Goal: Task Accomplishment & Management: Manage account settings

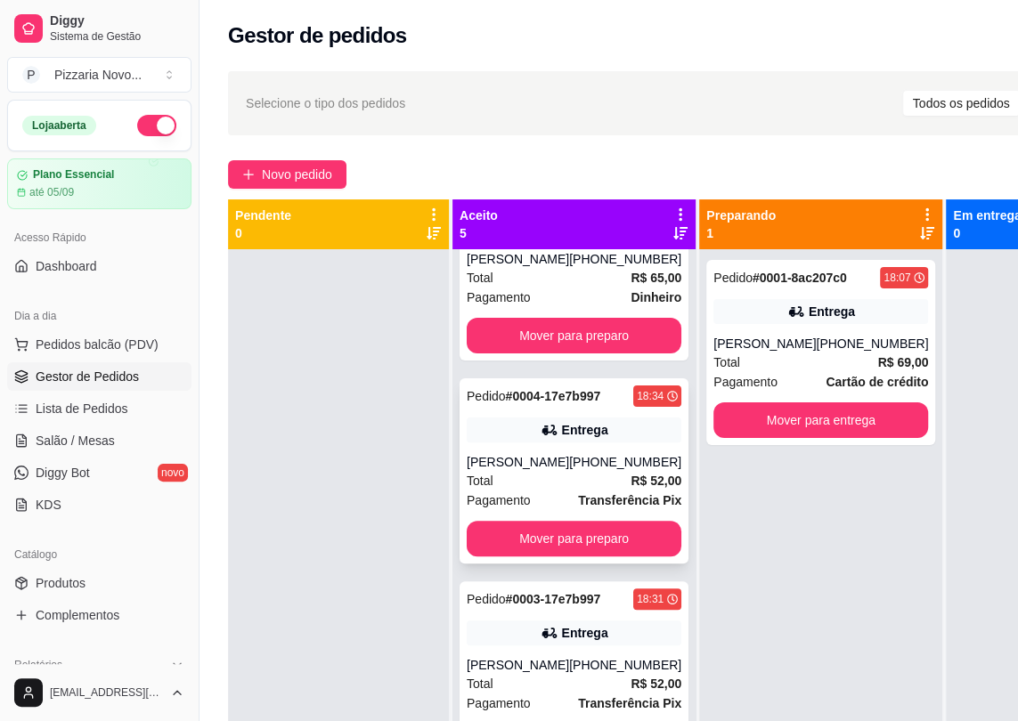
scroll to position [323, 0]
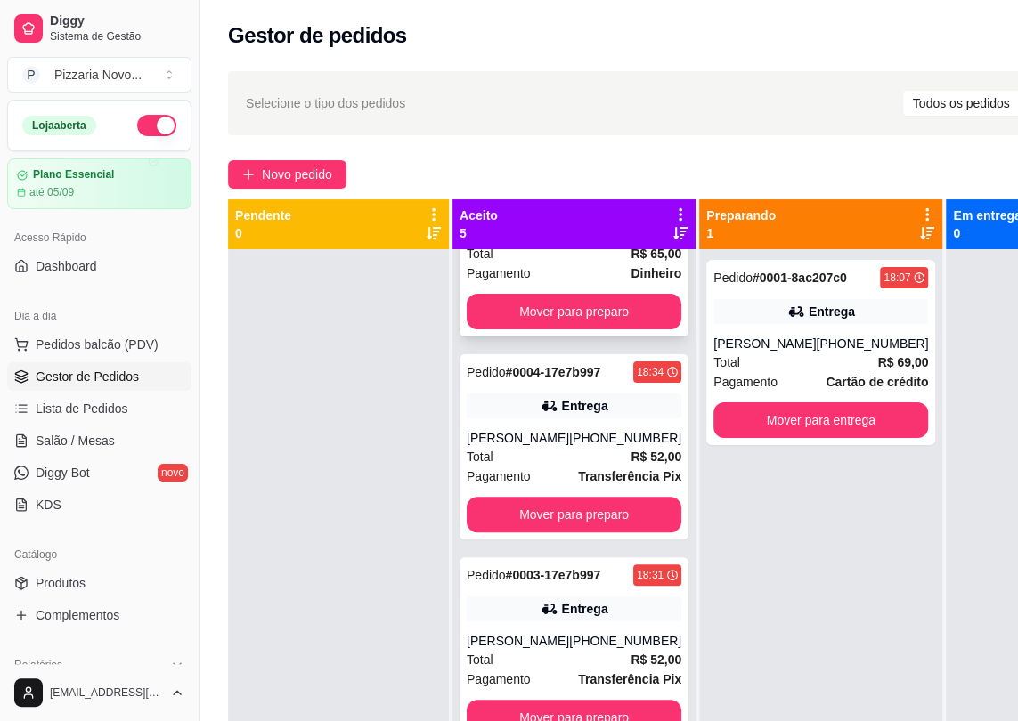
click at [569, 264] on div "Total R$ 65,00" at bounding box center [574, 254] width 215 height 20
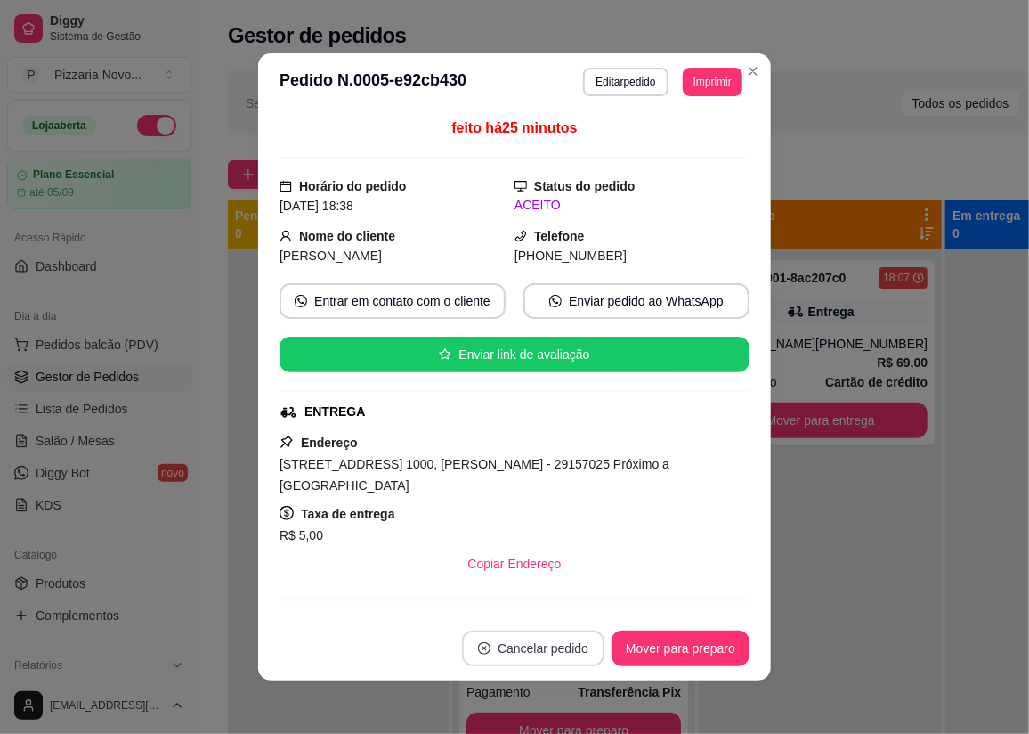
click at [544, 642] on button "Cancelar pedido" at bounding box center [533, 648] width 142 height 36
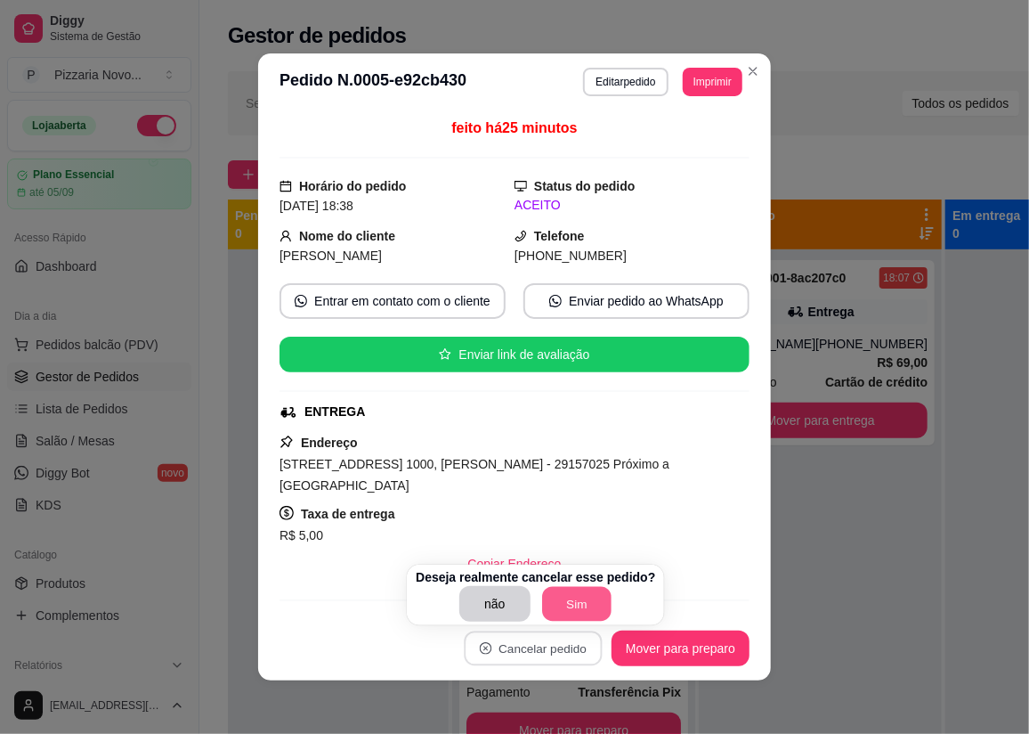
click at [563, 611] on button "Sim" at bounding box center [576, 604] width 69 height 35
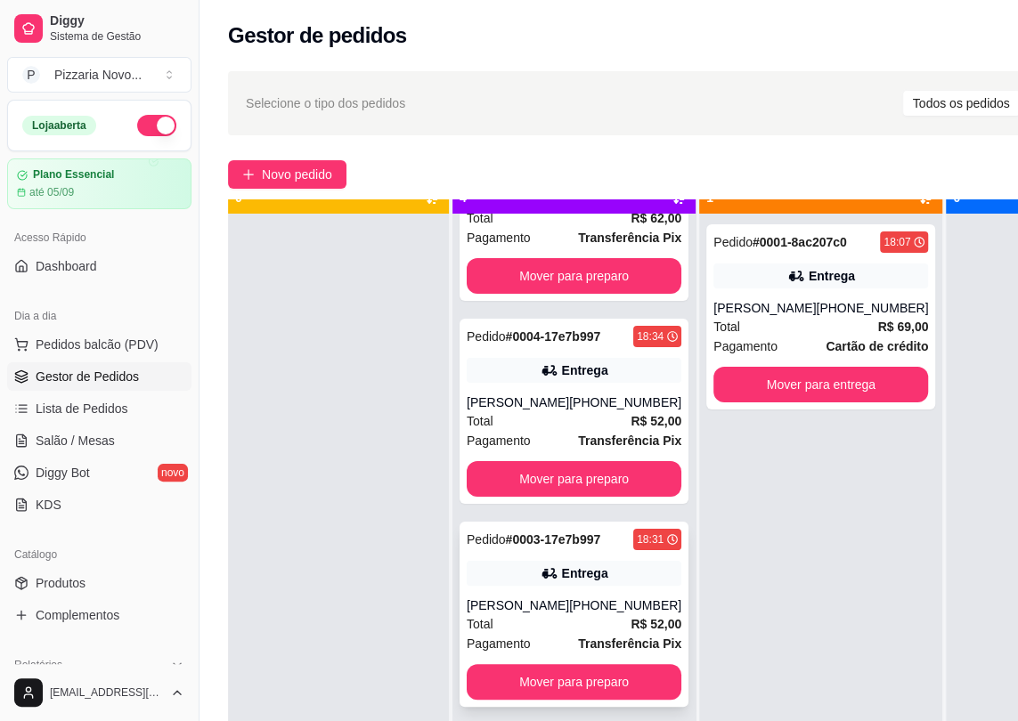
scroll to position [50, 0]
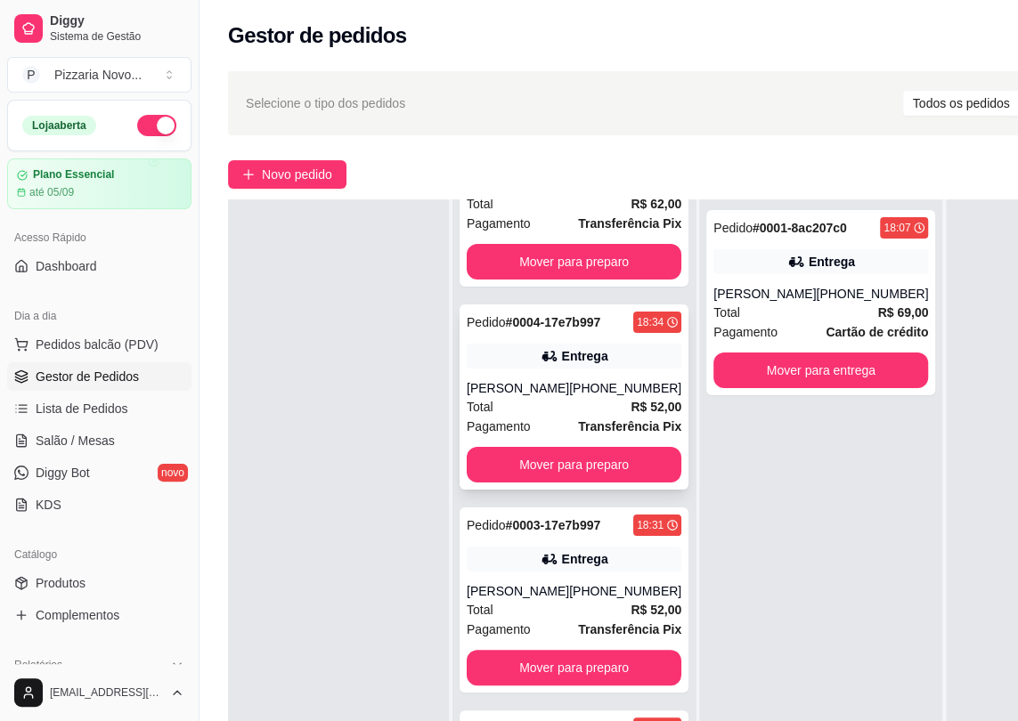
click at [569, 379] on div "[PHONE_NUMBER]" at bounding box center [625, 388] width 112 height 18
click at [630, 400] on strong "R$ 52,00" at bounding box center [655, 407] width 51 height 14
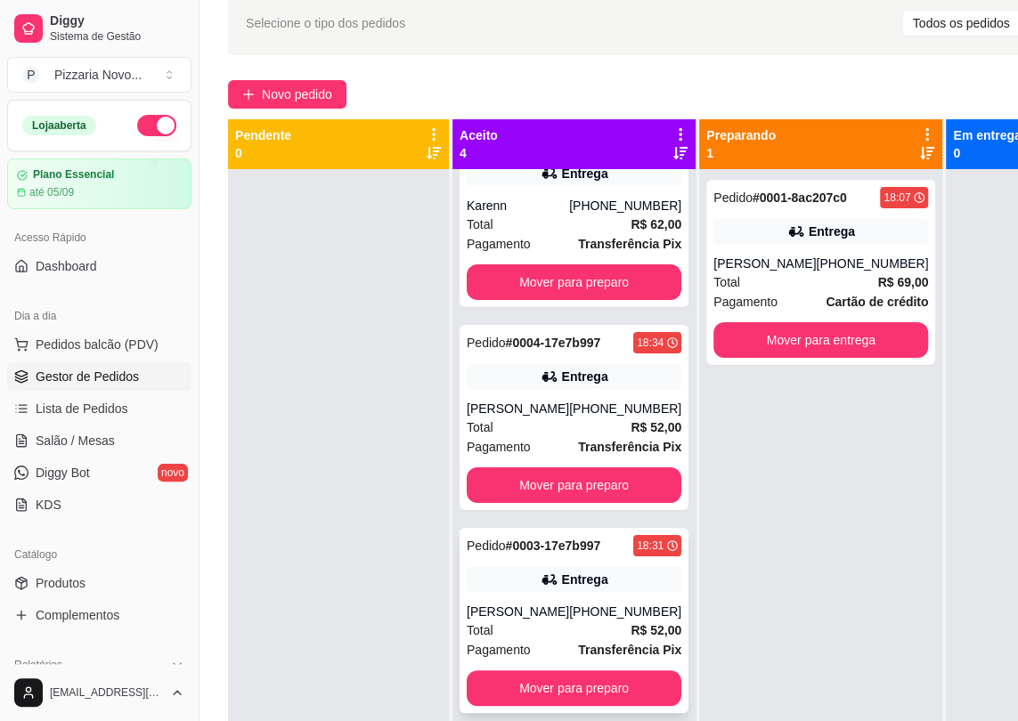
scroll to position [0, 0]
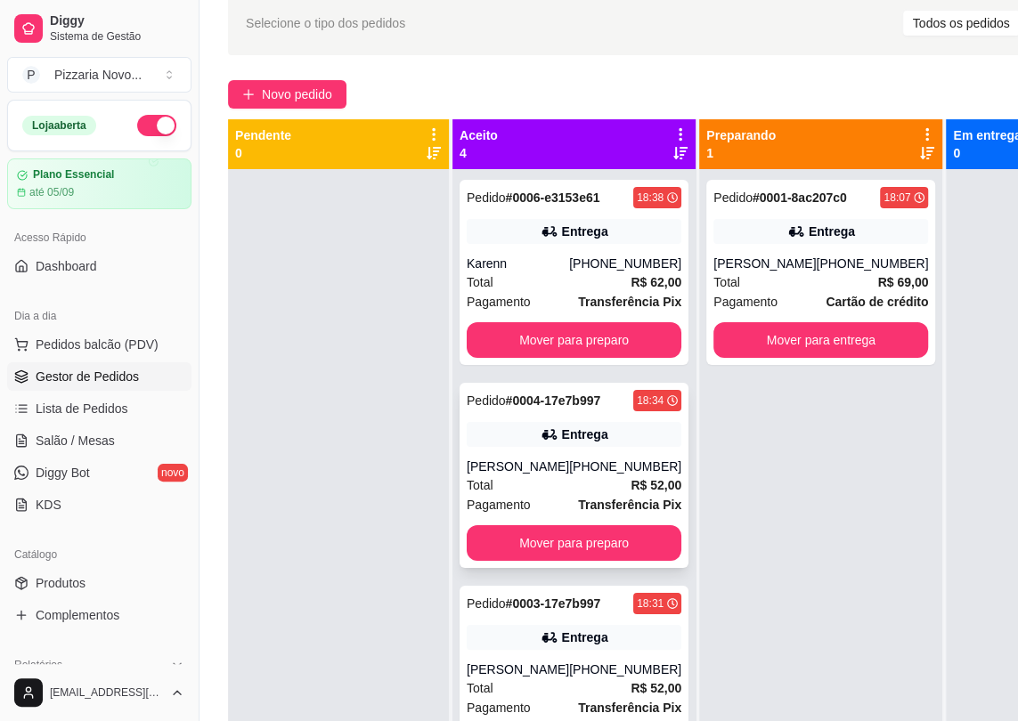
click at [511, 473] on div "Pedido # 0004-17e7b997 18:34 Entrega Maria [PHONE_NUMBER] Total R$ 52,00 Pagame…" at bounding box center [573, 475] width 229 height 185
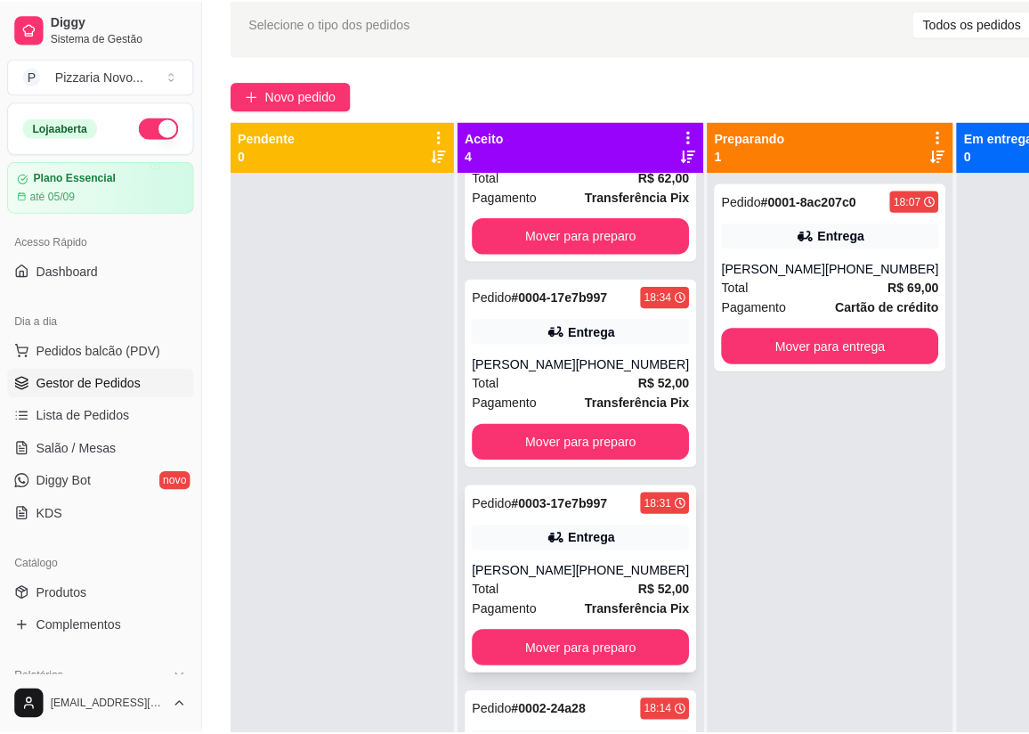
scroll to position [139, 0]
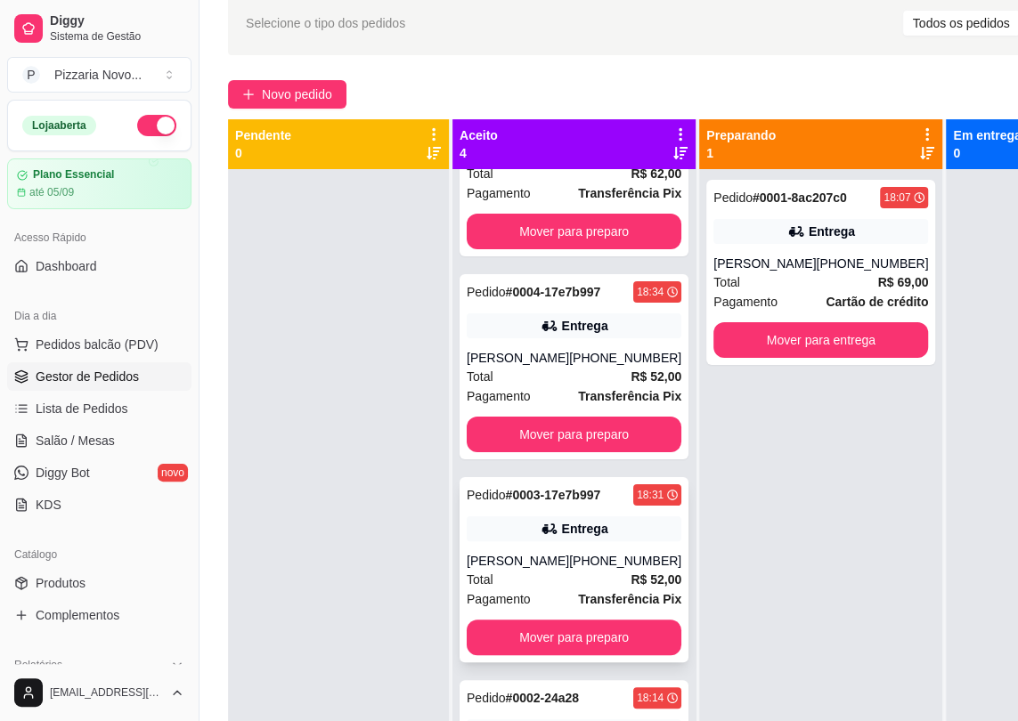
click at [572, 588] on div "Total R$ 52,00" at bounding box center [574, 580] width 215 height 20
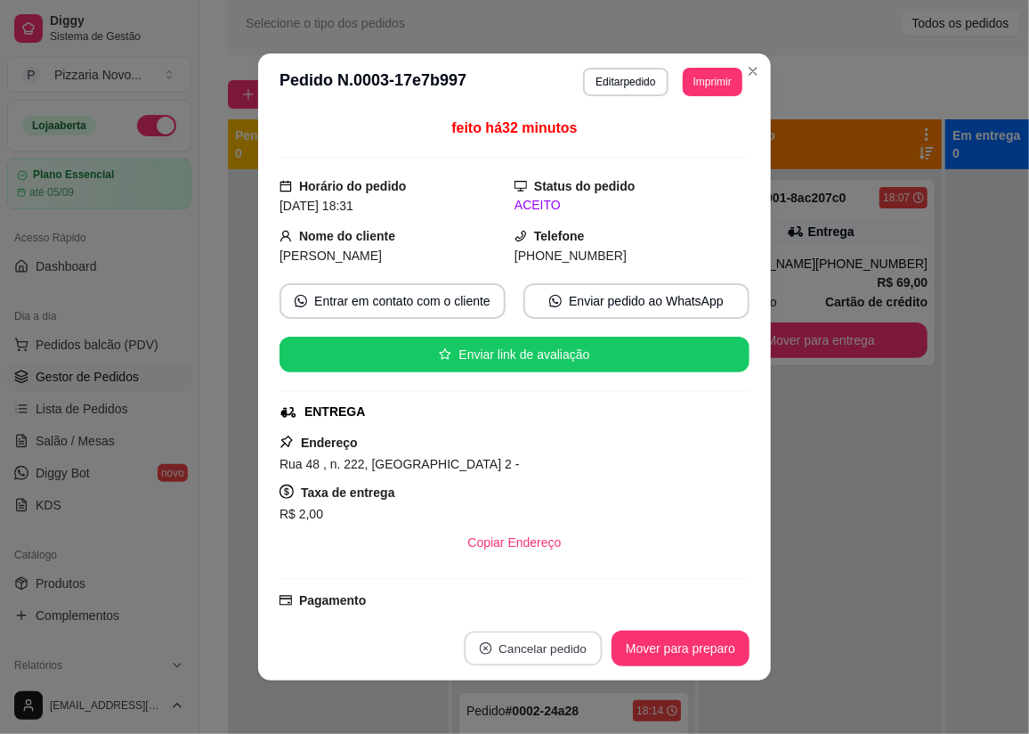
click at [487, 645] on button "Cancelar pedido" at bounding box center [533, 648] width 138 height 35
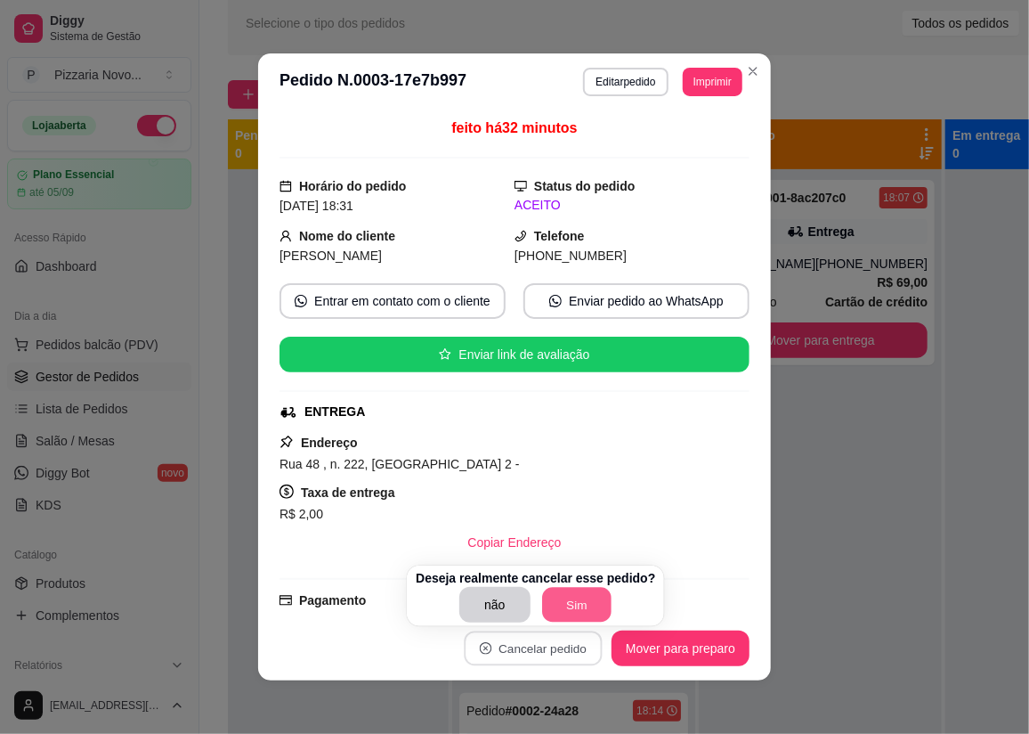
click at [547, 593] on button "Sim" at bounding box center [576, 605] width 69 height 35
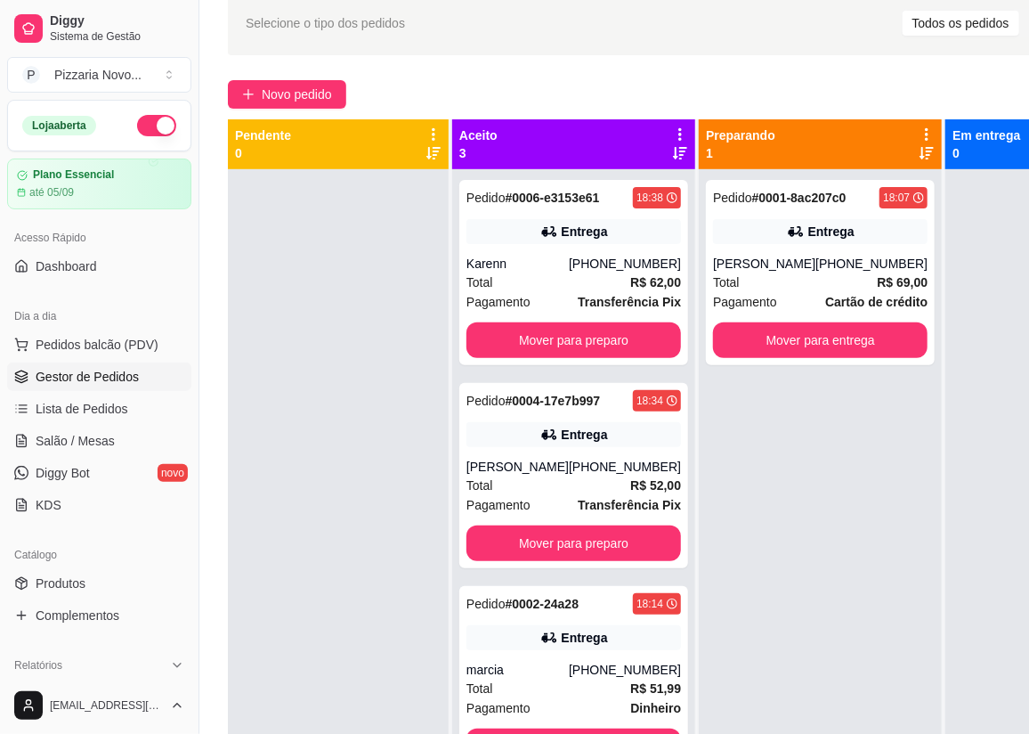
scroll to position [0, 0]
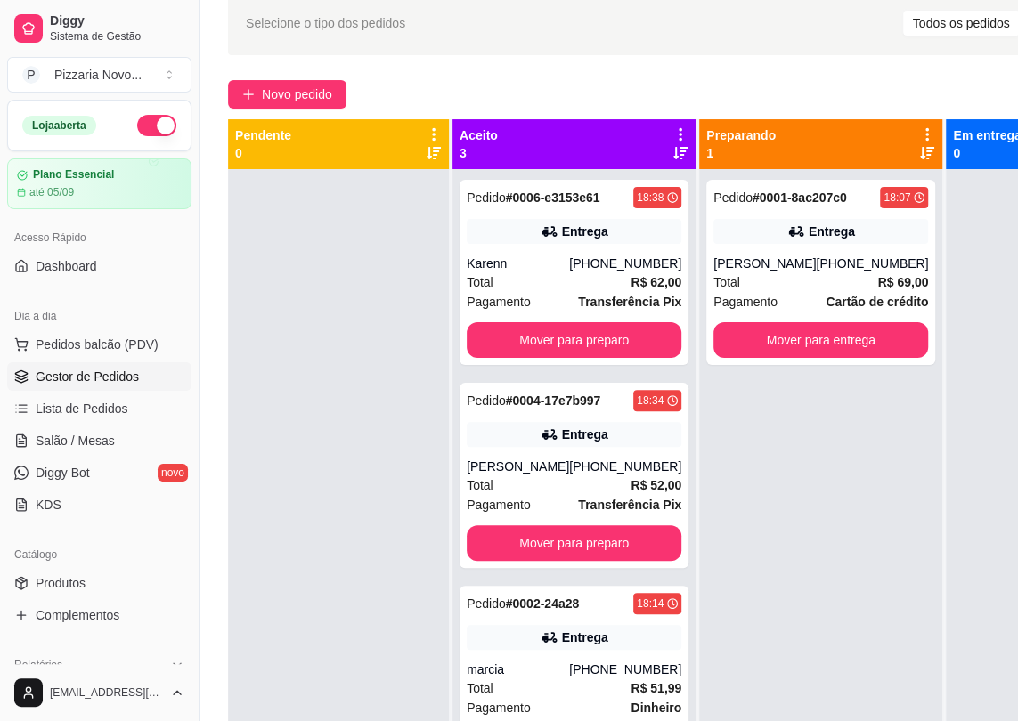
click at [134, 348] on span "Pedidos balcão (PDV)" at bounding box center [97, 345] width 123 height 18
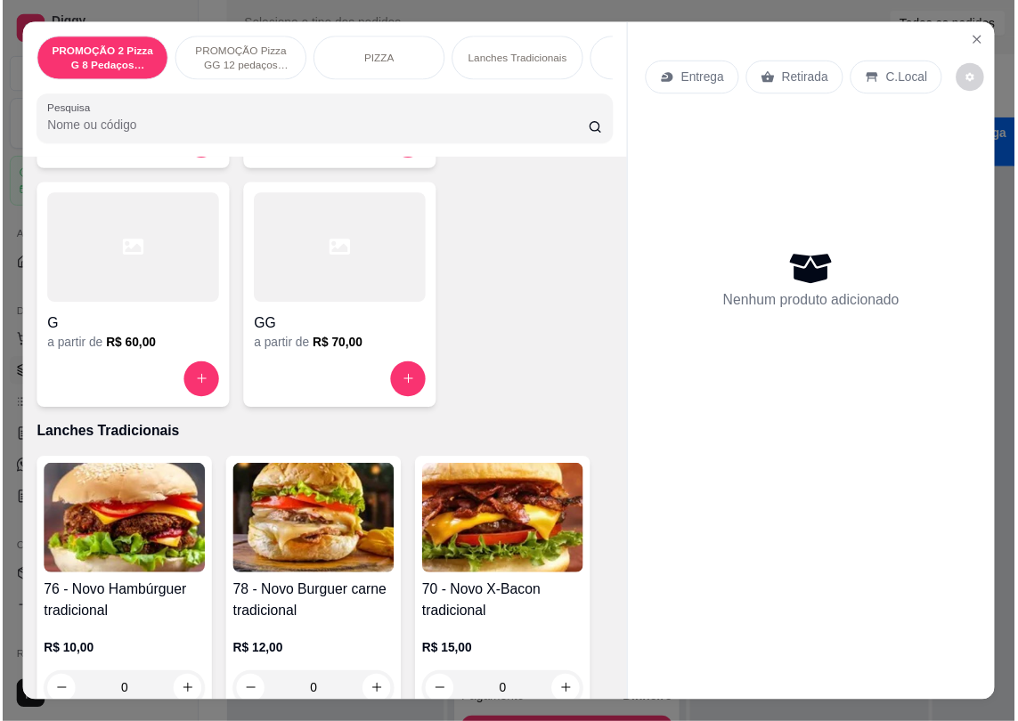
scroll to position [485, 0]
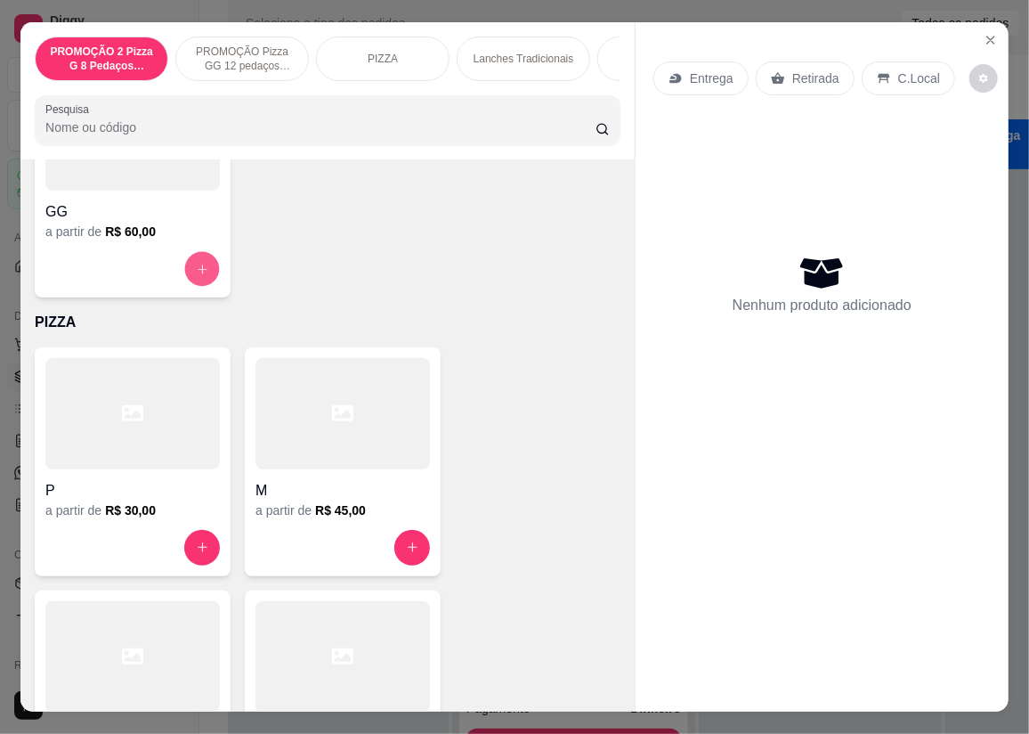
click at [203, 269] on button "increase-product-quantity" at bounding box center [202, 268] width 35 height 35
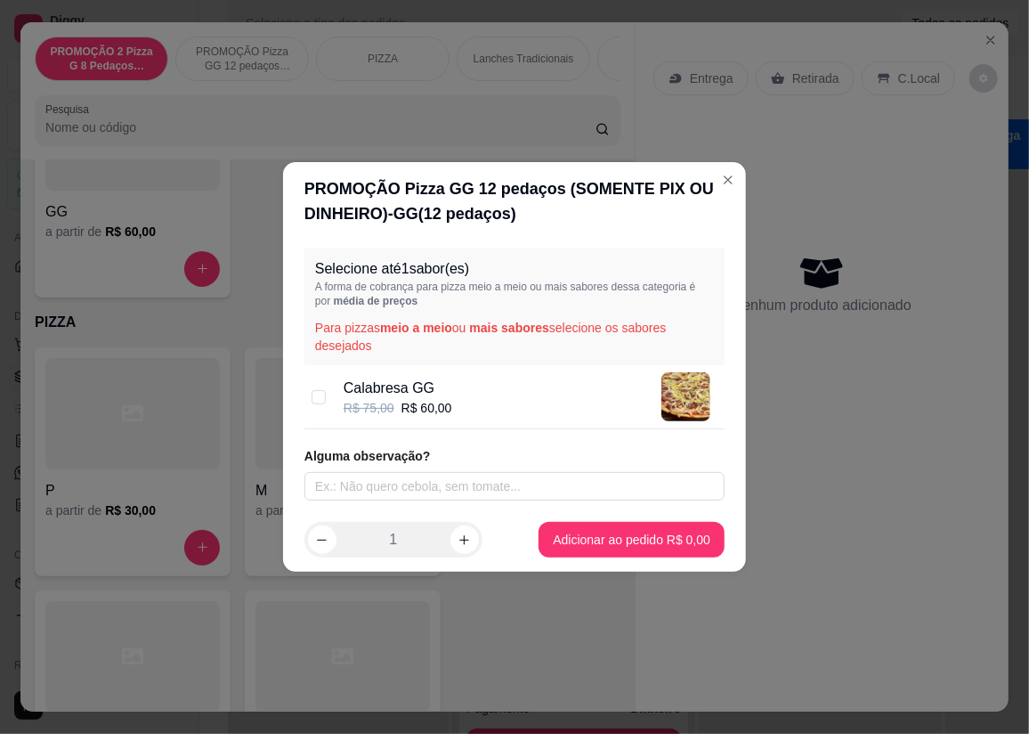
click at [453, 413] on div "Calabresa GG R$ 75,00 R$ 60,00" at bounding box center [531, 396] width 374 height 49
checkbox input "true"
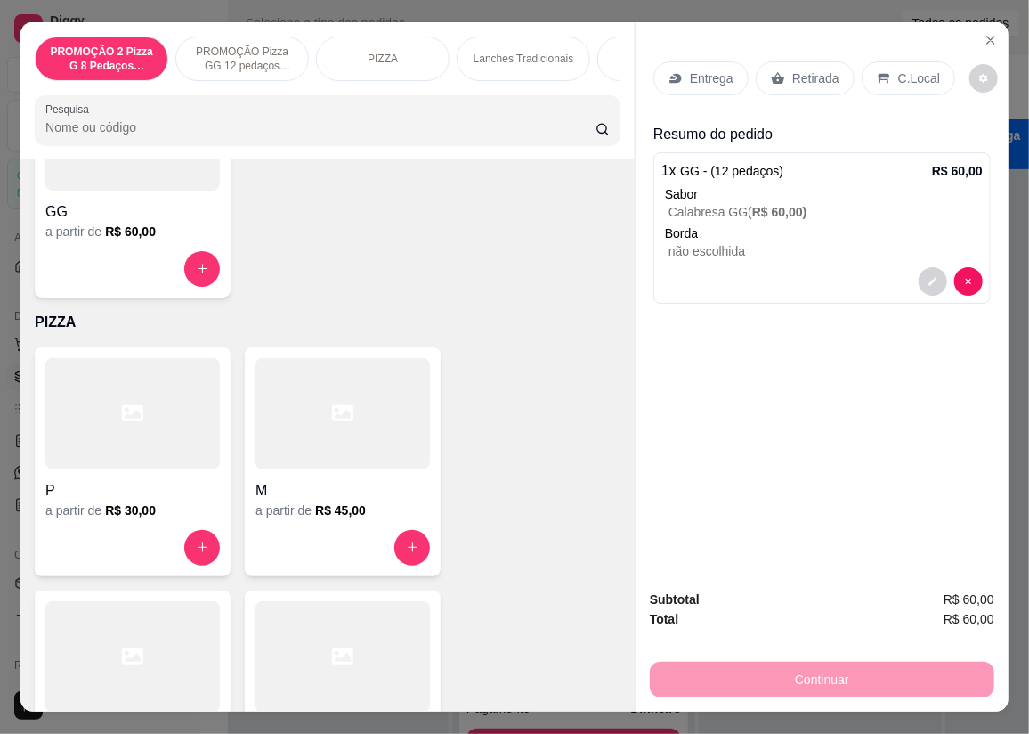
click at [690, 74] on p "Entrega" at bounding box center [712, 78] width 44 height 18
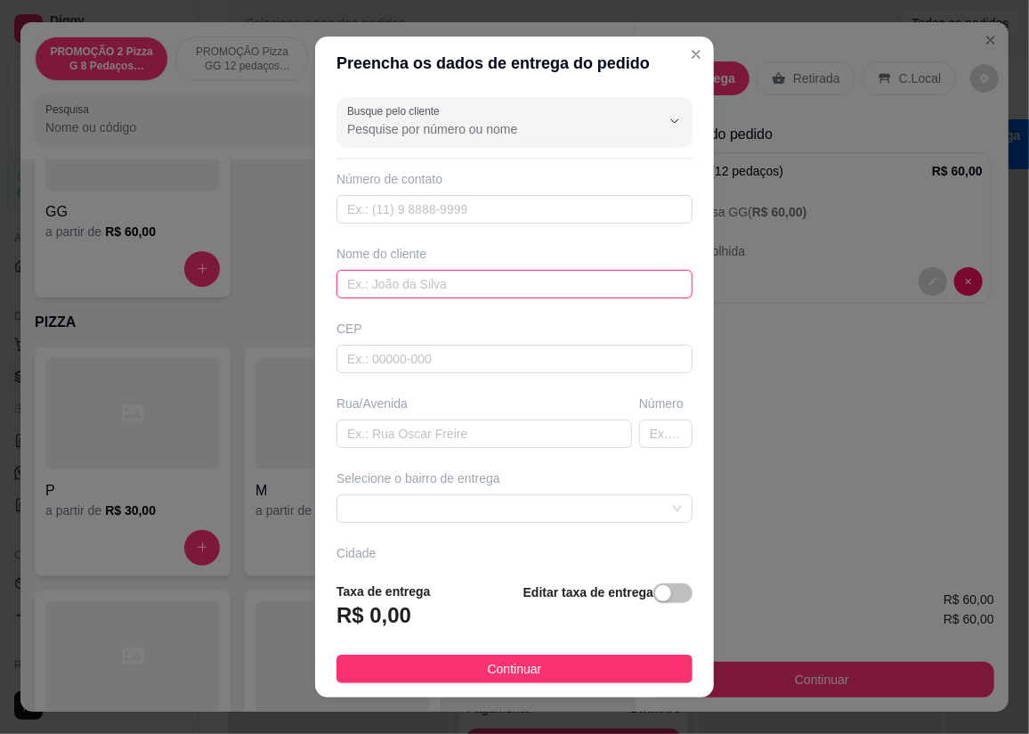
click at [492, 288] on input "text" at bounding box center [515, 284] width 356 height 28
type input "gabriely"
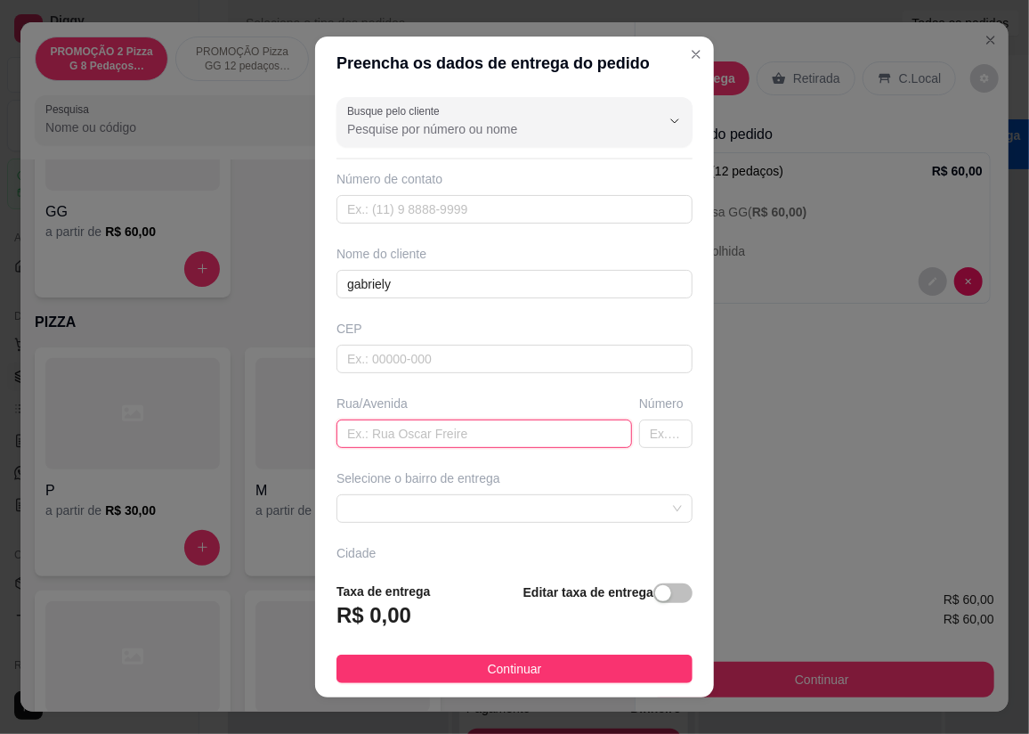
click at [439, 426] on input "text" at bounding box center [485, 433] width 296 height 28
type input "rua padre [PERSON_NAME]"
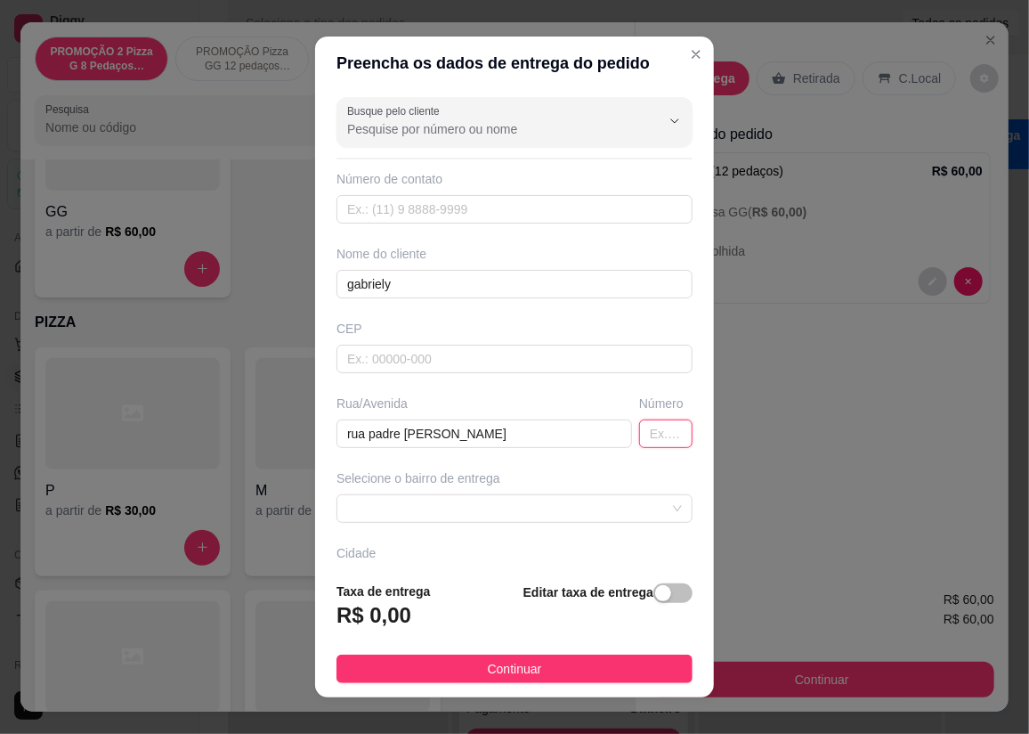
click at [645, 431] on input "text" at bounding box center [665, 433] width 53 height 28
click at [592, 498] on span at bounding box center [514, 508] width 335 height 27
type input "36"
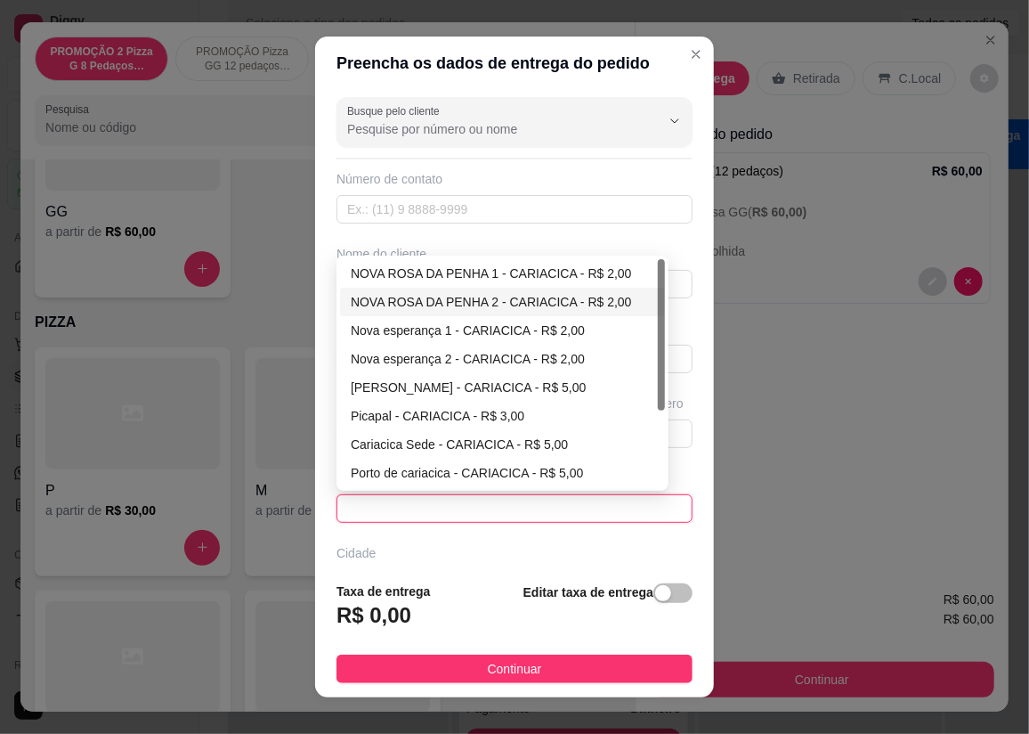
click at [530, 296] on div "NOVA ROSA DA PENHA 2 - CARIACICA - R$ 2,00" at bounding box center [503, 302] width 304 height 20
type input "CARIACICA"
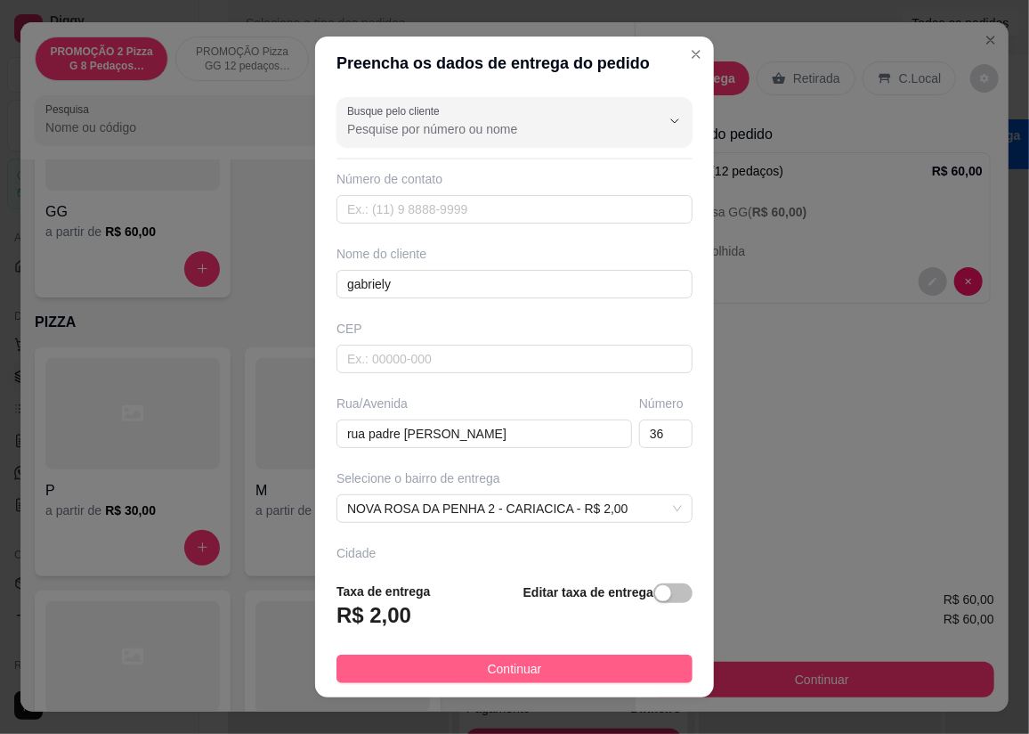
click at [614, 667] on button "Continuar" at bounding box center [515, 668] width 356 height 28
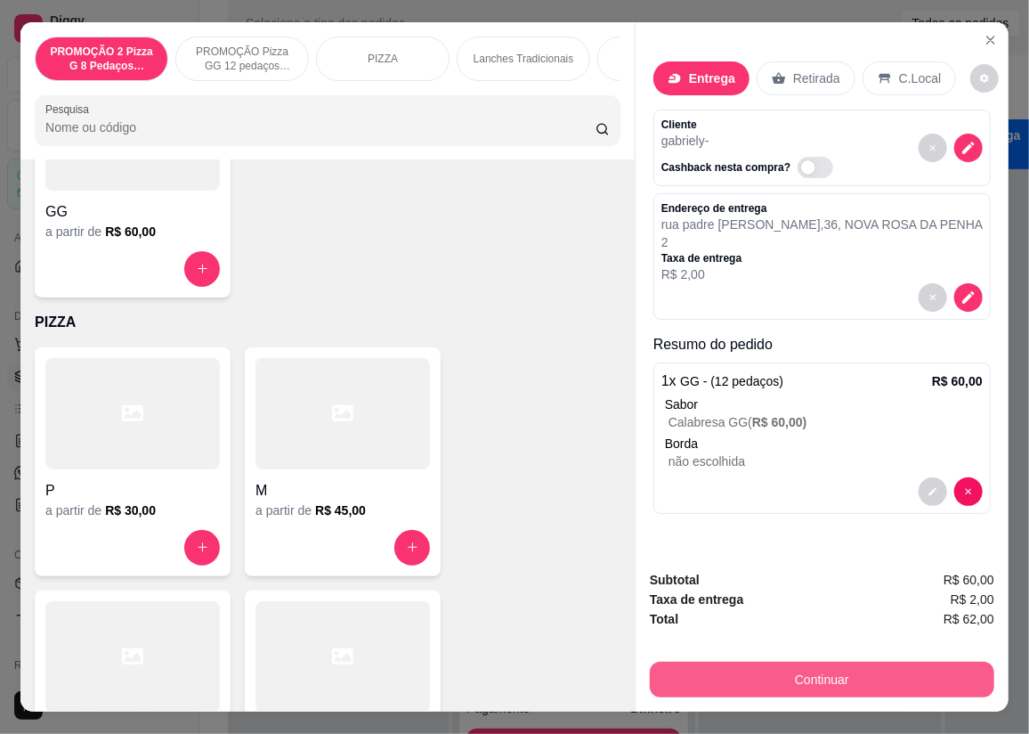
click at [719, 662] on button "Continuar" at bounding box center [822, 680] width 345 height 36
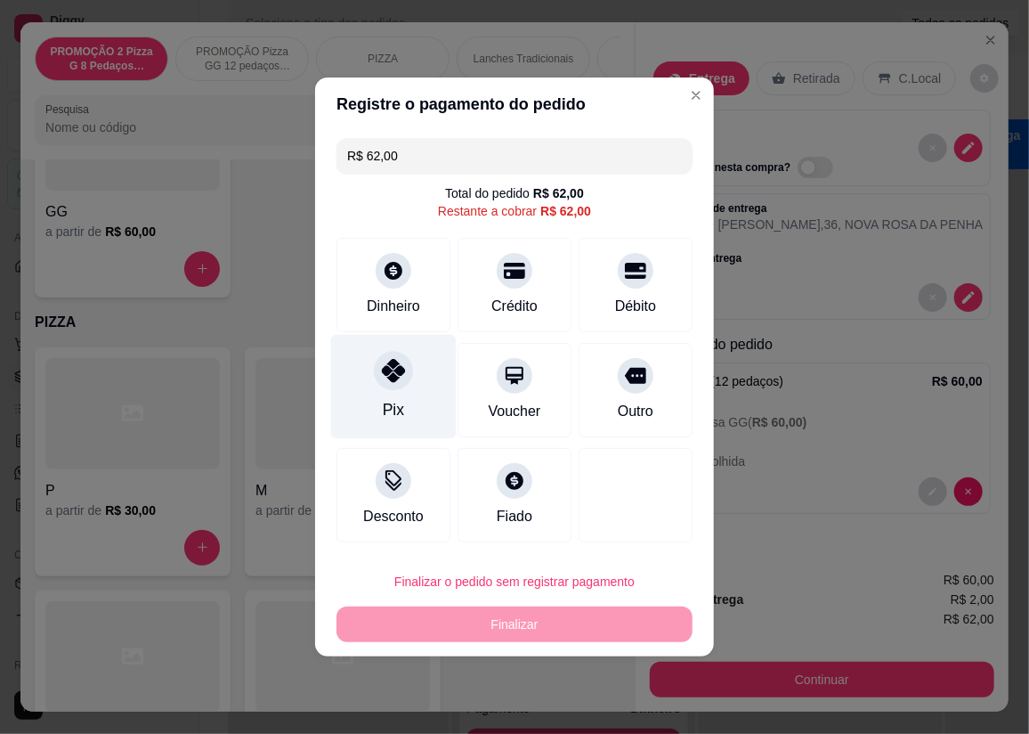
click at [378, 394] on div "Pix" at bounding box center [394, 387] width 126 height 104
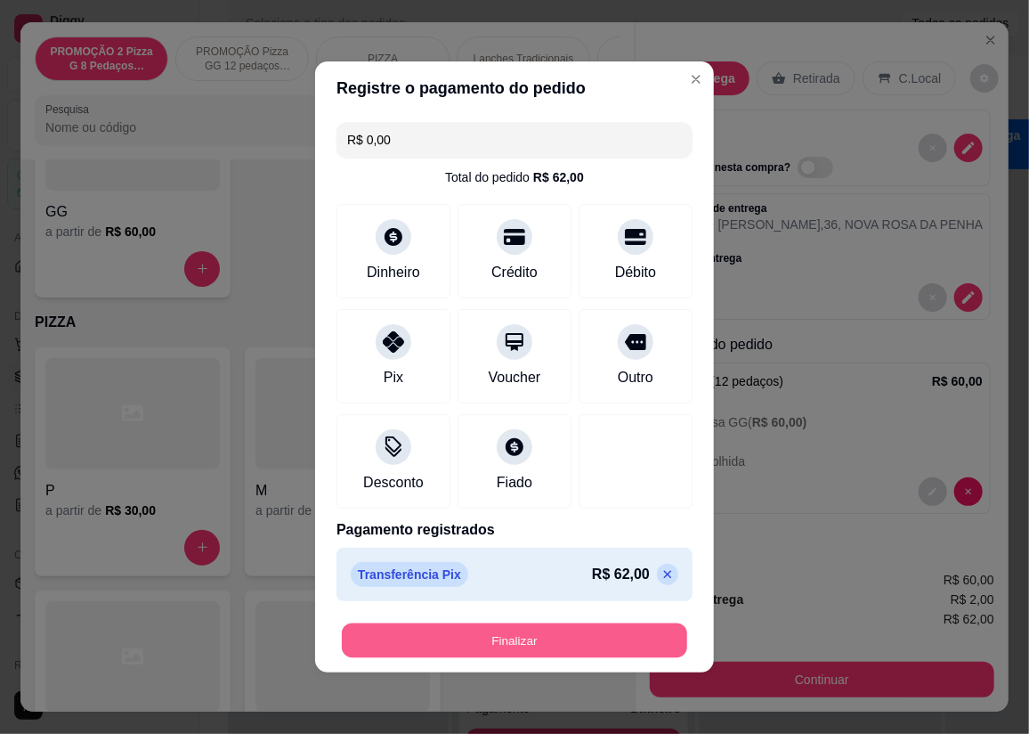
click at [489, 623] on button "Finalizar" at bounding box center [514, 640] width 345 height 35
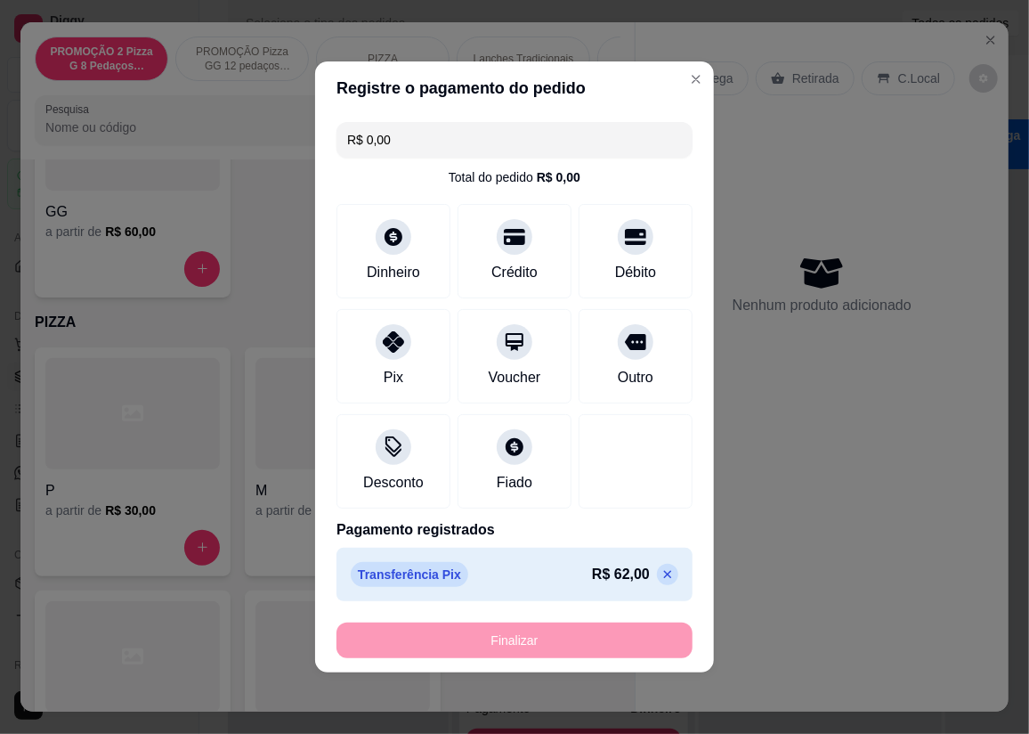
type input "-R$ 62,00"
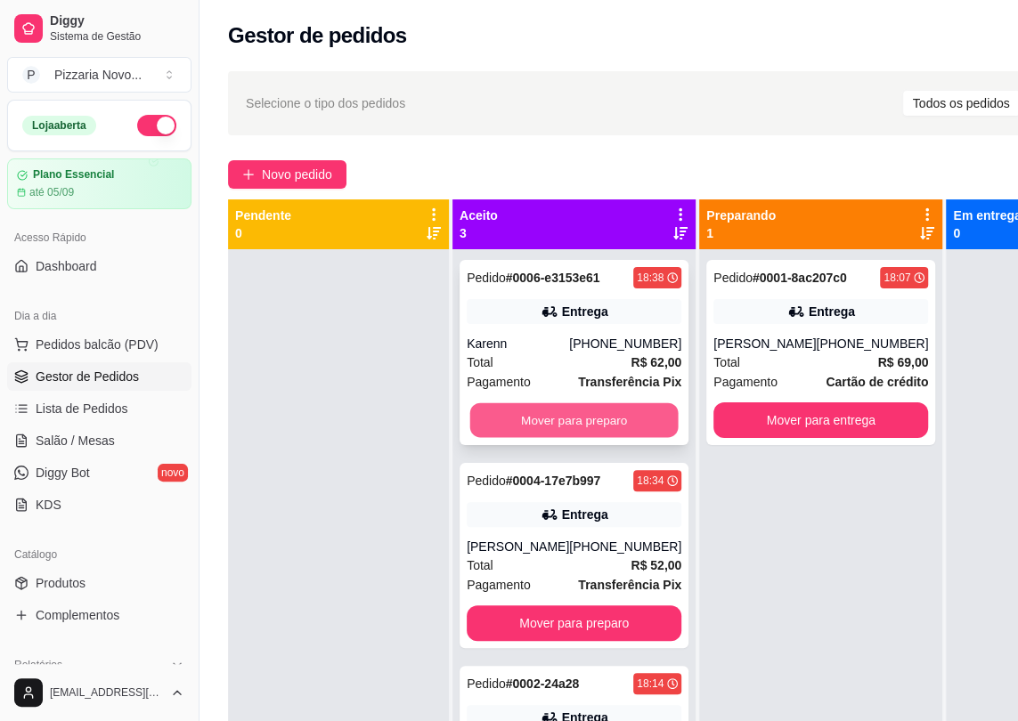
click at [603, 419] on button "Mover para preparo" at bounding box center [574, 420] width 208 height 35
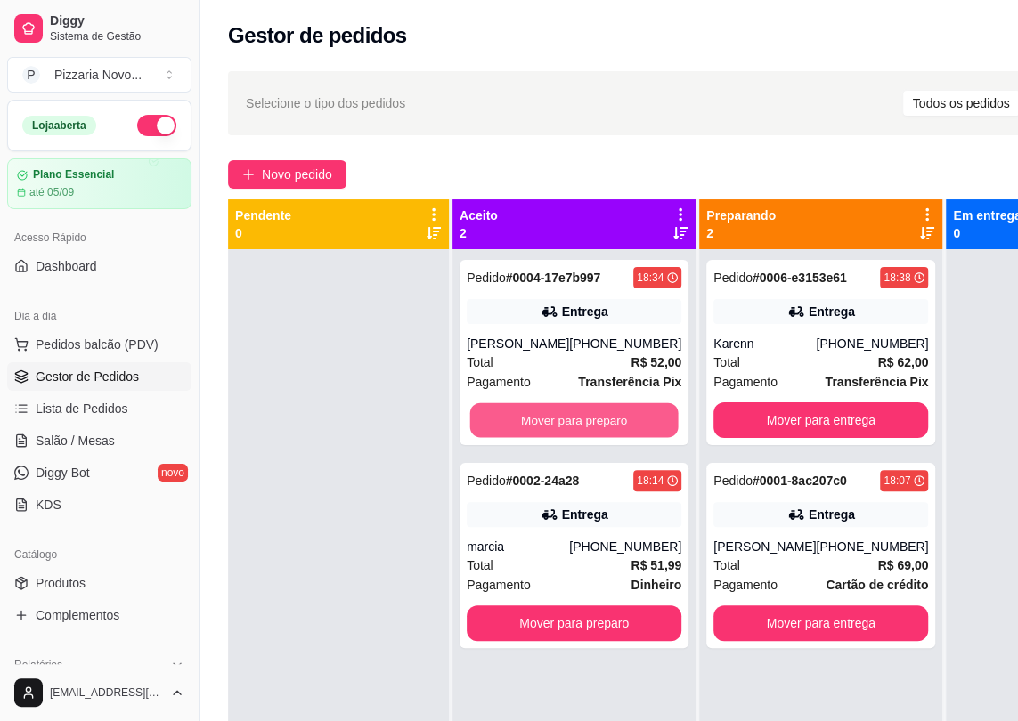
click at [603, 419] on button "Mover para preparo" at bounding box center [574, 420] width 208 height 35
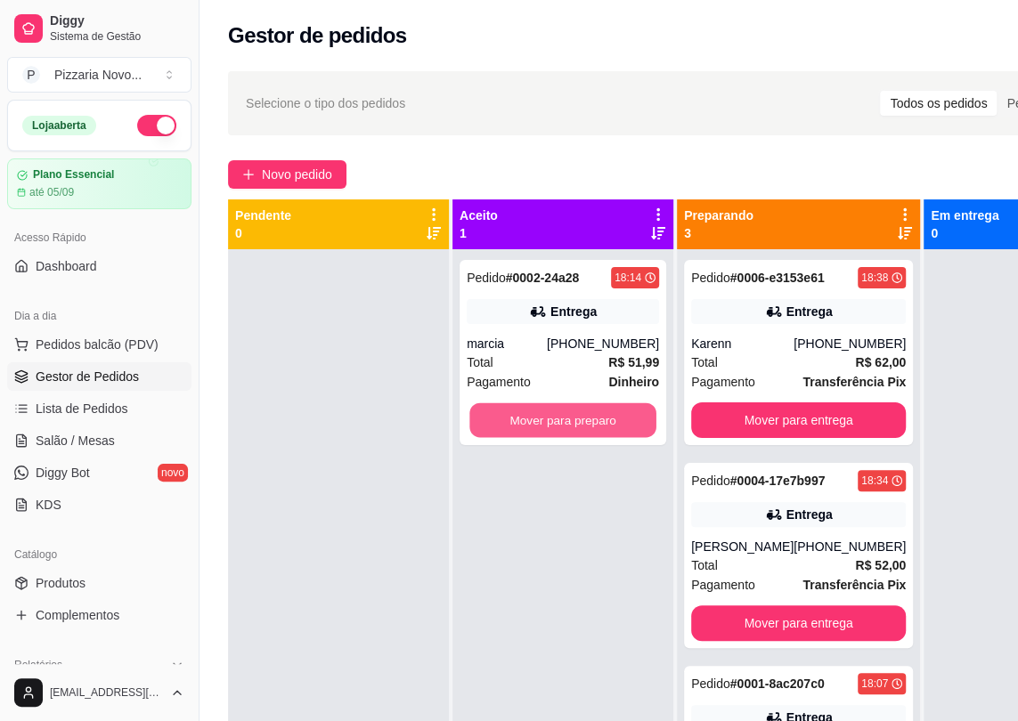
click at [603, 419] on button "Mover para preparo" at bounding box center [562, 420] width 187 height 35
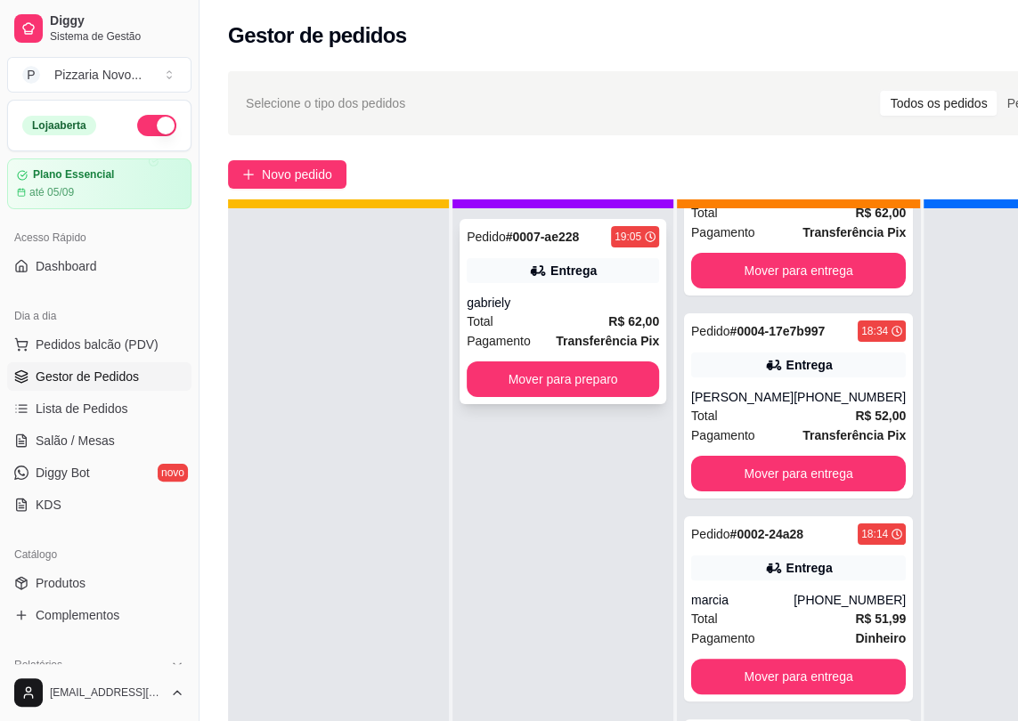
scroll to position [50, 0]
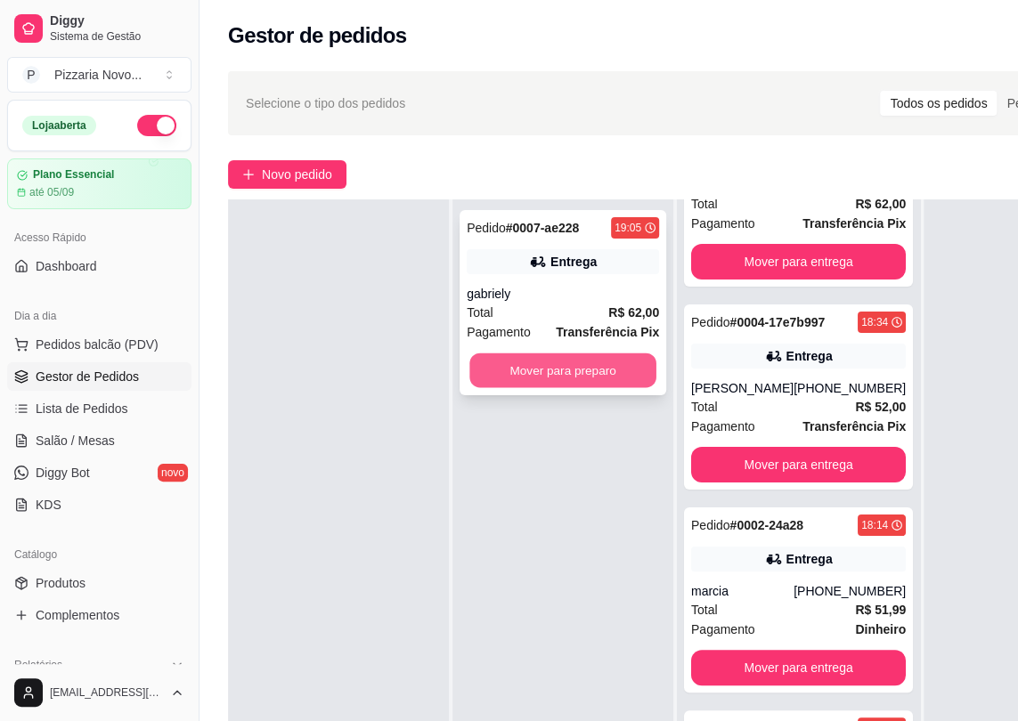
click at [539, 377] on button "Mover para preparo" at bounding box center [562, 370] width 187 height 35
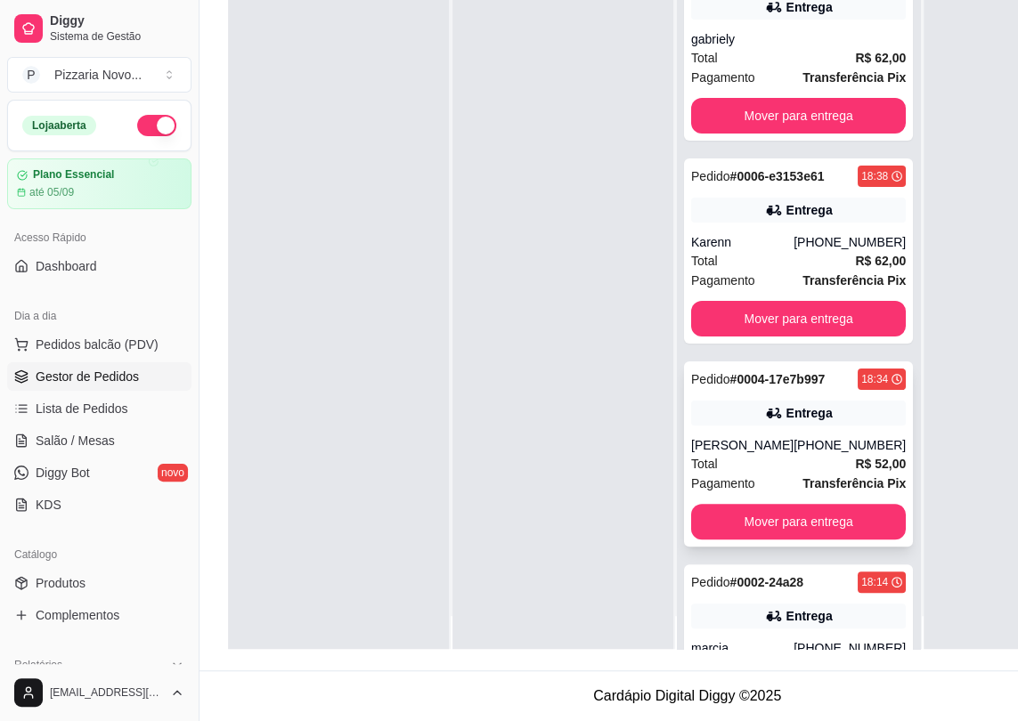
scroll to position [0, 0]
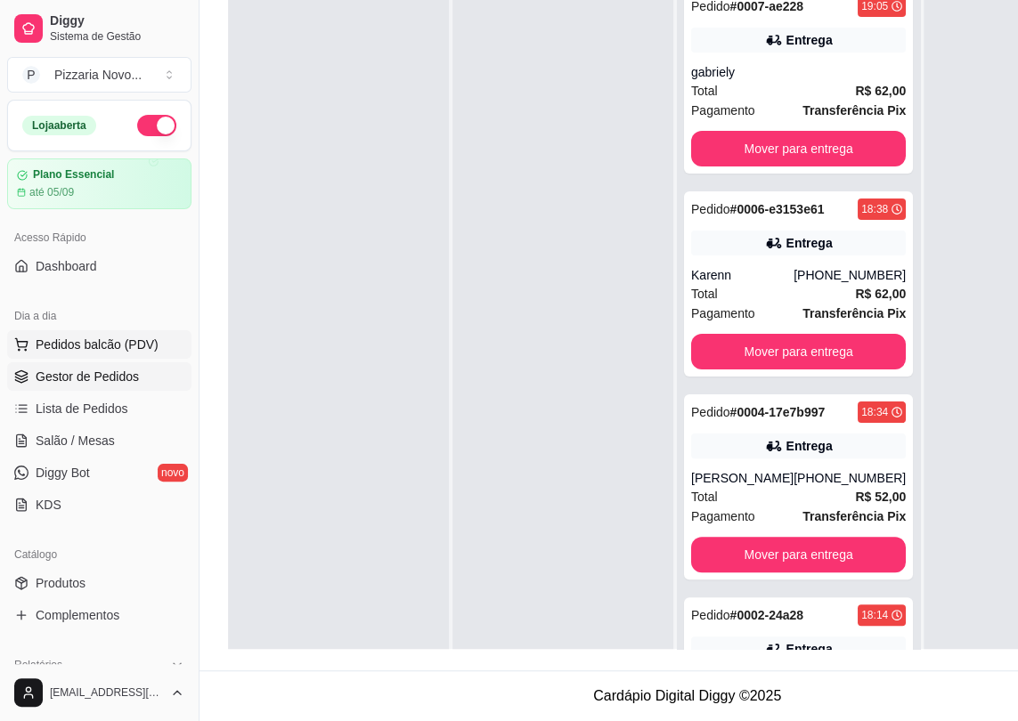
click at [120, 345] on span "Pedidos balcão (PDV)" at bounding box center [97, 345] width 123 height 18
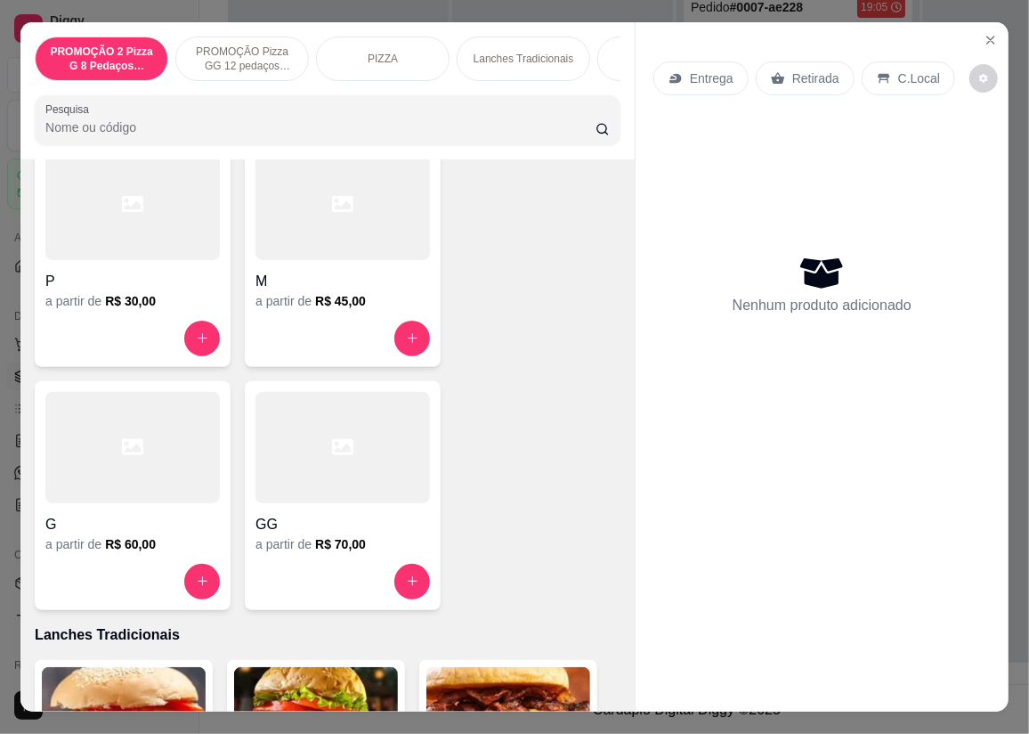
scroll to position [890, 0]
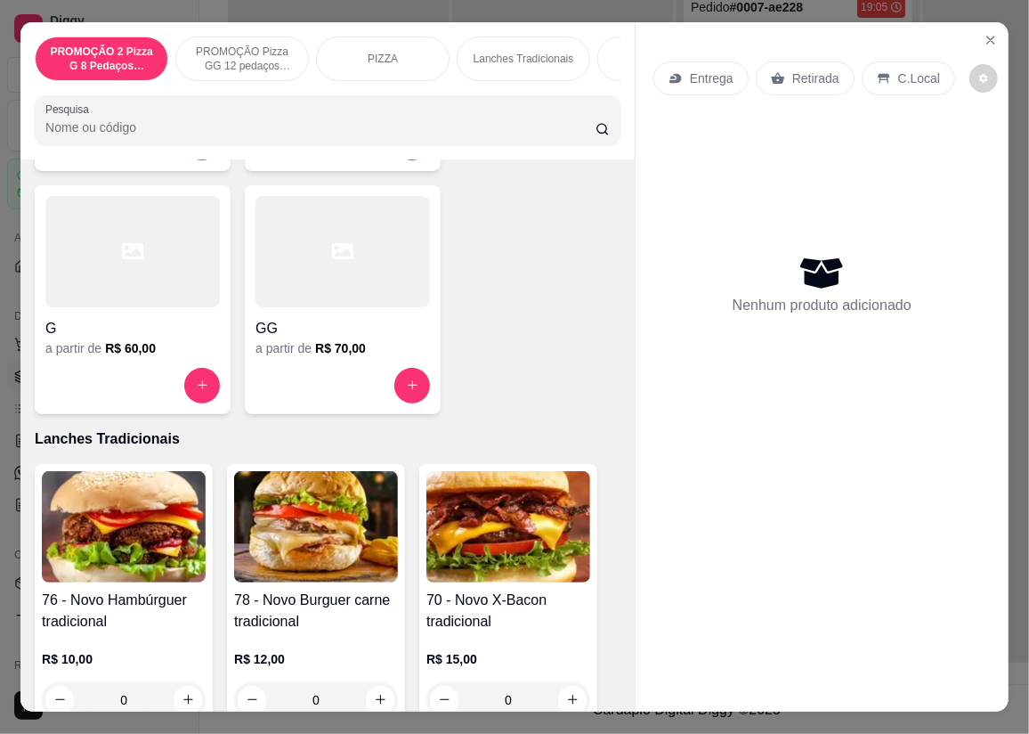
click at [327, 277] on div at bounding box center [343, 251] width 175 height 111
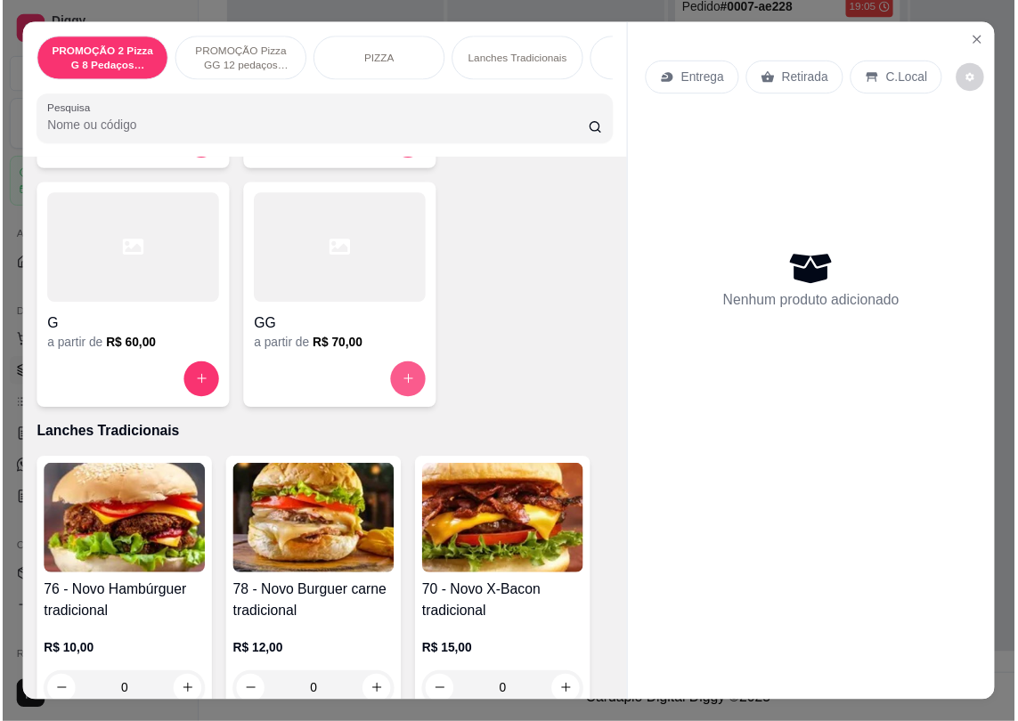
scroll to position [647, 0]
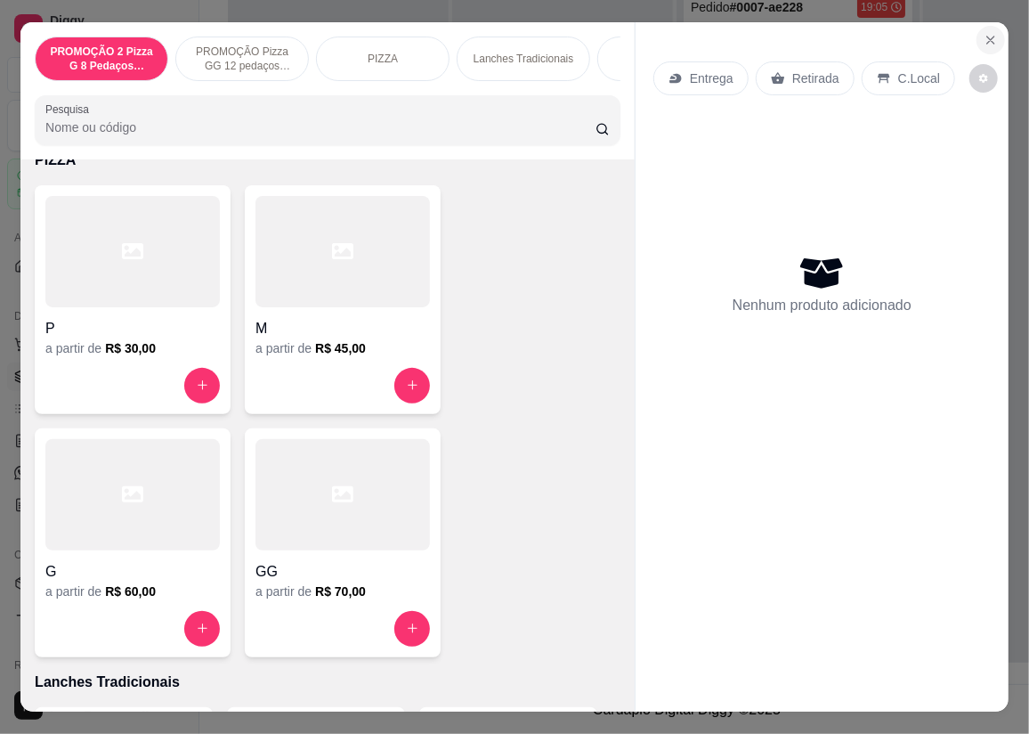
click at [979, 26] on button "Close" at bounding box center [991, 40] width 28 height 28
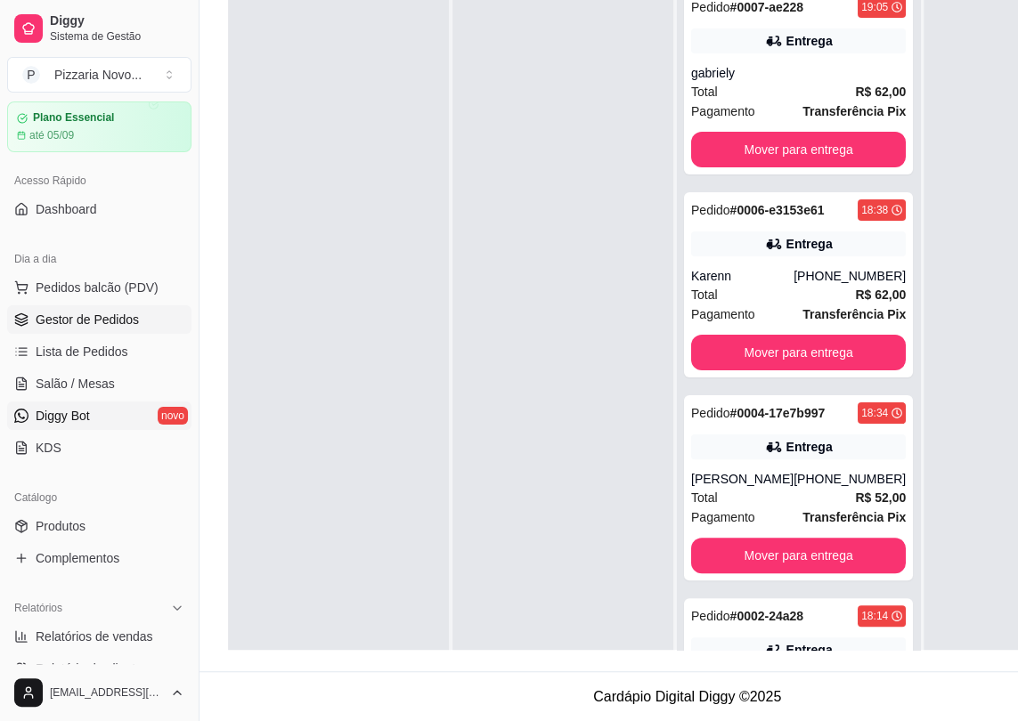
scroll to position [80, 0]
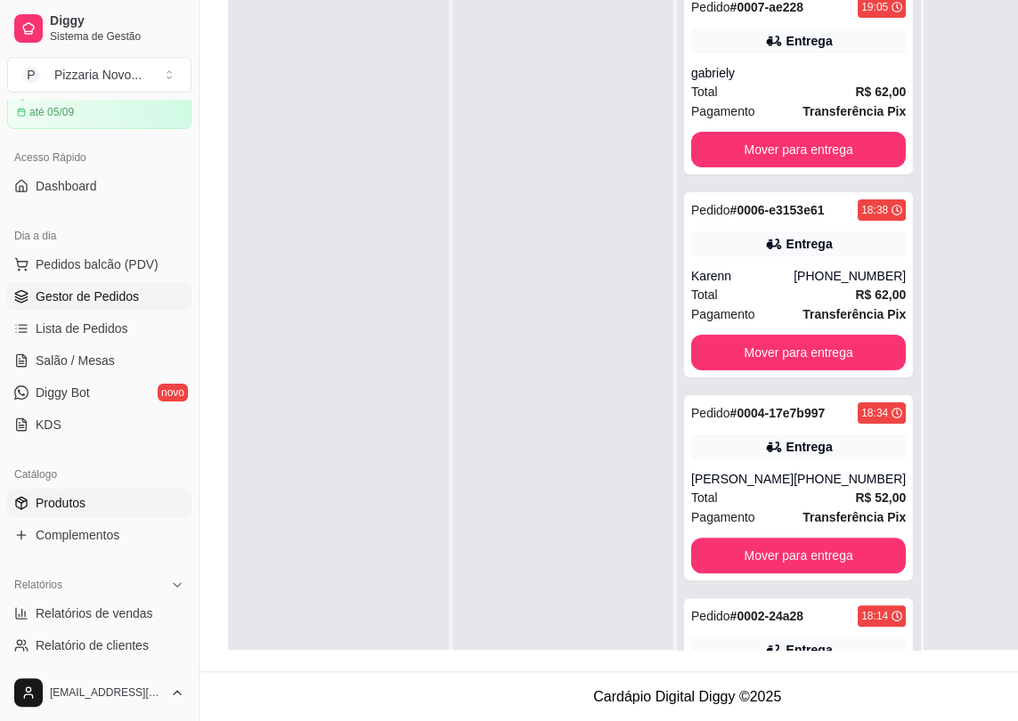
click at [102, 493] on link "Produtos" at bounding box center [99, 503] width 184 height 28
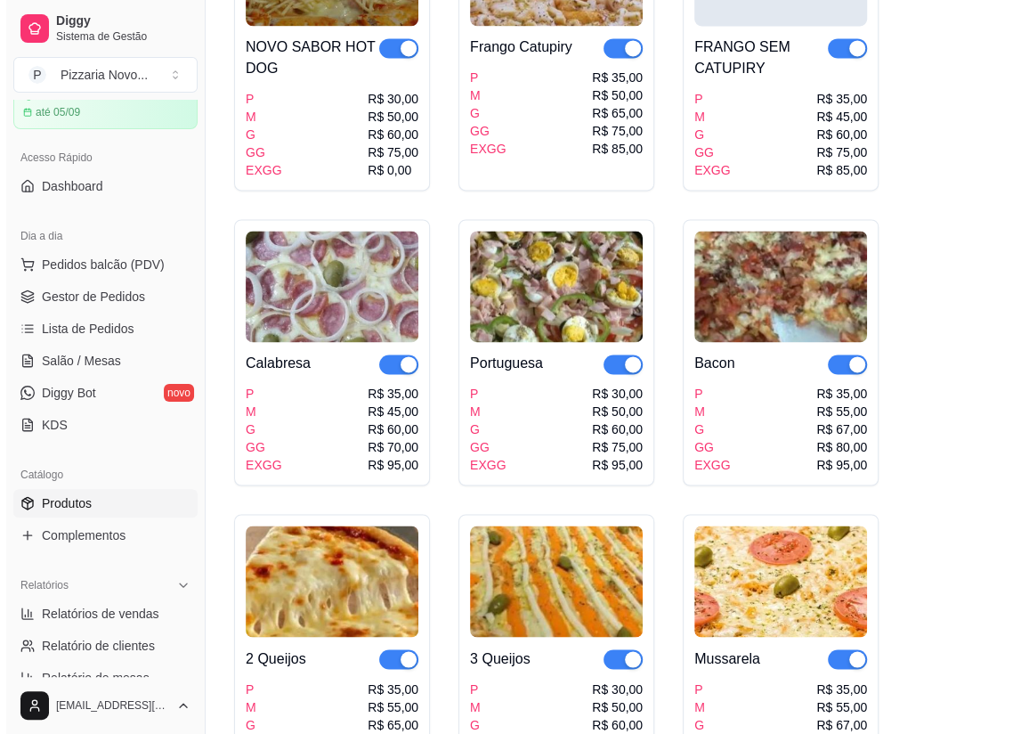
scroll to position [1376, 0]
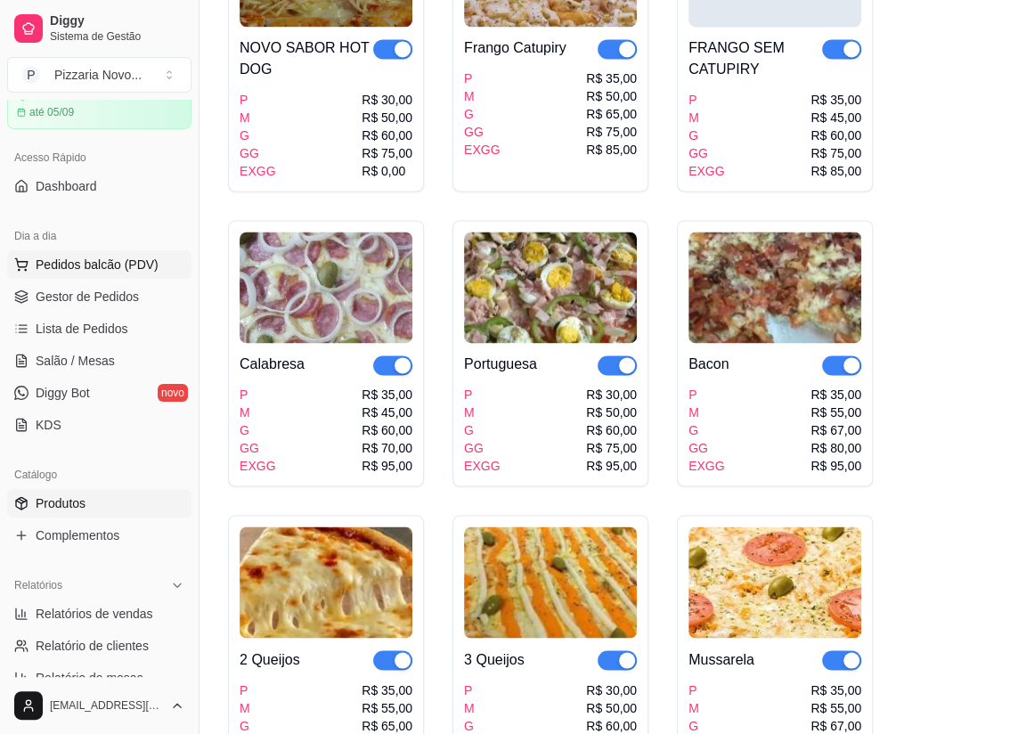
click at [134, 269] on span "Pedidos balcão (PDV)" at bounding box center [97, 265] width 123 height 18
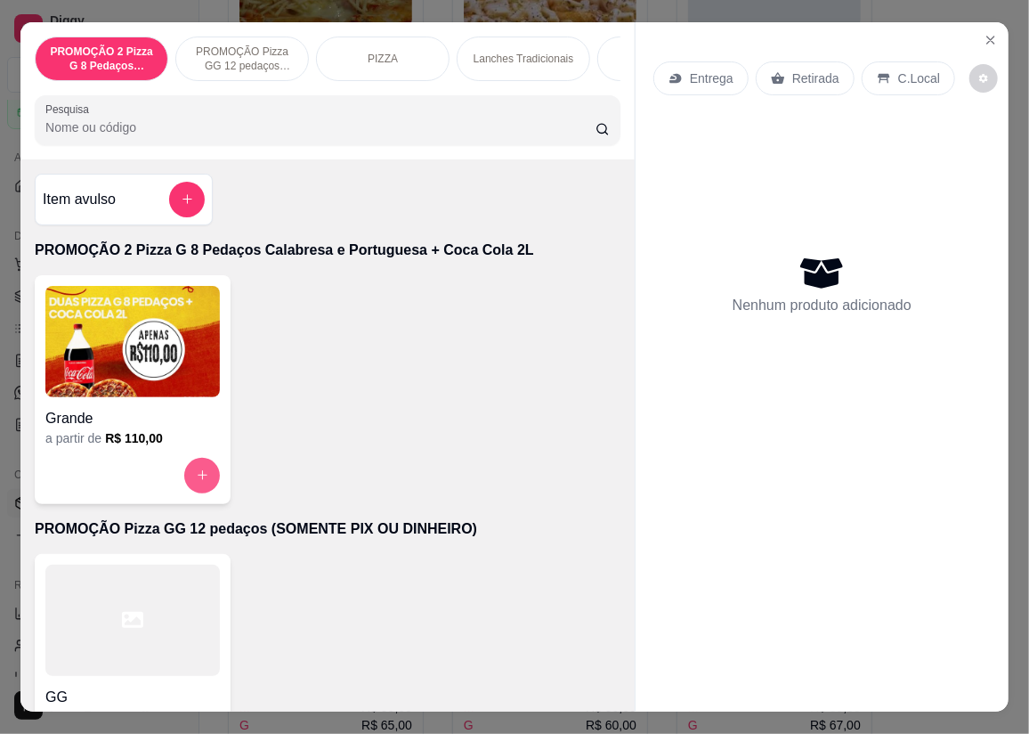
click at [199, 474] on icon "increase-product-quantity" at bounding box center [202, 474] width 13 height 13
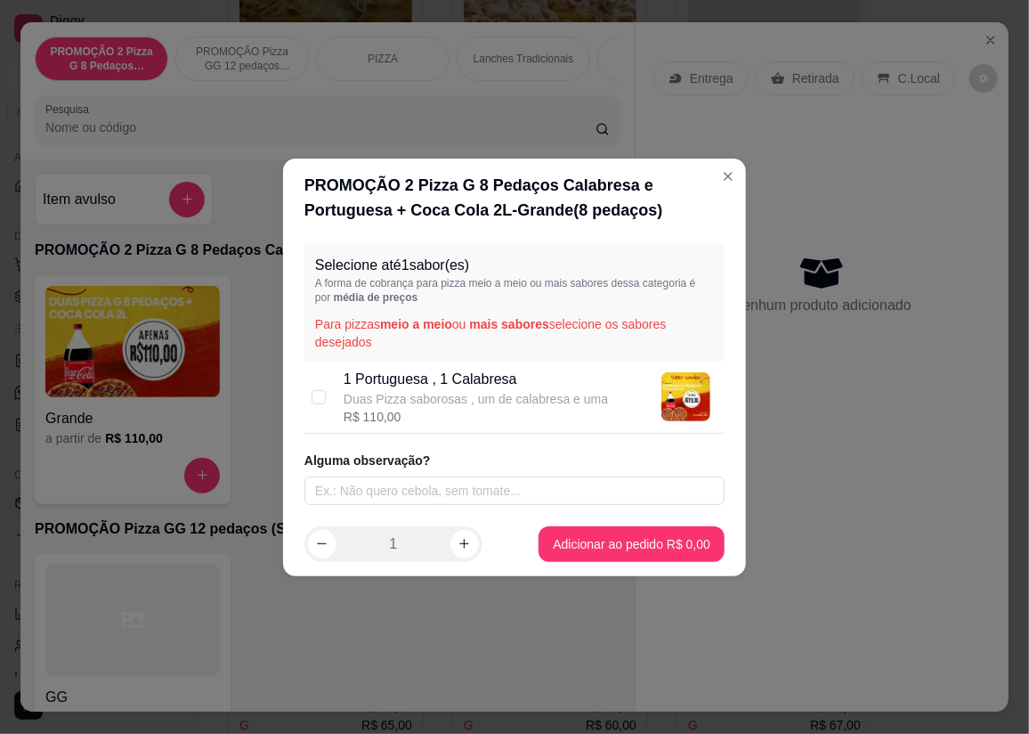
click at [331, 394] on div "1 Portuguesa , 1 Calabresa Duas Pizza saborosas , um de calabresa e uma R$ 110,…" at bounding box center [515, 397] width 420 height 72
checkbox input "true"
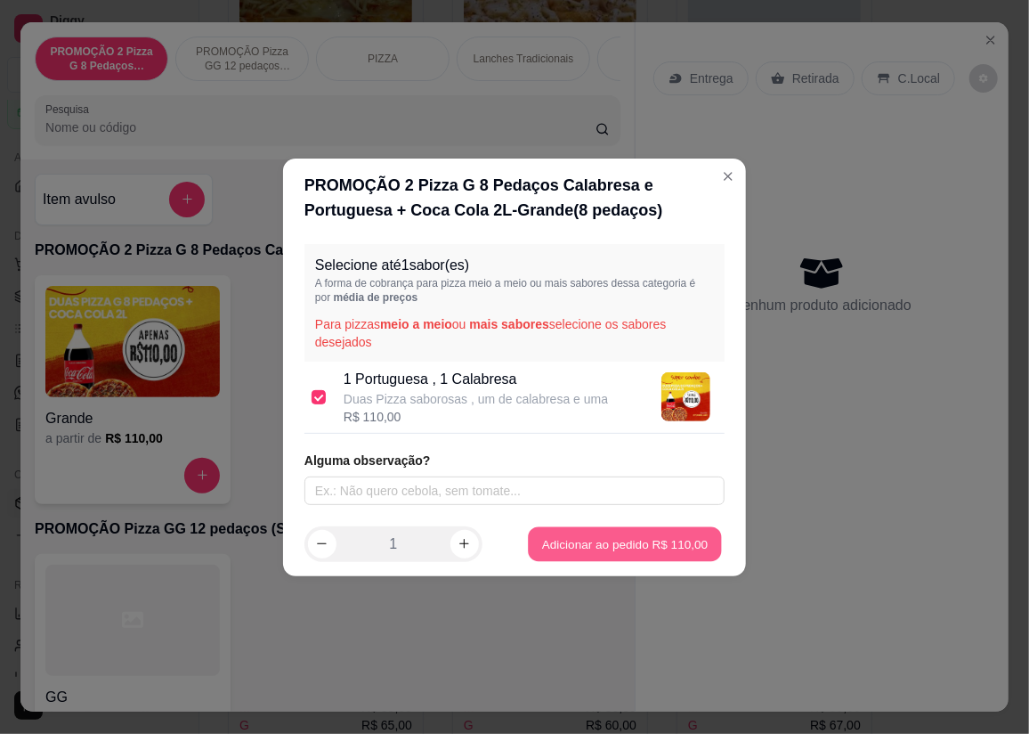
click at [549, 512] on footer "1 Adicionar ao pedido R$ 110,00" at bounding box center [514, 544] width 463 height 64
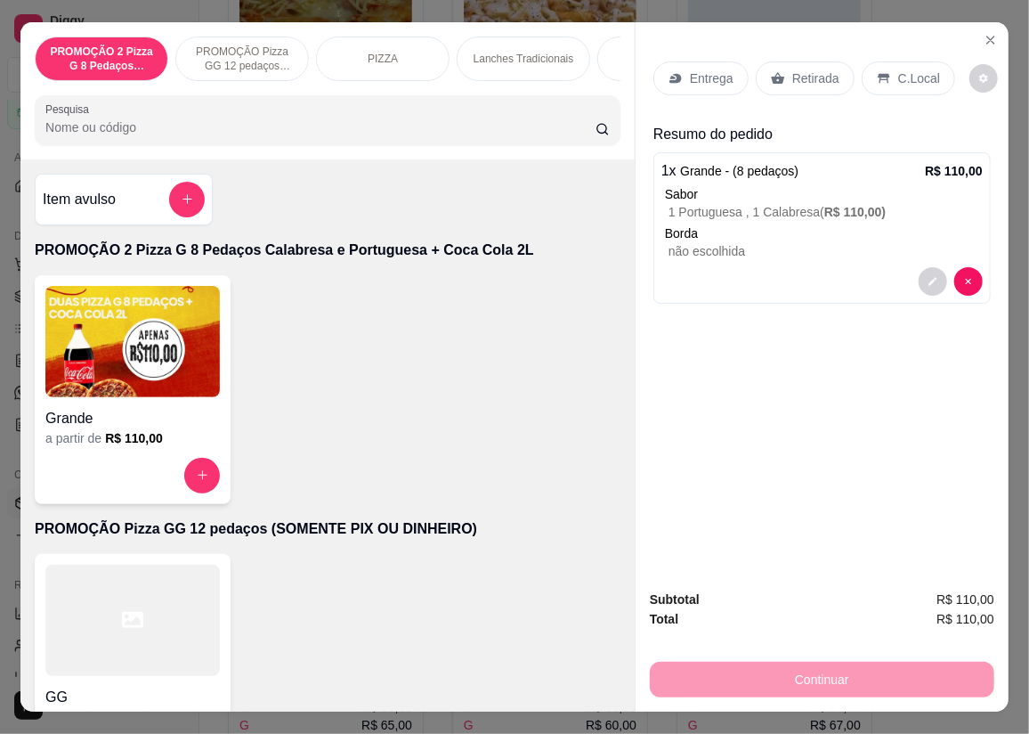
click at [686, 80] on div "Entrega" at bounding box center [701, 78] width 95 height 34
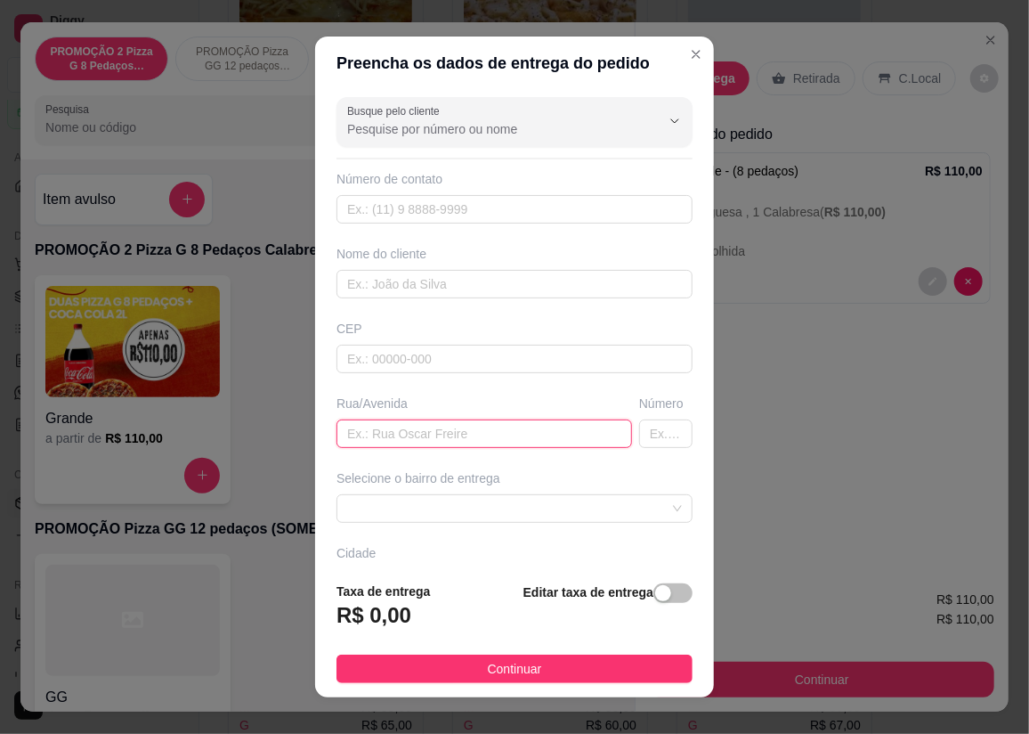
click at [385, 426] on input "text" at bounding box center [485, 433] width 296 height 28
type input "rua 24"
click at [639, 430] on input "text" at bounding box center [665, 433] width 53 height 28
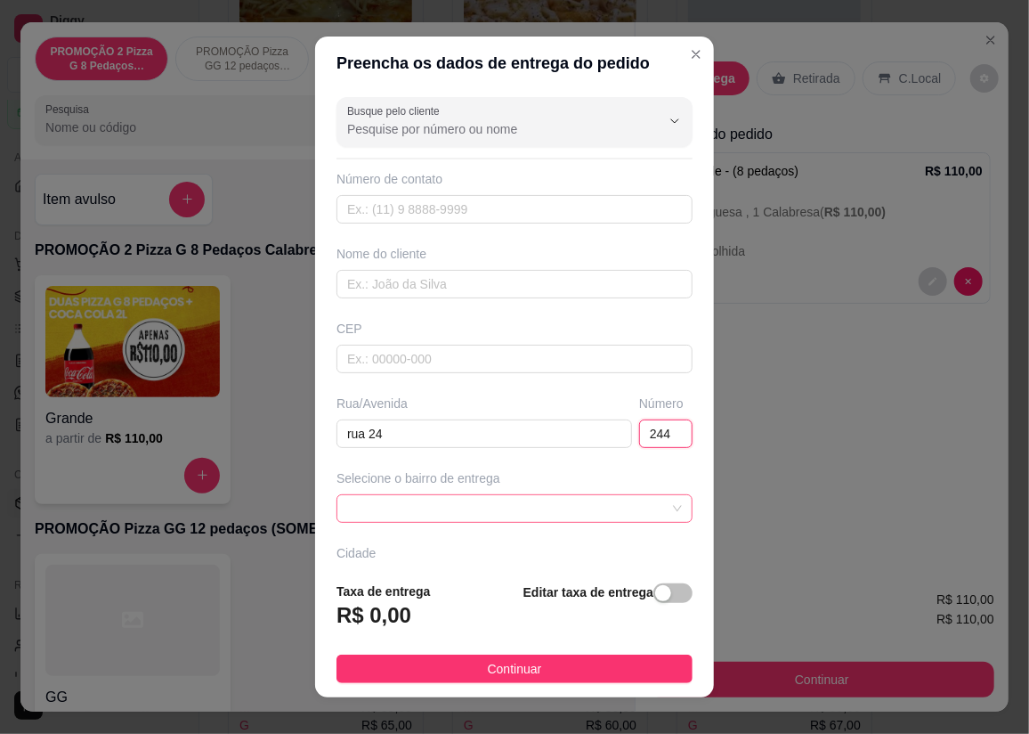
click at [571, 515] on span at bounding box center [514, 508] width 335 height 27
type input "244"
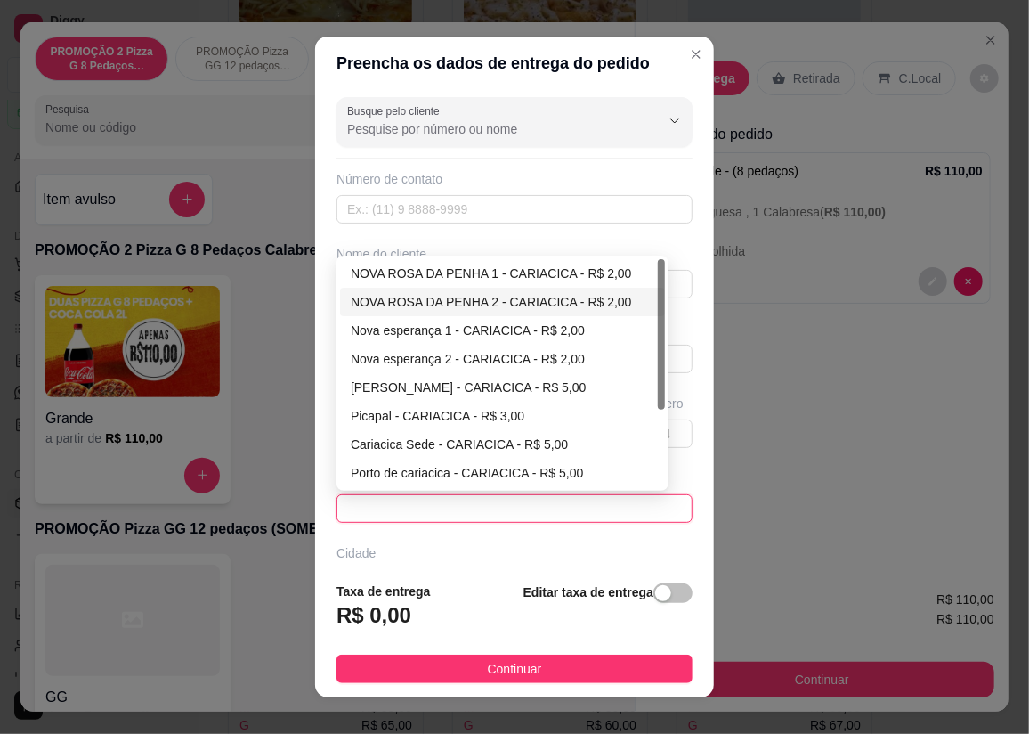
click at [386, 294] on div "NOVA ROSA DA PENHA 2 - CARIACICA - R$ 2,00" at bounding box center [503, 302] width 304 height 20
type input "CARIACICA"
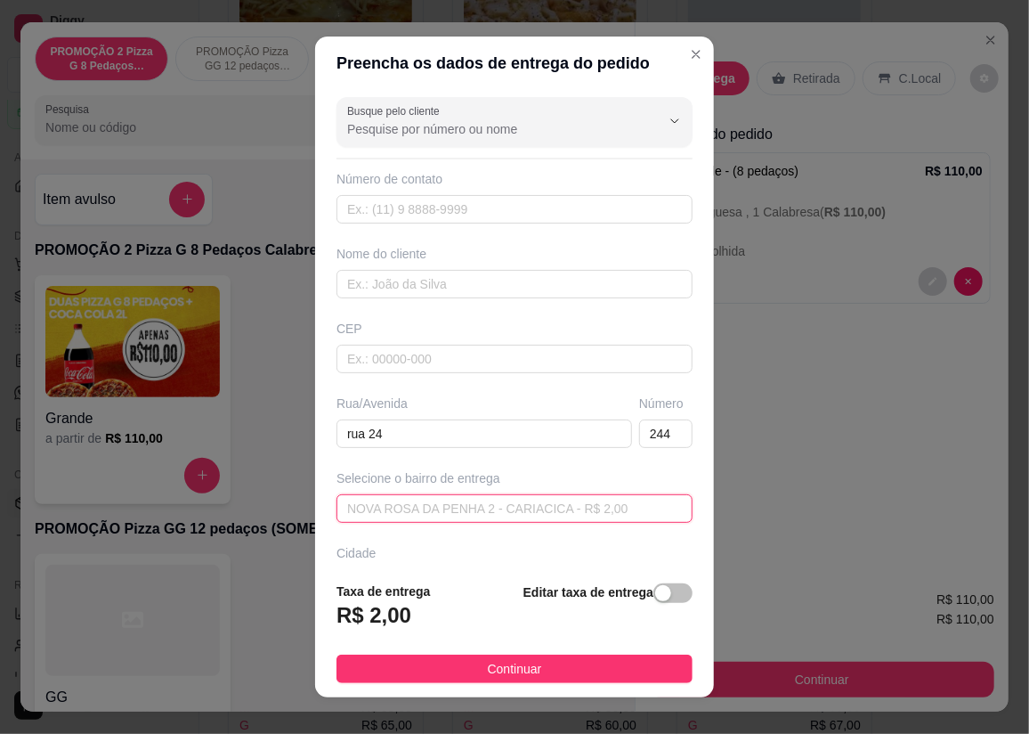
drag, startPoint x: 409, startPoint y: 502, endPoint x: 412, endPoint y: 493, distance: 9.6
click at [410, 502] on span "NOVA ROSA DA PENHA 2 - CARIACICA - R$ 2,00" at bounding box center [514, 508] width 335 height 27
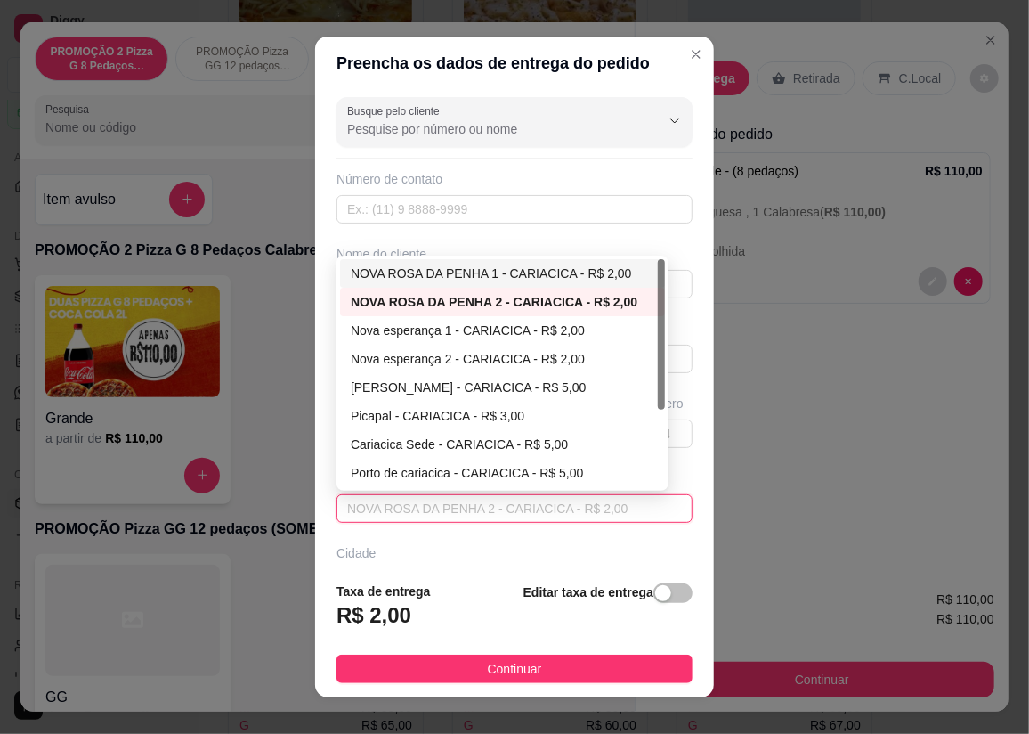
click at [418, 267] on div "NOVA ROSA DA PENHA 1 - CARIACICA - R$ 2,00" at bounding box center [503, 274] width 304 height 20
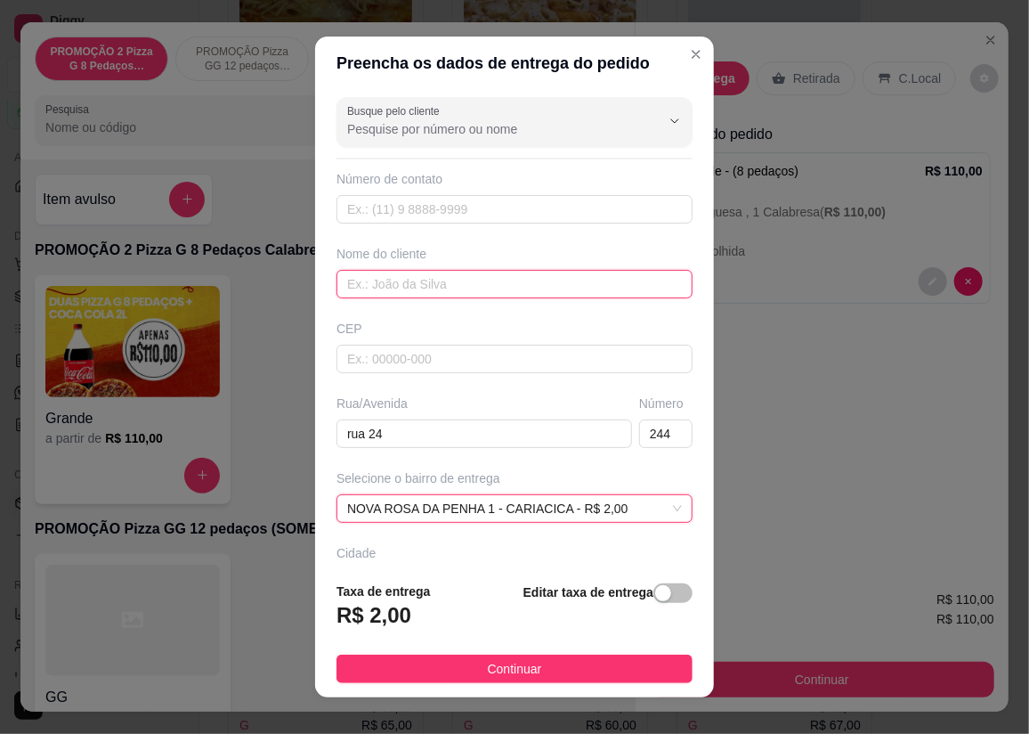
click at [472, 288] on input "text" at bounding box center [515, 284] width 356 height 28
type input "[PERSON_NAME]"
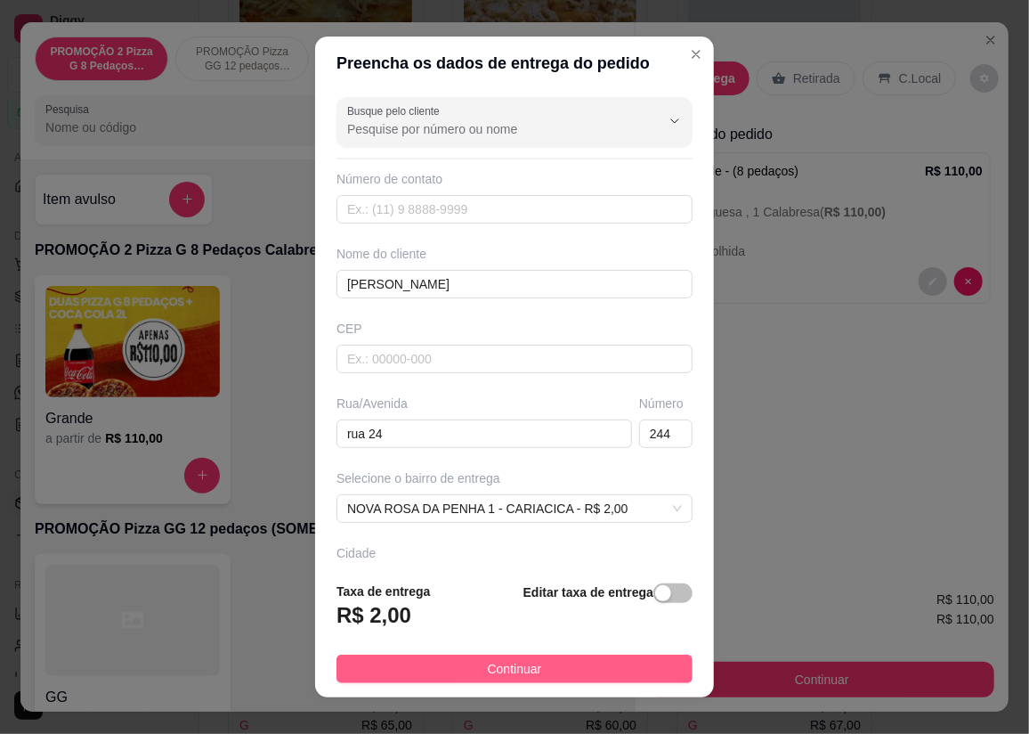
drag, startPoint x: 373, startPoint y: 656, endPoint x: 701, endPoint y: 627, distance: 329.0
click at [373, 655] on button "Continuar" at bounding box center [515, 668] width 356 height 28
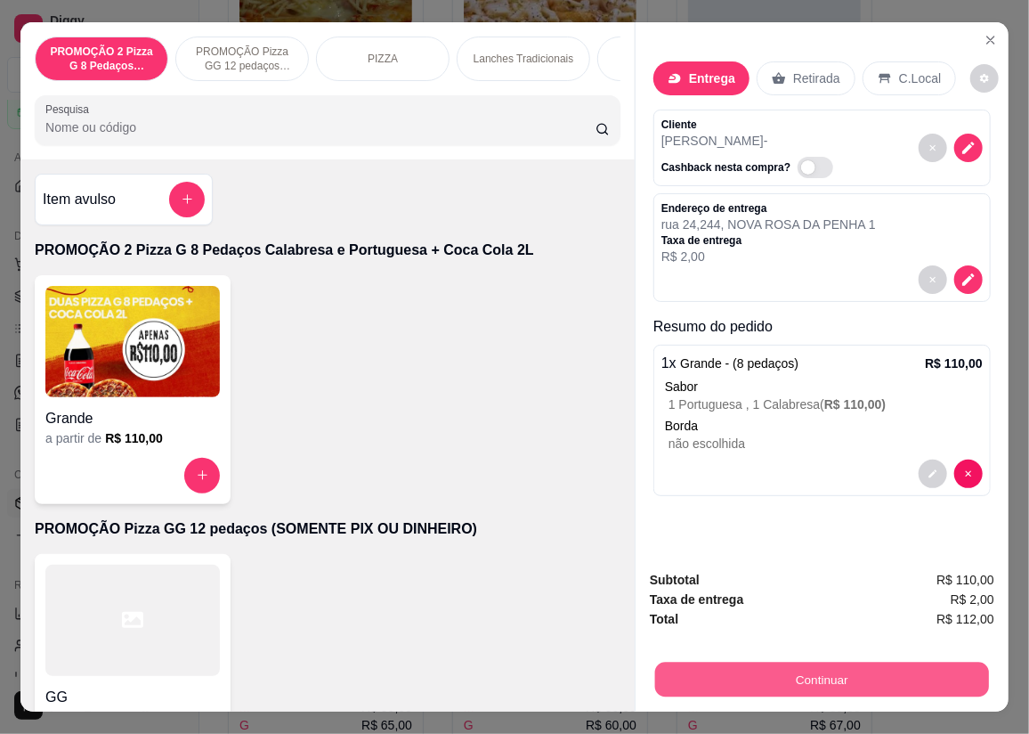
click at [855, 663] on button "Continuar" at bounding box center [822, 679] width 334 height 35
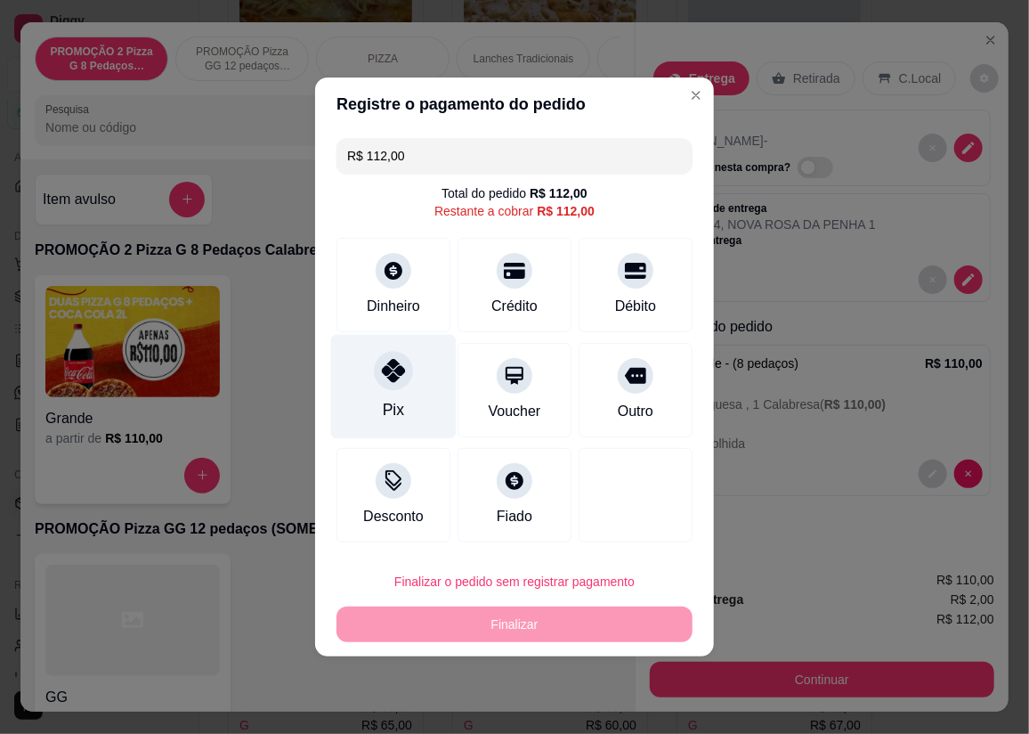
click at [390, 360] on icon at bounding box center [393, 370] width 23 height 23
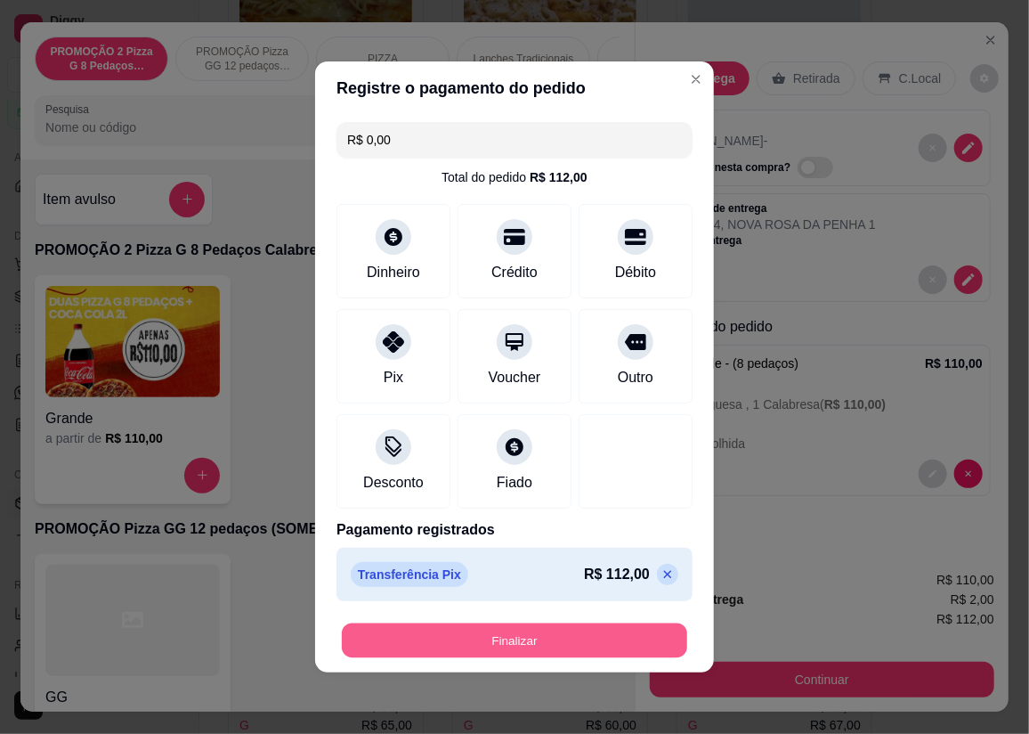
click at [423, 632] on button "Finalizar" at bounding box center [514, 640] width 345 height 35
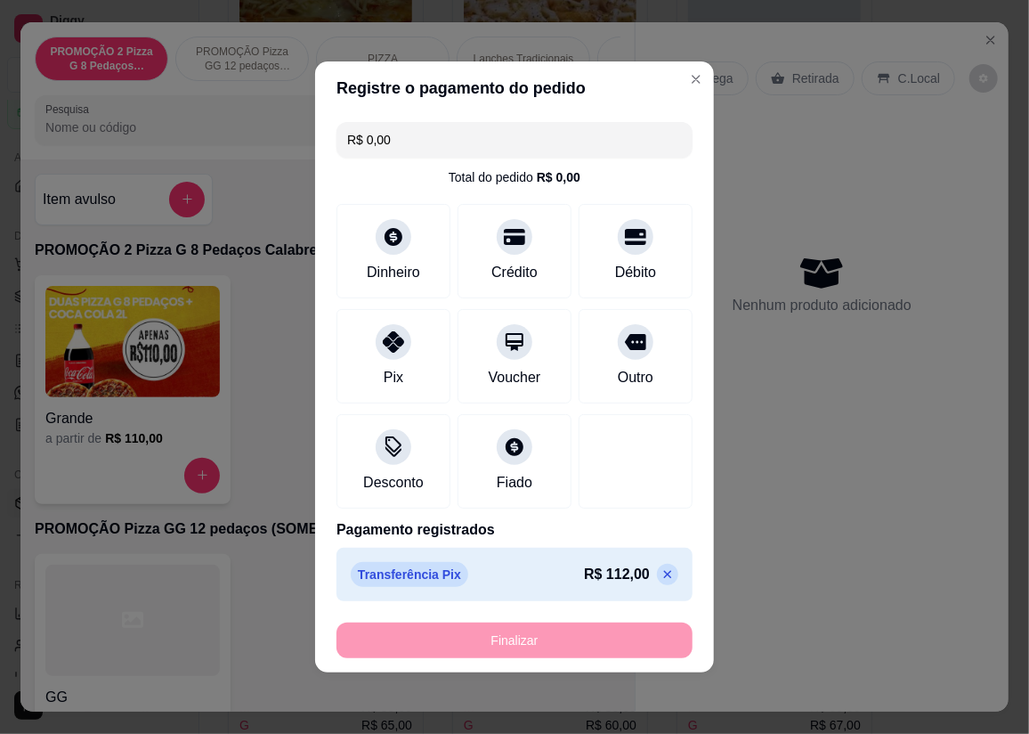
type input "-R$ 112,00"
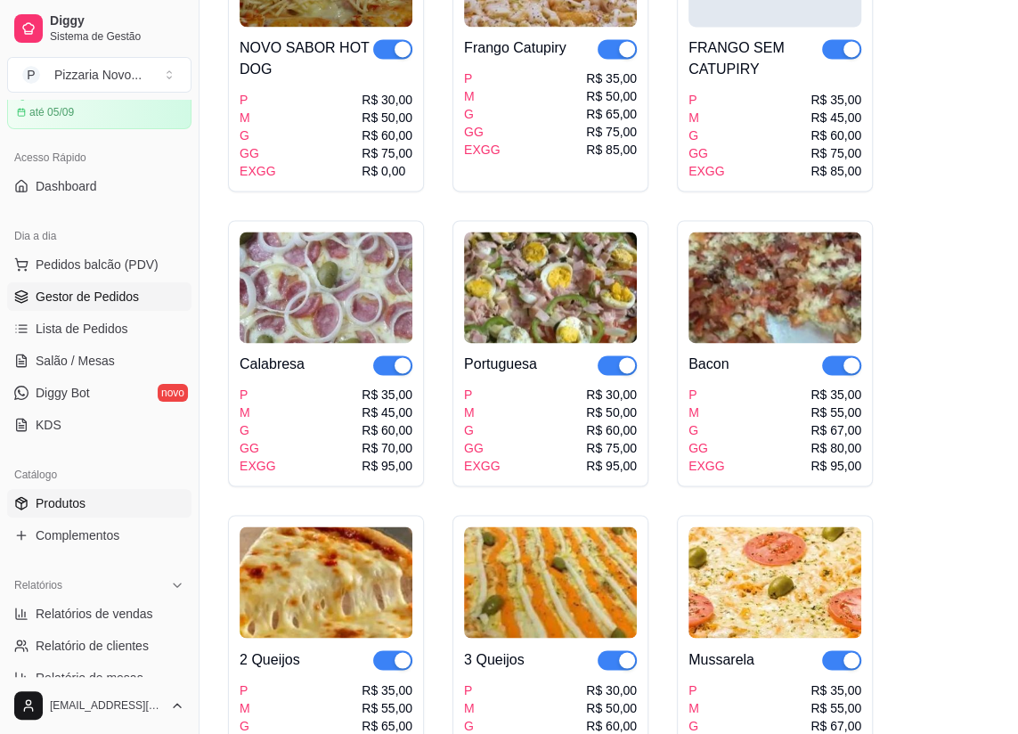
click at [56, 302] on span "Gestor de Pedidos" at bounding box center [87, 297] width 103 height 18
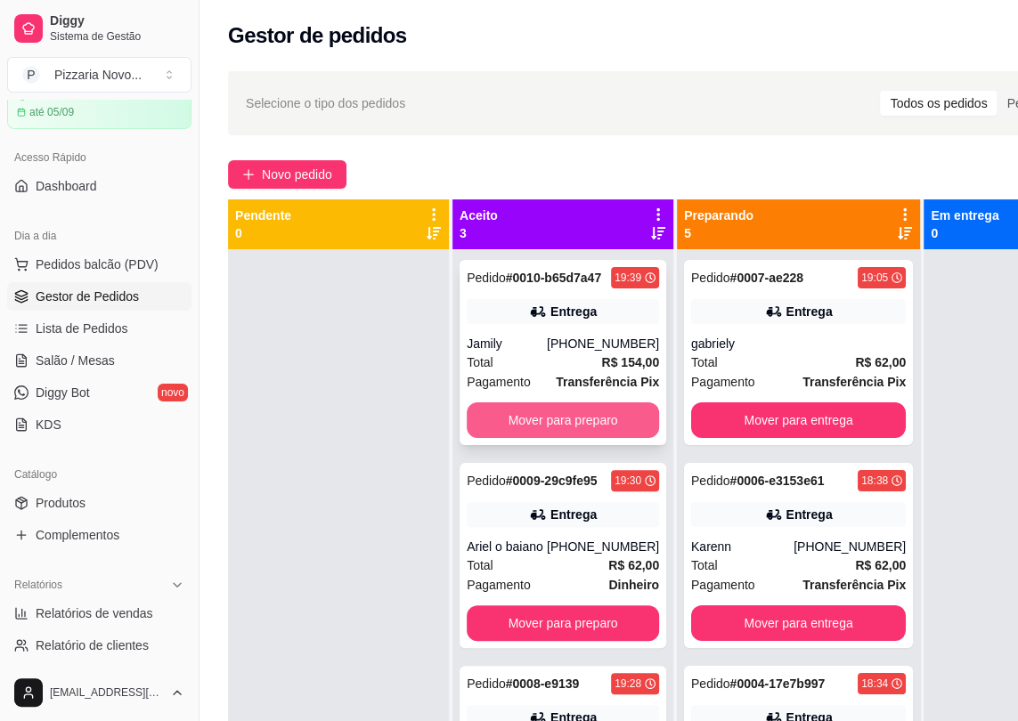
click at [493, 410] on button "Mover para preparo" at bounding box center [563, 420] width 192 height 36
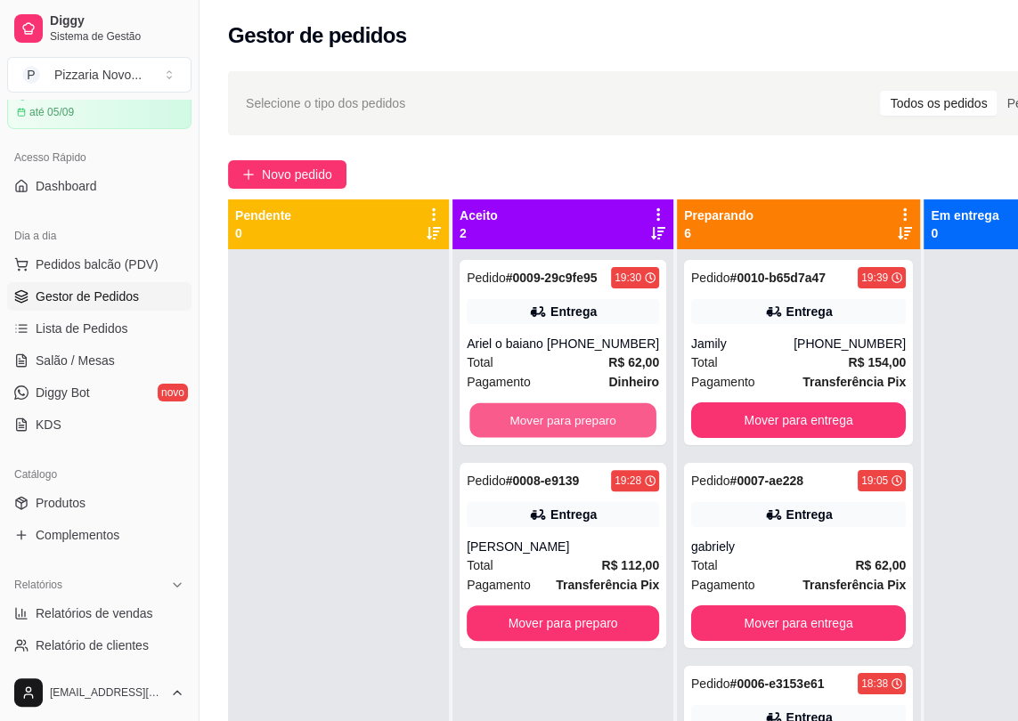
click at [493, 410] on button "Mover para preparo" at bounding box center [562, 420] width 187 height 35
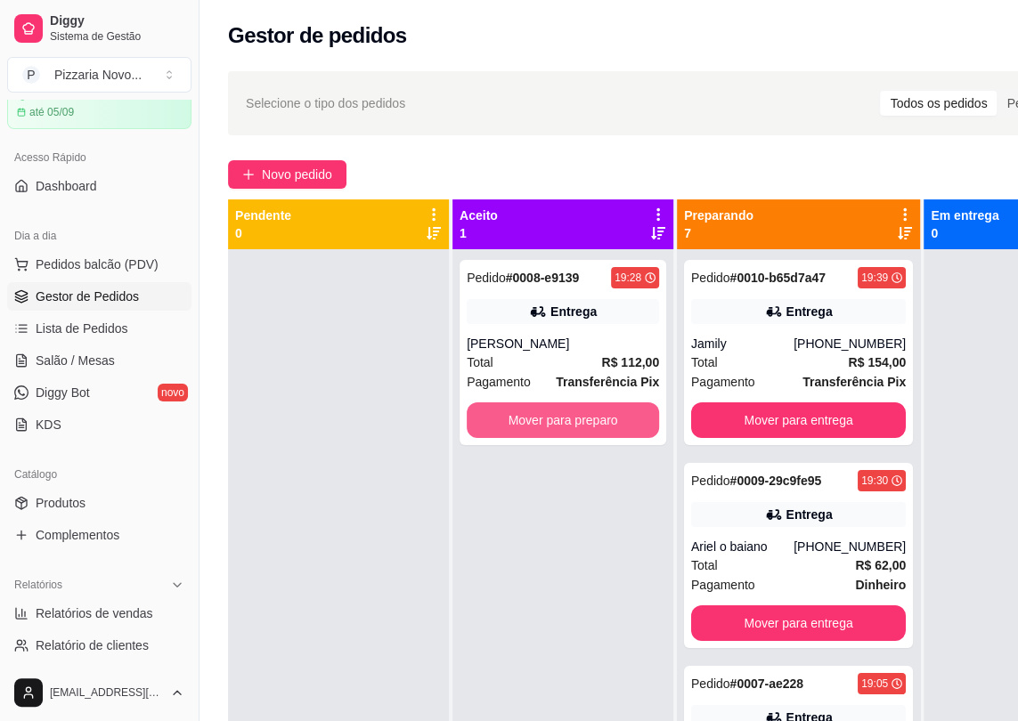
click at [493, 410] on button "Mover para preparo" at bounding box center [563, 420] width 192 height 36
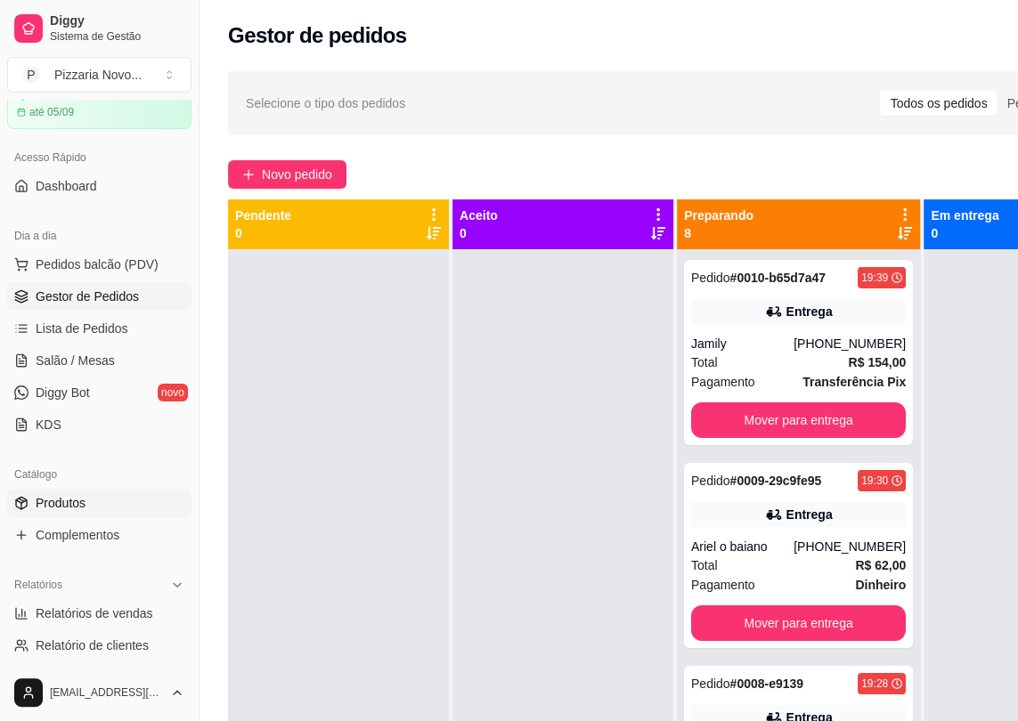
click at [125, 508] on link "Produtos" at bounding box center [99, 503] width 184 height 28
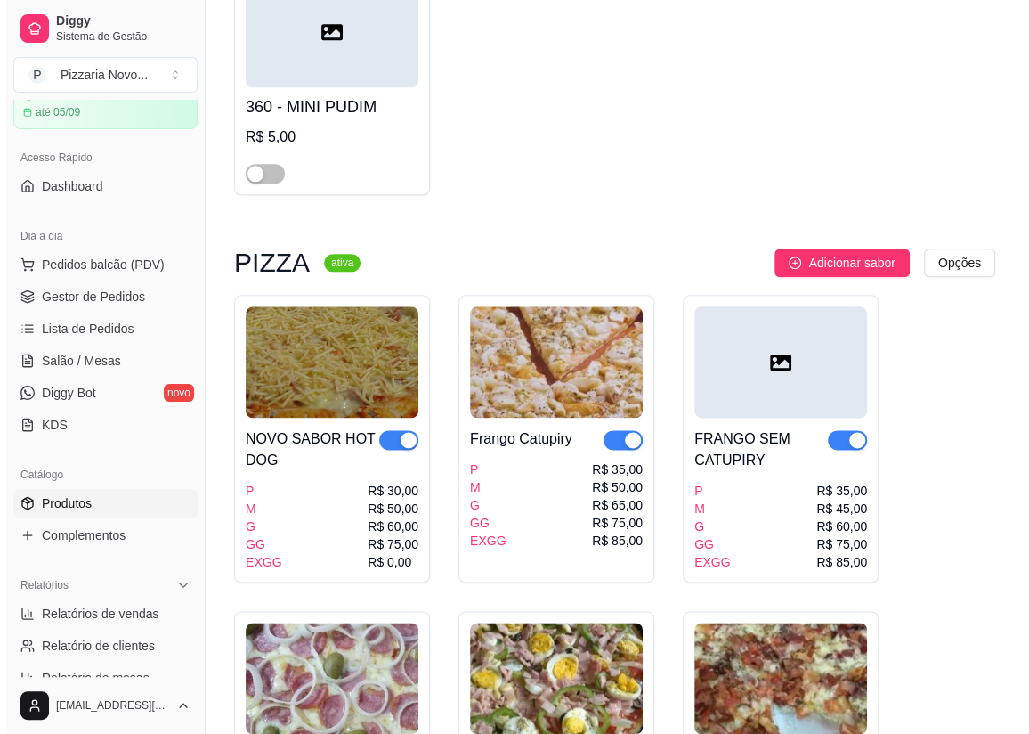
scroll to position [1052, 0]
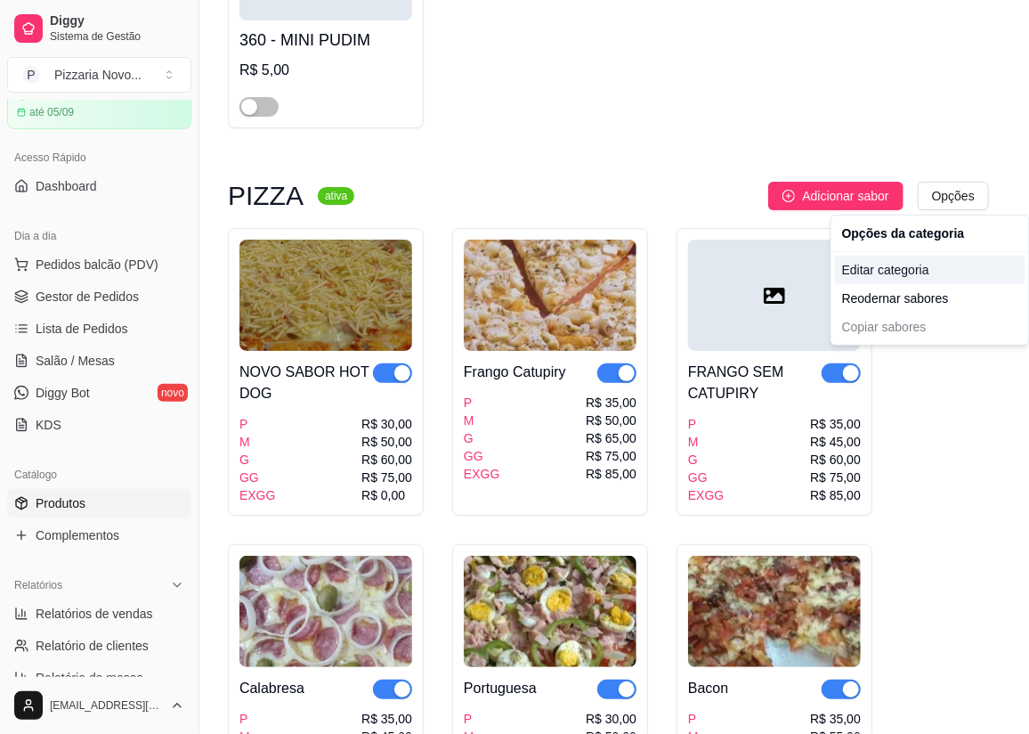
click at [901, 272] on div "Editar categoria" at bounding box center [930, 270] width 191 height 28
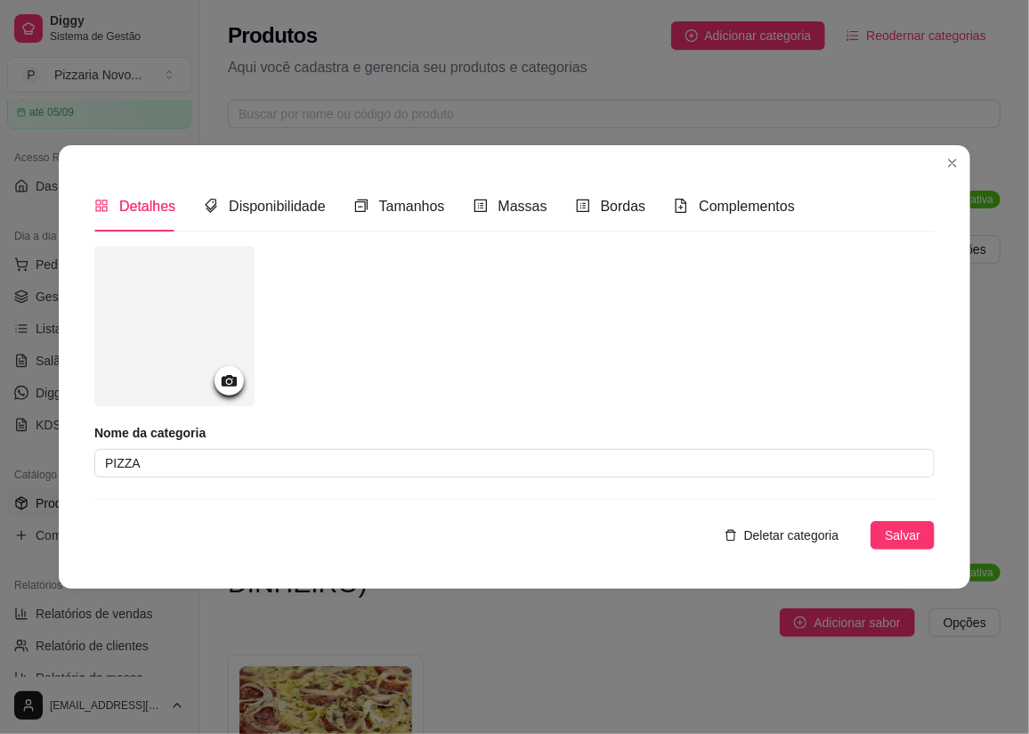
scroll to position [881, 0]
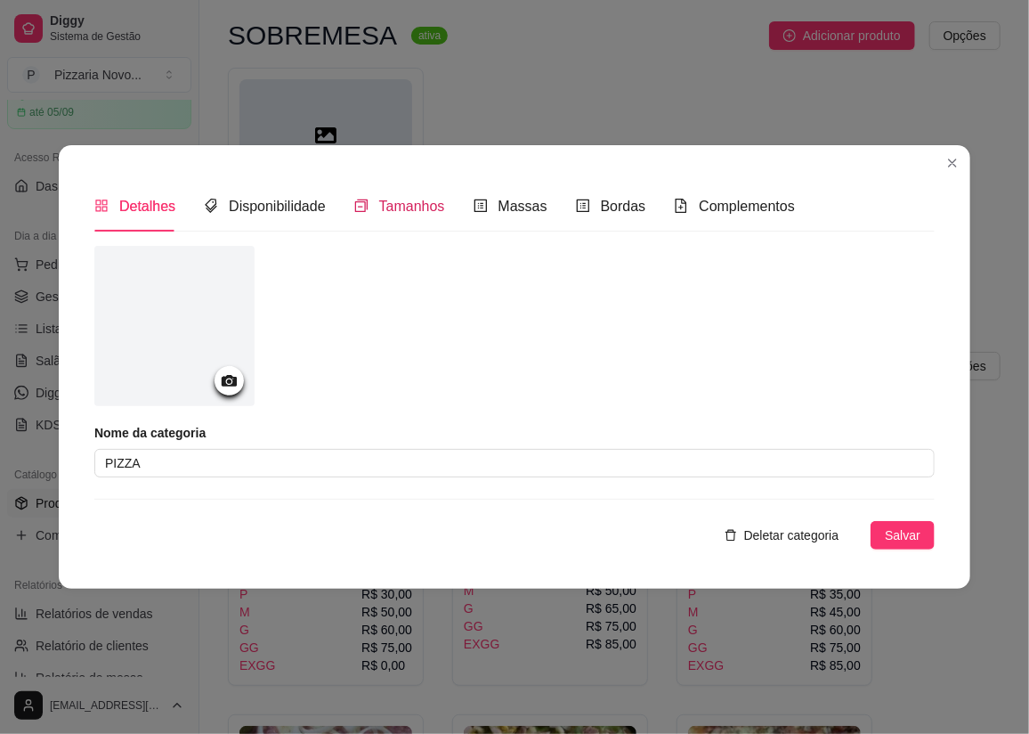
click at [427, 208] on span "Tamanhos" at bounding box center [412, 206] width 66 height 15
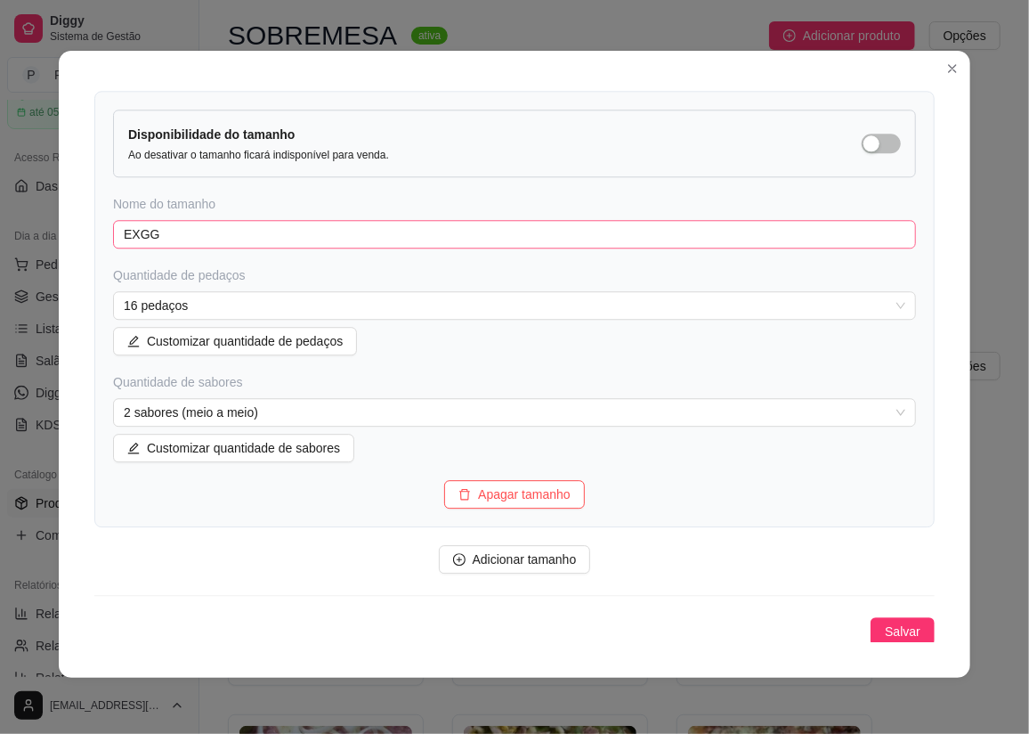
scroll to position [1853, 0]
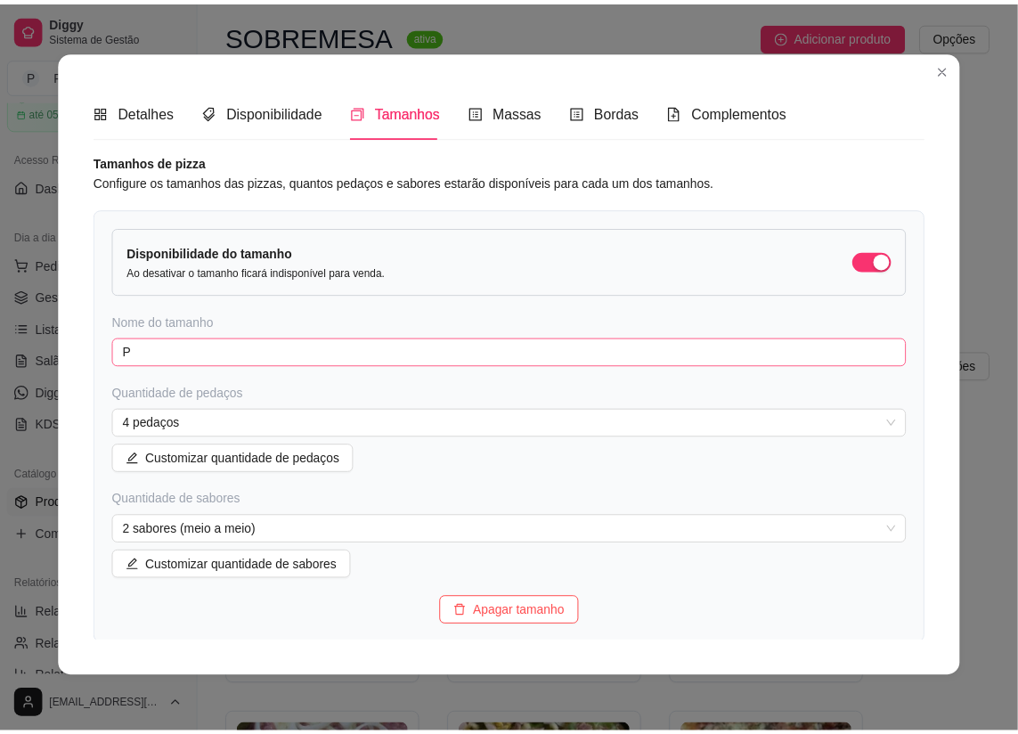
scroll to position [0, 0]
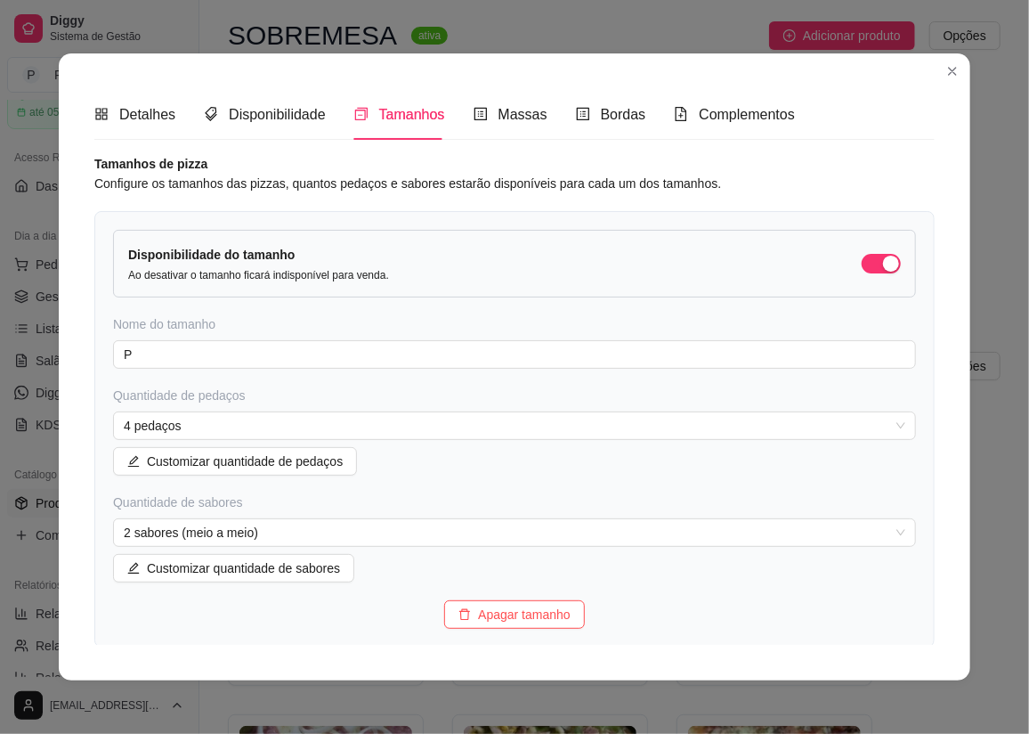
click at [172, 115] on div "Detalhes Disponibilidade Tamanhos Massas Bordas Complementos" at bounding box center [444, 114] width 701 height 51
click at [162, 116] on span "Detalhes" at bounding box center [147, 114] width 56 height 15
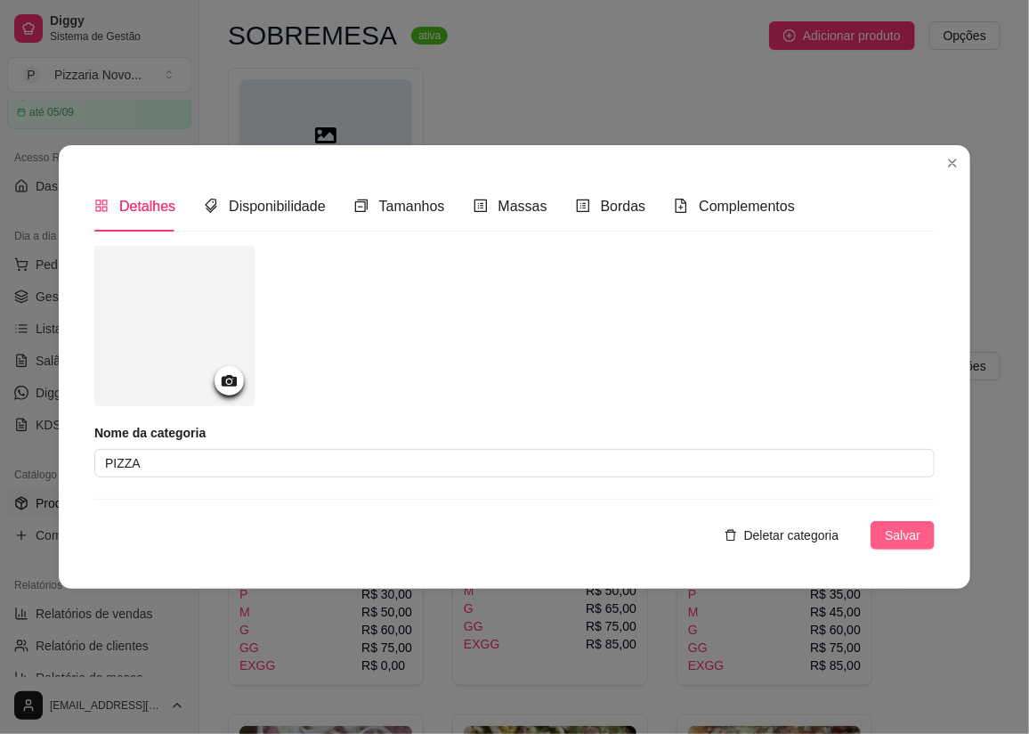
click at [888, 527] on span "Salvar" at bounding box center [903, 535] width 36 height 20
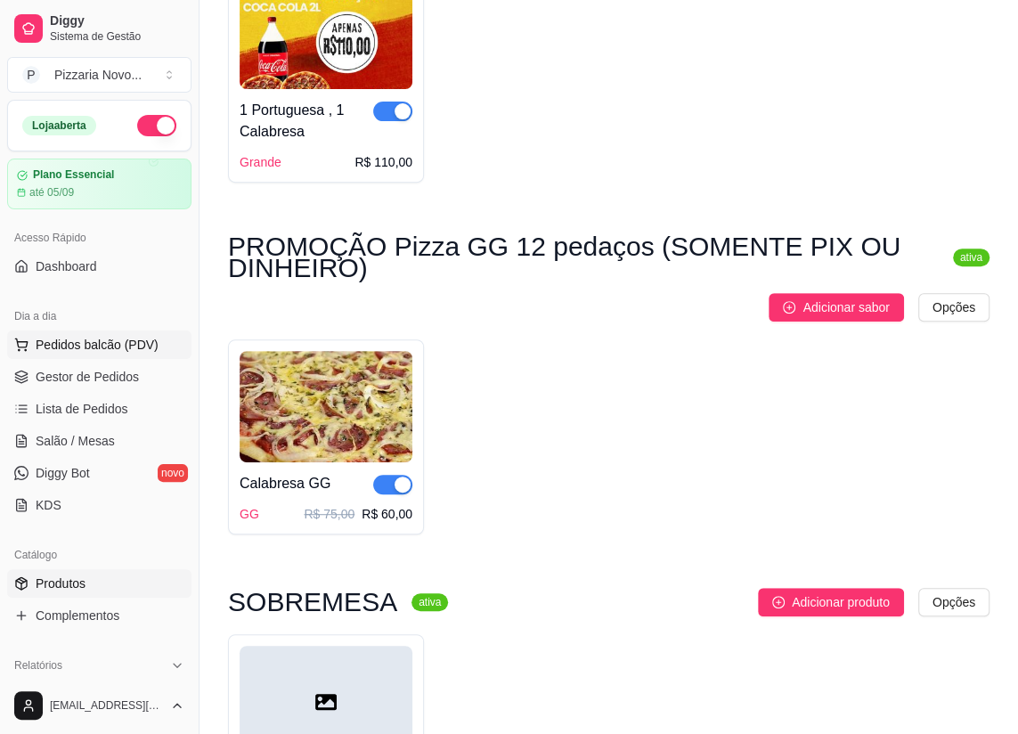
click at [142, 348] on span "Pedidos balcão (PDV)" at bounding box center [97, 345] width 123 height 18
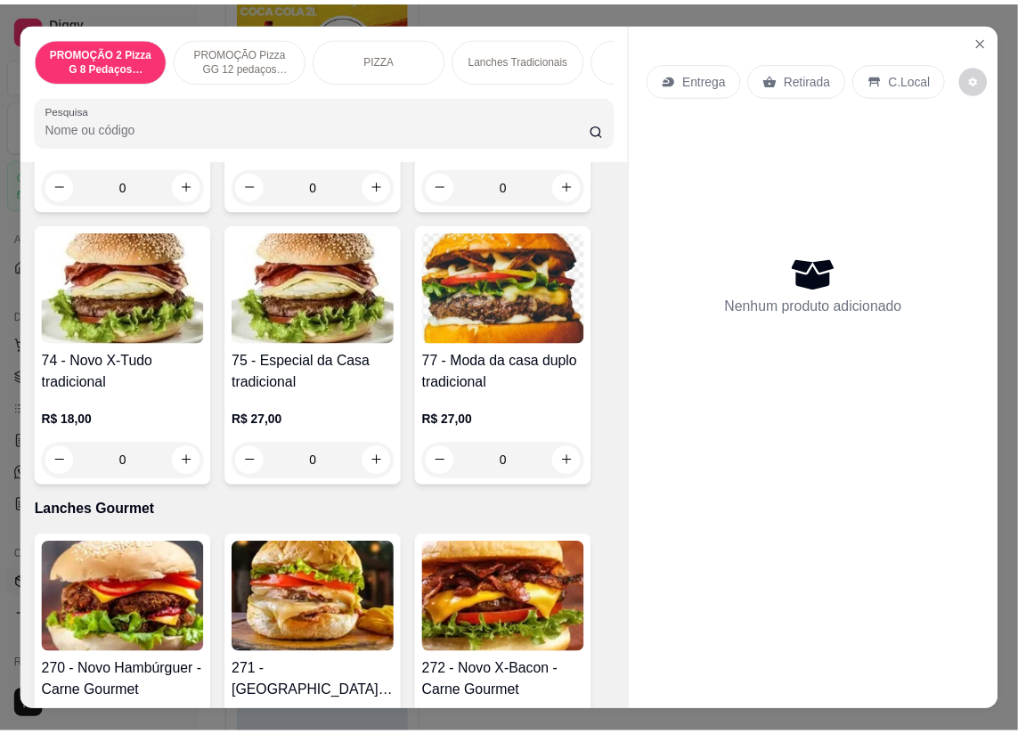
scroll to position [2266, 0]
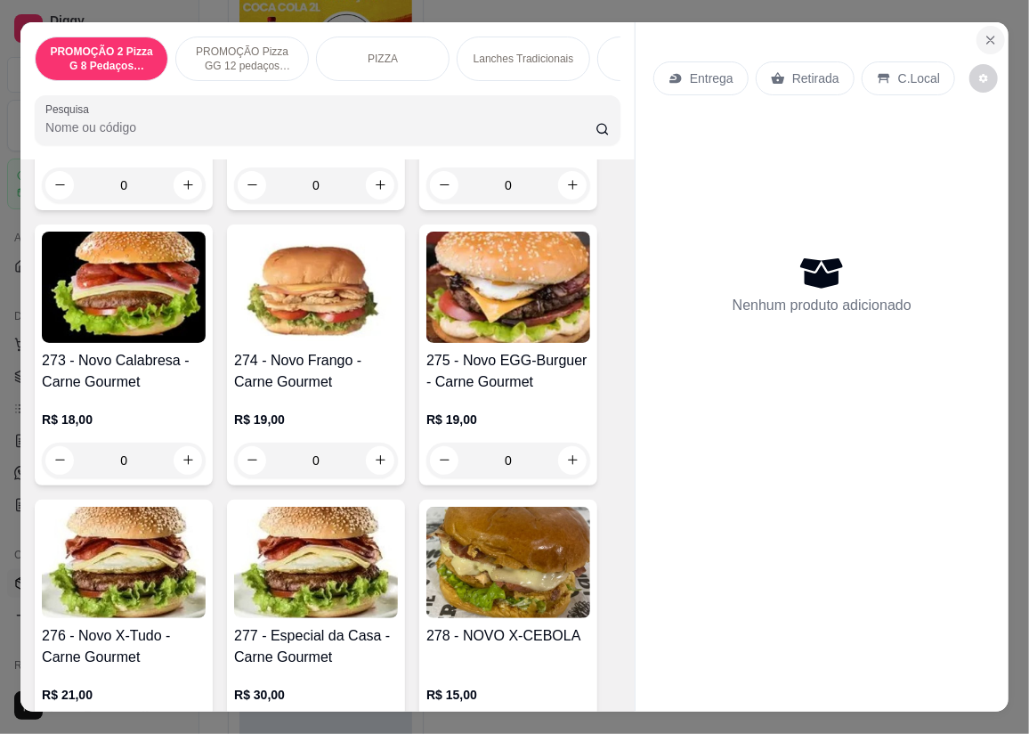
click at [977, 26] on button "Close" at bounding box center [991, 40] width 28 height 28
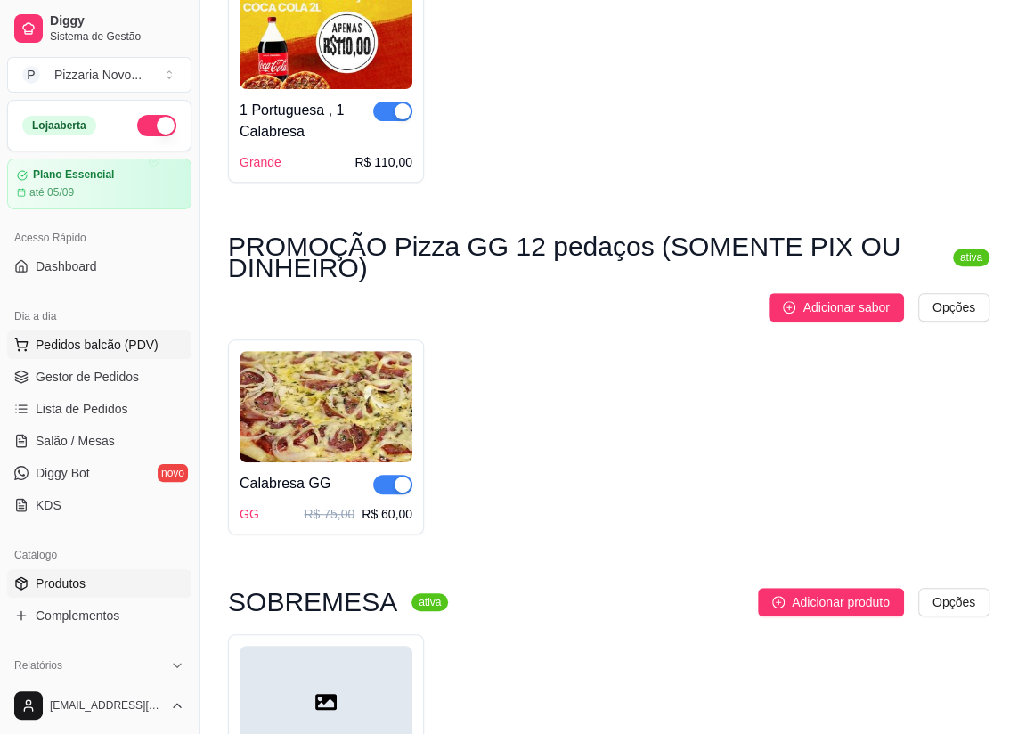
click at [89, 344] on span "Pedidos balcão (PDV)" at bounding box center [97, 345] width 123 height 18
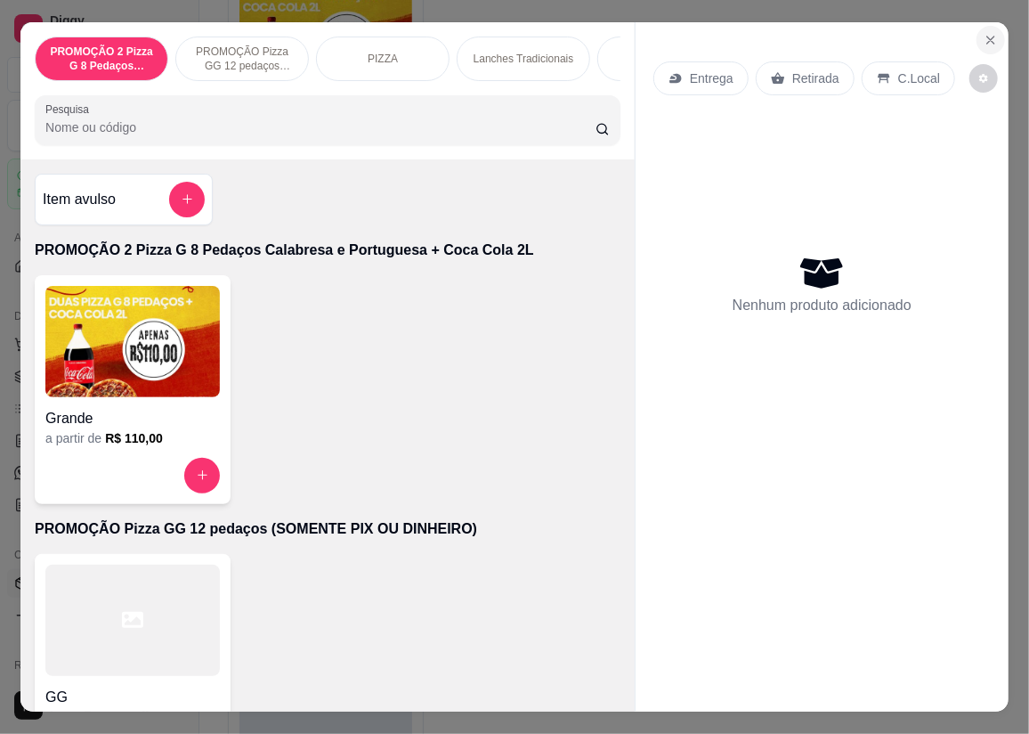
click at [985, 26] on button "Close" at bounding box center [991, 40] width 28 height 28
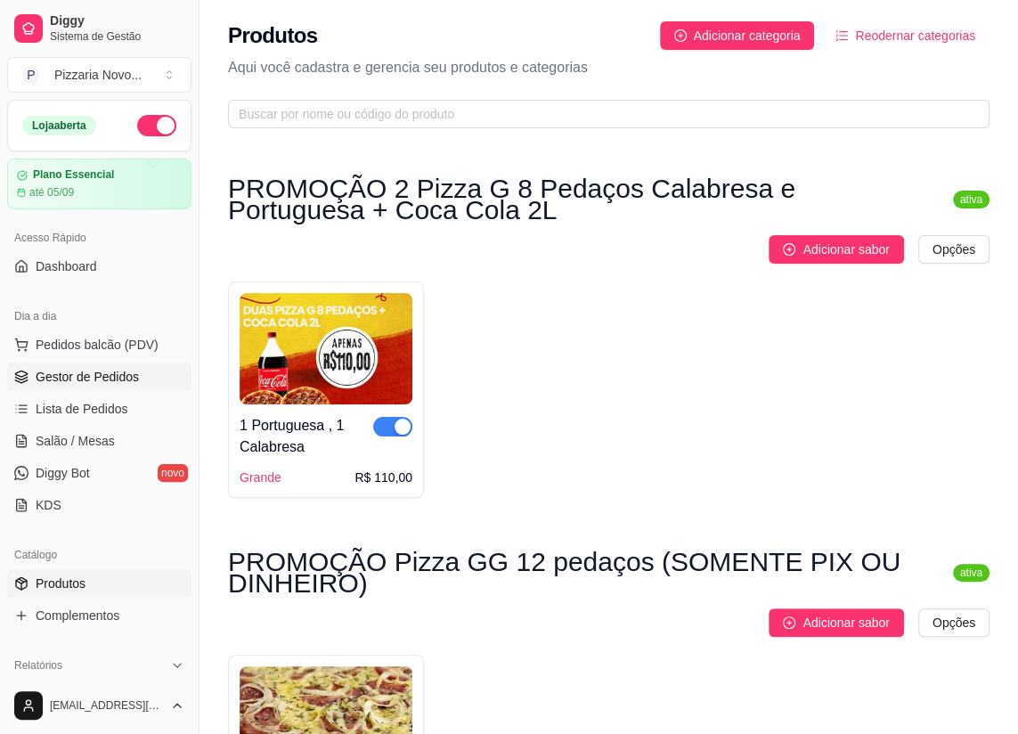
click at [104, 375] on span "Gestor de Pedidos" at bounding box center [87, 377] width 103 height 18
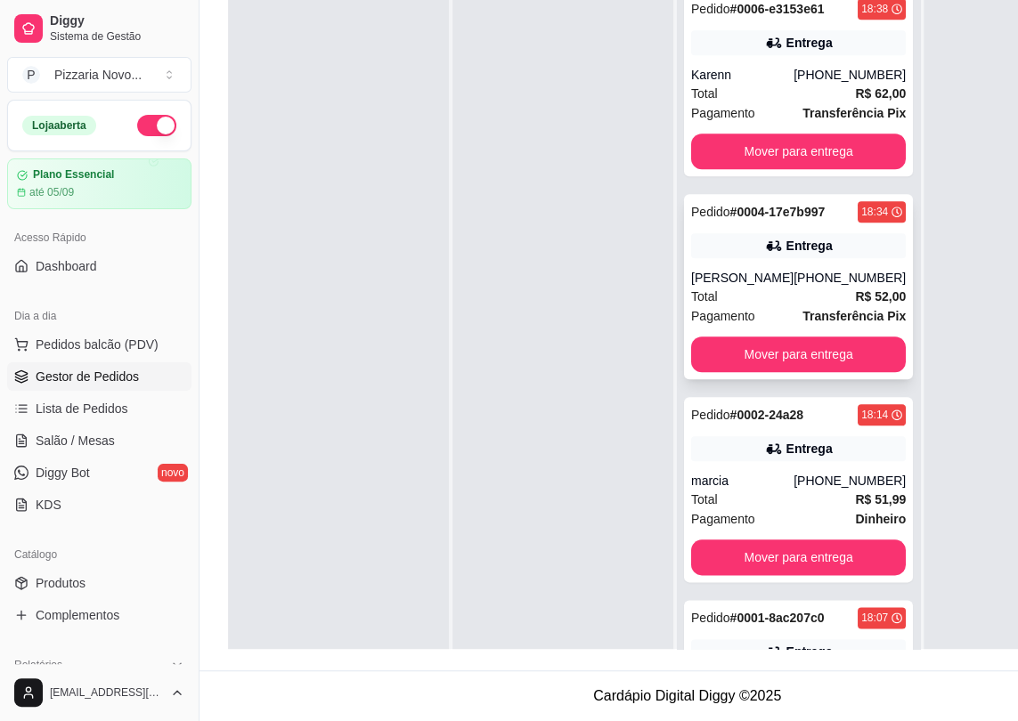
click at [818, 289] on div "Pedido # 0004-17e7b997 18:34 Entrega Maria [PHONE_NUMBER] Total R$ 52,00 Pagame…" at bounding box center [798, 286] width 229 height 185
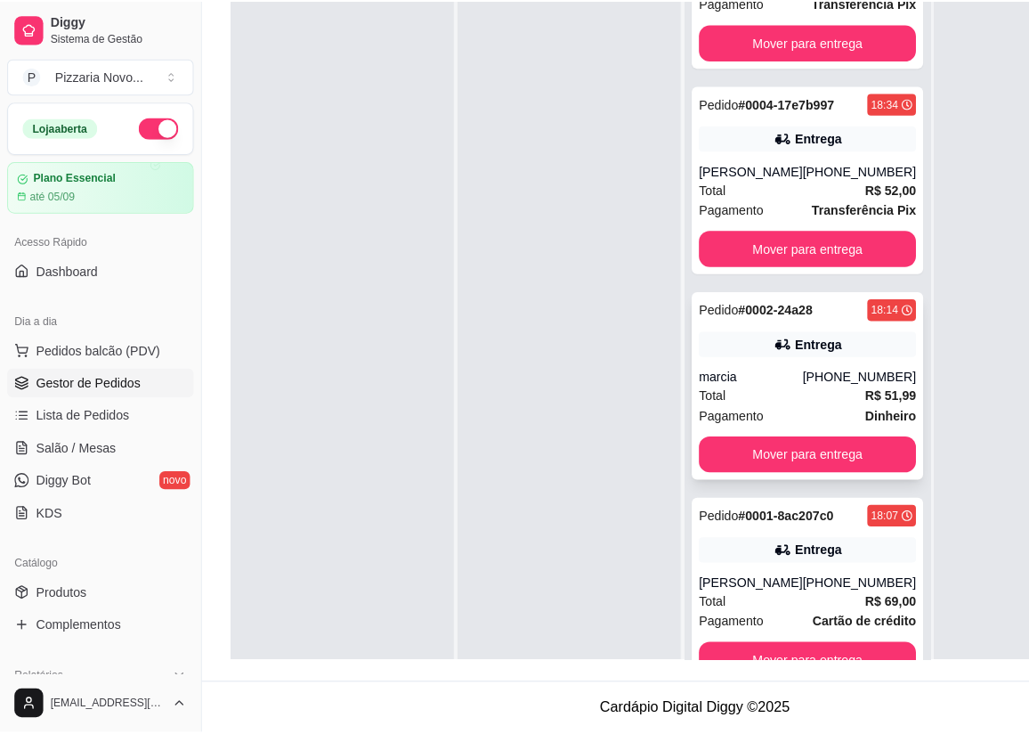
scroll to position [951, 0]
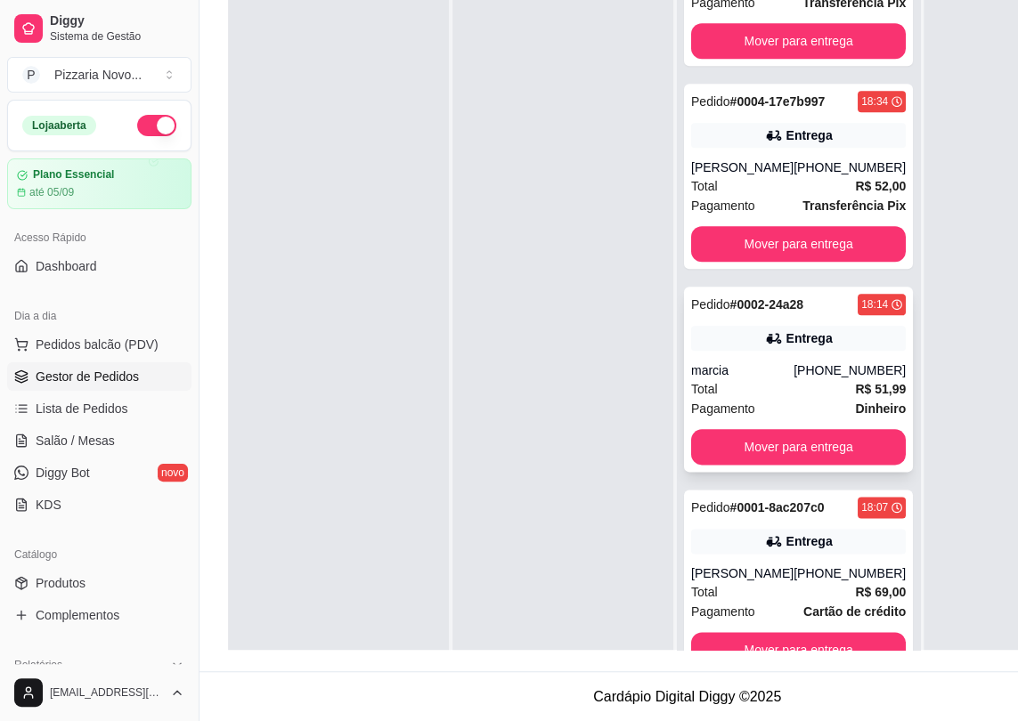
click at [777, 398] on div "Total R$ 51,99" at bounding box center [798, 389] width 215 height 20
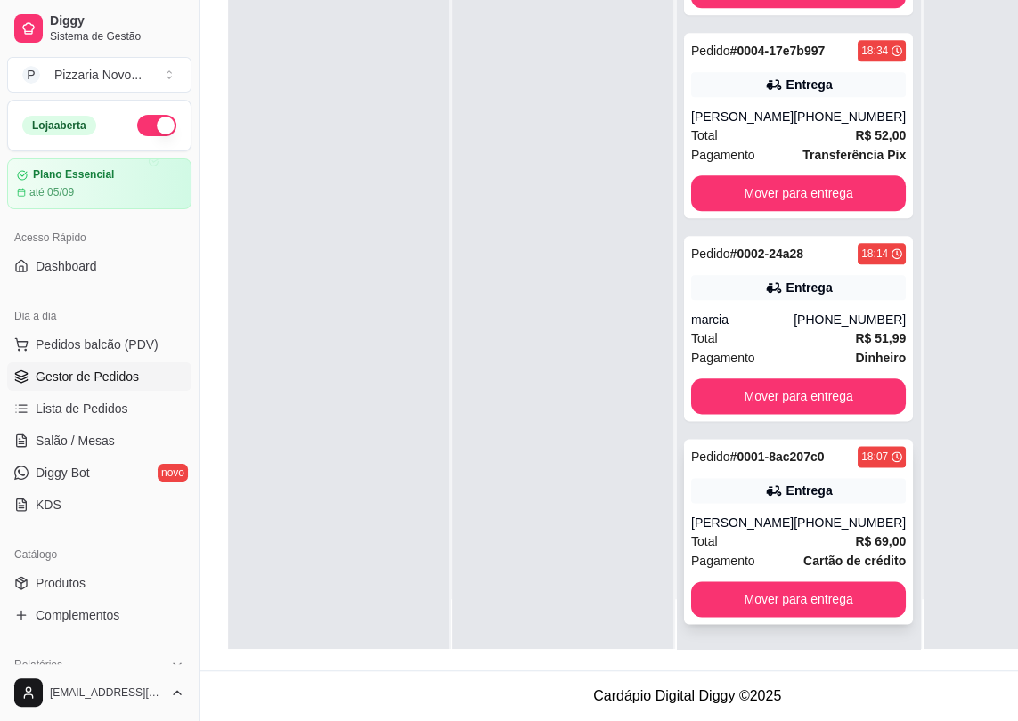
scroll to position [283, 0]
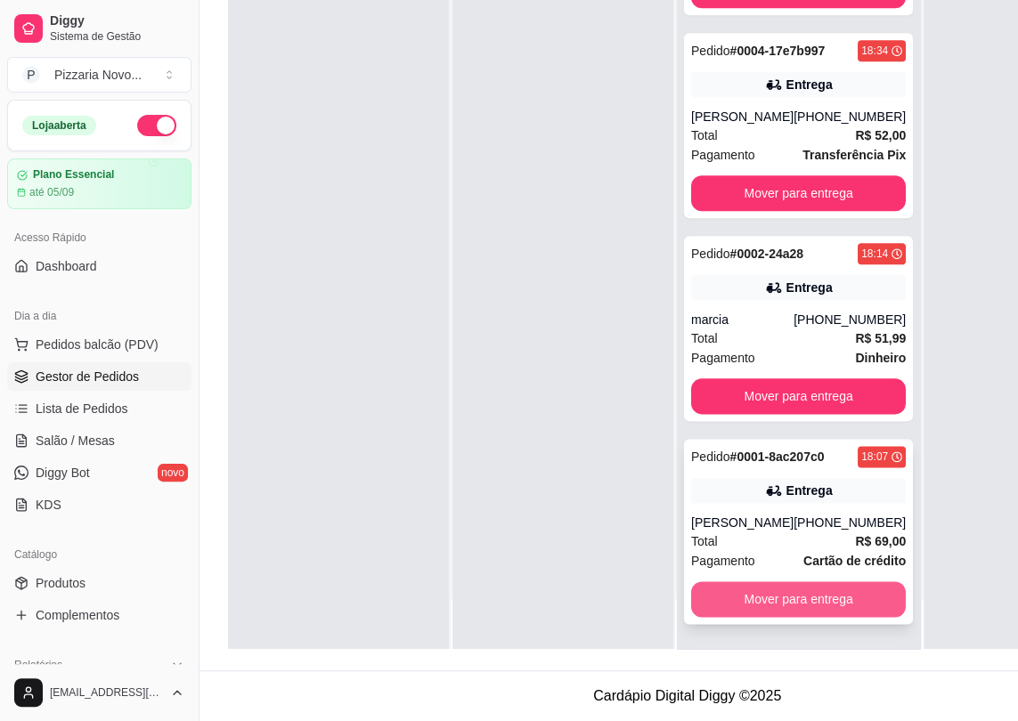
click at [739, 597] on button "Mover para entrega" at bounding box center [798, 599] width 215 height 36
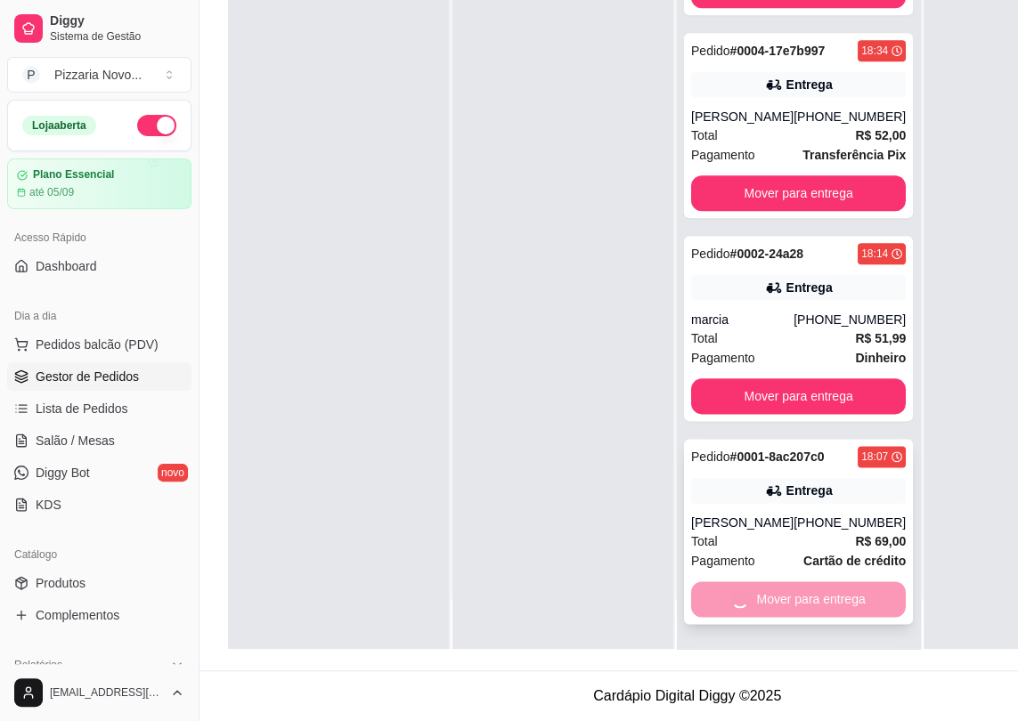
scroll to position [748, 0]
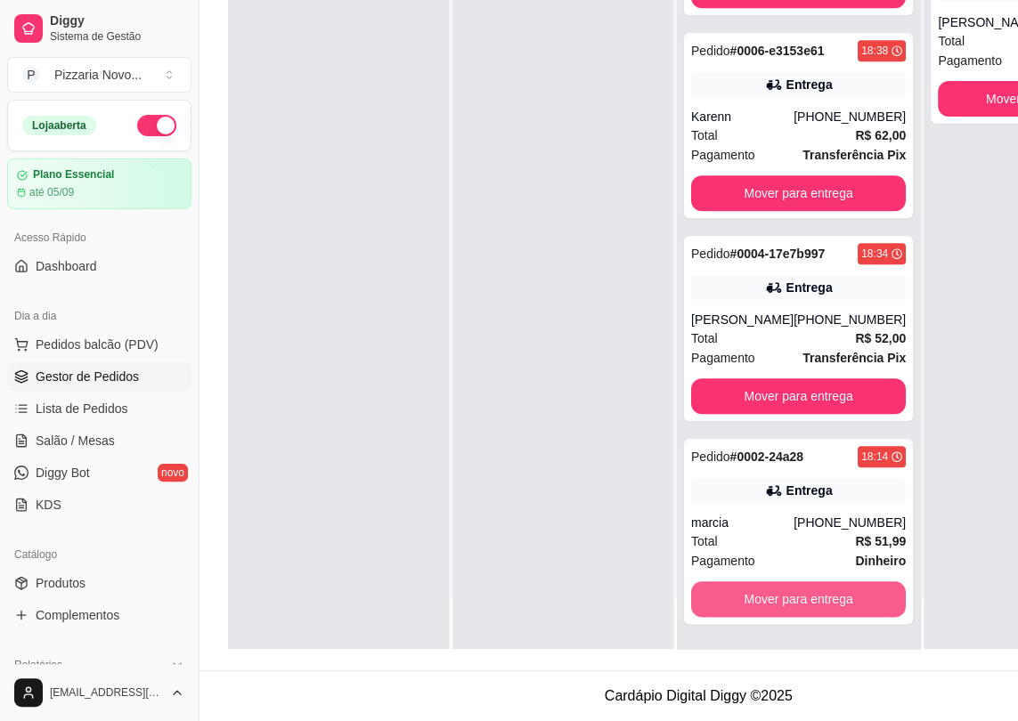
click at [739, 597] on button "Mover para entrega" at bounding box center [798, 599] width 215 height 36
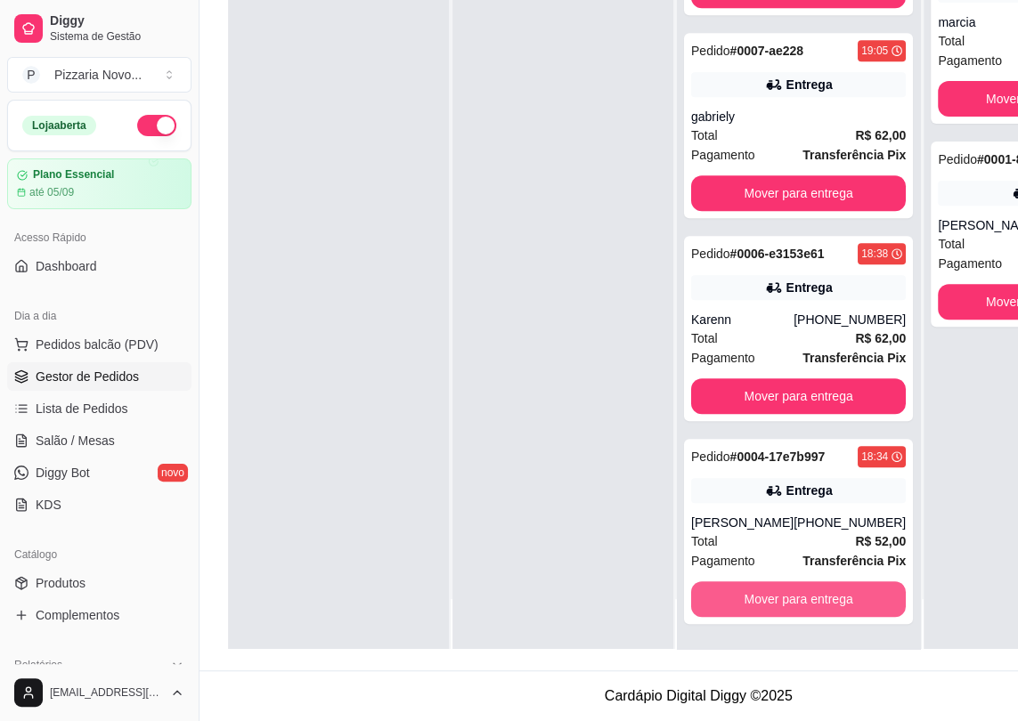
scroll to position [544, 0]
click at [739, 597] on button "Mover para entrega" at bounding box center [798, 599] width 215 height 36
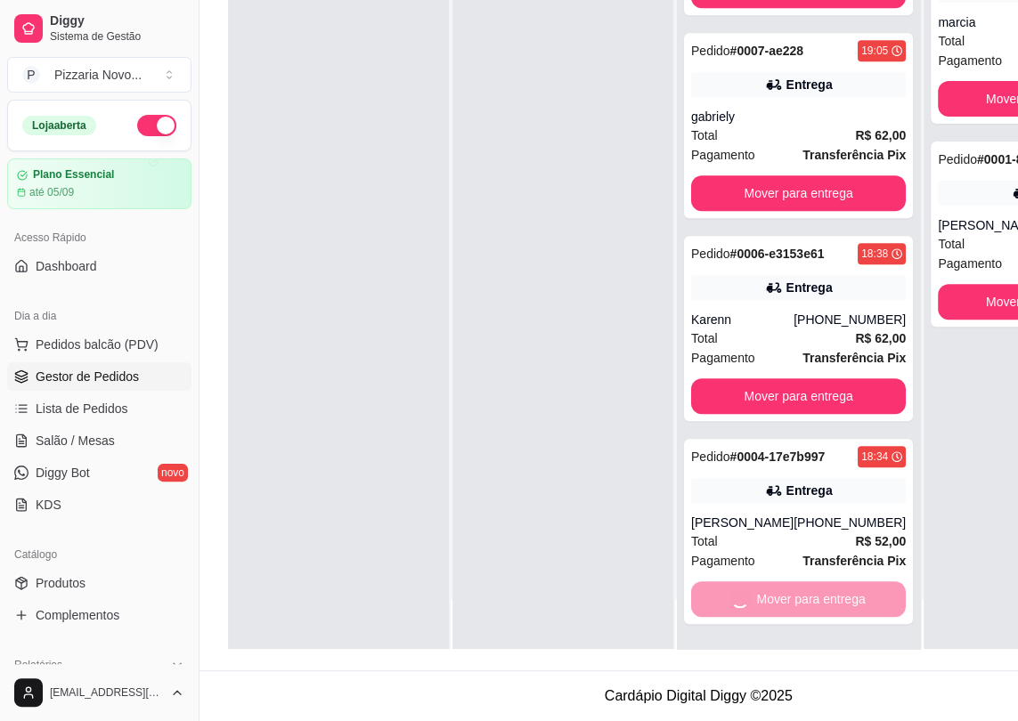
scroll to position [321, 0]
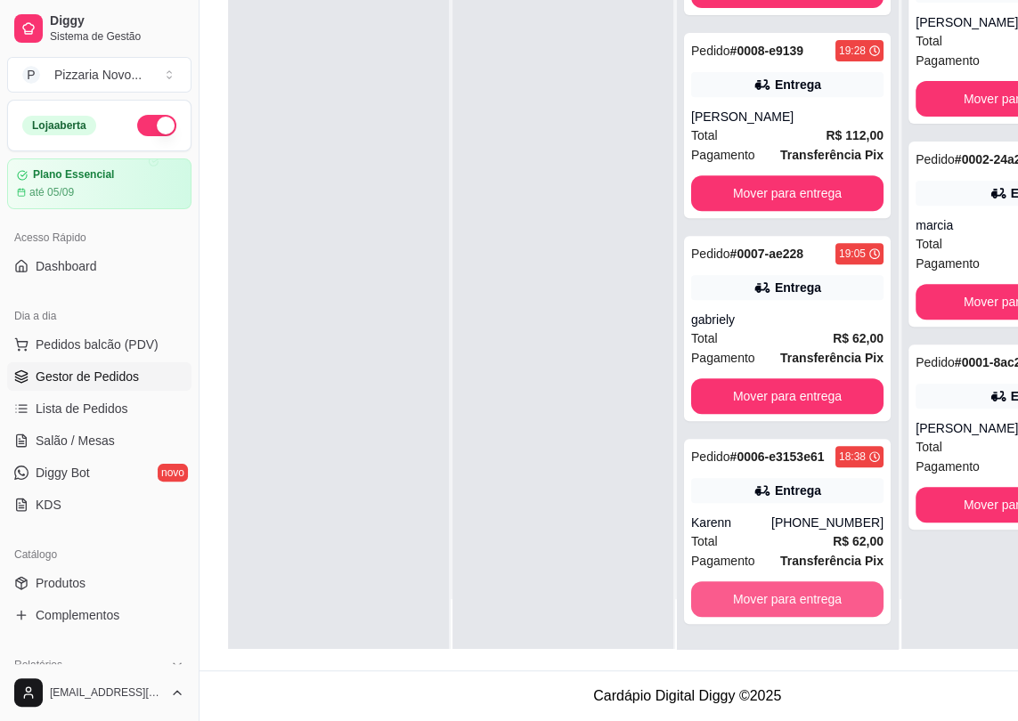
click at [739, 597] on button "Mover para entrega" at bounding box center [787, 599] width 192 height 36
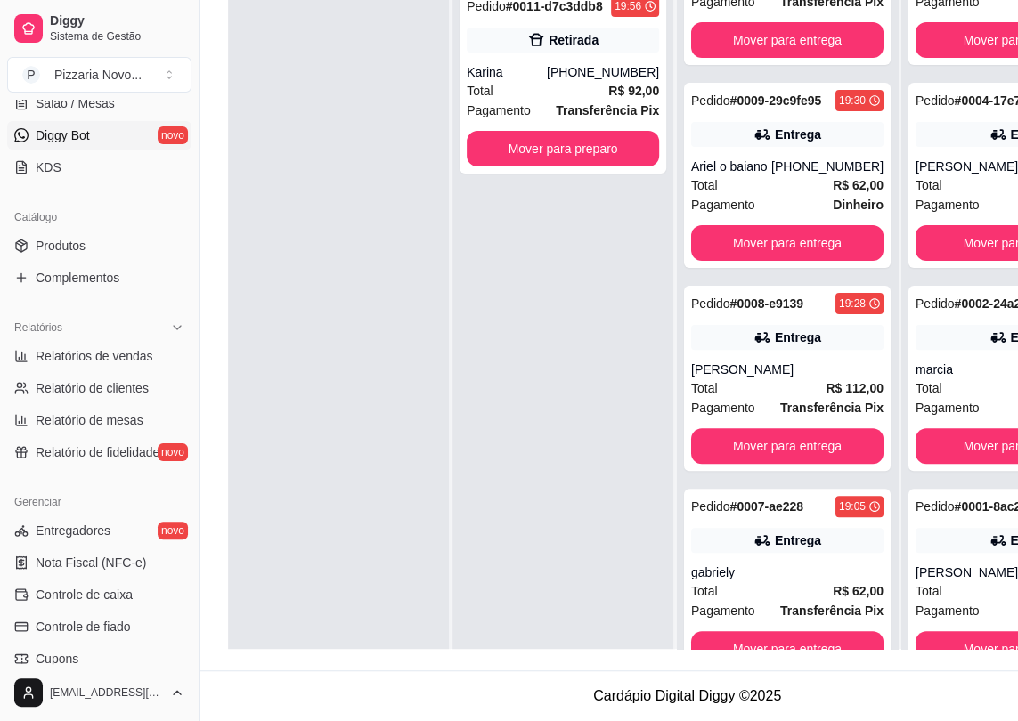
scroll to position [546, 0]
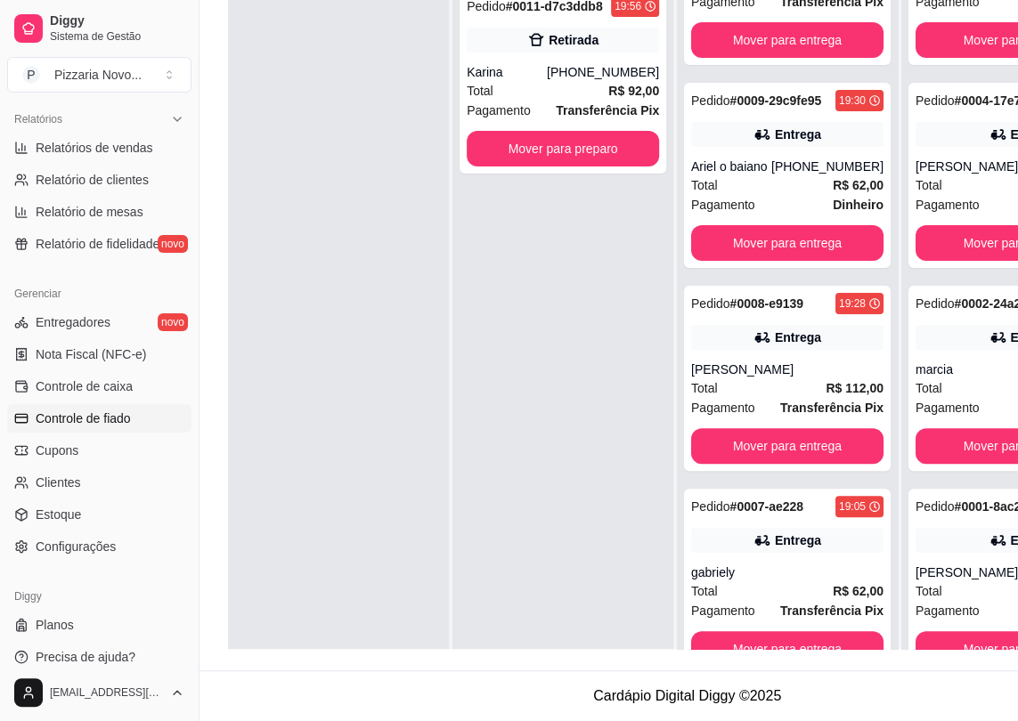
click at [95, 410] on span "Controle de fiado" at bounding box center [83, 419] width 95 height 18
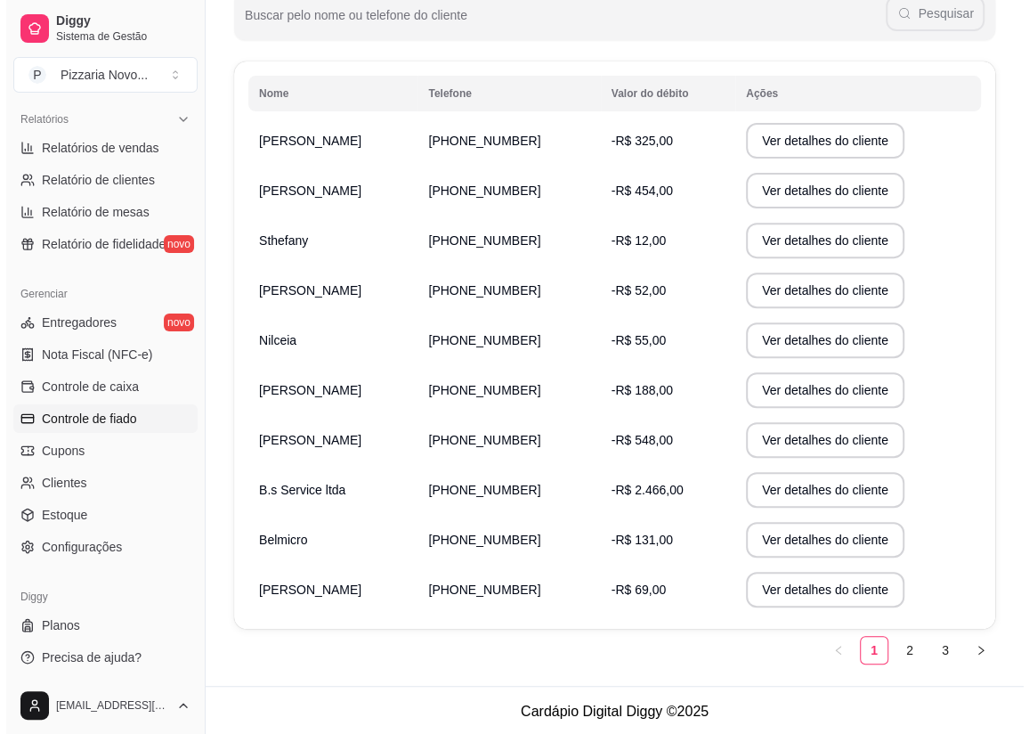
scroll to position [252, 0]
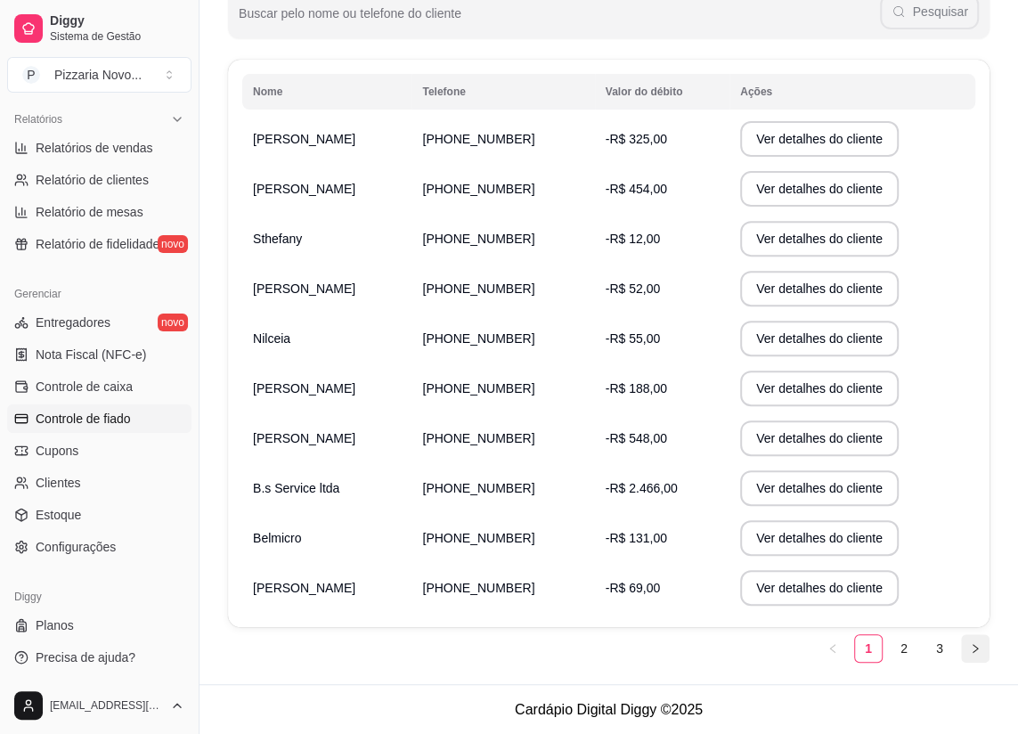
click at [974, 646] on icon "right" at bounding box center [975, 648] width 11 height 11
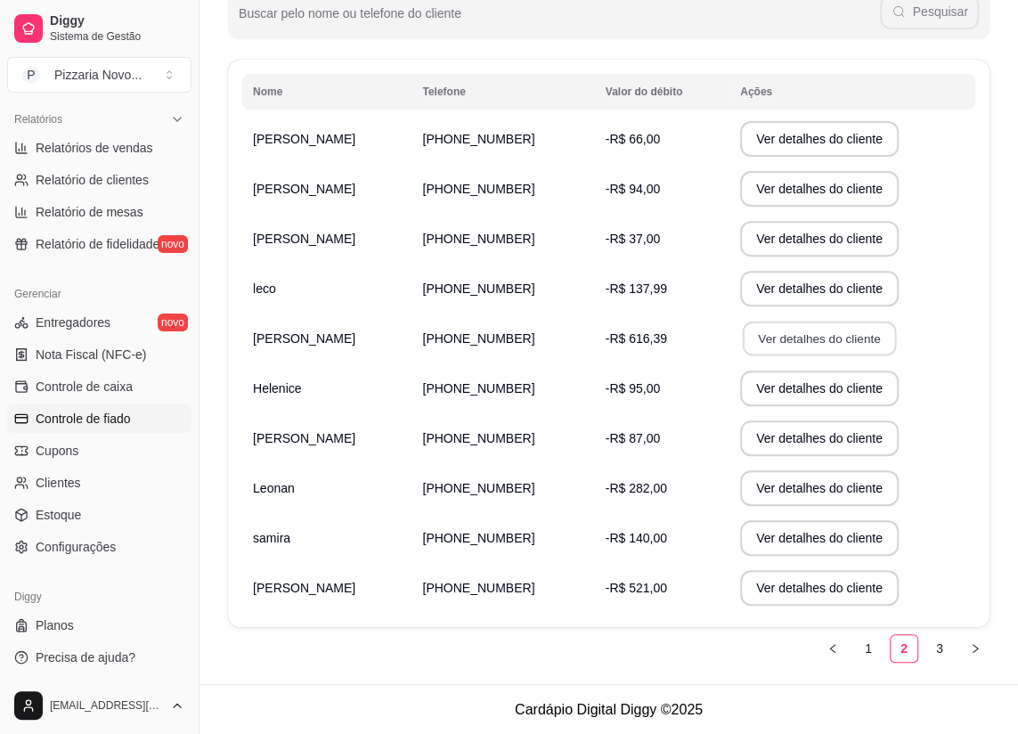
click at [761, 329] on button "Ver detalhes do cliente" at bounding box center [819, 338] width 153 height 35
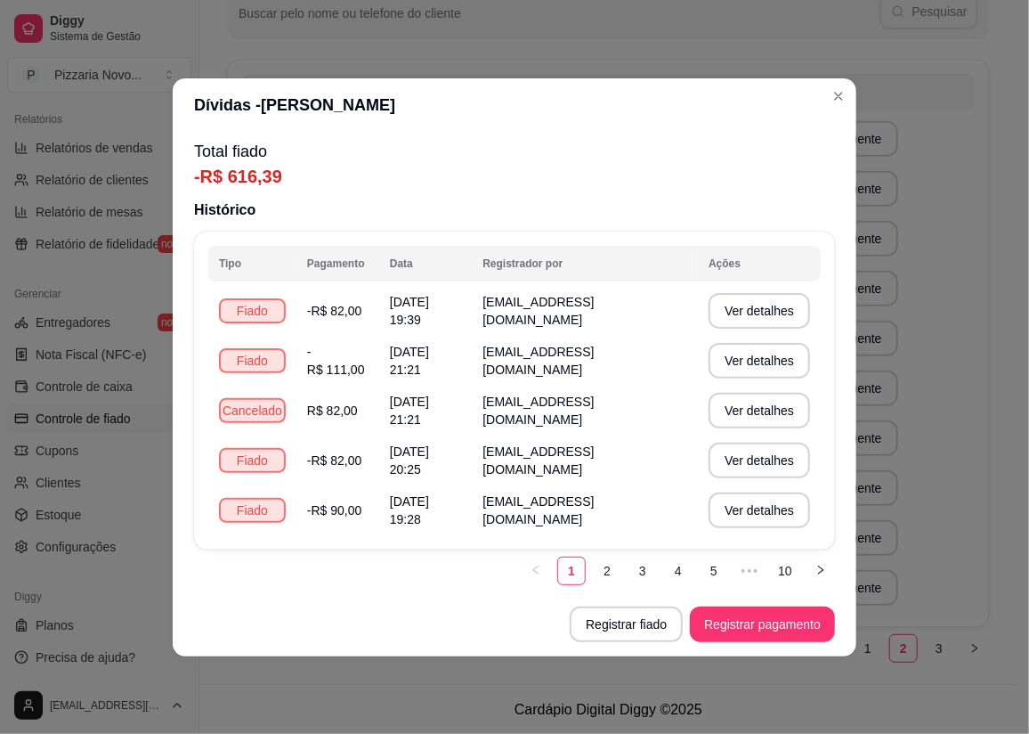
click at [629, 561] on link "3" at bounding box center [642, 570] width 27 height 27
click at [247, 253] on th "Tipo" at bounding box center [252, 264] width 88 height 36
click at [661, 626] on button "Registrar fiado" at bounding box center [626, 624] width 113 height 36
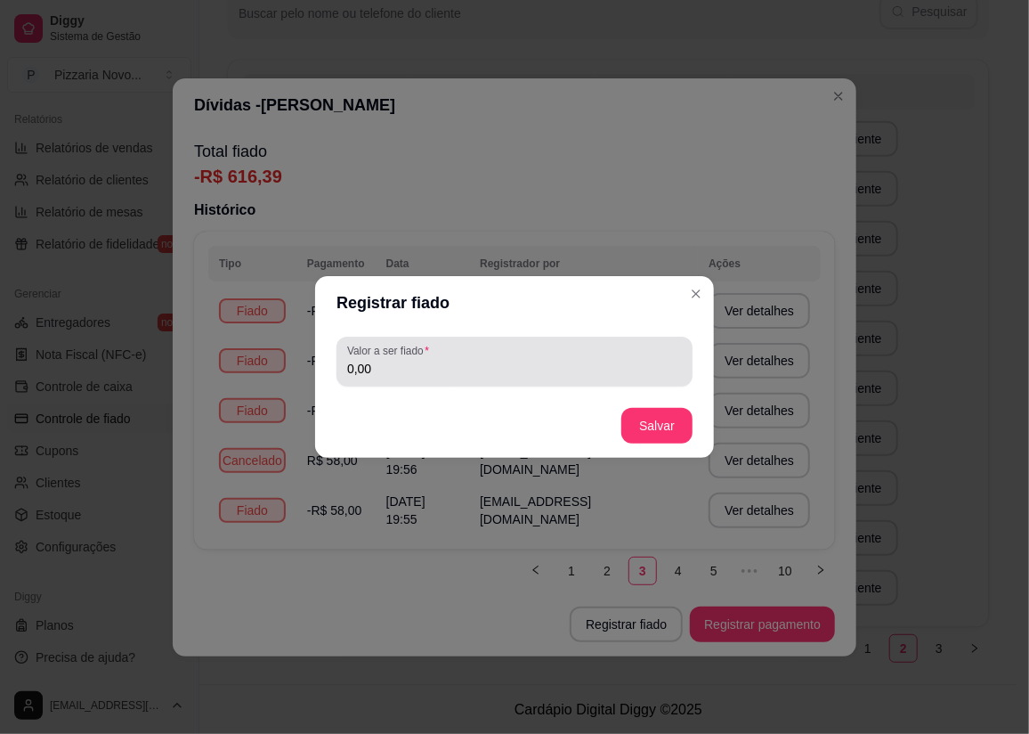
click at [395, 357] on div "0,00" at bounding box center [514, 362] width 335 height 36
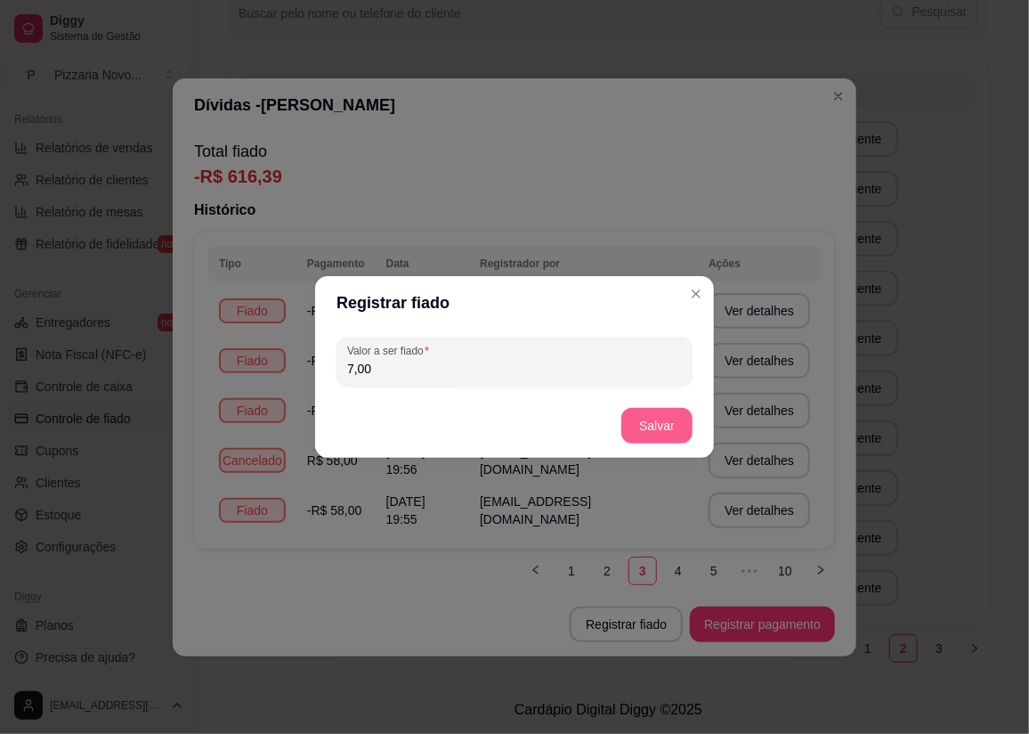
type input "7,00"
click at [660, 423] on button "Salvar" at bounding box center [656, 426] width 69 height 35
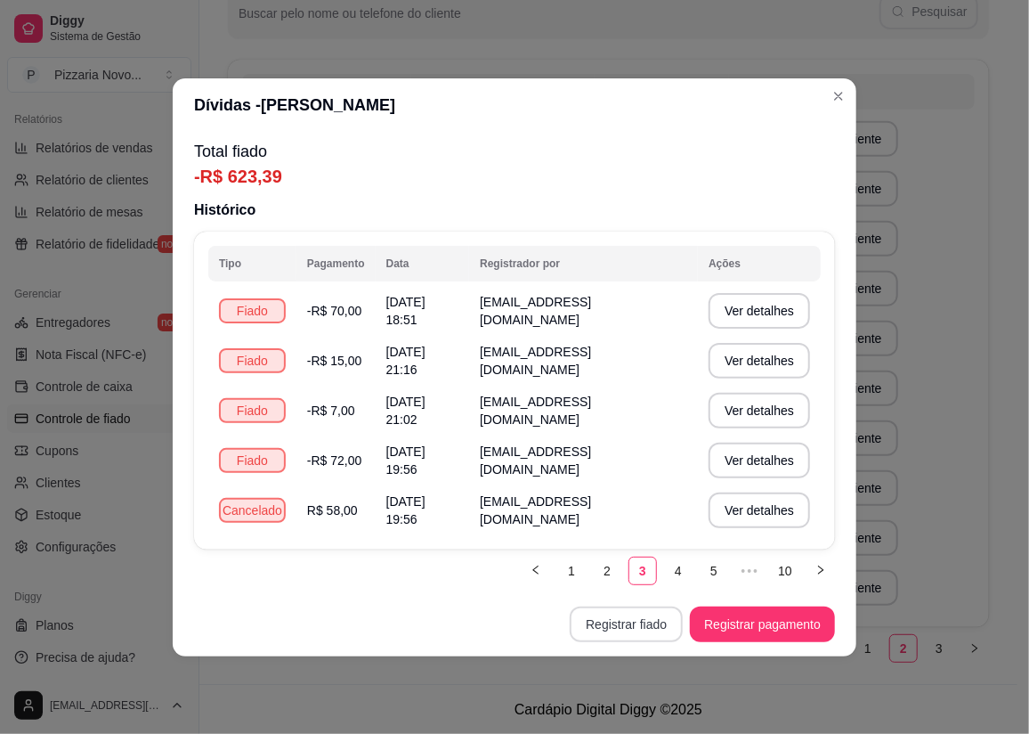
click at [662, 621] on button "Registrar fiado" at bounding box center [626, 624] width 113 height 36
click at [749, 308] on button "Ver detalhes" at bounding box center [760, 311] width 102 height 36
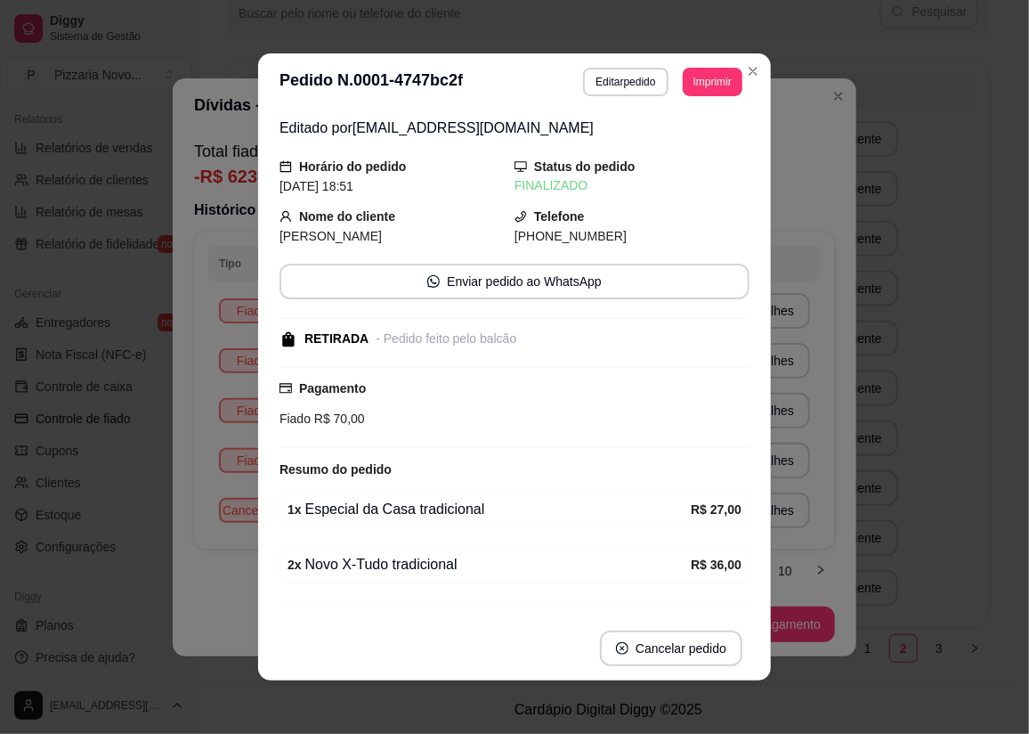
click at [824, 267] on div "**********" at bounding box center [514, 367] width 1029 height 734
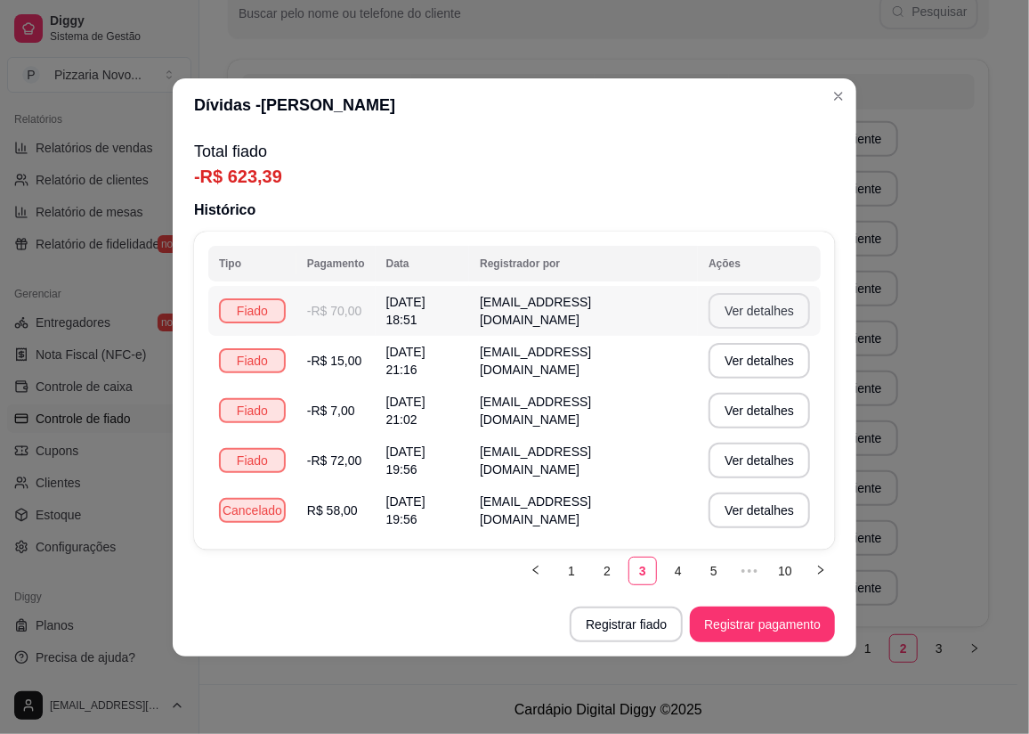
click at [735, 306] on button "Ver detalhes" at bounding box center [760, 311] width 102 height 36
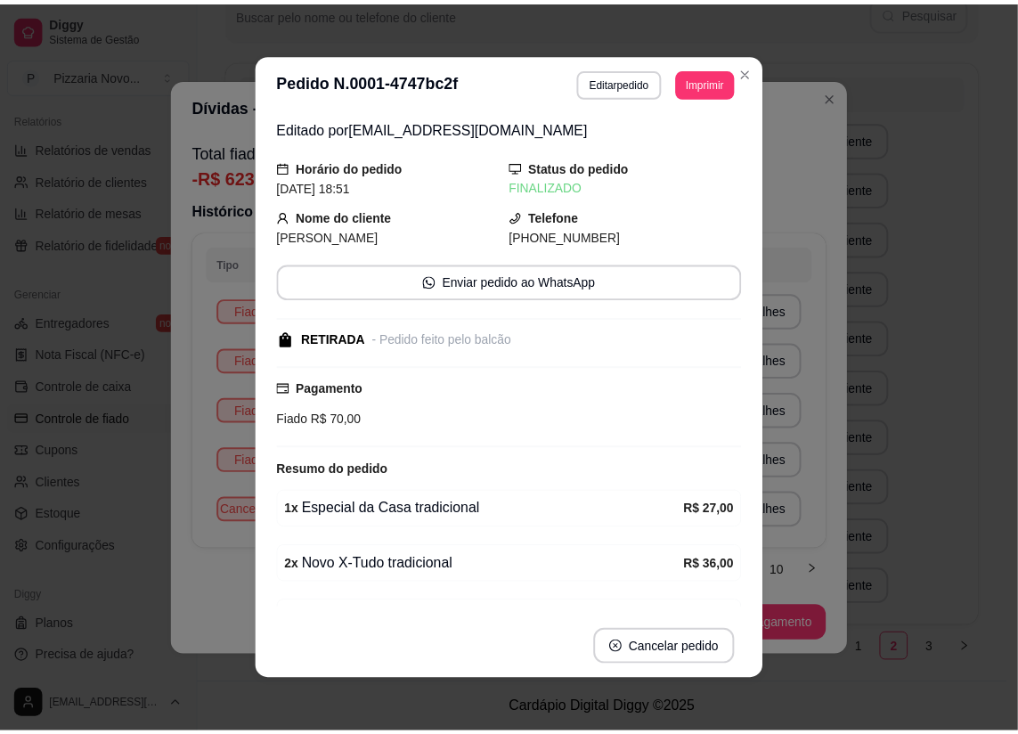
scroll to position [98, 0]
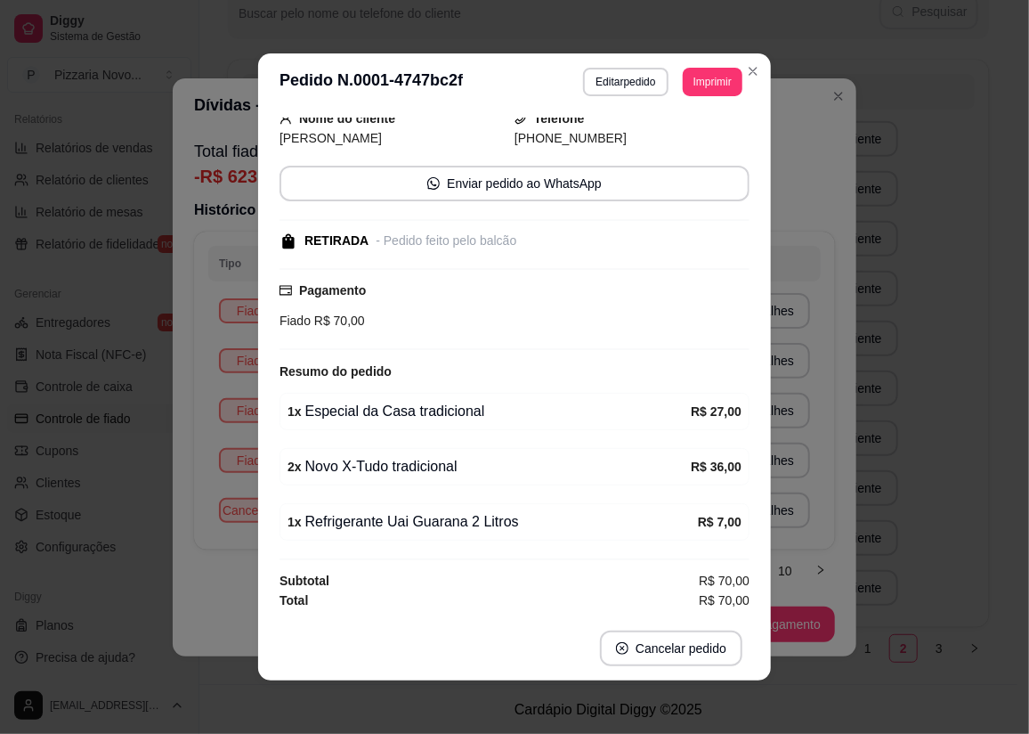
click at [225, 453] on div "**********" at bounding box center [514, 367] width 1029 height 734
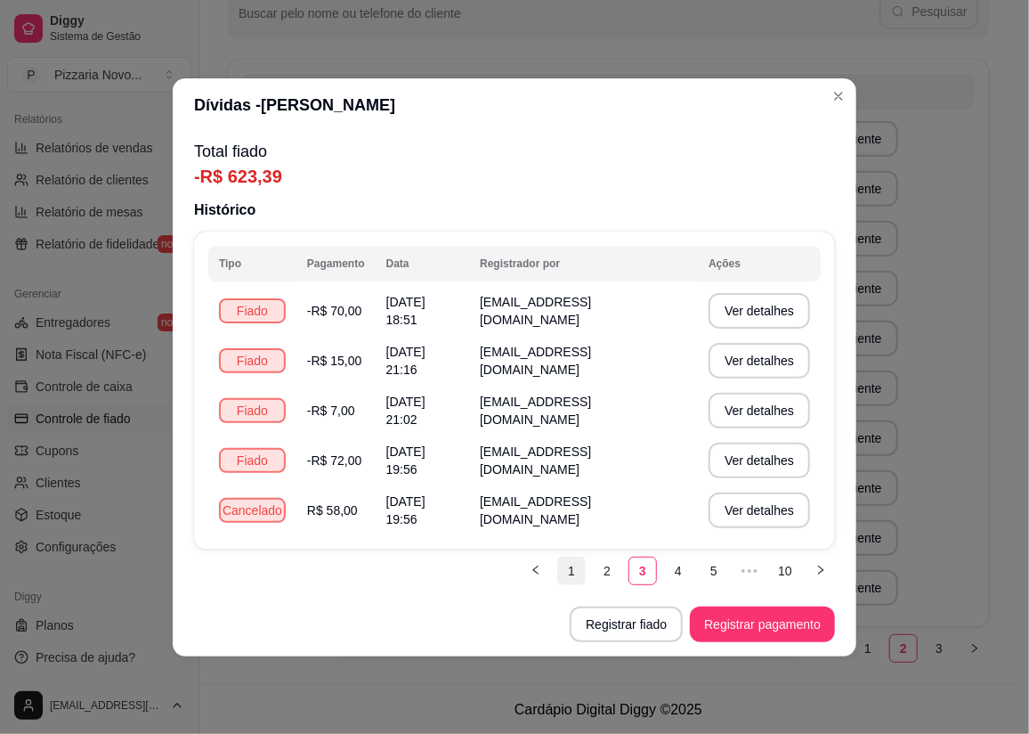
click at [561, 562] on link "1" at bounding box center [571, 570] width 27 height 27
click at [619, 618] on button "Registrar fiado" at bounding box center [627, 623] width 110 height 35
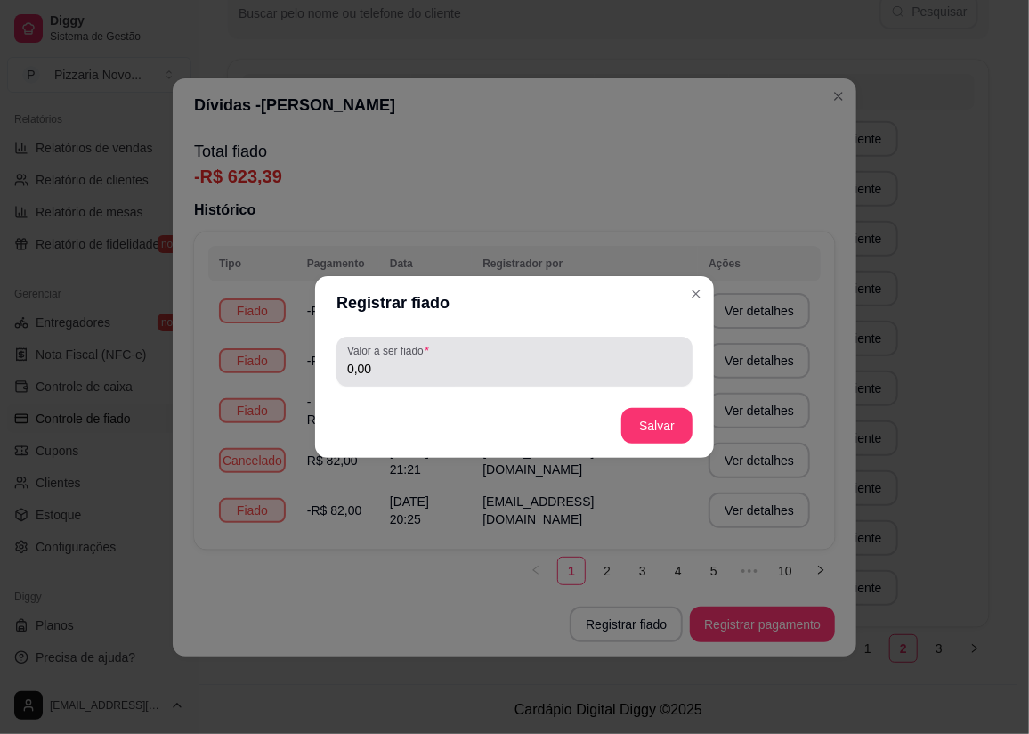
click at [405, 362] on input "0,00" at bounding box center [514, 369] width 335 height 18
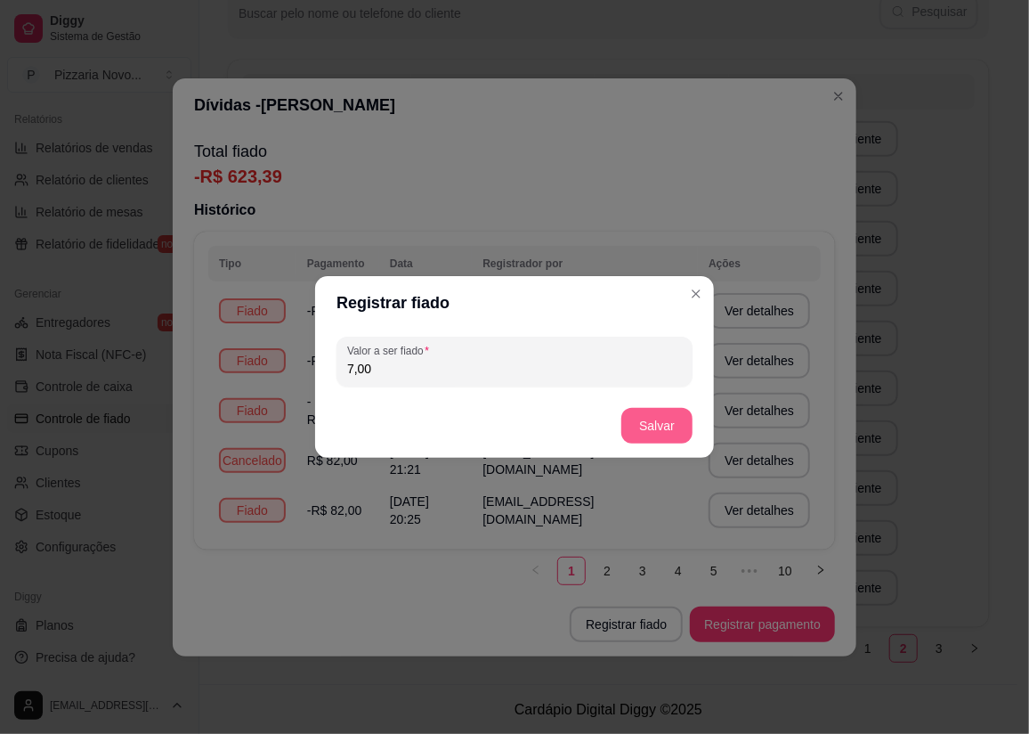
type input "7,00"
click at [657, 413] on button "Salvar" at bounding box center [656, 426] width 69 height 35
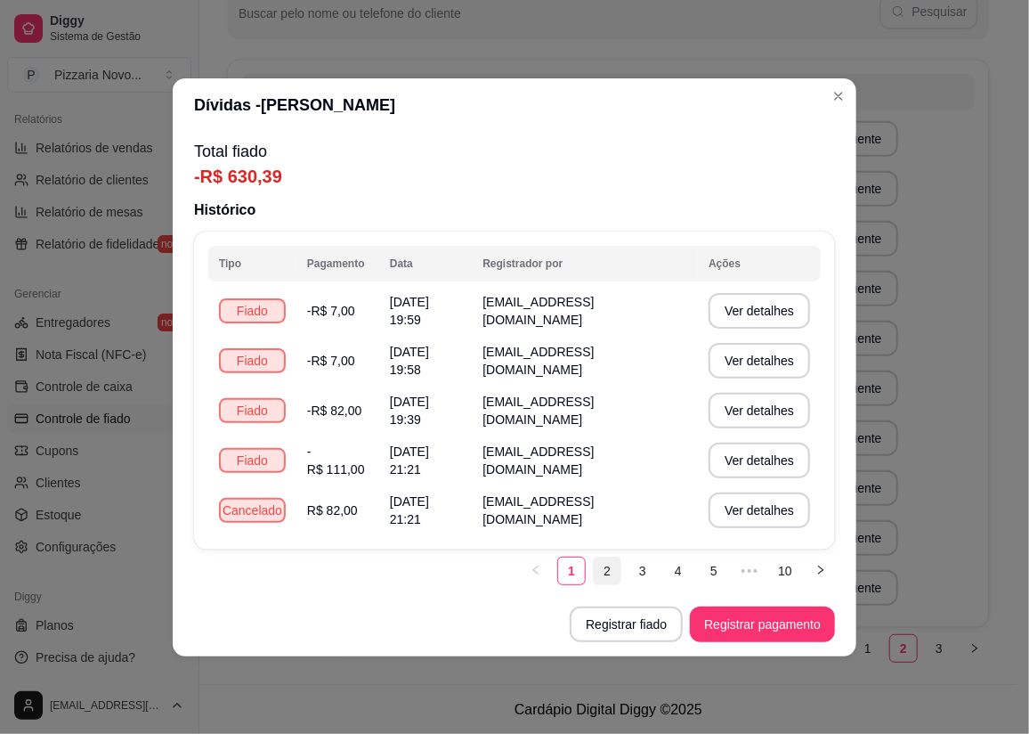
click at [607, 577] on link "2" at bounding box center [607, 570] width 27 height 27
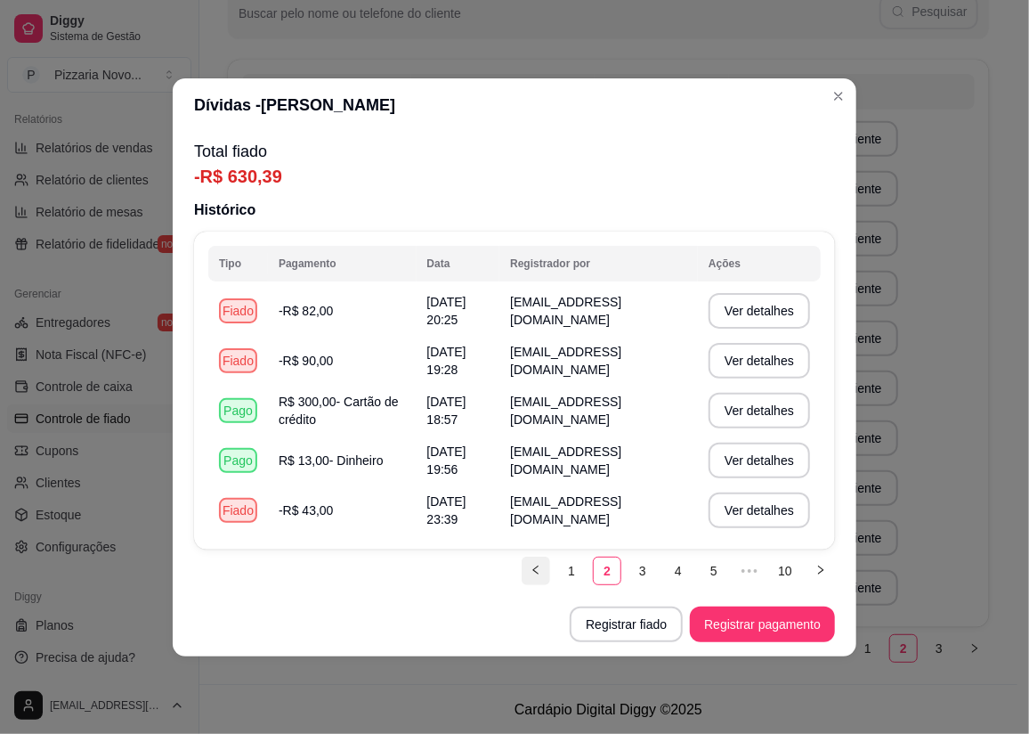
click at [534, 571] on icon "left" at bounding box center [536, 569] width 11 height 11
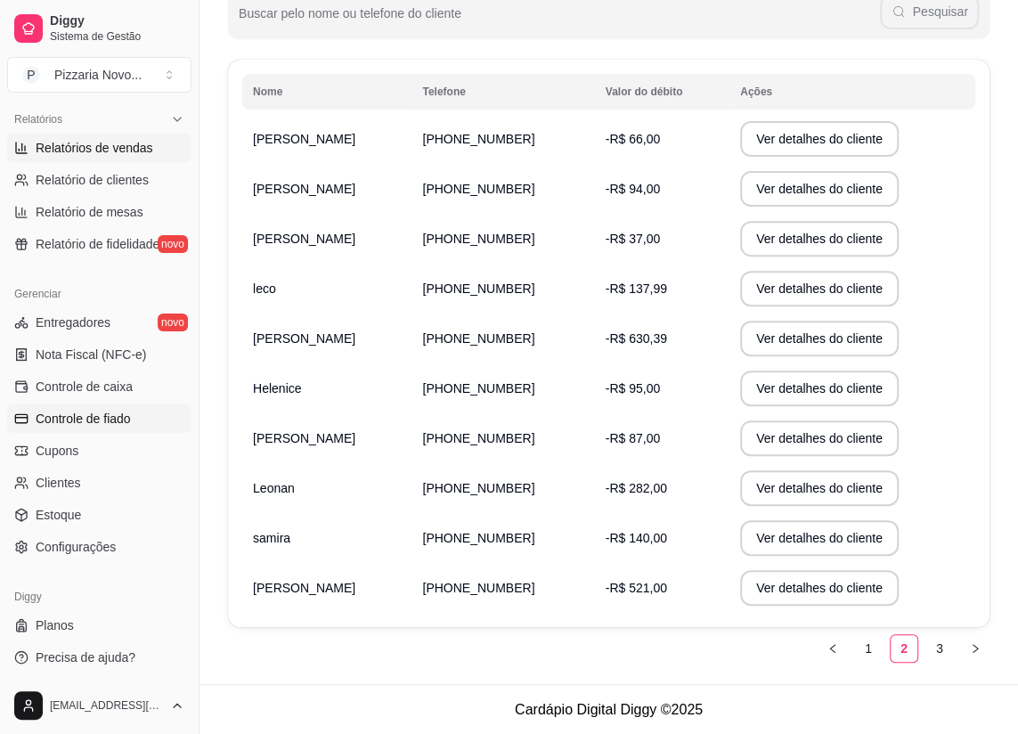
click at [80, 148] on span "Relatórios de vendas" at bounding box center [95, 148] width 118 height 18
select select "ALL"
select select "0"
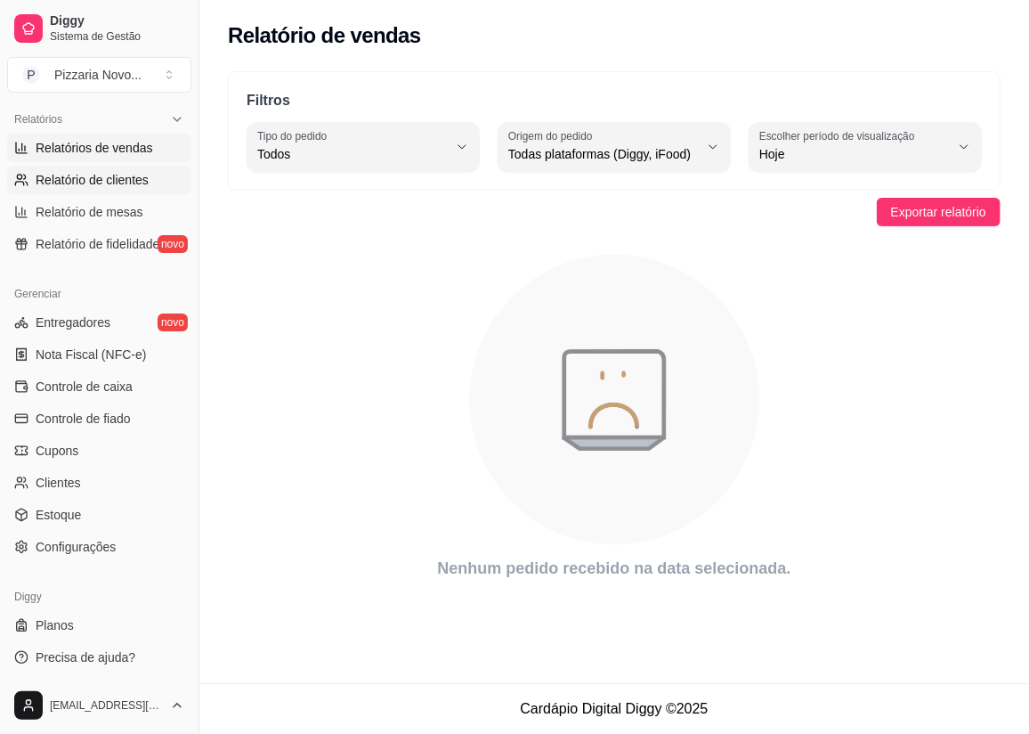
click at [142, 183] on span "Relatório de clientes" at bounding box center [92, 180] width 113 height 18
select select "30"
select select "HIGHEST_TOTAL_SPENT_WITH_ORDERS"
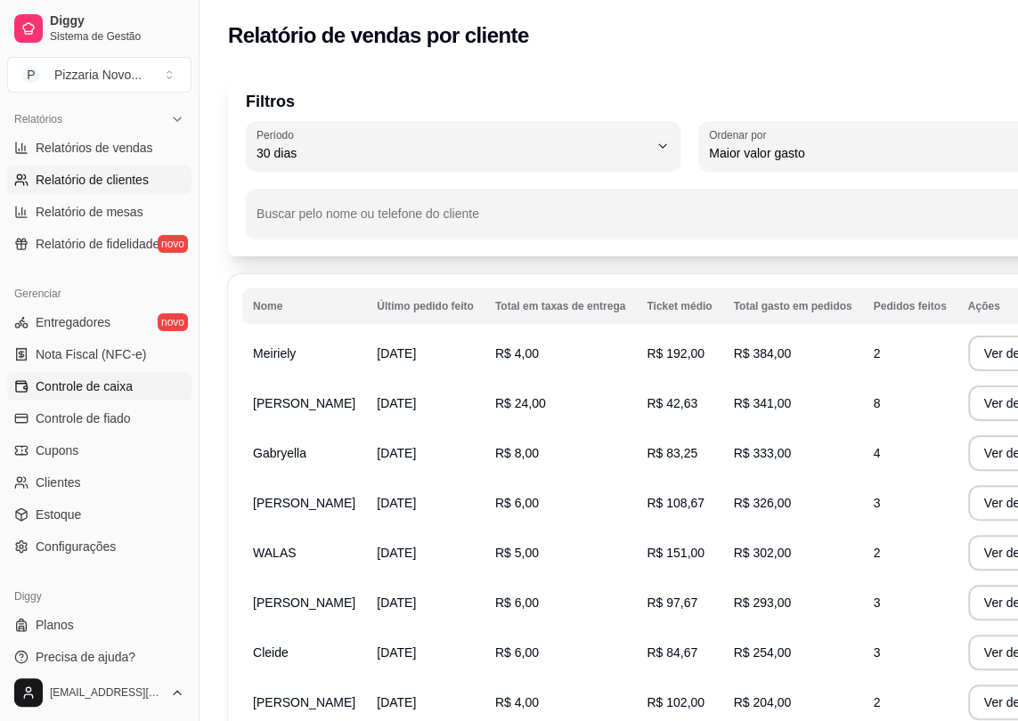
click at [95, 386] on span "Controle de caixa" at bounding box center [84, 387] width 97 height 18
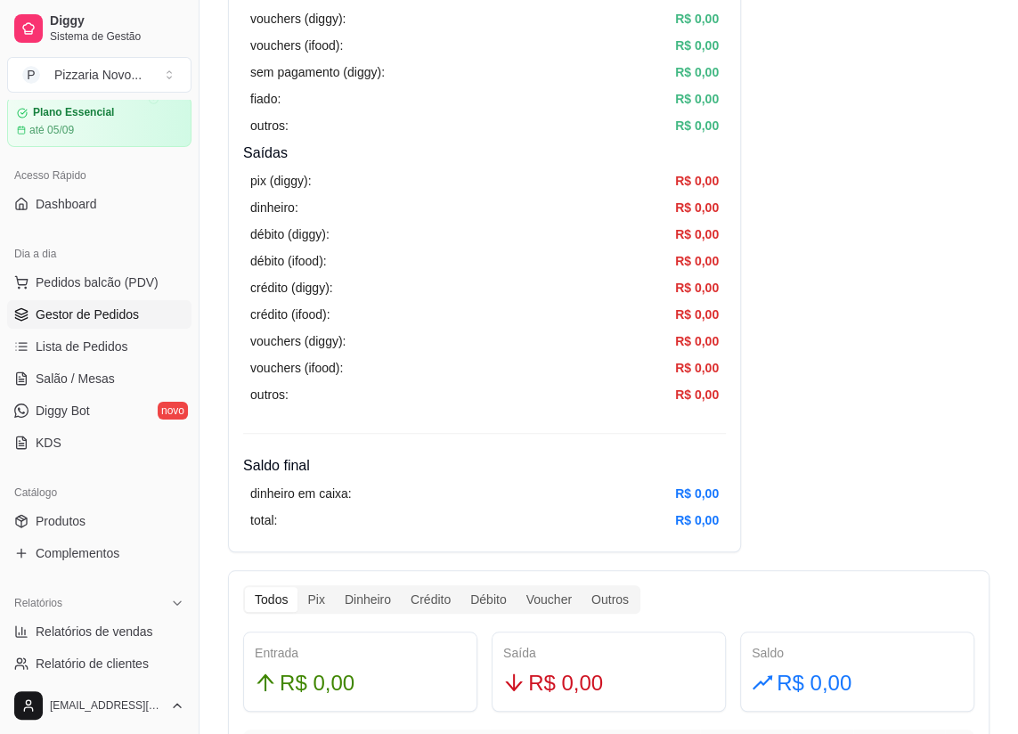
scroll to position [61, 0]
click at [66, 528] on span "Produtos" at bounding box center [61, 523] width 50 height 18
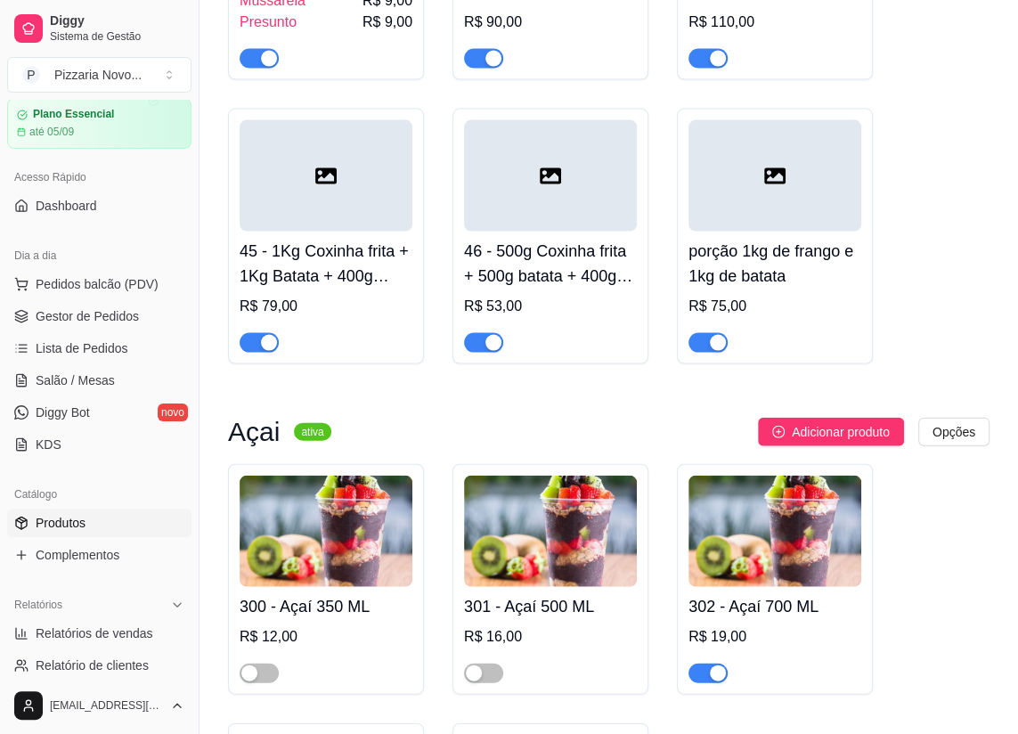
scroll to position [9713, 0]
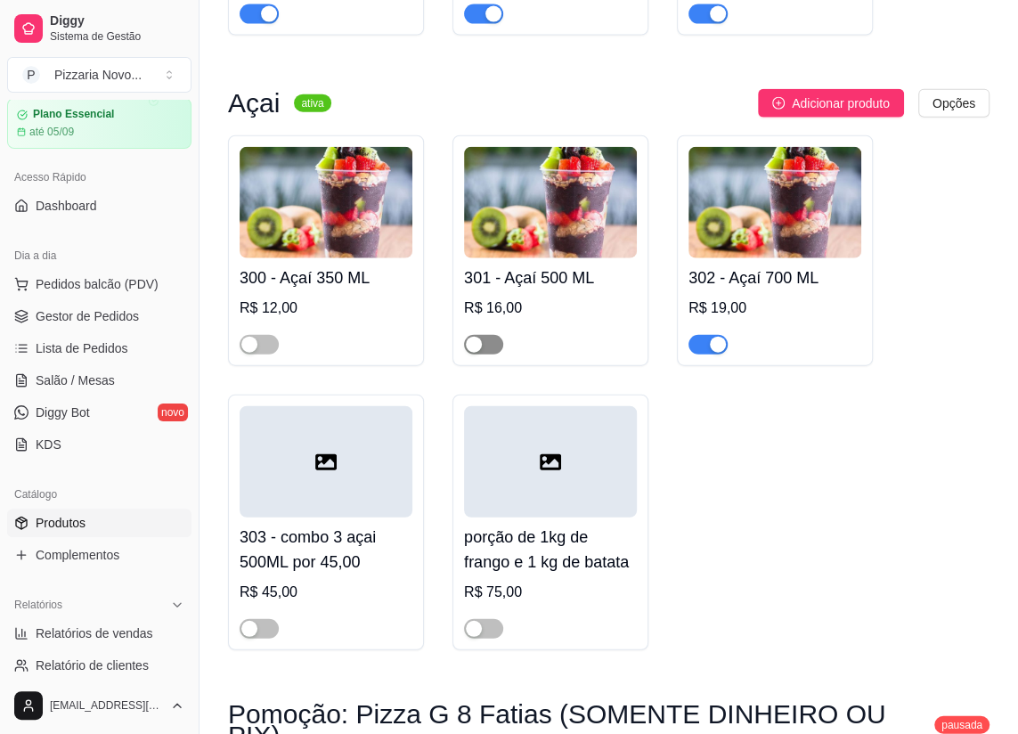
click at [480, 348] on div "button" at bounding box center [474, 345] width 16 height 16
click at [251, 345] on div "button" at bounding box center [249, 345] width 16 height 16
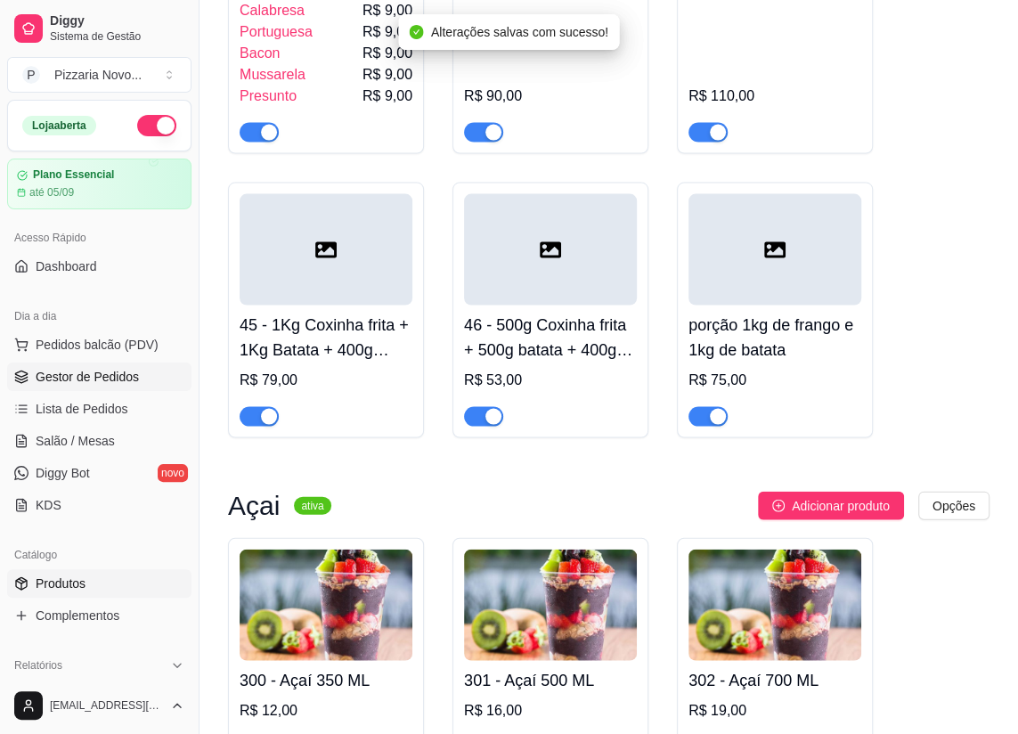
scroll to position [9308, 0]
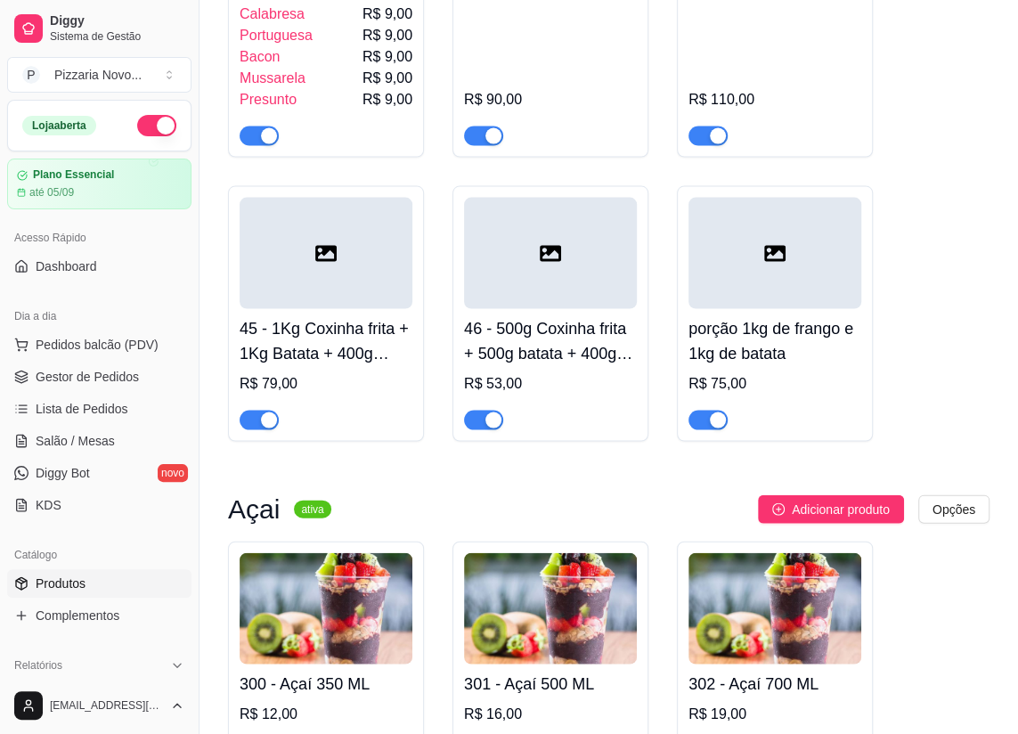
click at [131, 360] on ul "Pedidos balcão (PDV) Gestor de Pedidos Lista de Pedidos Salão / Mesas Diggy Bot…" at bounding box center [99, 424] width 184 height 189
click at [124, 372] on span "Gestor de Pedidos" at bounding box center [87, 377] width 103 height 18
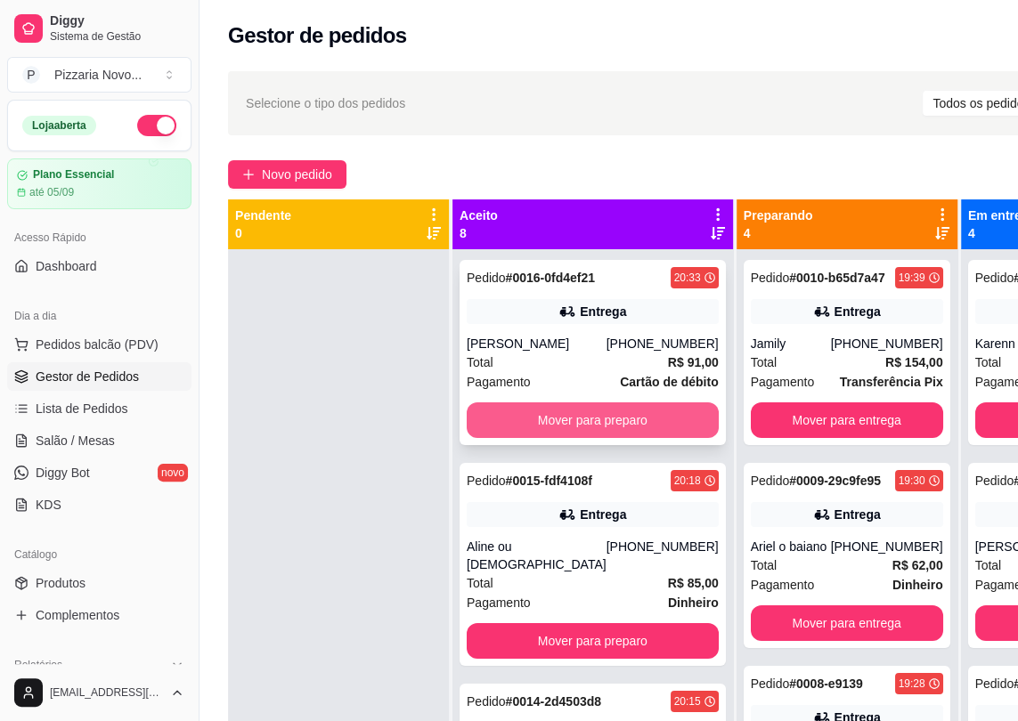
click at [525, 429] on button "Mover para preparo" at bounding box center [593, 420] width 252 height 36
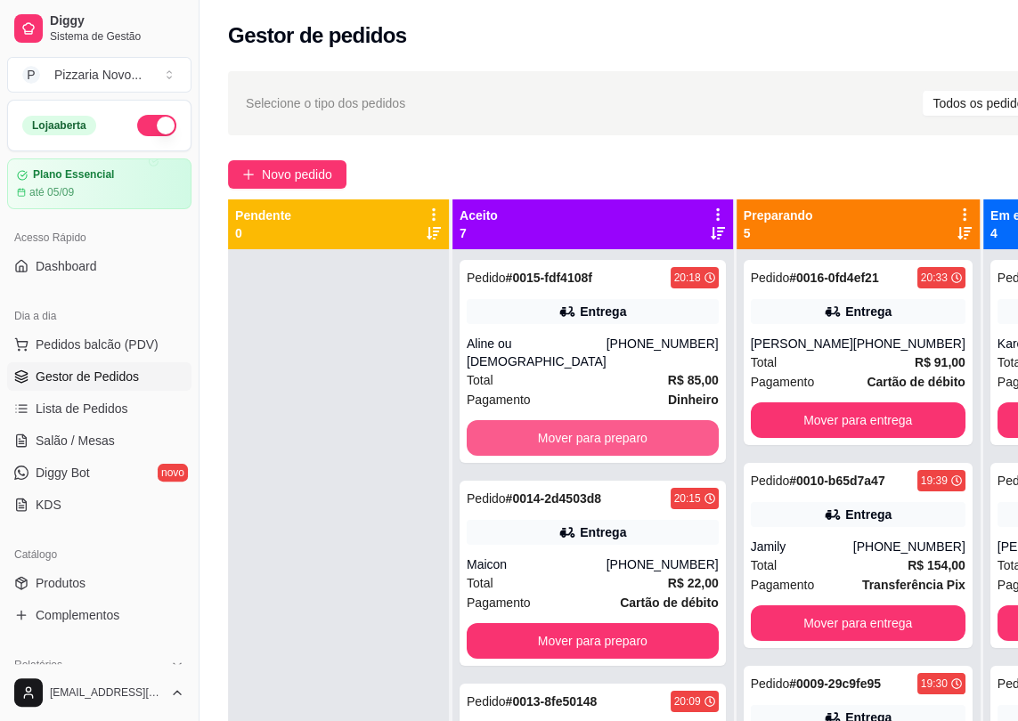
click at [525, 429] on button "Mover para preparo" at bounding box center [593, 438] width 252 height 36
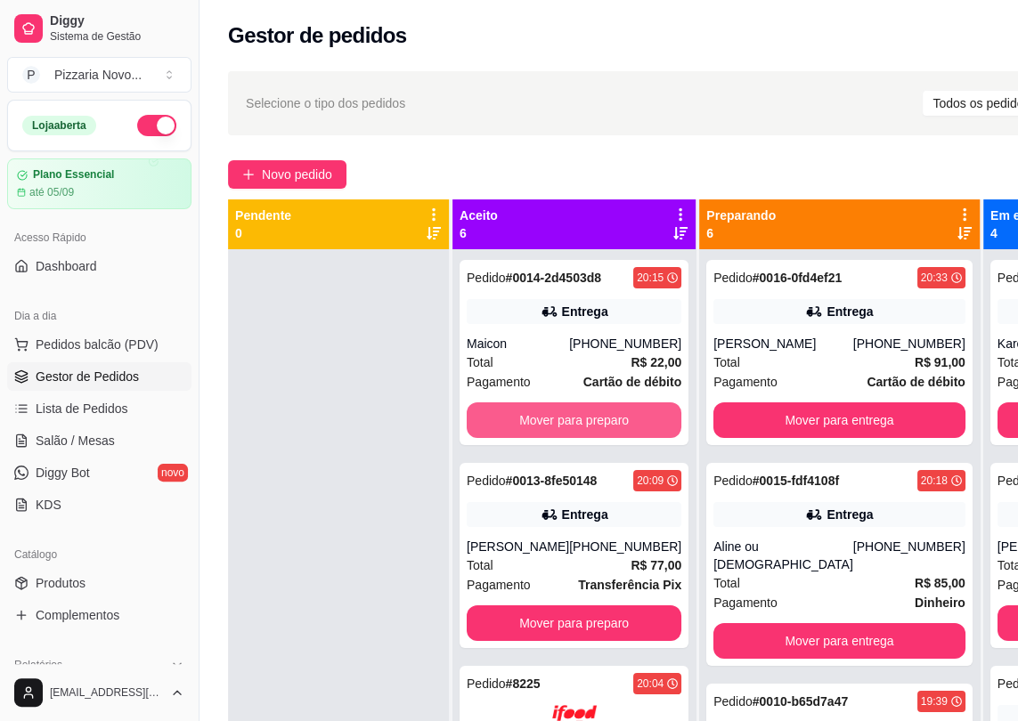
click at [525, 429] on button "Mover para preparo" at bounding box center [574, 420] width 215 height 36
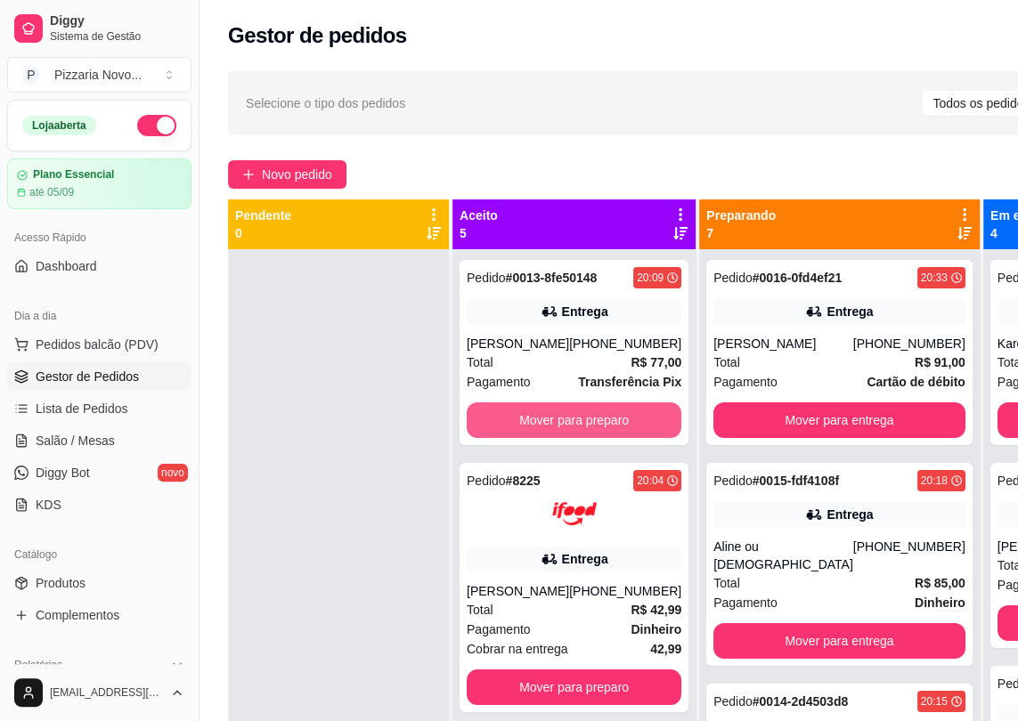
click at [525, 429] on button "Mover para preparo" at bounding box center [574, 420] width 215 height 36
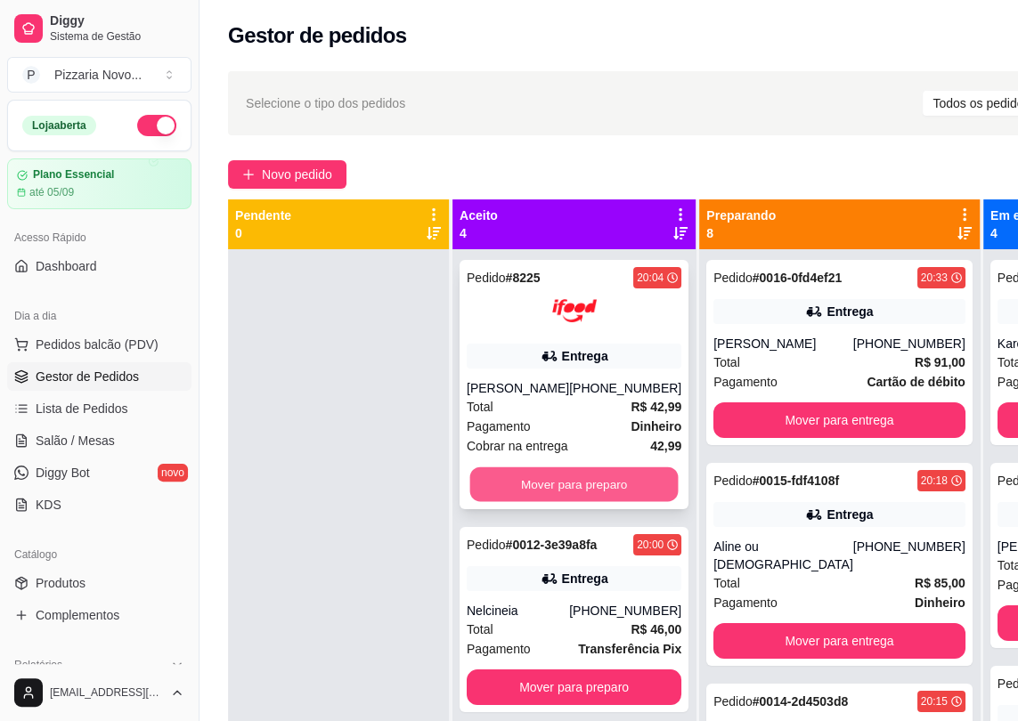
click at [516, 472] on button "Mover para preparo" at bounding box center [574, 484] width 208 height 35
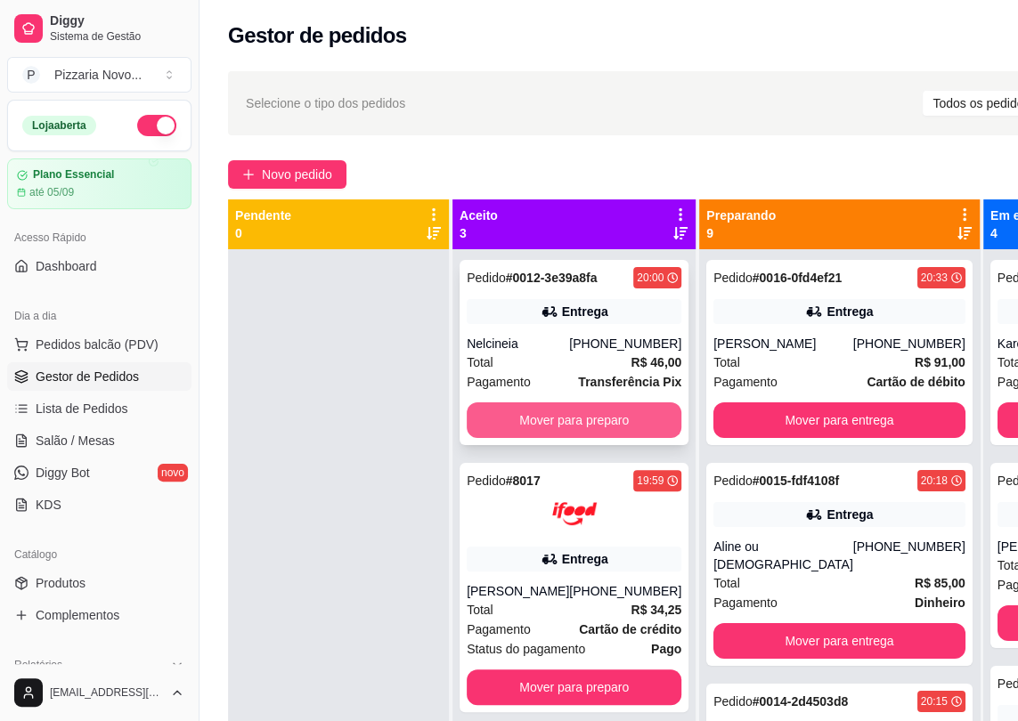
click at [516, 431] on button "Mover para preparo" at bounding box center [574, 420] width 215 height 36
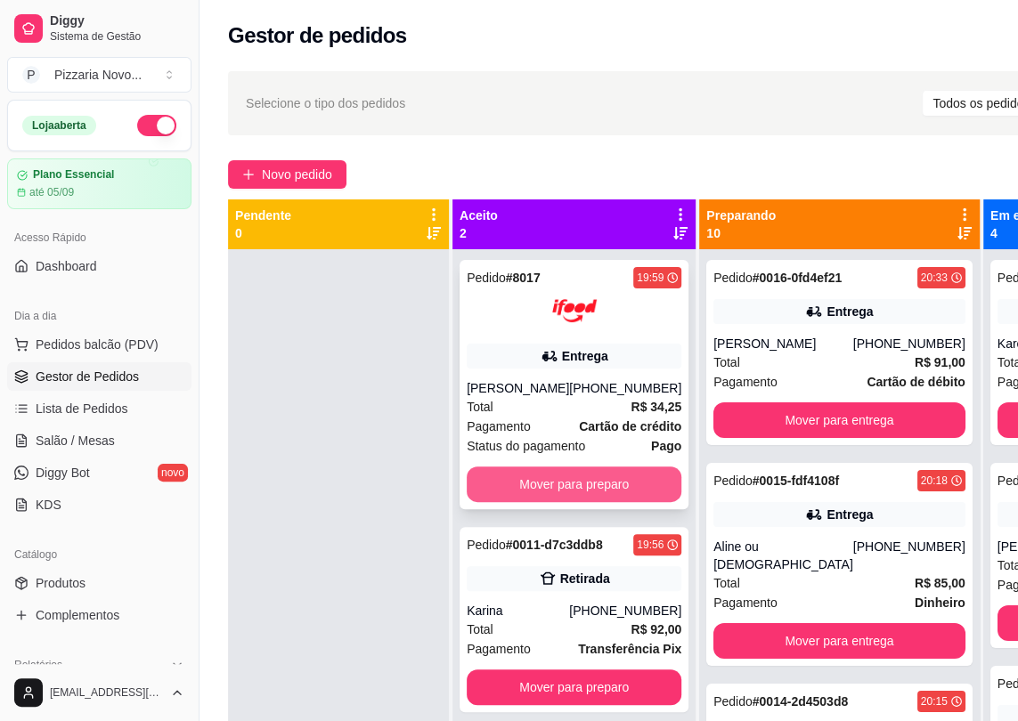
click at [489, 479] on button "Mover para preparo" at bounding box center [574, 485] width 215 height 36
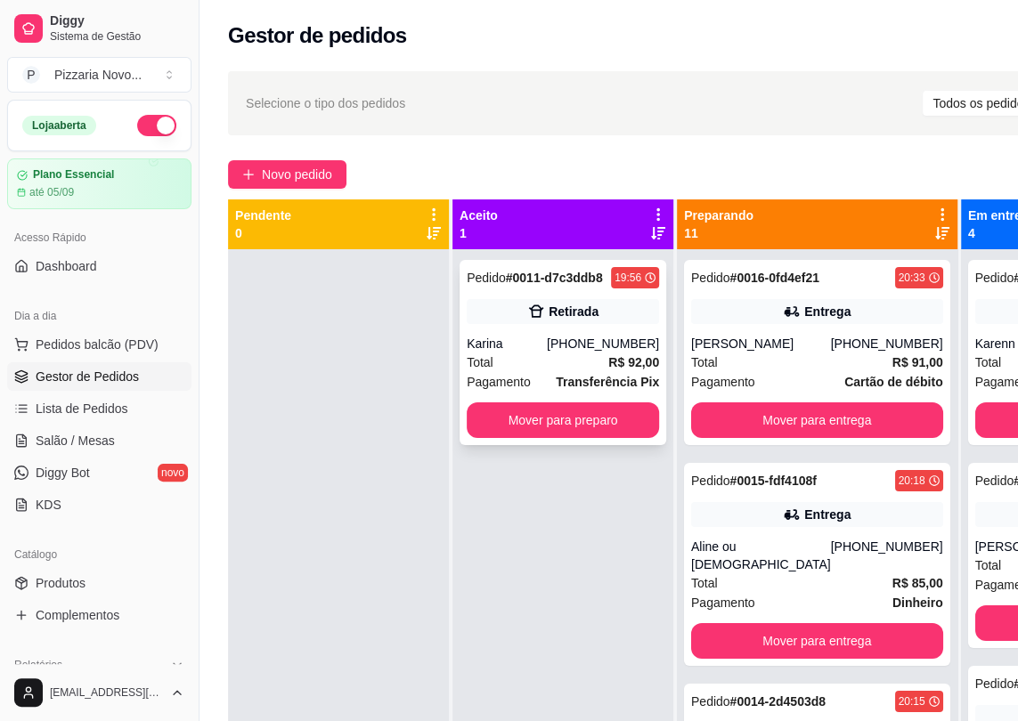
click at [503, 441] on div "Pedido # 0011-d7c3ddb8 19:56 Retirada Karina [PHONE_NUMBER] Total R$ 92,00 Paga…" at bounding box center [562, 352] width 207 height 185
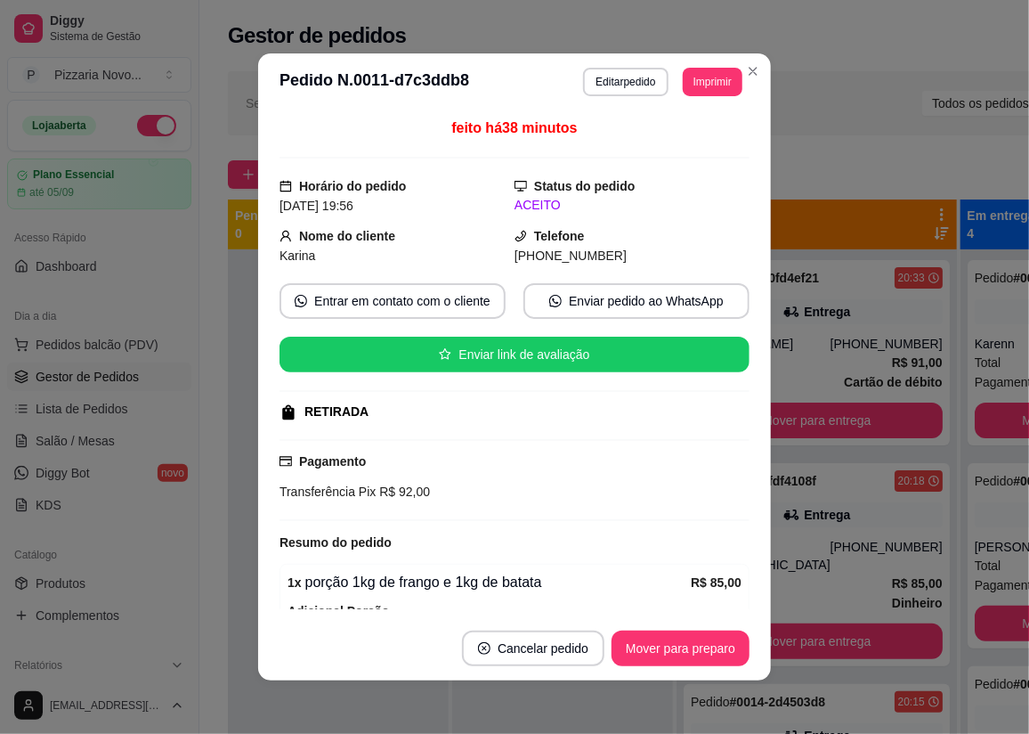
click at [759, 453] on div "feito há 38 minutos Horário do pedido [DATE] 19:56 Status do pedido ACEITO Nome…" at bounding box center [514, 363] width 513 height 506
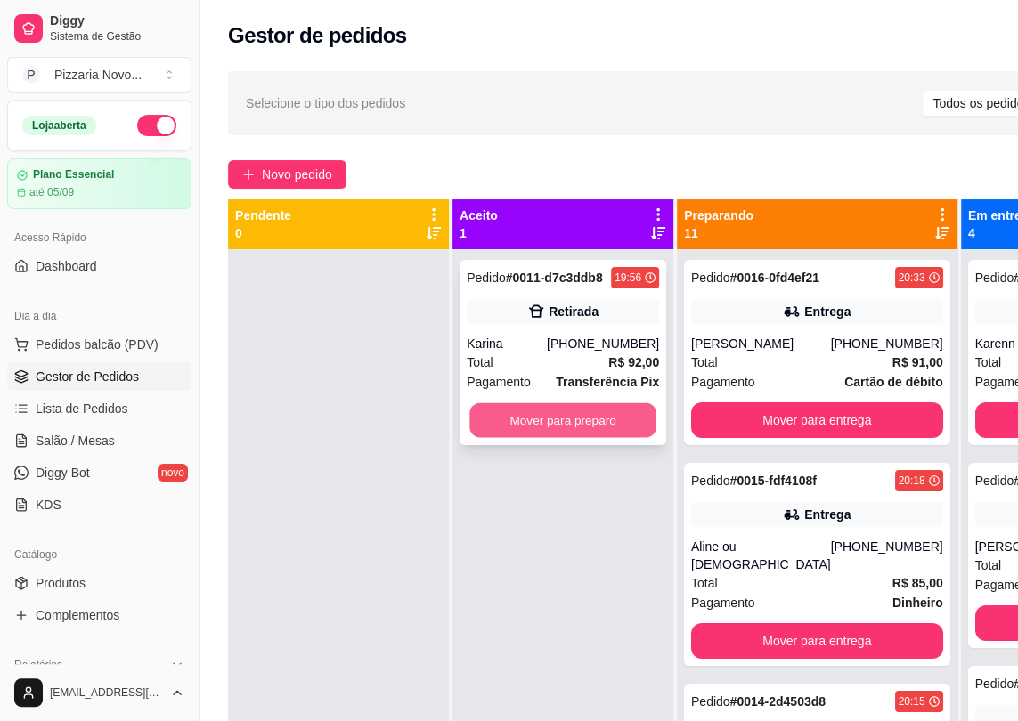
click at [579, 425] on button "Mover para preparo" at bounding box center [562, 420] width 187 height 35
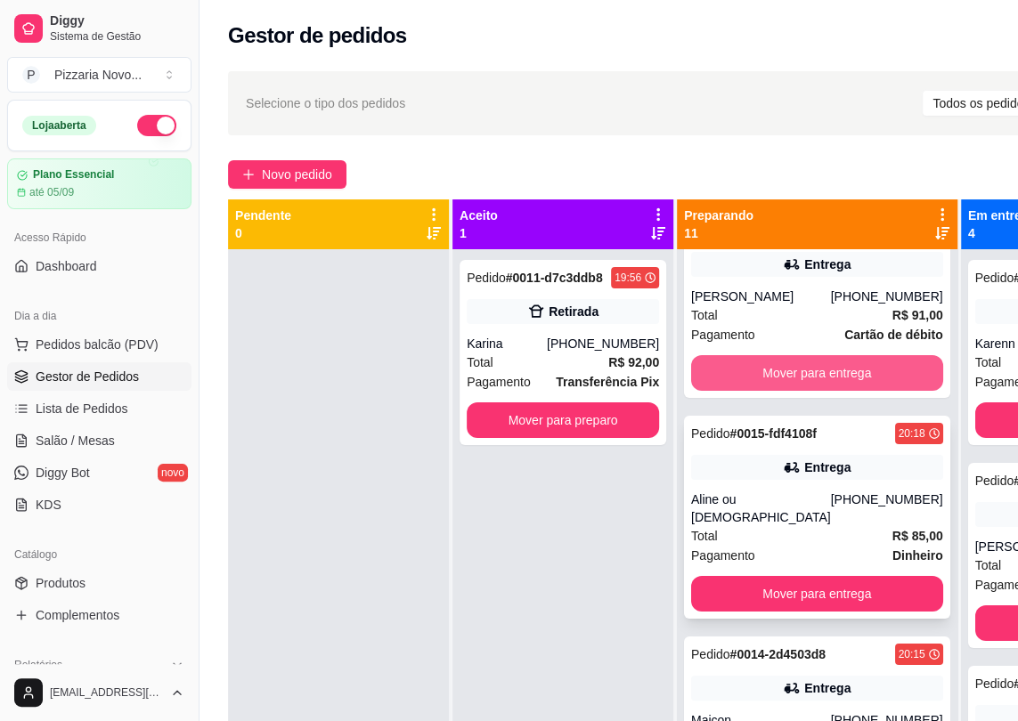
scroll to position [80, 0]
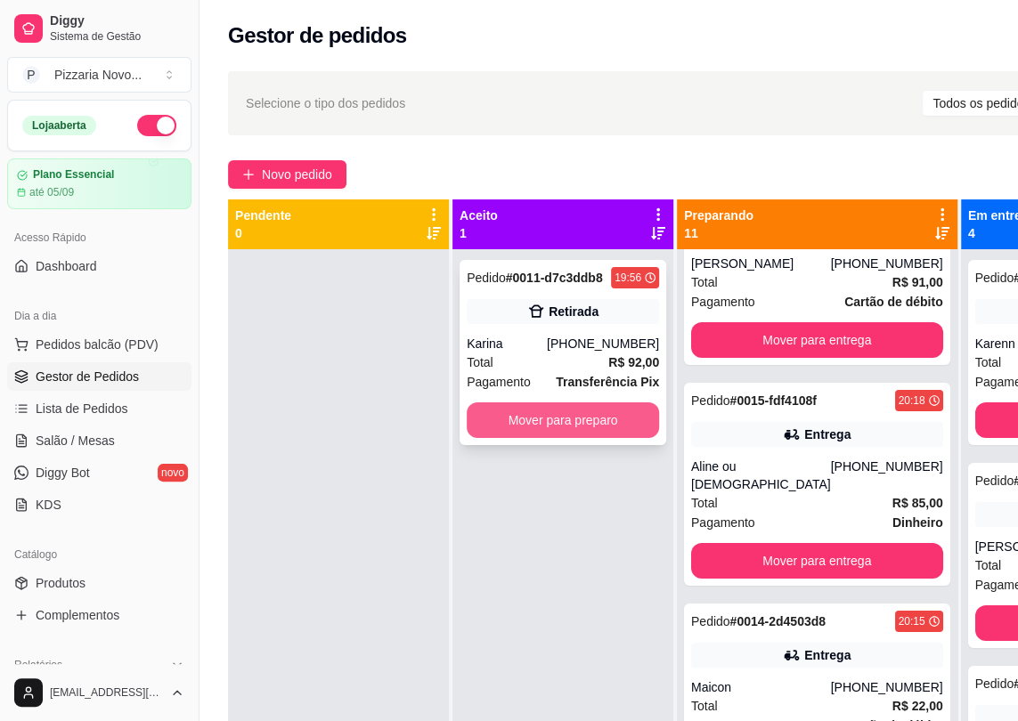
click at [641, 419] on button "Mover para preparo" at bounding box center [563, 420] width 192 height 36
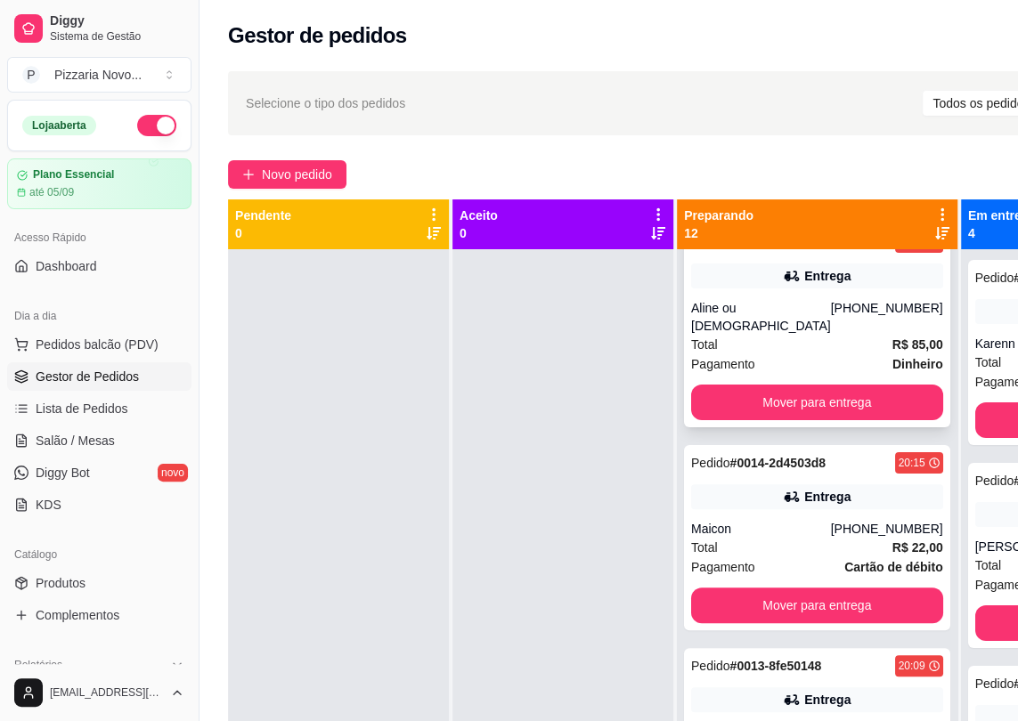
scroll to position [323, 0]
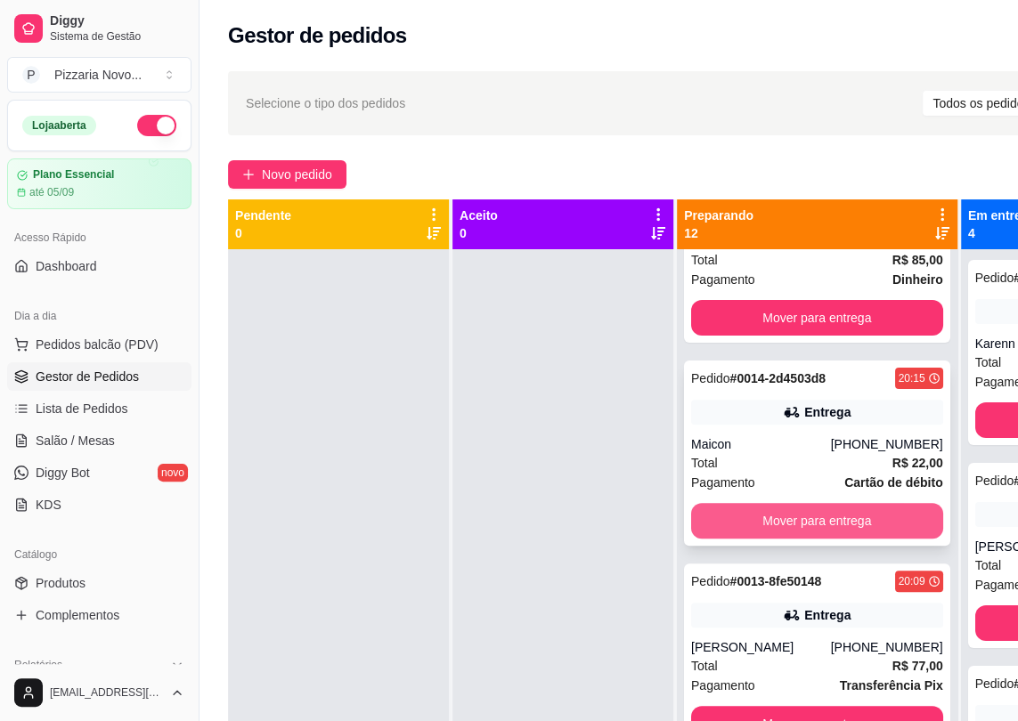
click at [751, 511] on button "Mover para entrega" at bounding box center [817, 521] width 252 height 36
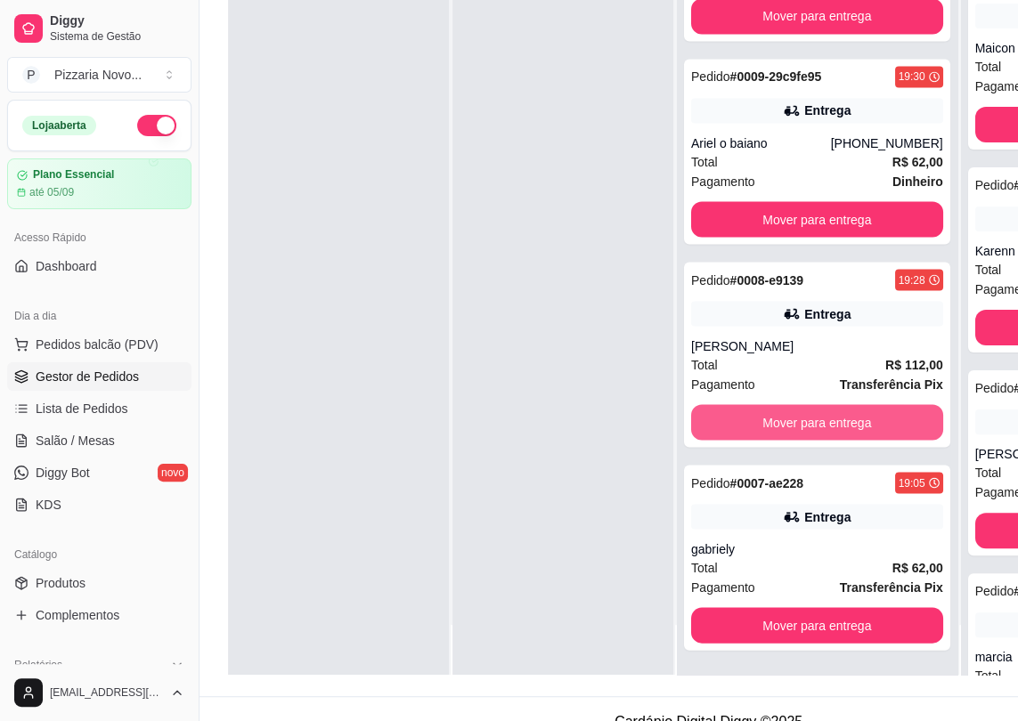
scroll to position [283, 0]
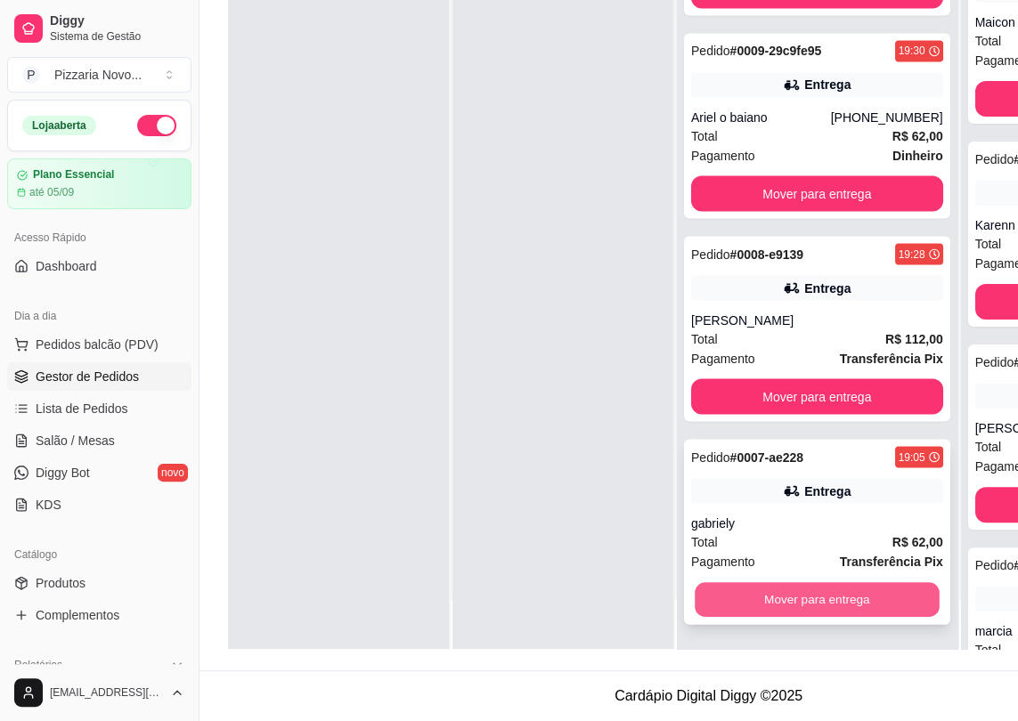
click at [775, 593] on button "Mover para entrega" at bounding box center [816, 599] width 244 height 35
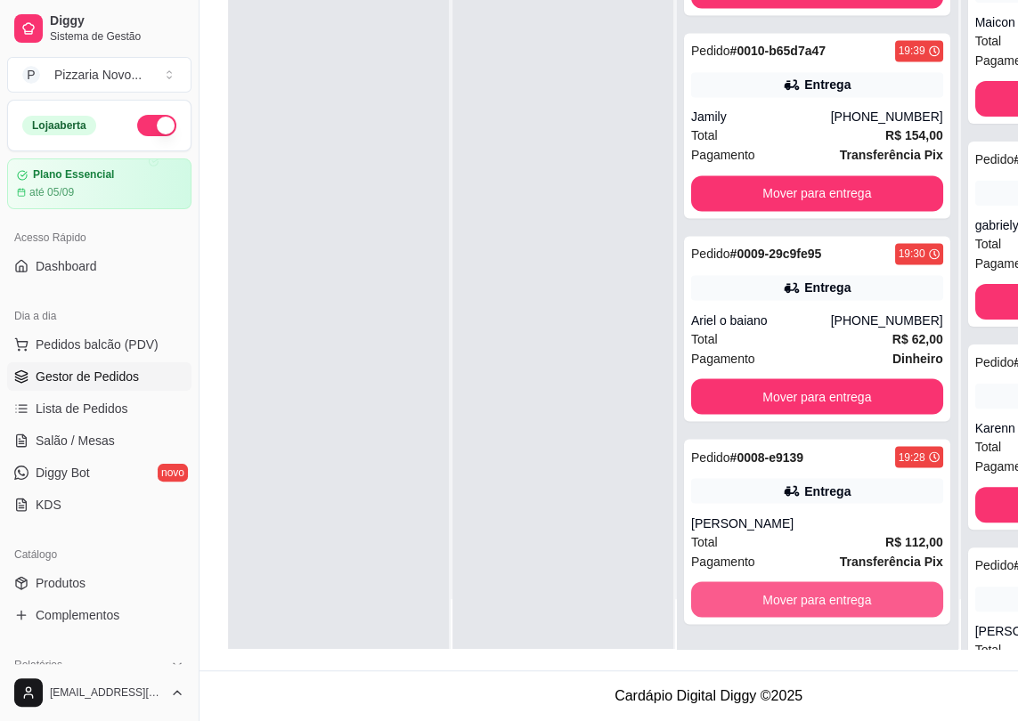
click at [775, 593] on button "Mover para entrega" at bounding box center [817, 599] width 252 height 36
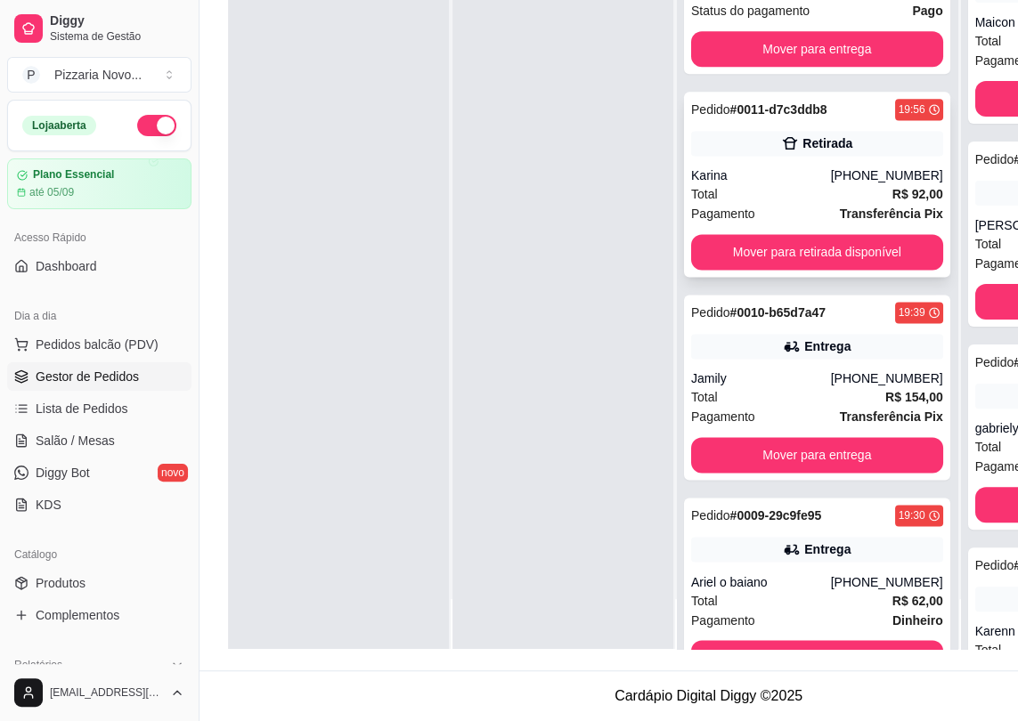
scroll to position [1113, 0]
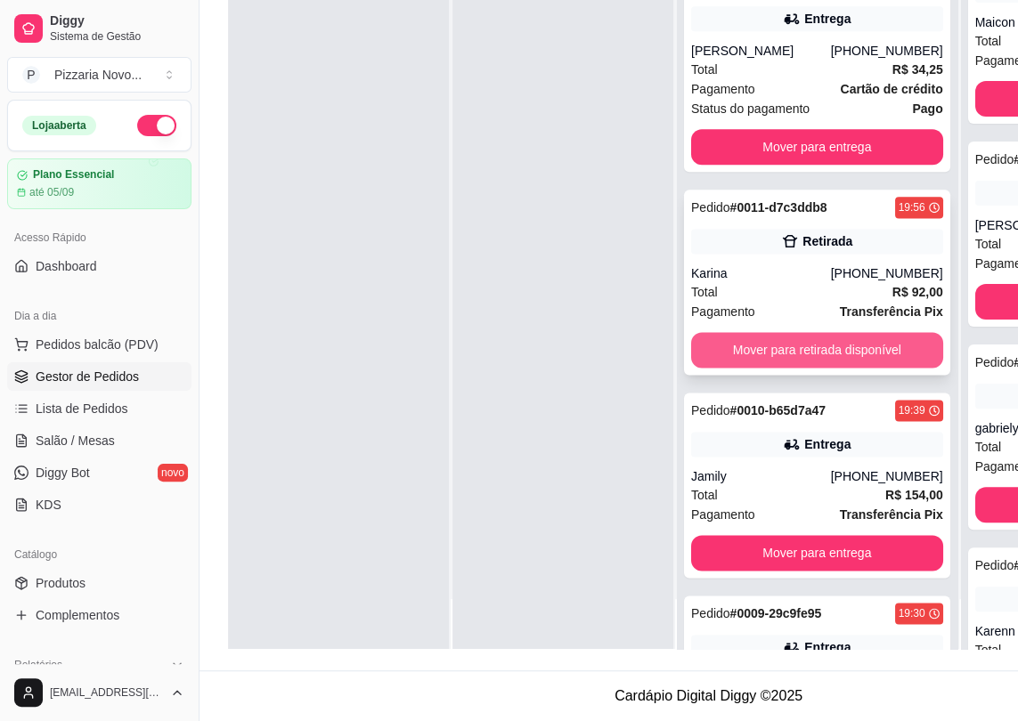
click at [826, 352] on button "Mover para retirada disponível" at bounding box center [817, 350] width 252 height 36
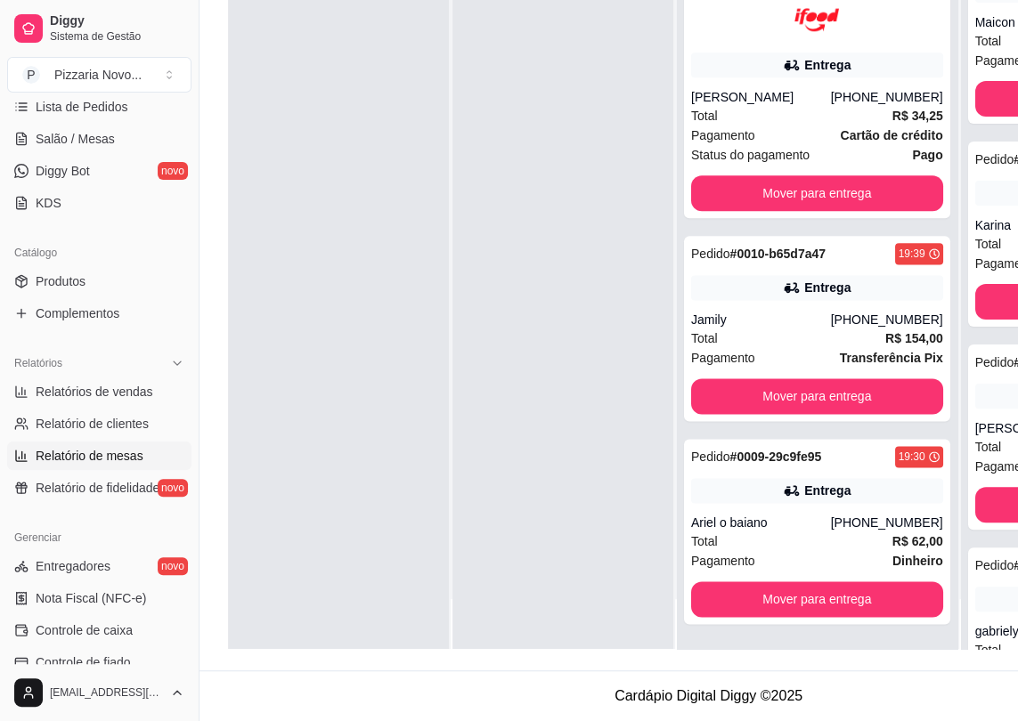
scroll to position [404, 0]
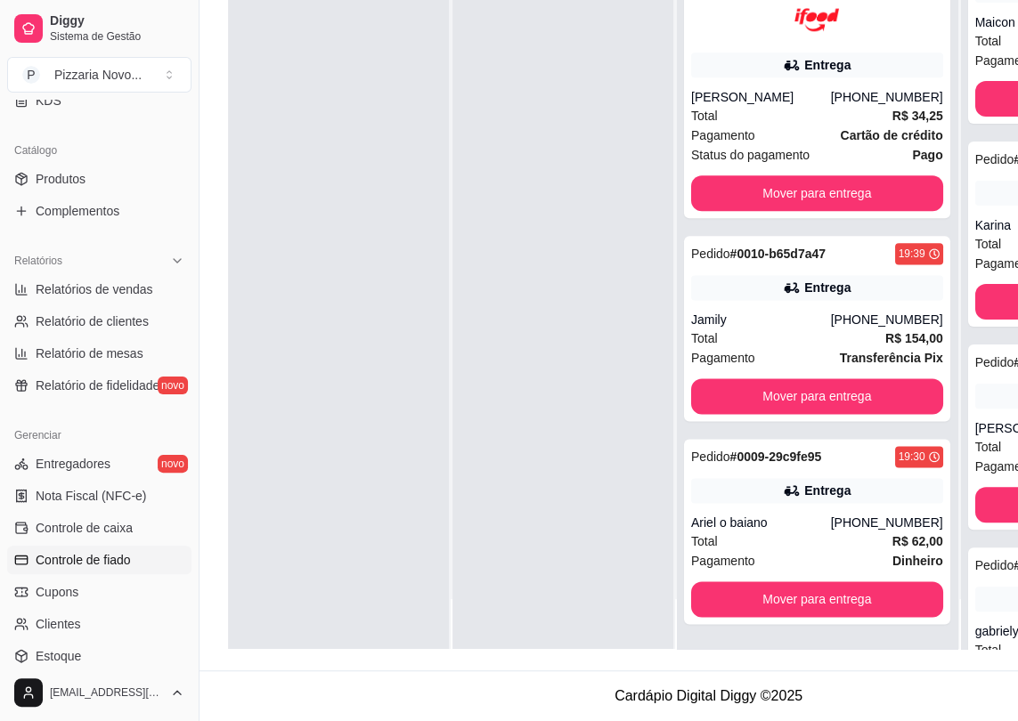
click at [132, 548] on link "Controle de fiado" at bounding box center [99, 560] width 184 height 28
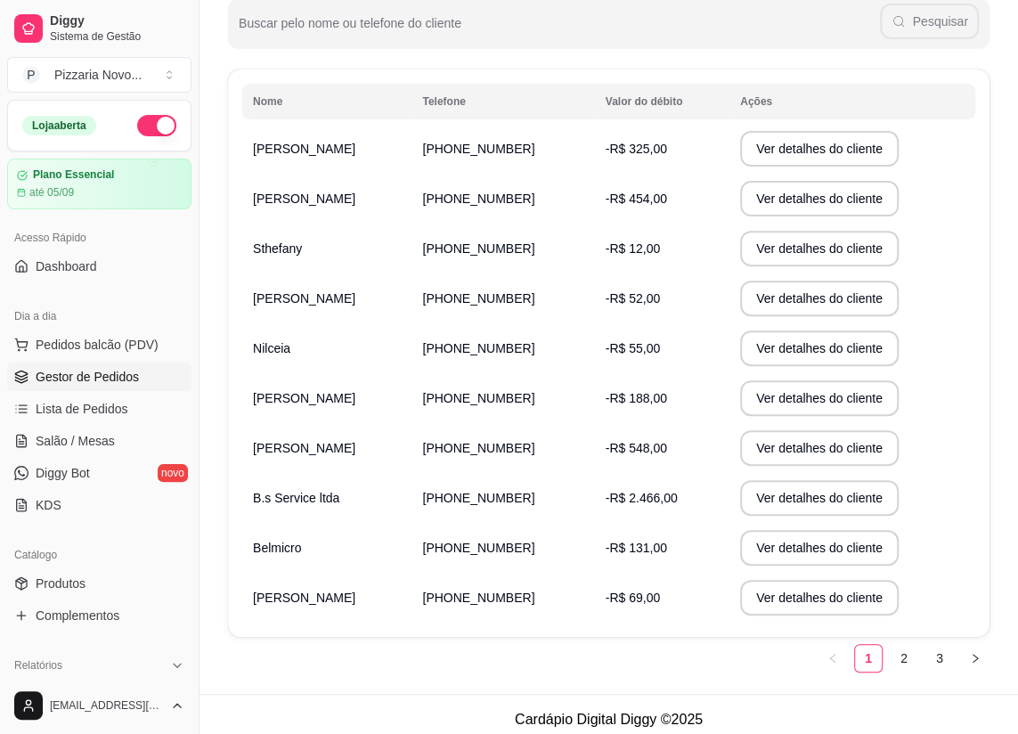
click at [111, 383] on span "Gestor de Pedidos" at bounding box center [87, 377] width 103 height 18
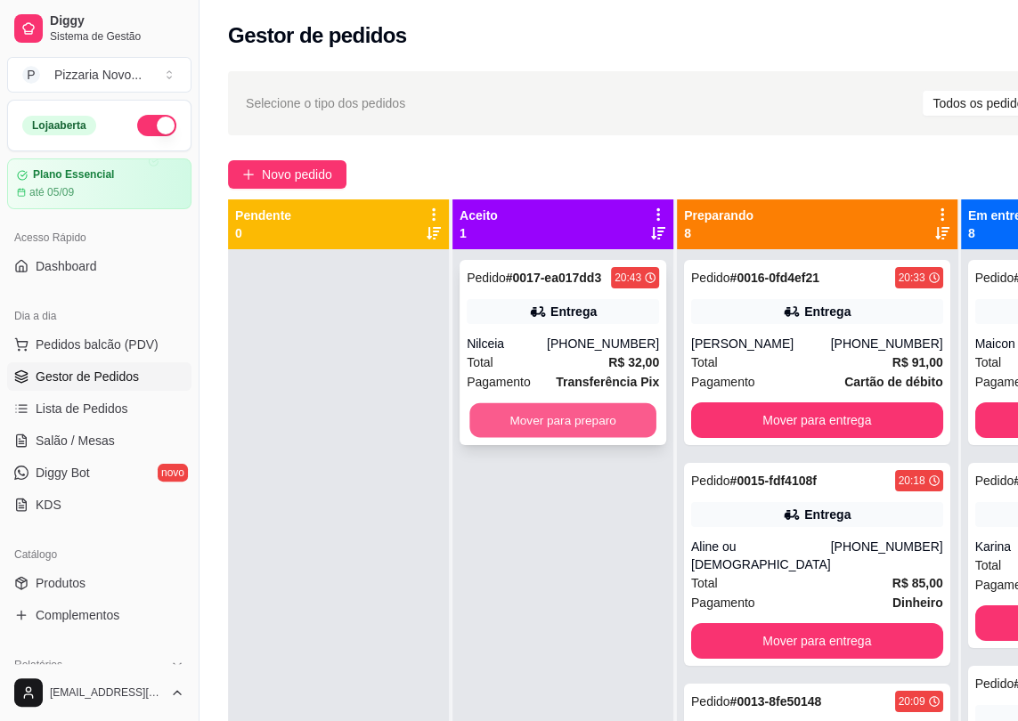
click at [616, 427] on button "Mover para preparo" at bounding box center [562, 420] width 187 height 35
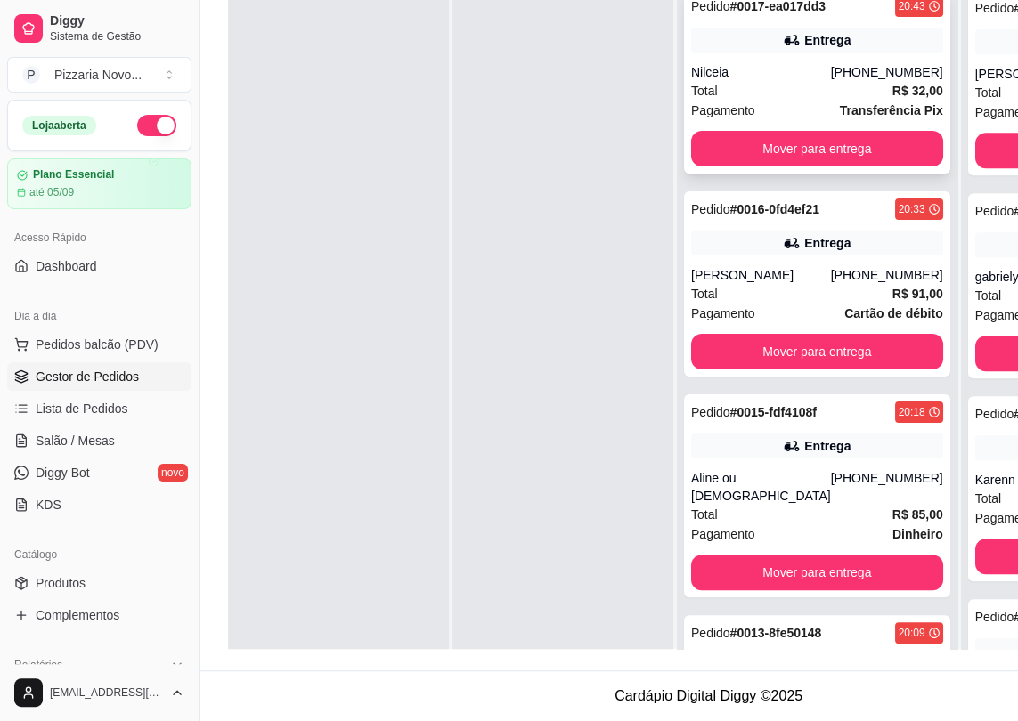
click at [832, 39] on div "Entrega" at bounding box center [817, 40] width 252 height 25
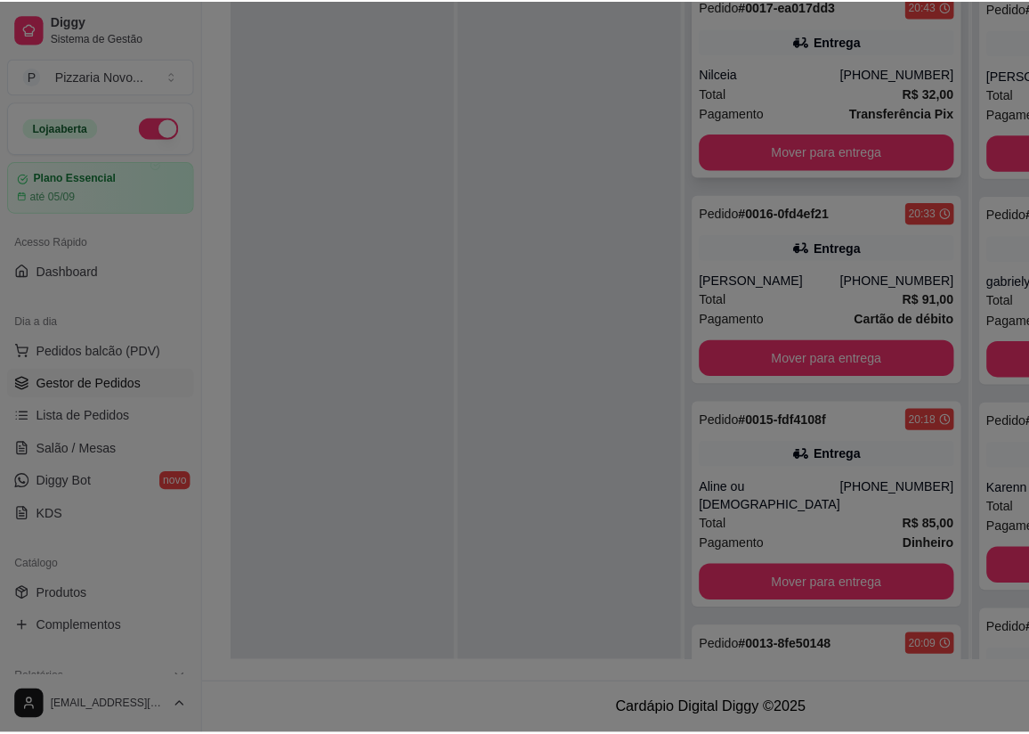
scroll to position [271, 0]
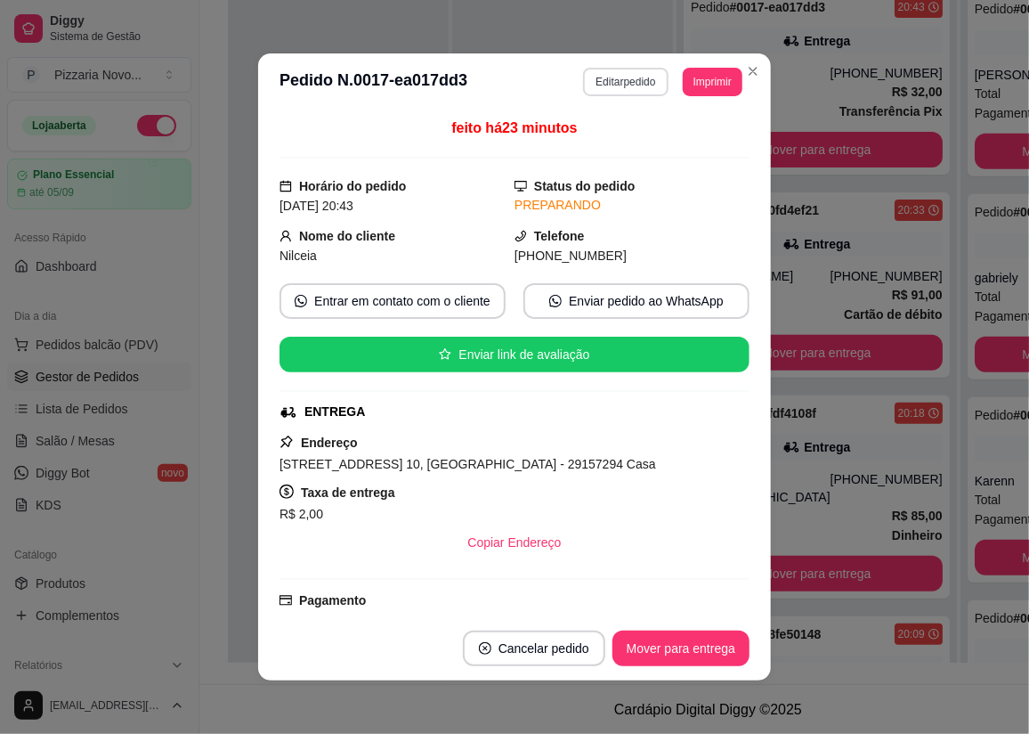
click at [629, 76] on button "Editar pedido" at bounding box center [625, 82] width 85 height 28
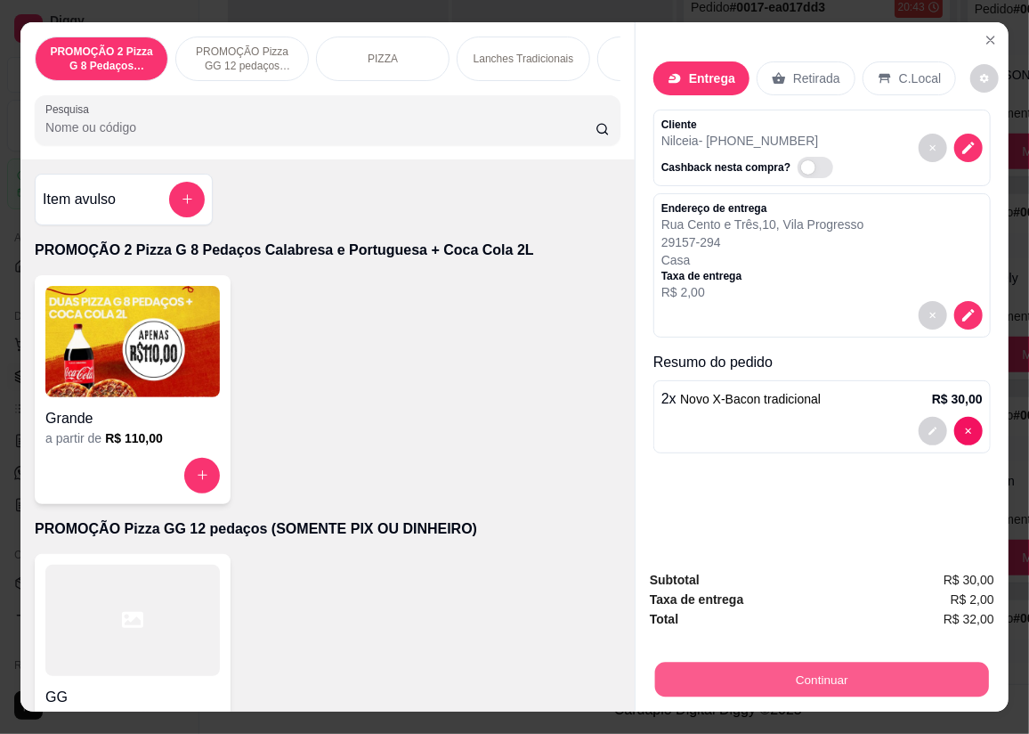
click at [782, 662] on button "Continuar" at bounding box center [822, 679] width 334 height 35
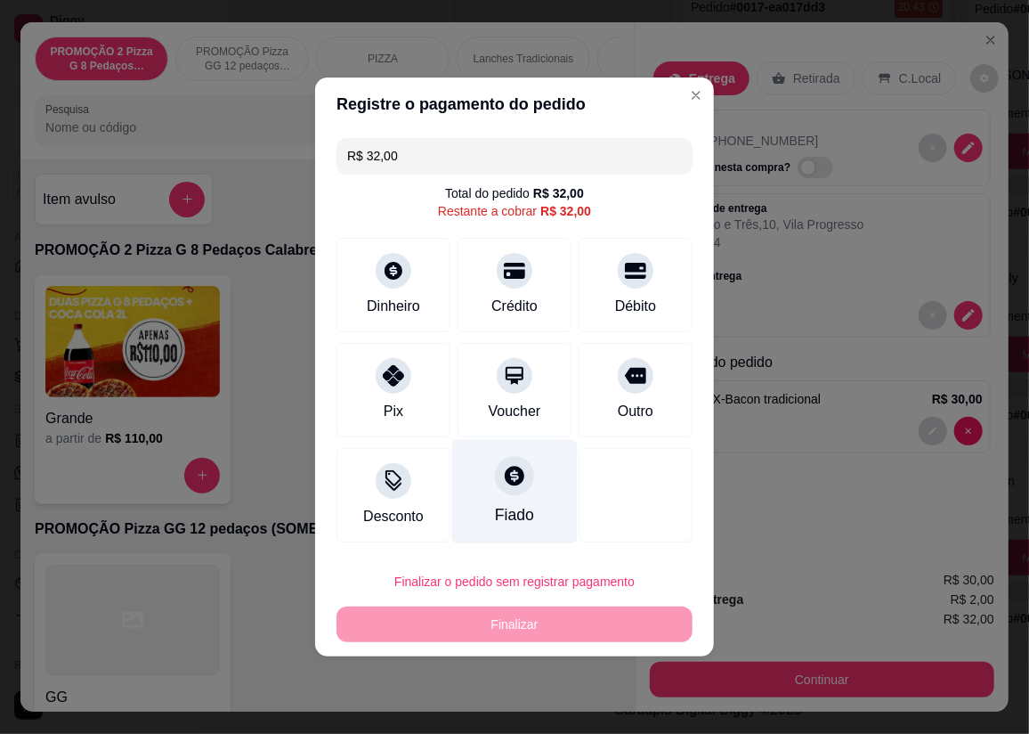
click at [517, 500] on div "Fiado" at bounding box center [515, 492] width 126 height 104
type input "R$ 0,00"
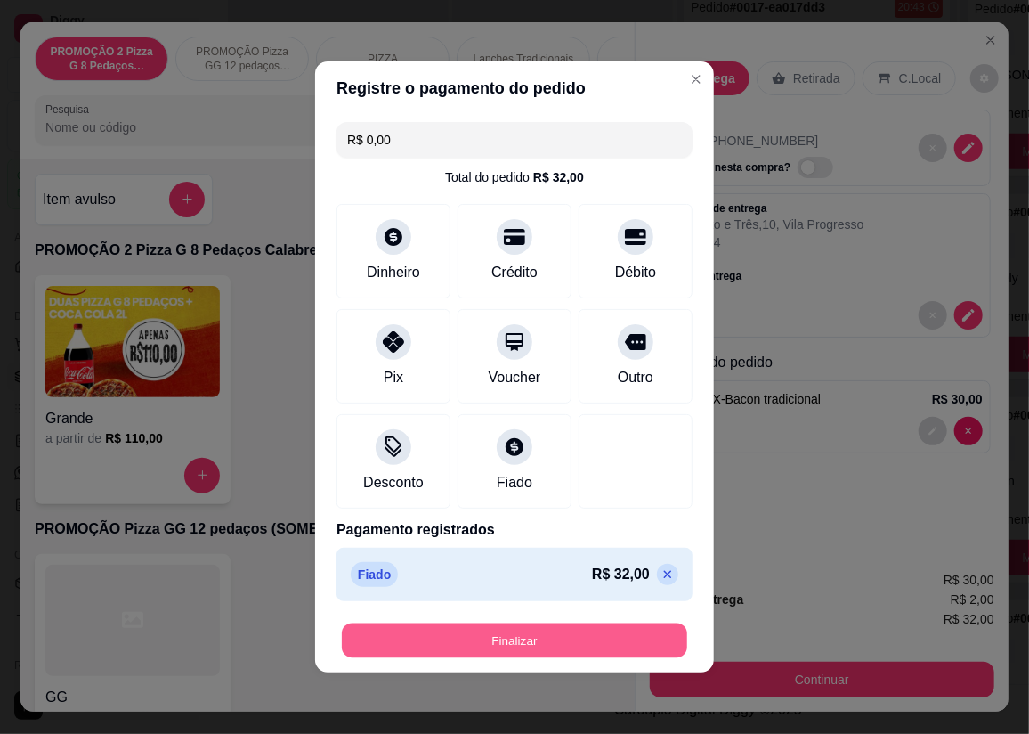
click at [519, 648] on button "Finalizar" at bounding box center [514, 640] width 345 height 35
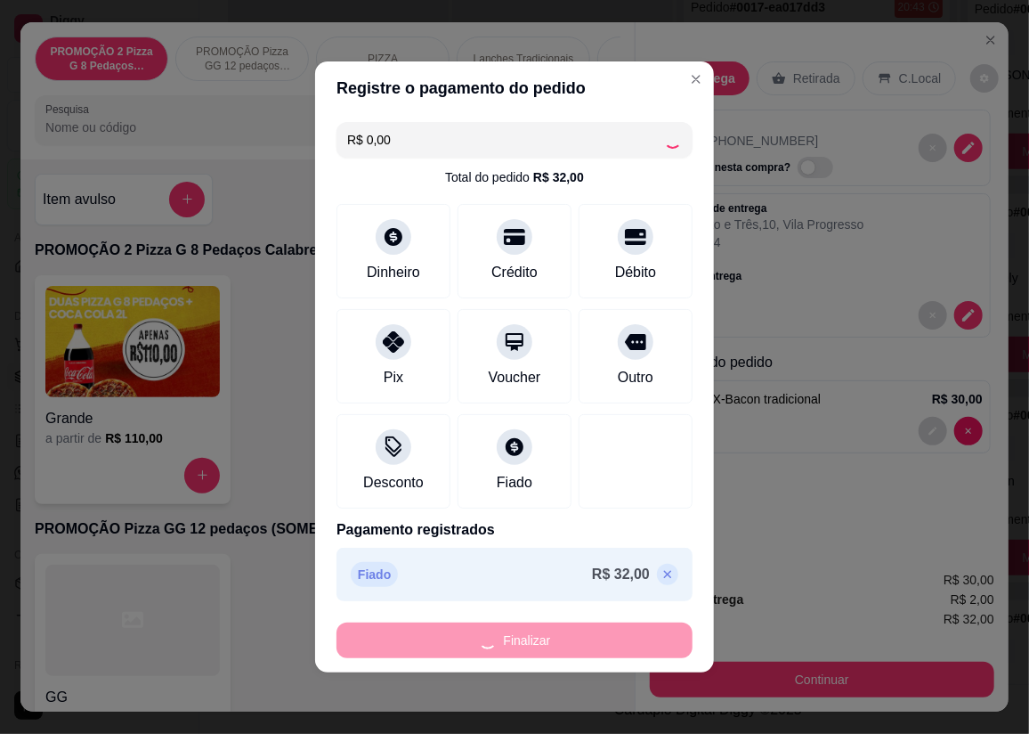
type input "0"
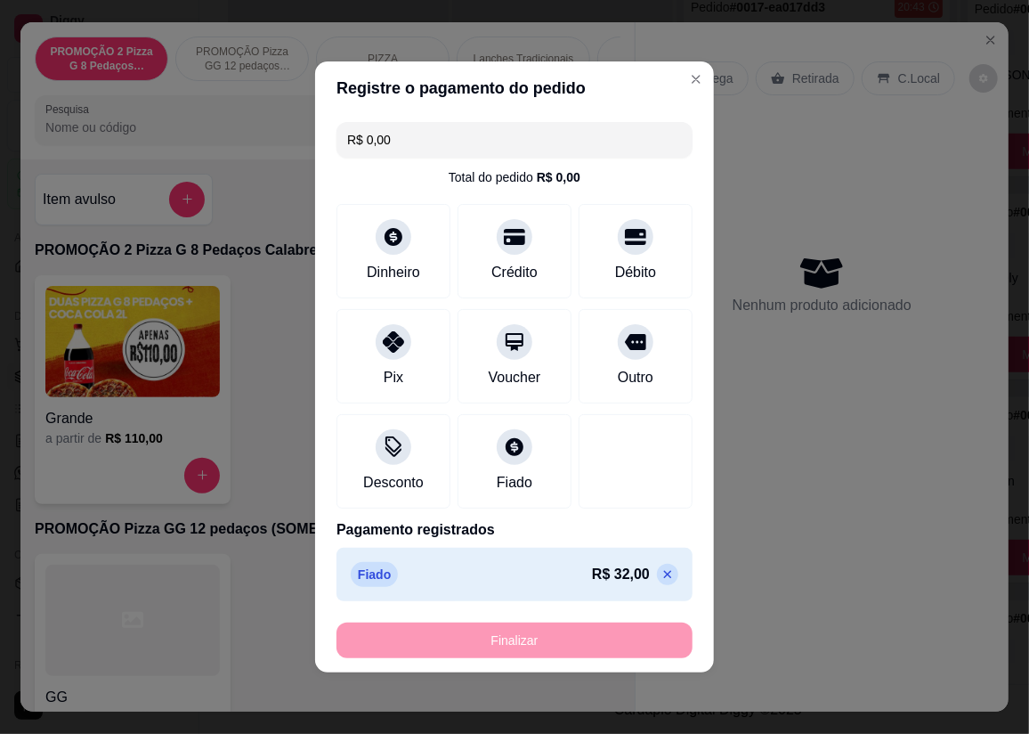
type input "-R$ 32,00"
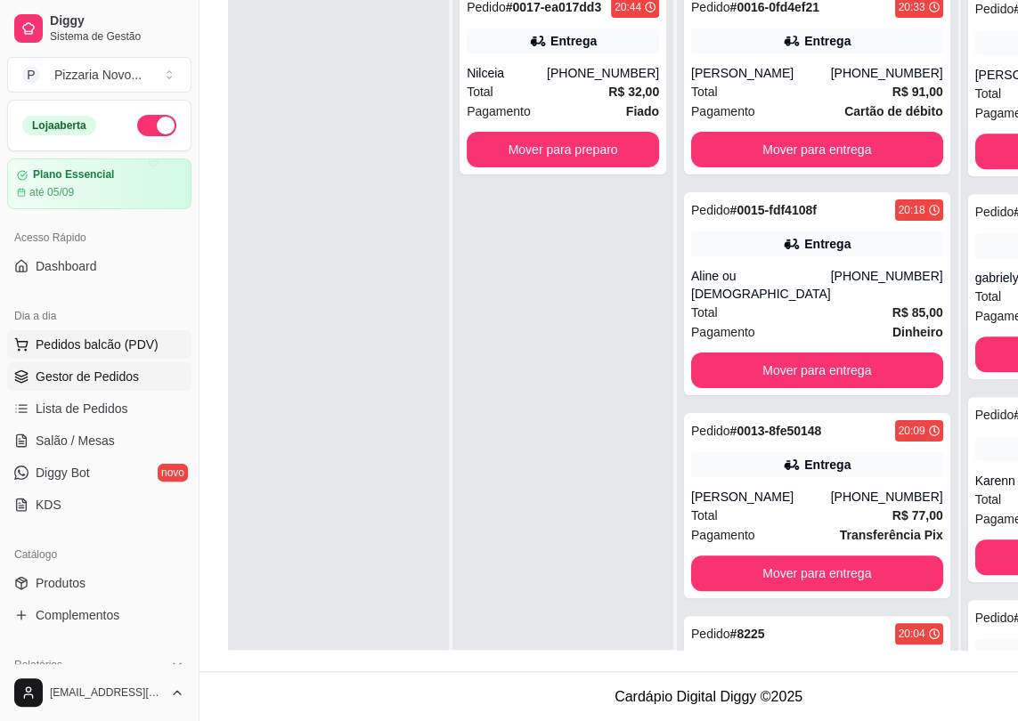
click at [97, 341] on span "Pedidos balcão (PDV)" at bounding box center [97, 345] width 123 height 18
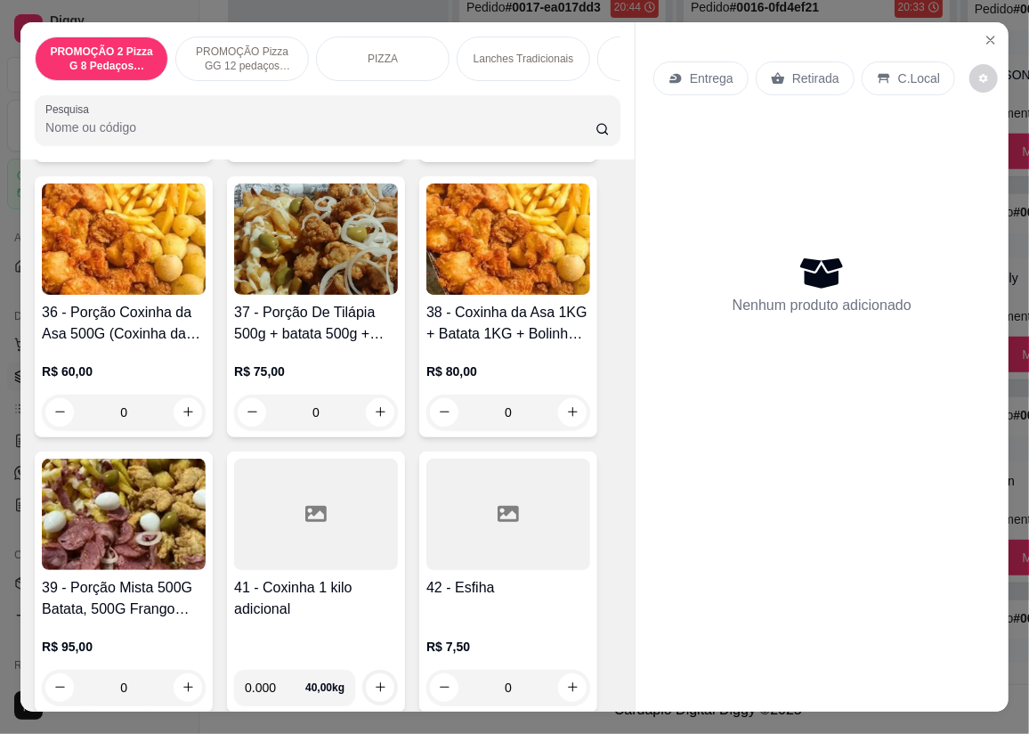
scroll to position [5422, 0]
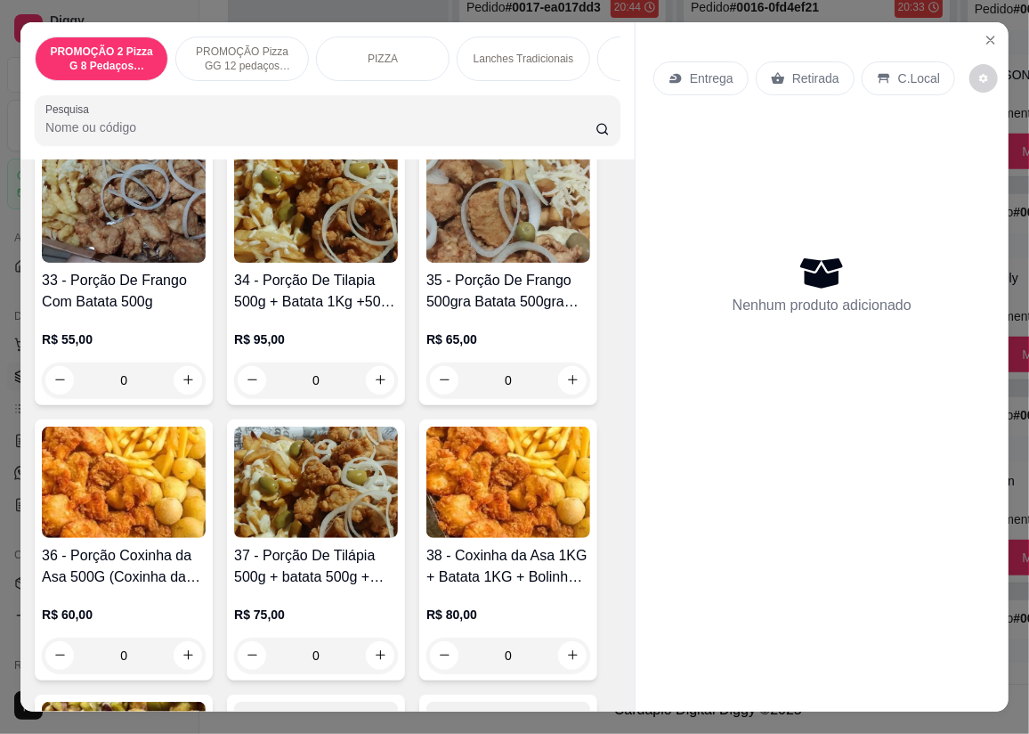
click at [173, 388] on div "0" at bounding box center [124, 380] width 164 height 36
click at [454, 289] on h4 "35 - Porção De Frango 500gra Batata 500gra 400 bolinha ampim" at bounding box center [508, 291] width 164 height 43
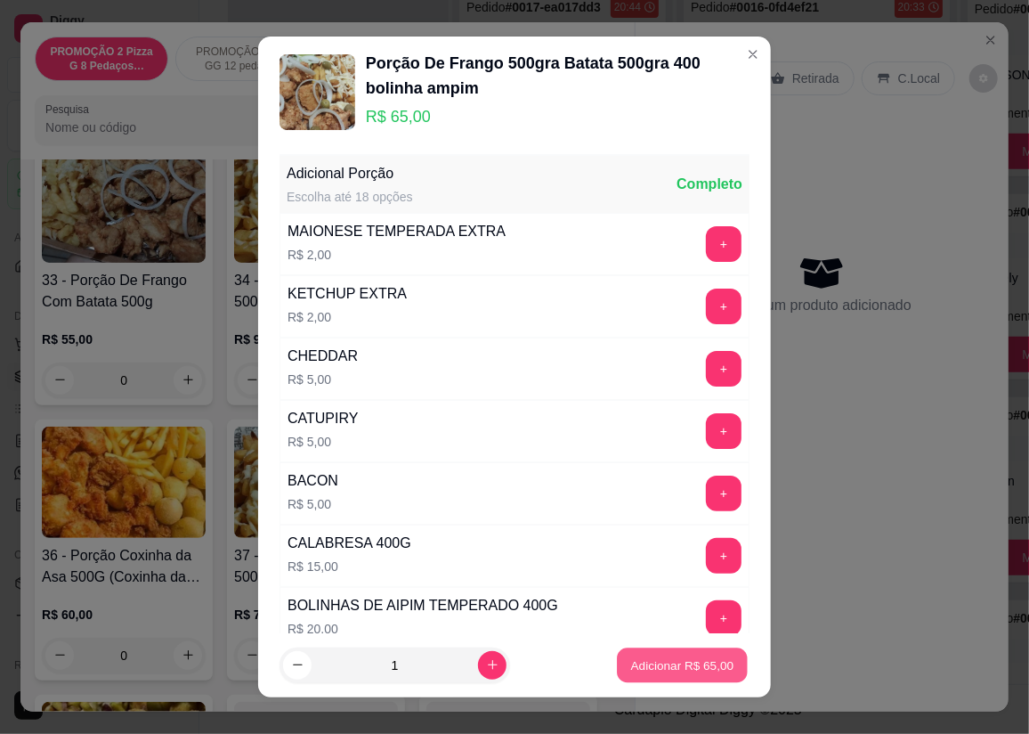
click at [641, 668] on p "Adicionar R$ 65,00" at bounding box center [682, 664] width 103 height 17
type input "1"
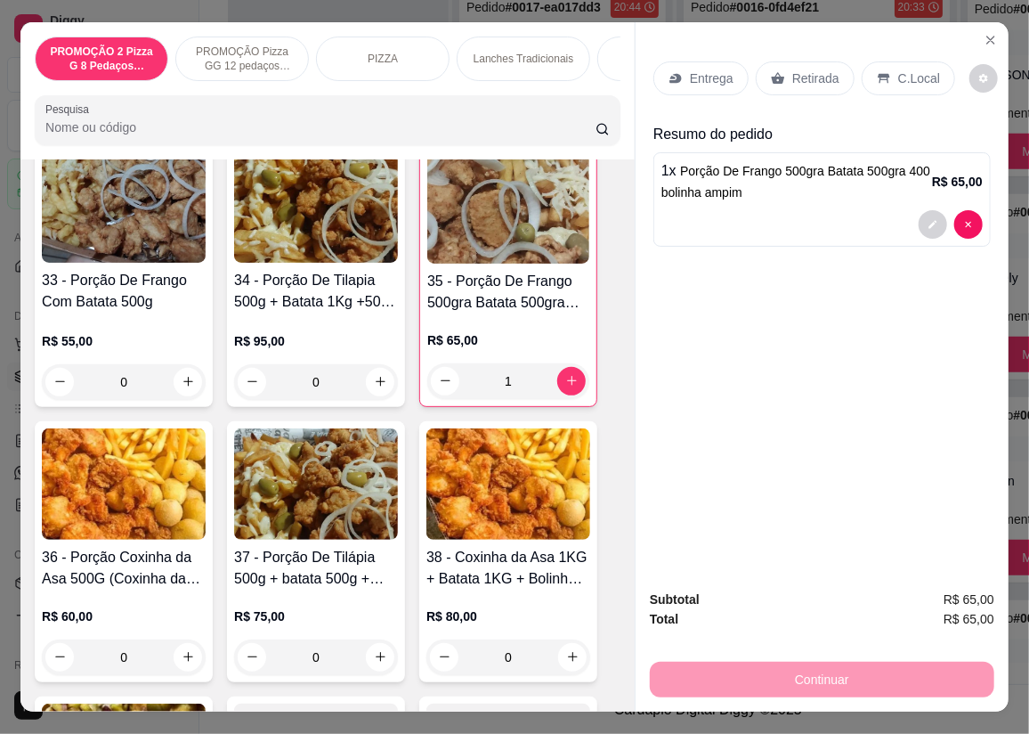
click at [703, 69] on p "Entrega" at bounding box center [712, 78] width 44 height 18
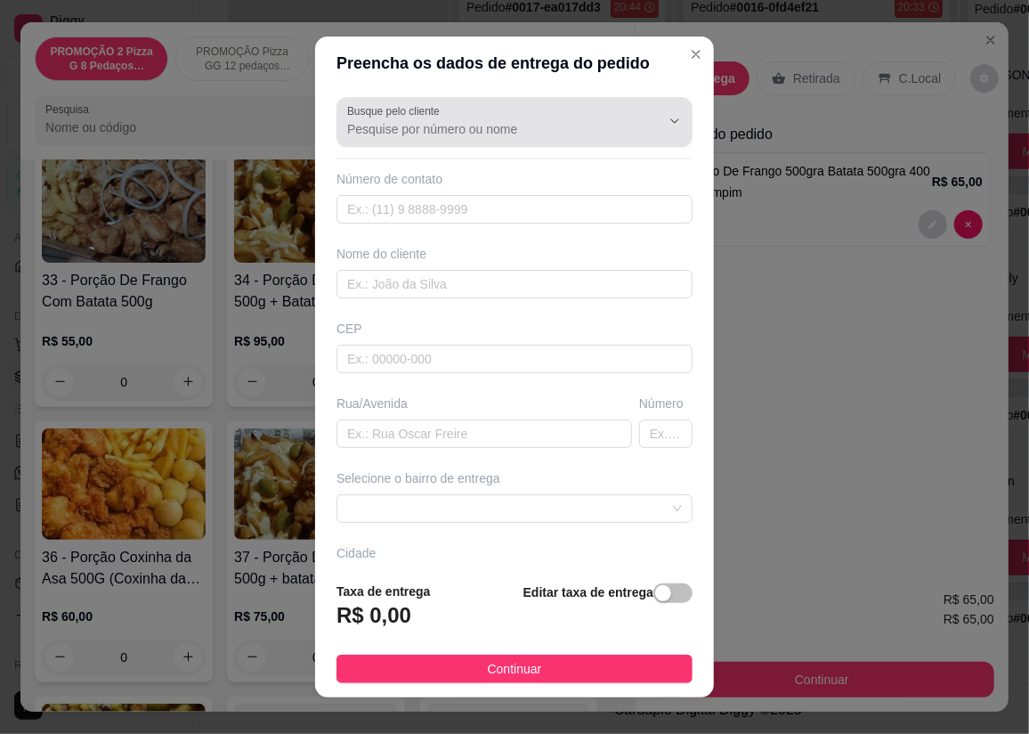
click at [440, 127] on input "Busque pelo cliente" at bounding box center [489, 129] width 285 height 18
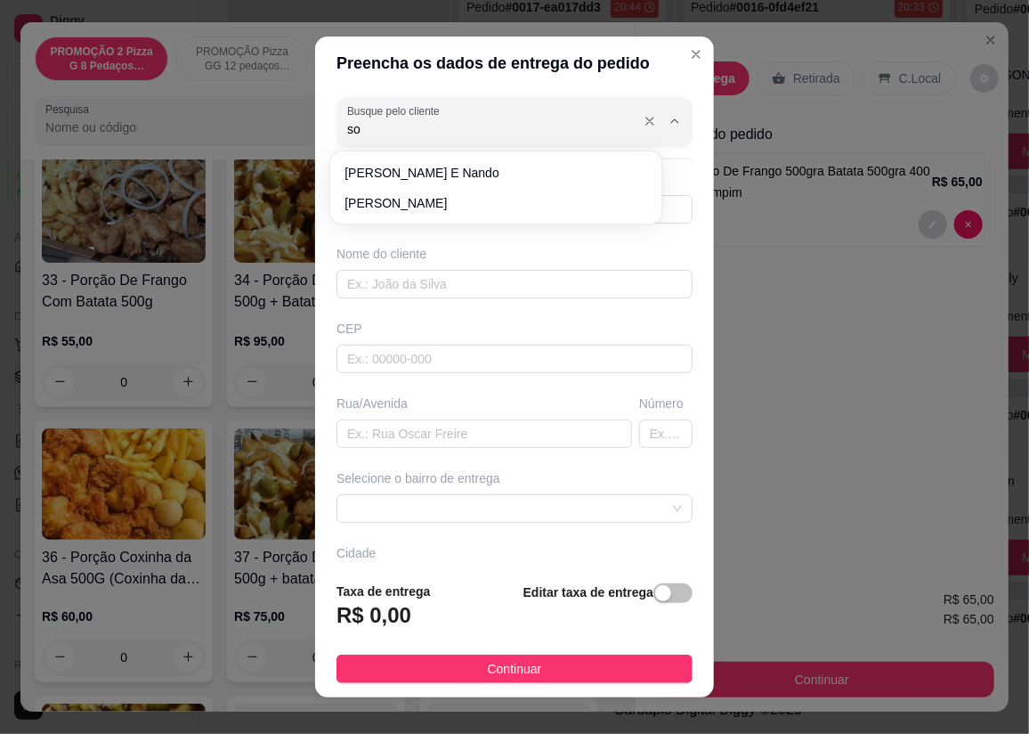
type input "s"
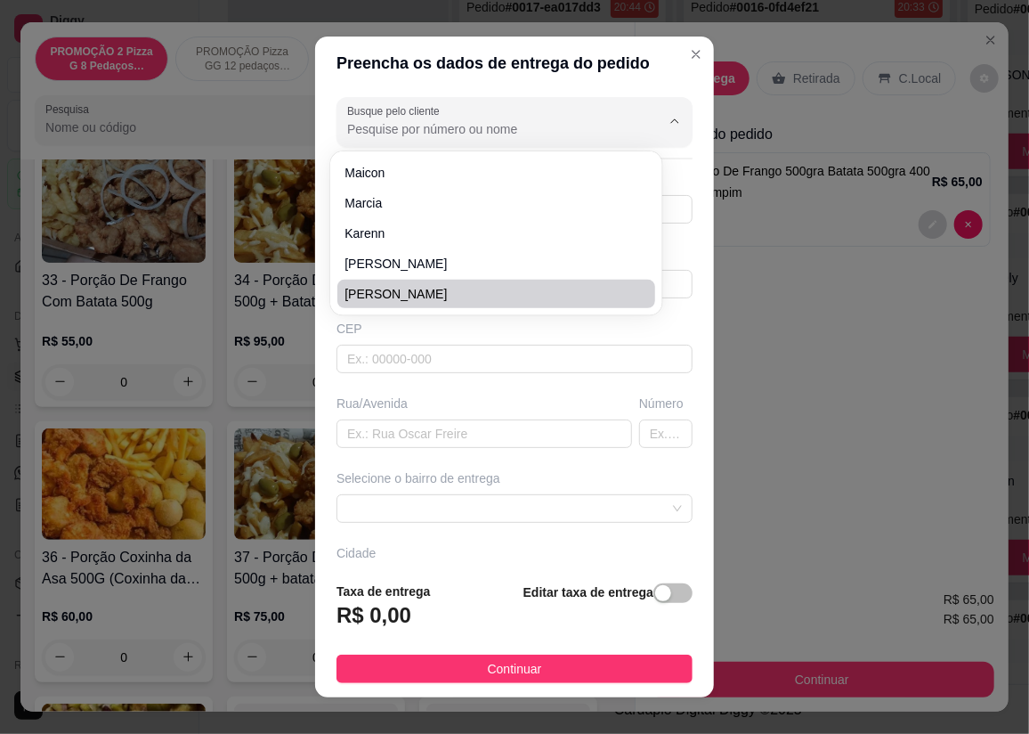
click at [383, 329] on div "CEP" at bounding box center [515, 329] width 356 height 18
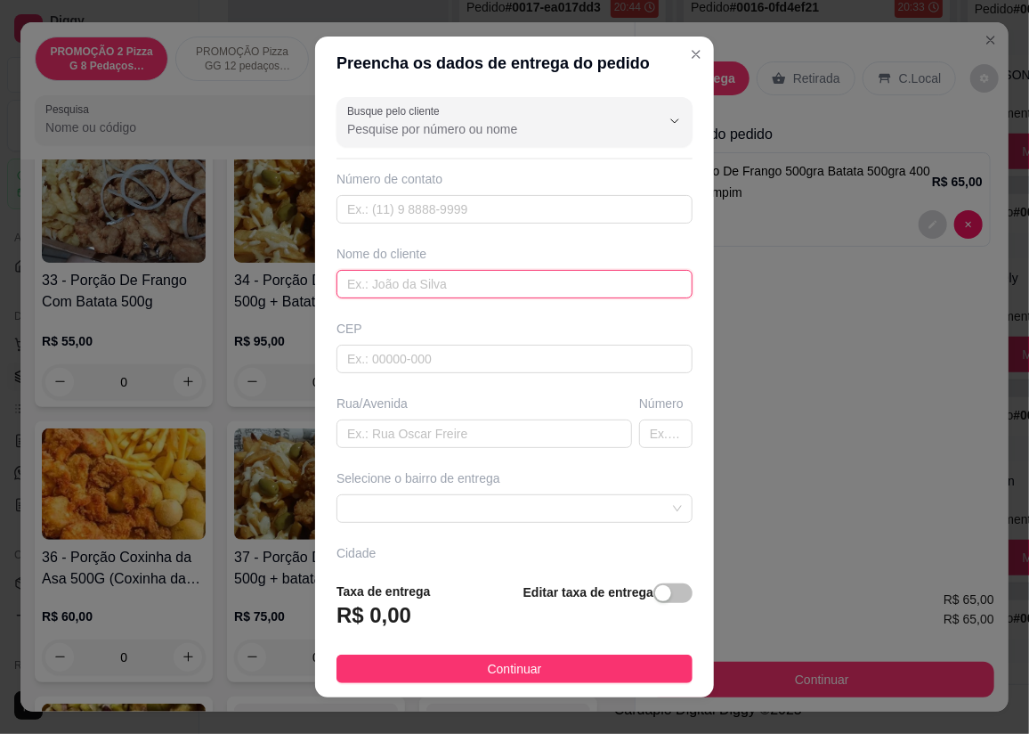
click at [380, 283] on input "text" at bounding box center [515, 284] width 356 height 28
type input "[PERSON_NAME]"
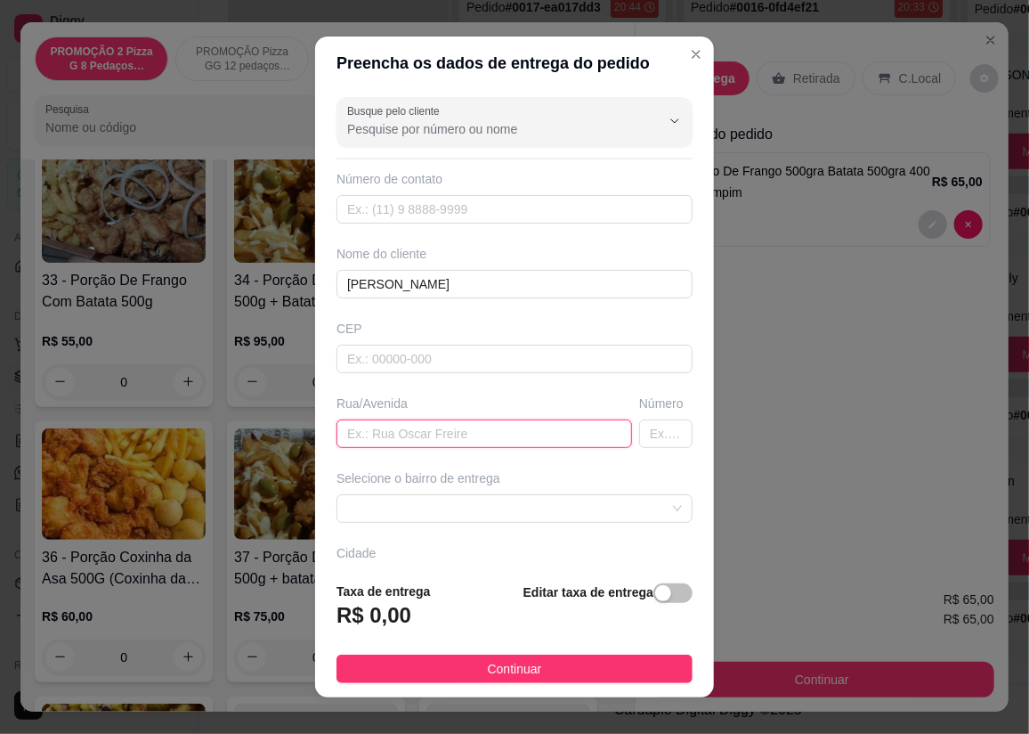
click at [386, 441] on input "text" at bounding box center [485, 433] width 296 height 28
click at [473, 427] on input "rua" at bounding box center [485, 433] width 296 height 28
type input "rua 106"
click at [639, 432] on input "text" at bounding box center [665, 433] width 53 height 28
type input "181"
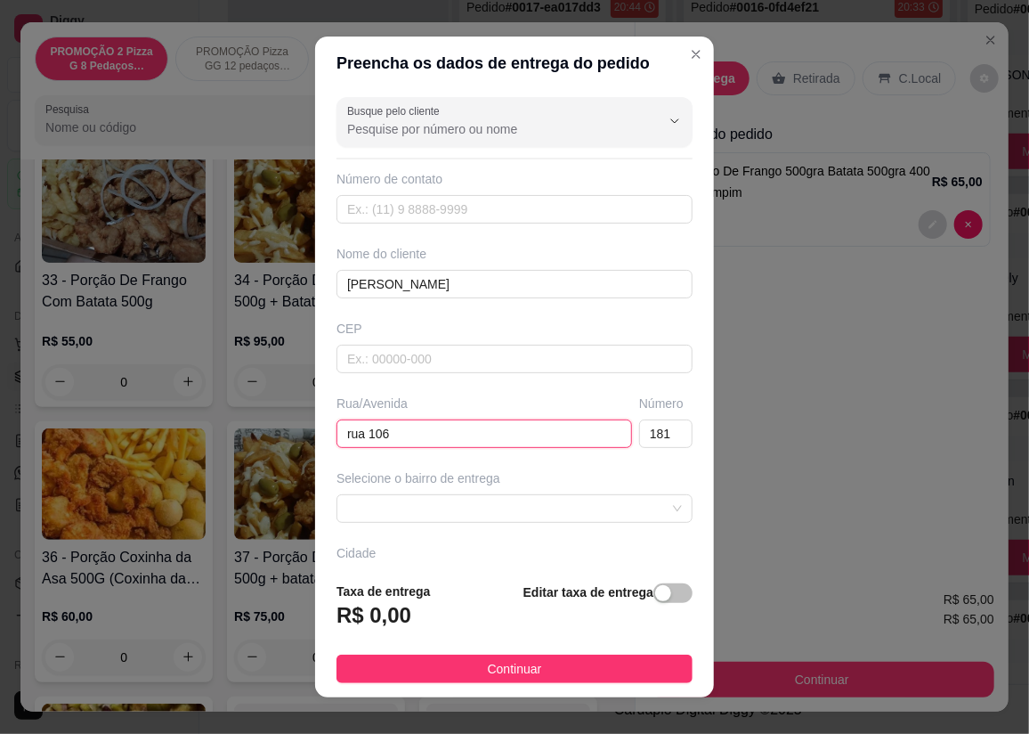
click at [495, 435] on input "rua 106" at bounding box center [485, 433] width 296 height 28
type input "rua 114"
click at [653, 427] on input "181" at bounding box center [665, 433] width 53 height 28
type input "1"
click at [577, 497] on span at bounding box center [514, 508] width 335 height 27
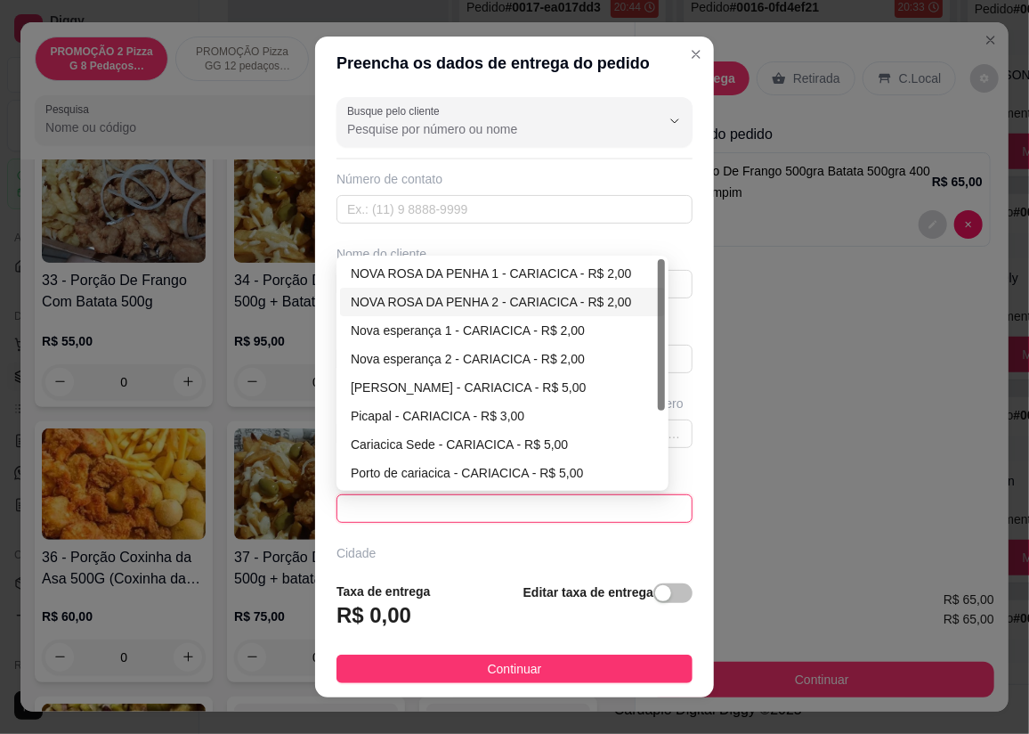
click at [516, 292] on div "NOVA ROSA DA PENHA 2 - CARIACICA - R$ 2,00" at bounding box center [503, 302] width 304 height 20
type input "CARIACICA"
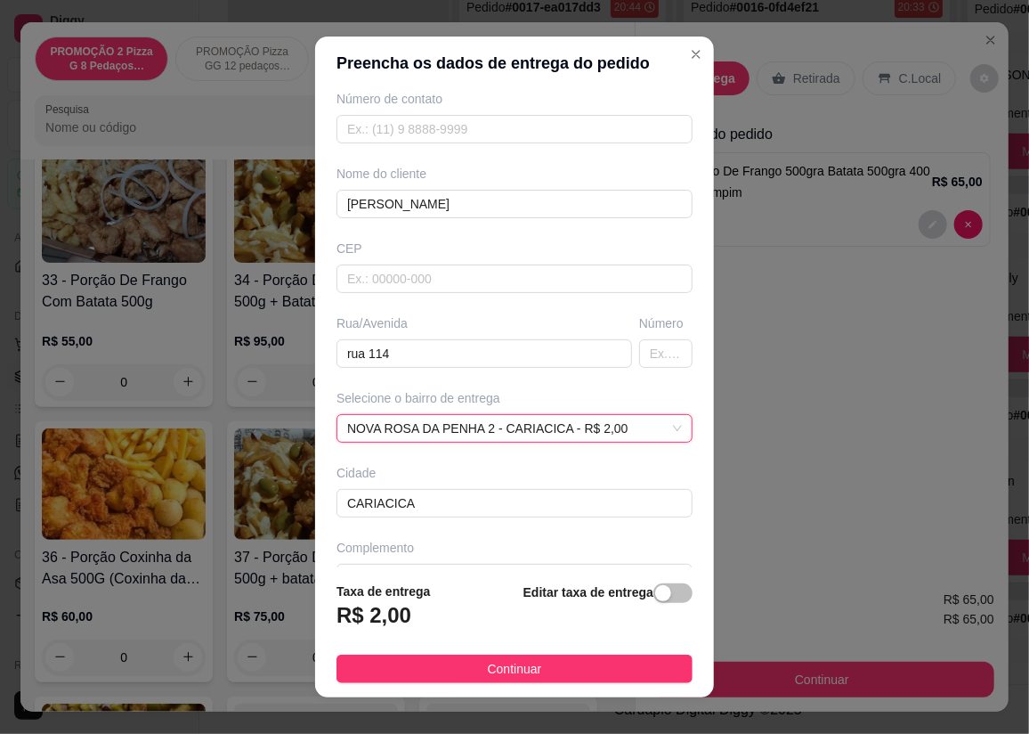
scroll to position [121, 0]
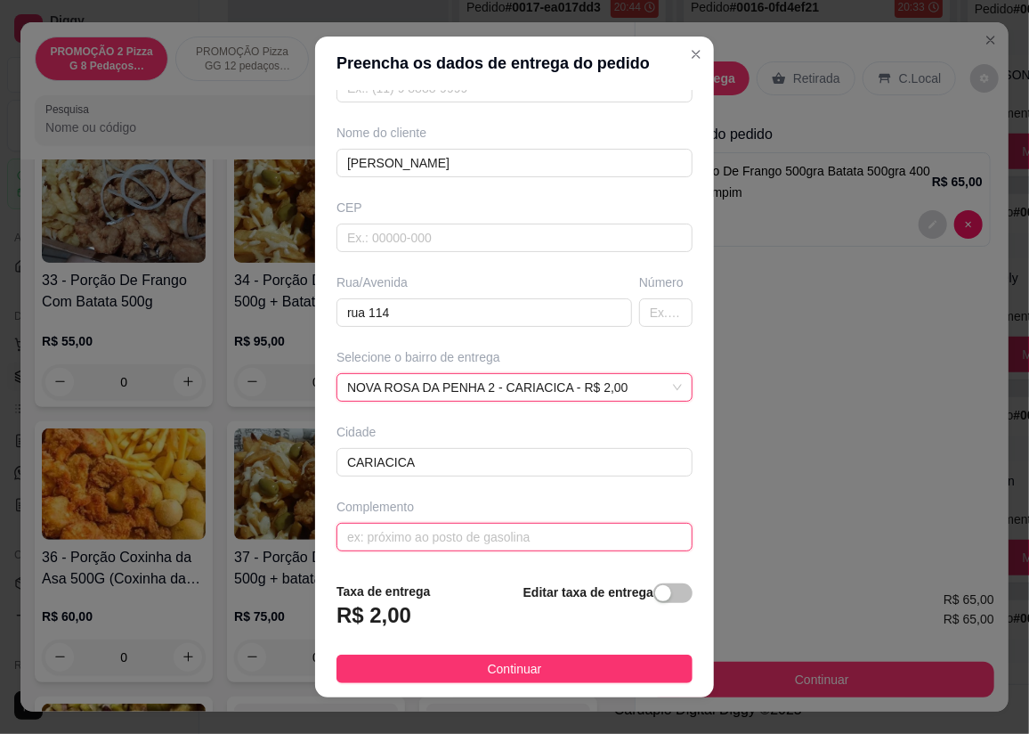
click at [465, 534] on input "text" at bounding box center [515, 537] width 356 height 28
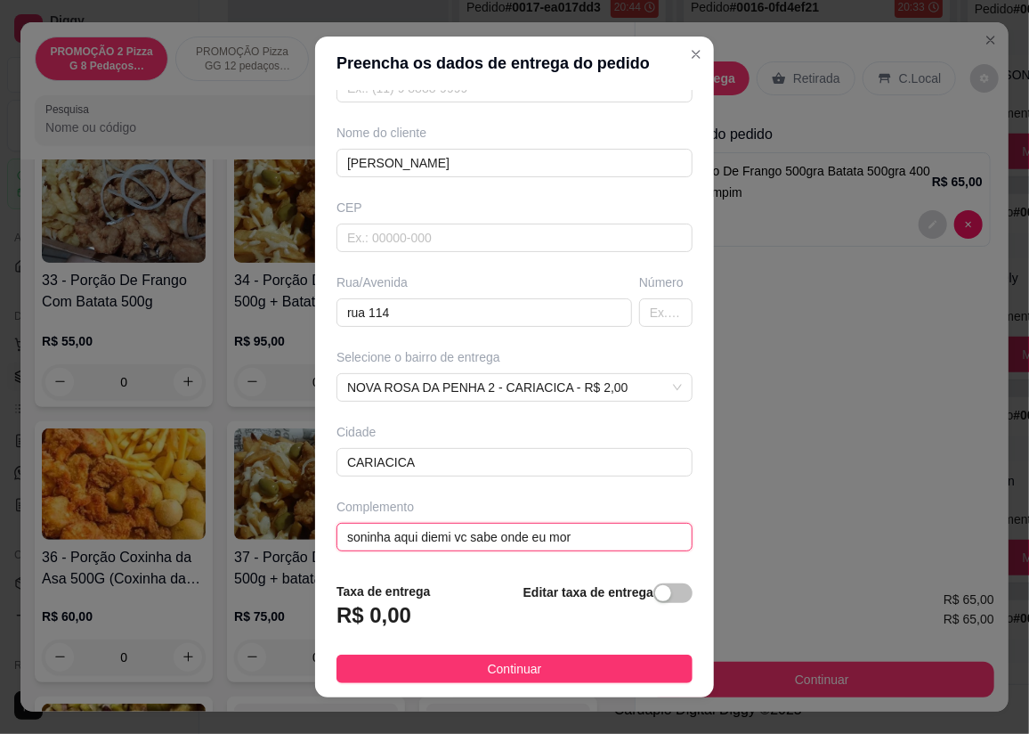
type input "soninha aqui diemi vc sabe onde eu moro"
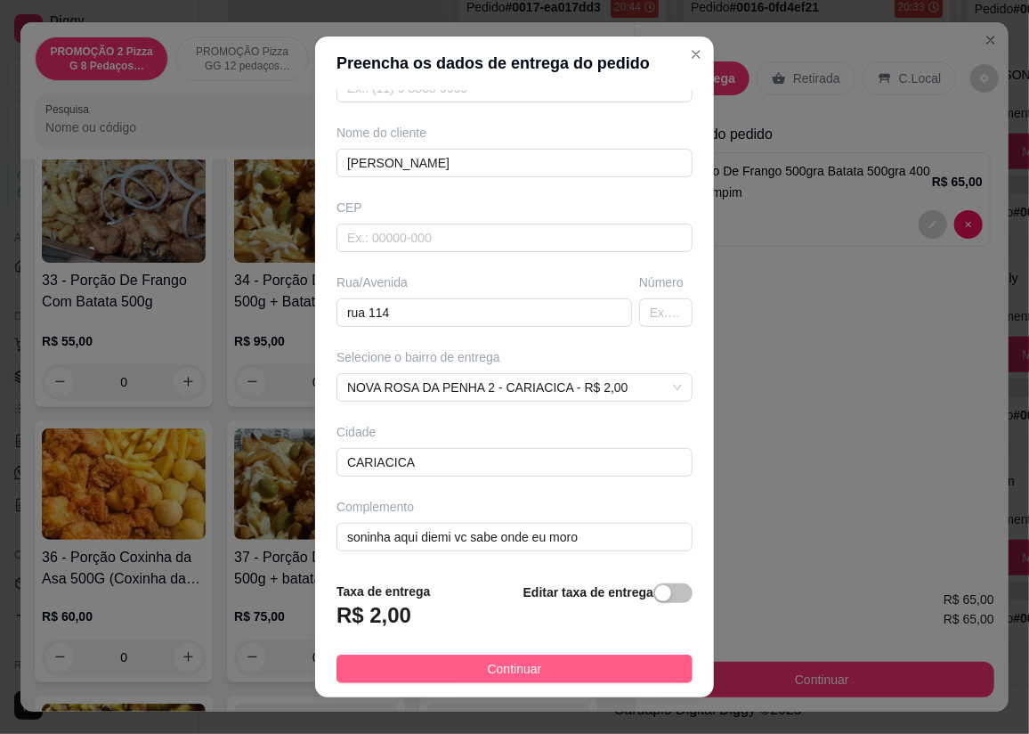
drag, startPoint x: 488, startPoint y: 670, endPoint x: 673, endPoint y: 668, distance: 185.2
click at [489, 670] on span "Continuar" at bounding box center [515, 669] width 54 height 20
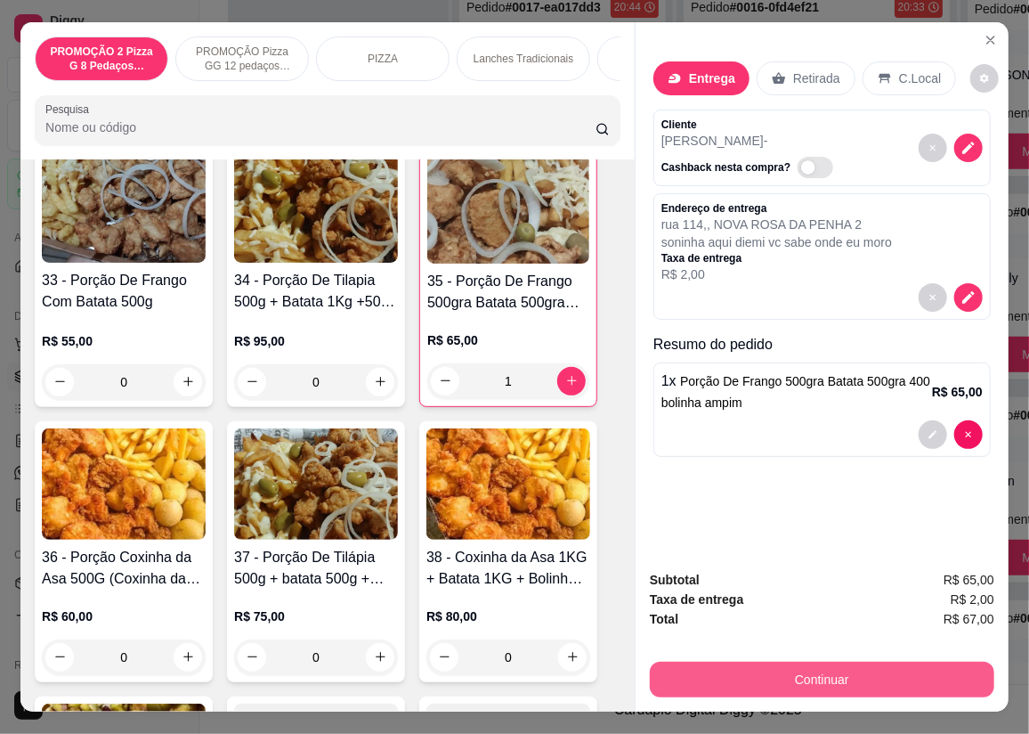
click at [689, 666] on button "Continuar" at bounding box center [822, 680] width 345 height 36
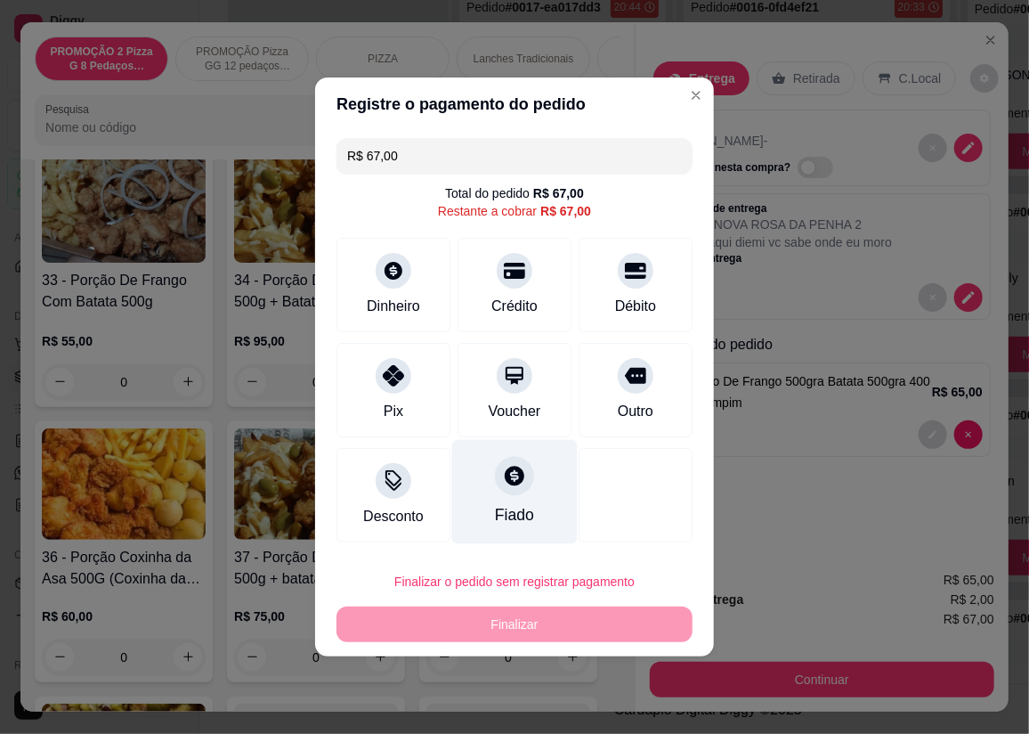
click at [525, 496] on div "Fiado" at bounding box center [515, 492] width 126 height 104
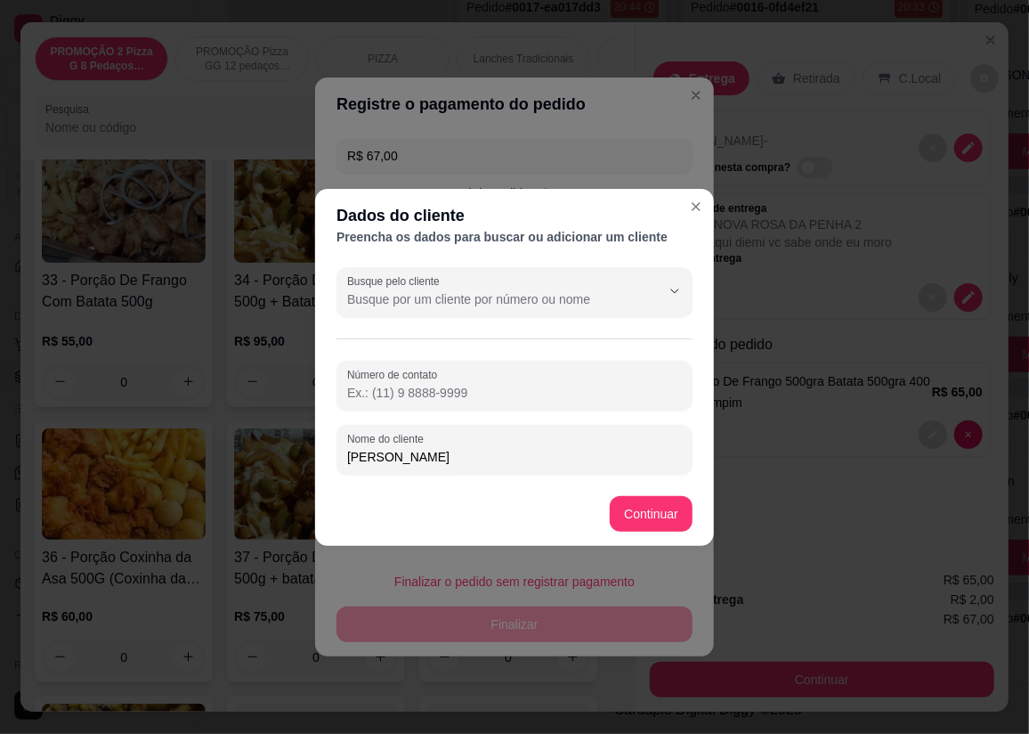
click at [476, 394] on input "Número de contato" at bounding box center [514, 393] width 335 height 18
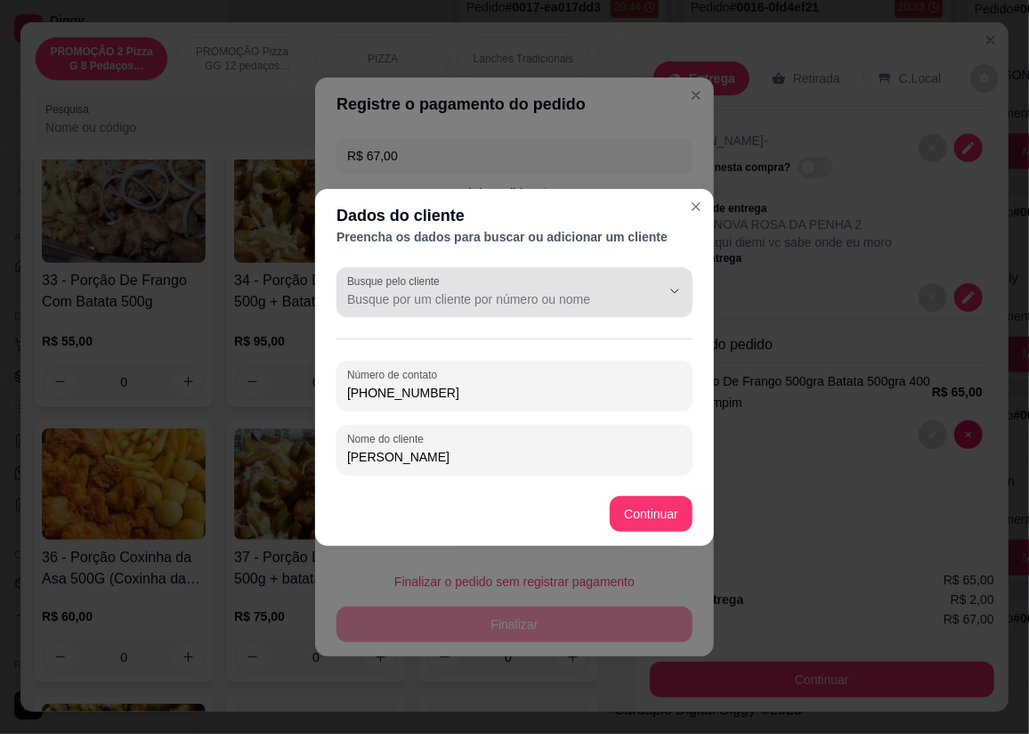
type input "[PHONE_NUMBER]"
click at [570, 290] on input "Busque pelo cliente" at bounding box center [489, 299] width 285 height 18
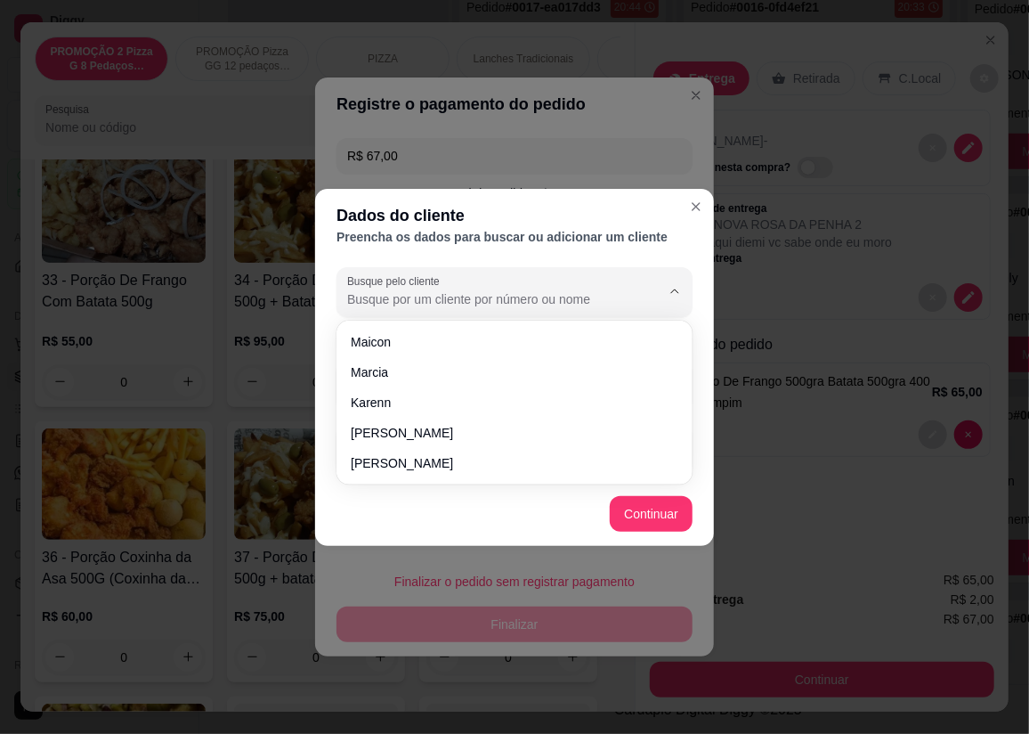
click at [570, 290] on input "Busque pelo cliente" at bounding box center [489, 299] width 285 height 18
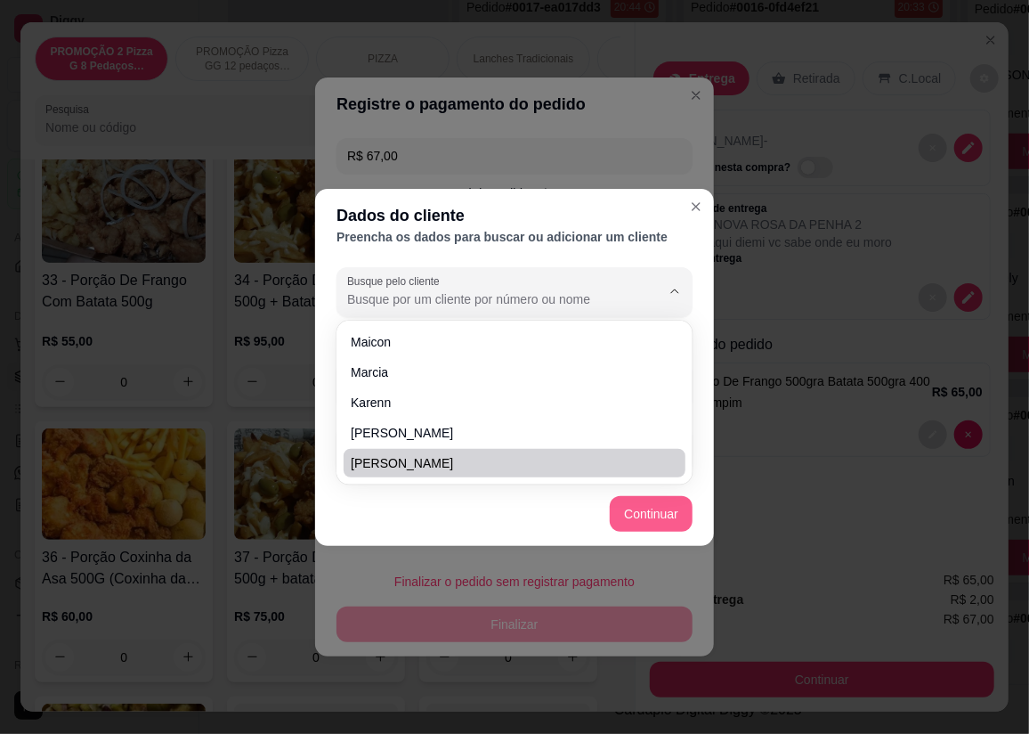
click at [654, 512] on button "Continuar" at bounding box center [651, 514] width 83 height 36
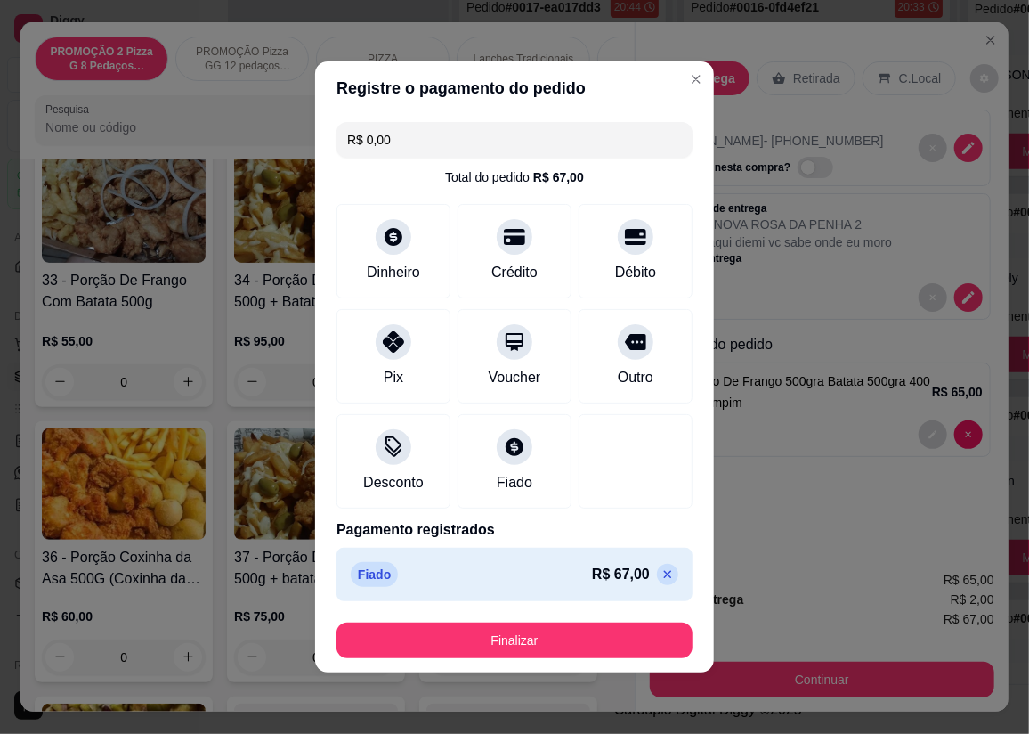
type input "R$ 0,00"
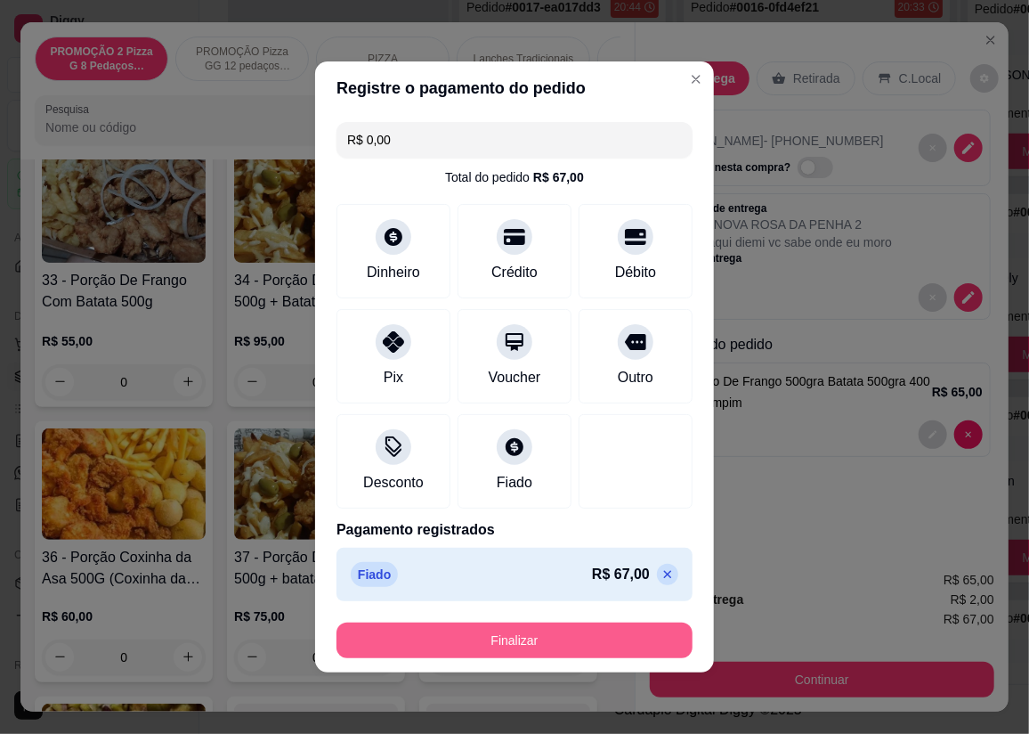
click at [581, 629] on button "Finalizar" at bounding box center [515, 640] width 356 height 36
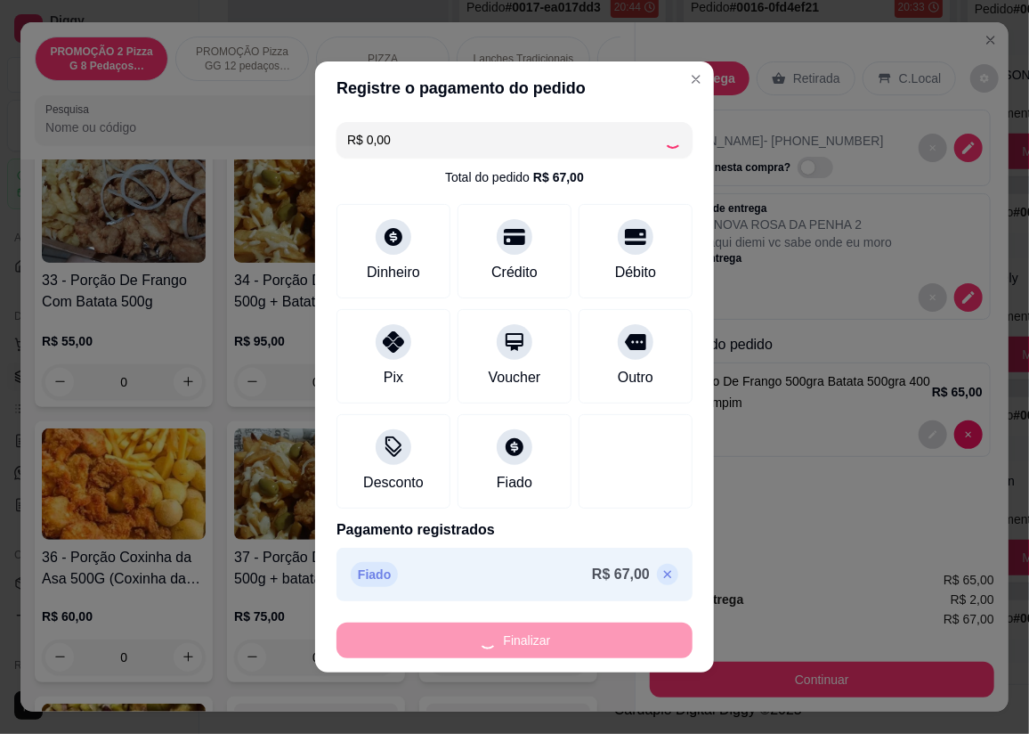
type input "0"
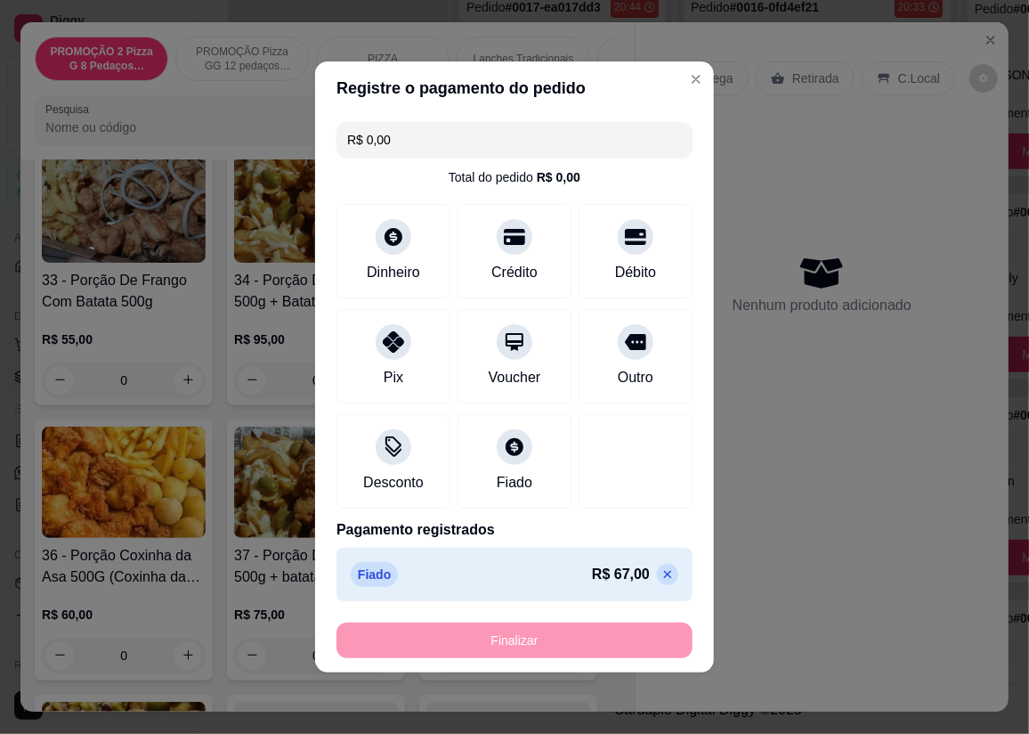
type input "-R$ 67,00"
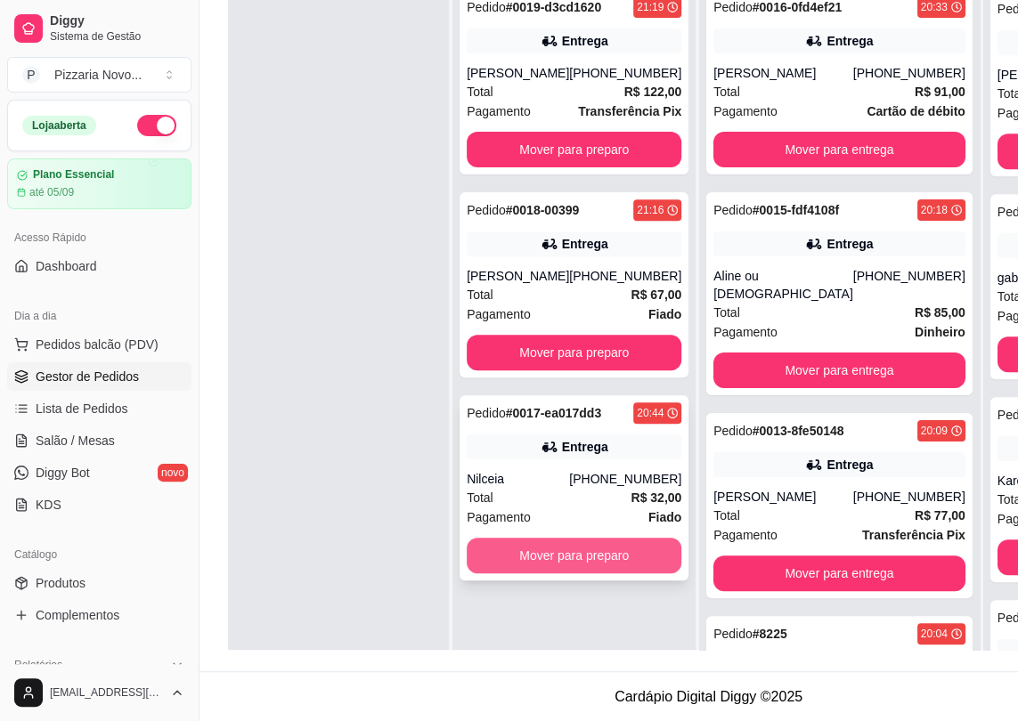
click at [553, 551] on button "Mover para preparo" at bounding box center [574, 556] width 215 height 36
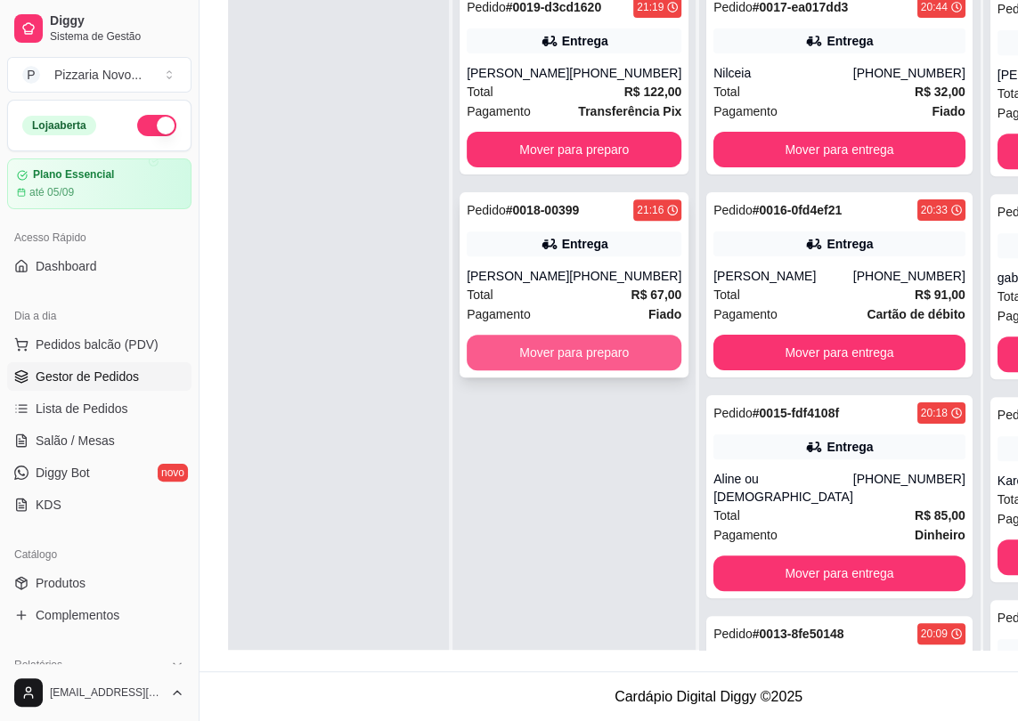
click at [531, 347] on button "Mover para preparo" at bounding box center [574, 353] width 215 height 36
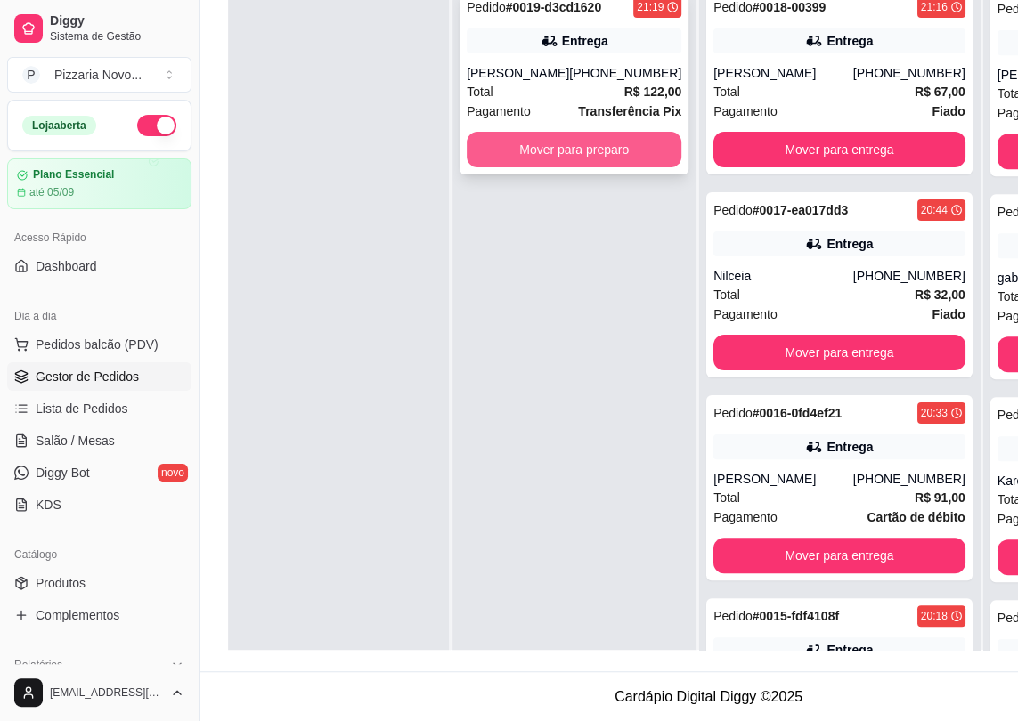
click at [597, 149] on button "Mover para preparo" at bounding box center [574, 150] width 215 height 36
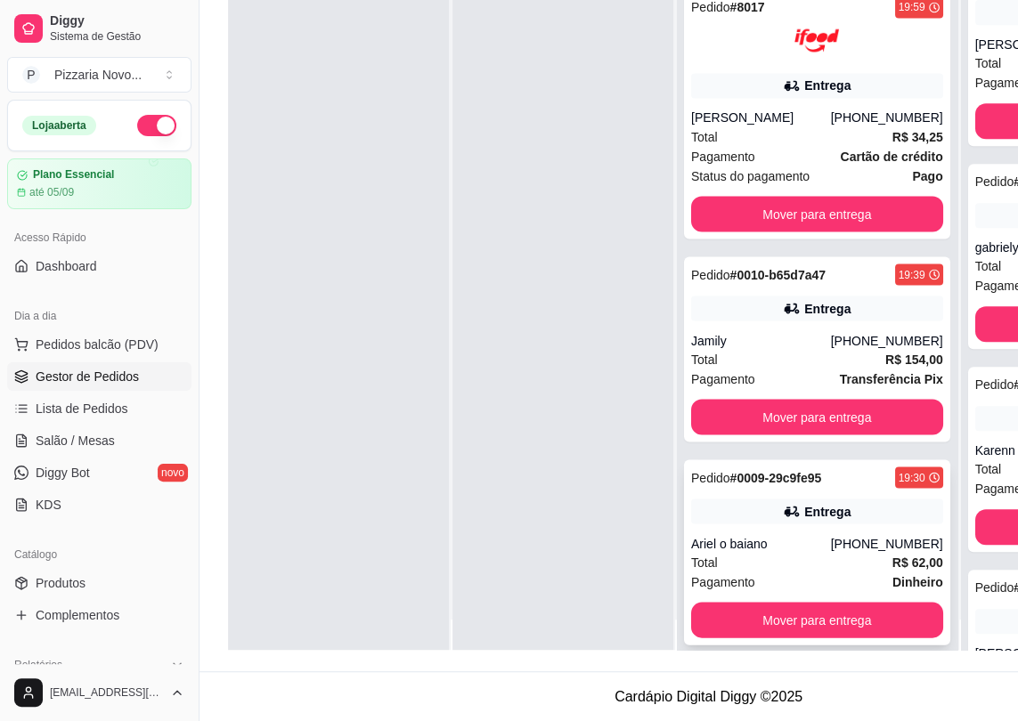
scroll to position [50, 0]
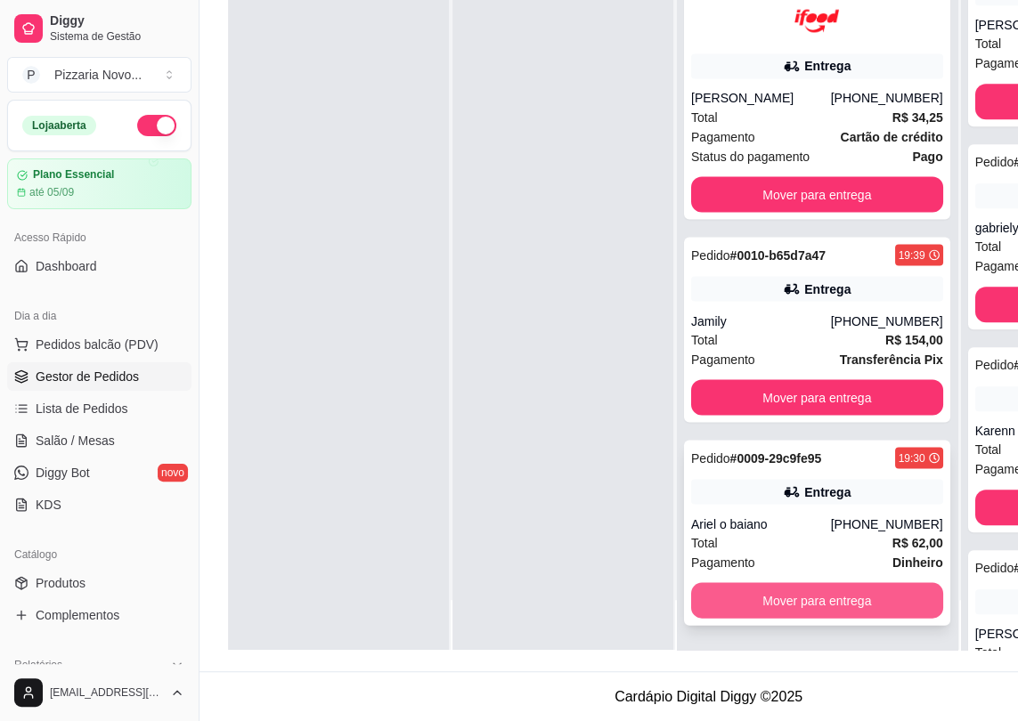
click at [775, 609] on button "Mover para entrega" at bounding box center [817, 600] width 252 height 36
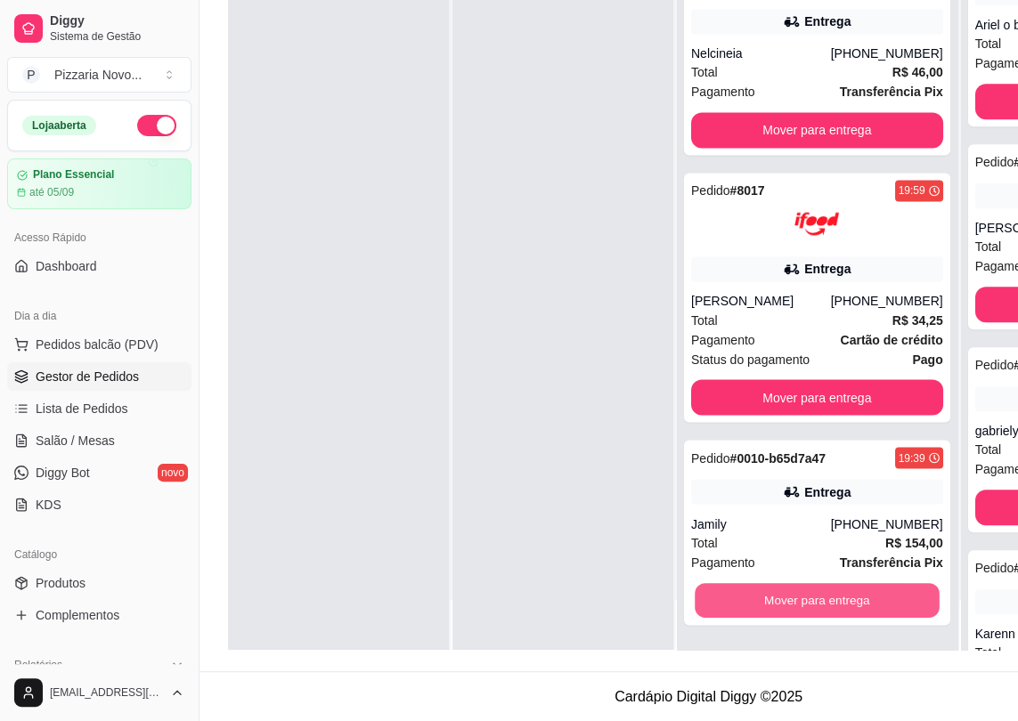
click at [775, 609] on button "Mover para entrega" at bounding box center [816, 600] width 244 height 35
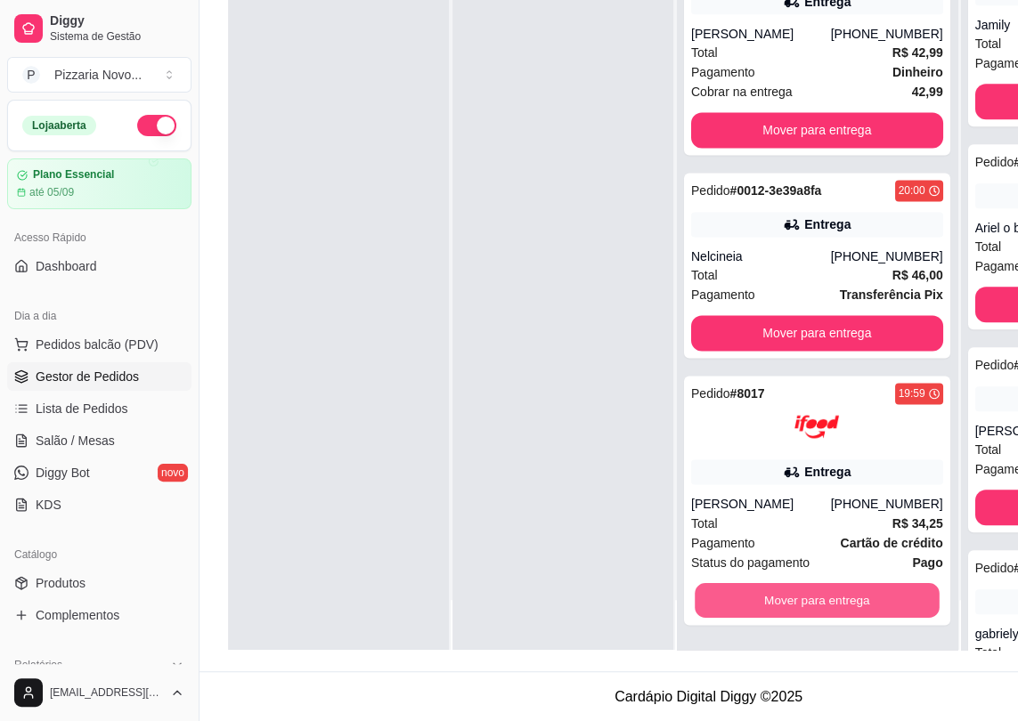
click at [775, 609] on button "Mover para entrega" at bounding box center [816, 600] width 244 height 35
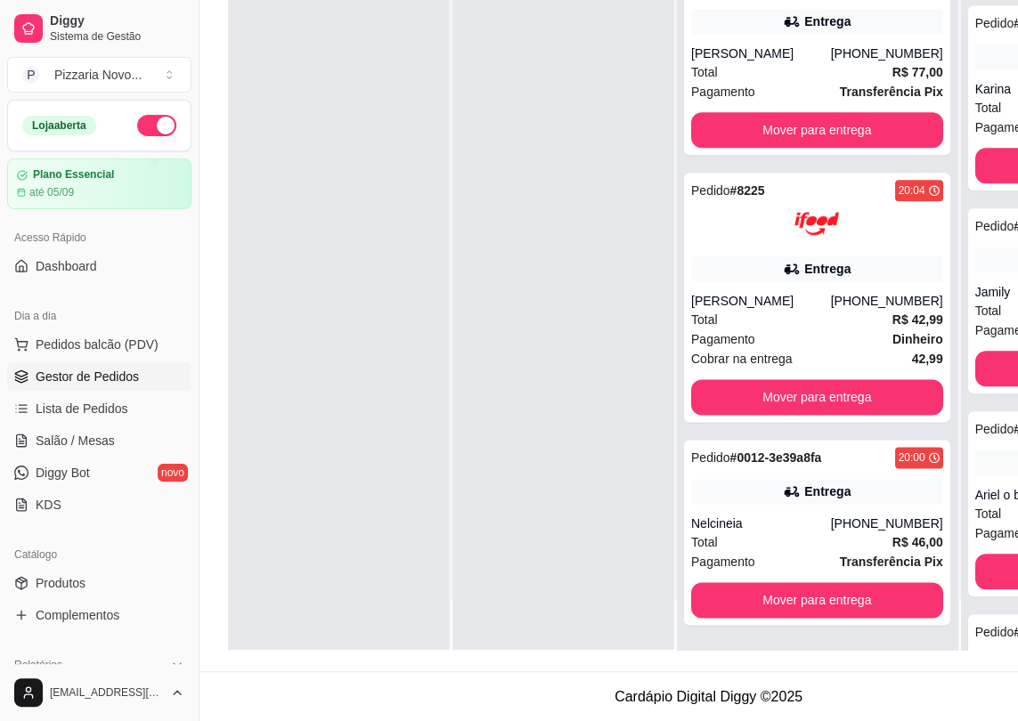
scroll to position [671, 0]
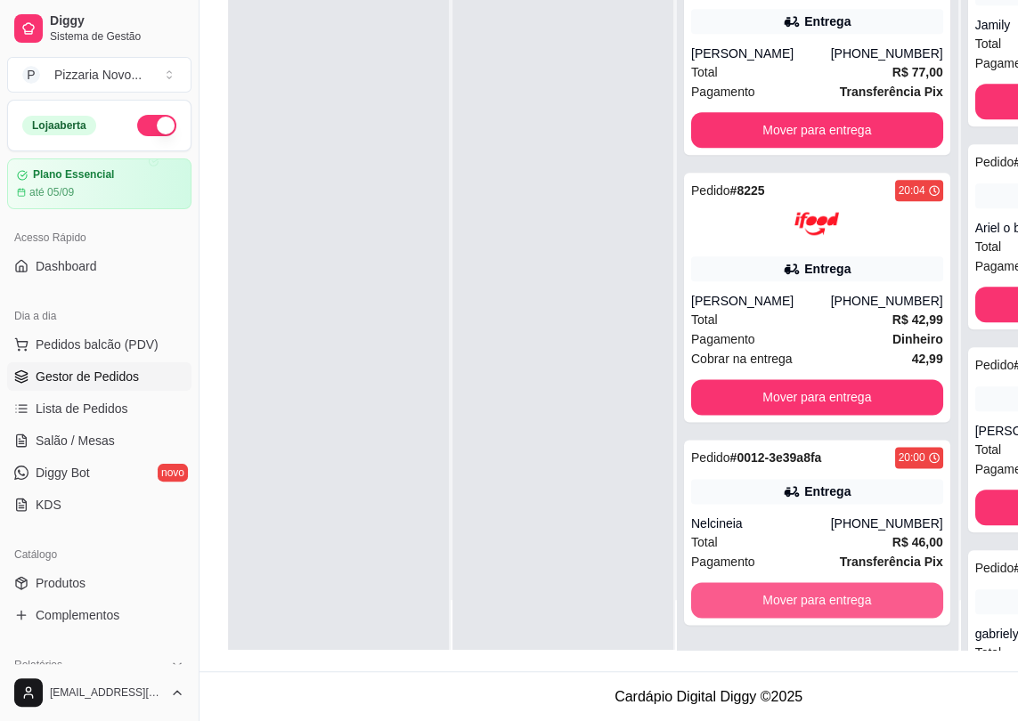
click at [775, 609] on button "Mover para entrega" at bounding box center [817, 600] width 252 height 36
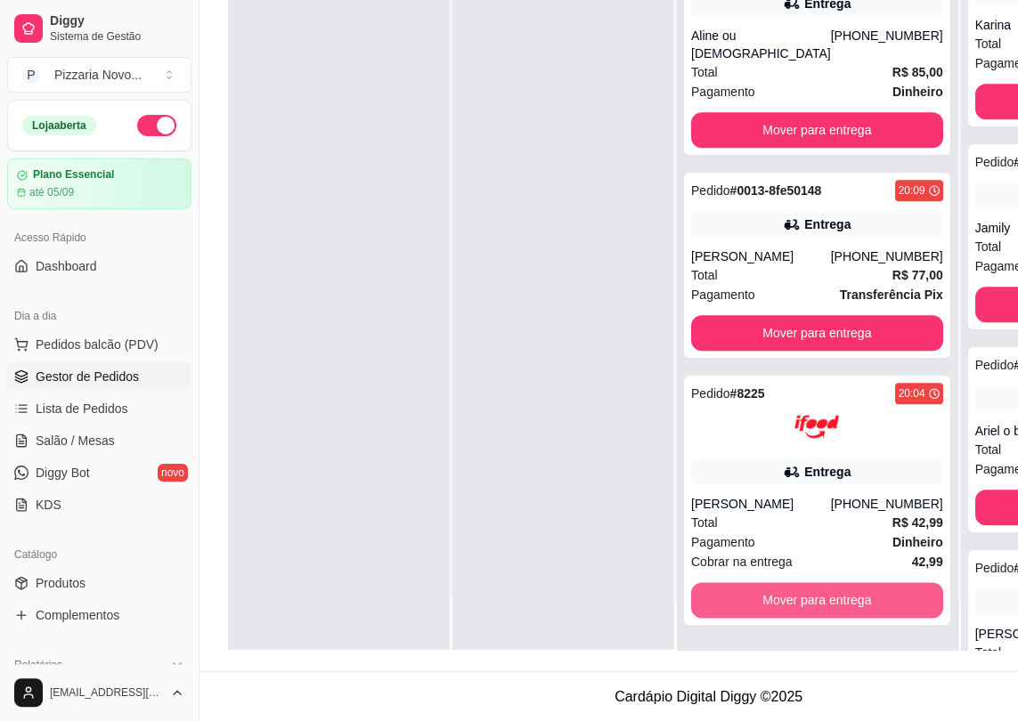
scroll to position [873, 0]
click at [775, 609] on button "Mover para entrega" at bounding box center [816, 600] width 244 height 35
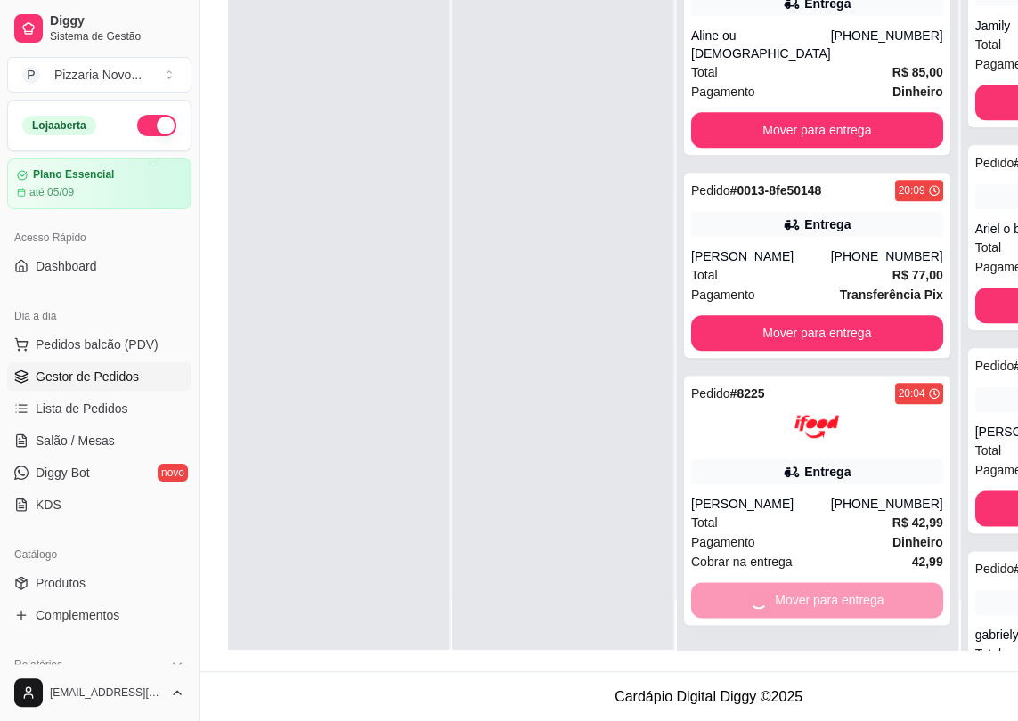
scroll to position [1141, 0]
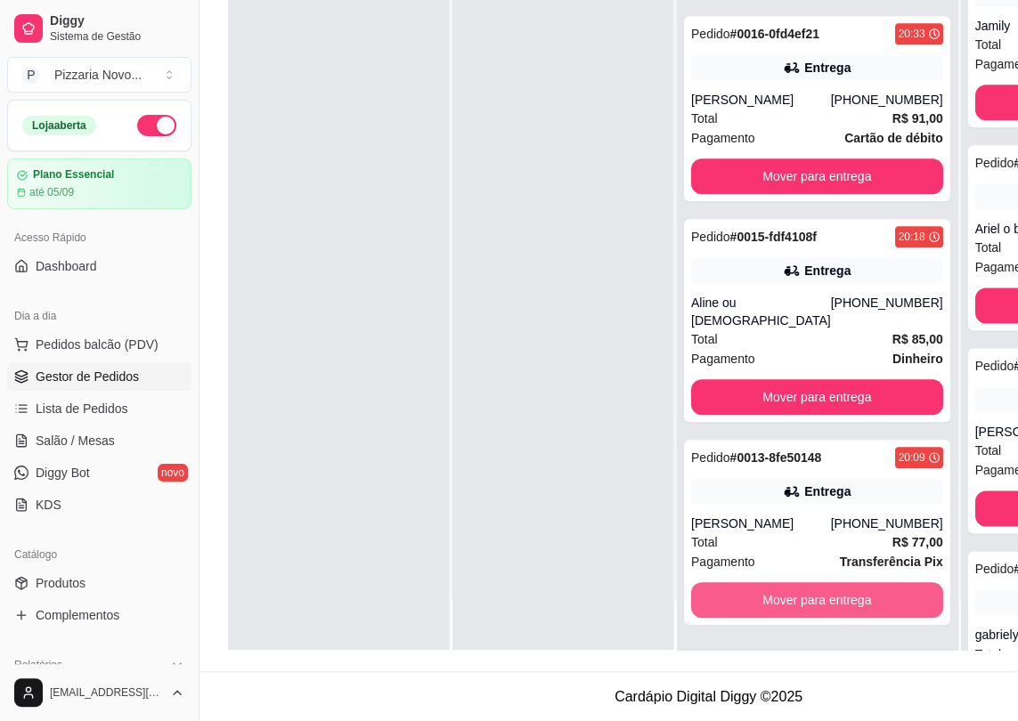
click at [775, 609] on button "Mover para entrega" at bounding box center [817, 600] width 252 height 36
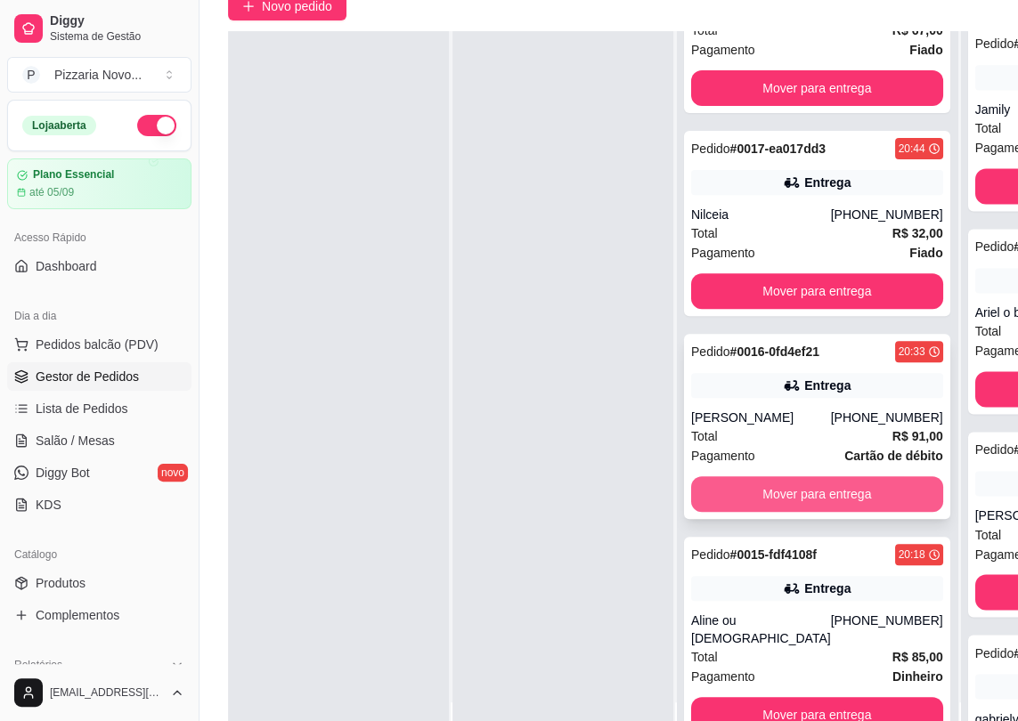
scroll to position [242, 0]
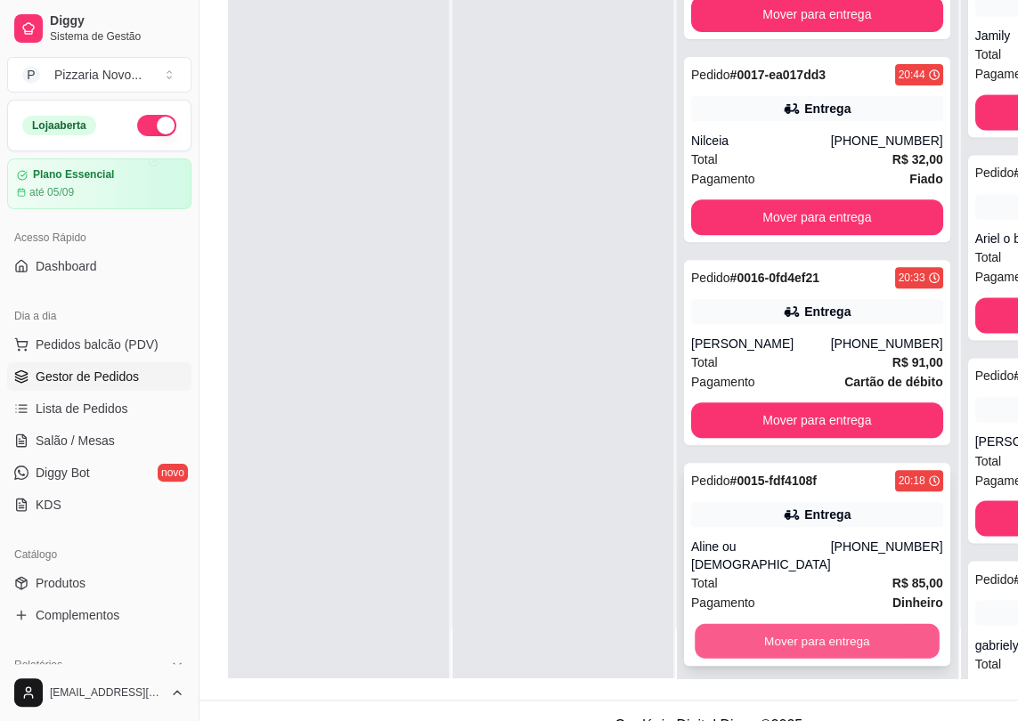
click at [818, 637] on button "Mover para entrega" at bounding box center [816, 641] width 244 height 35
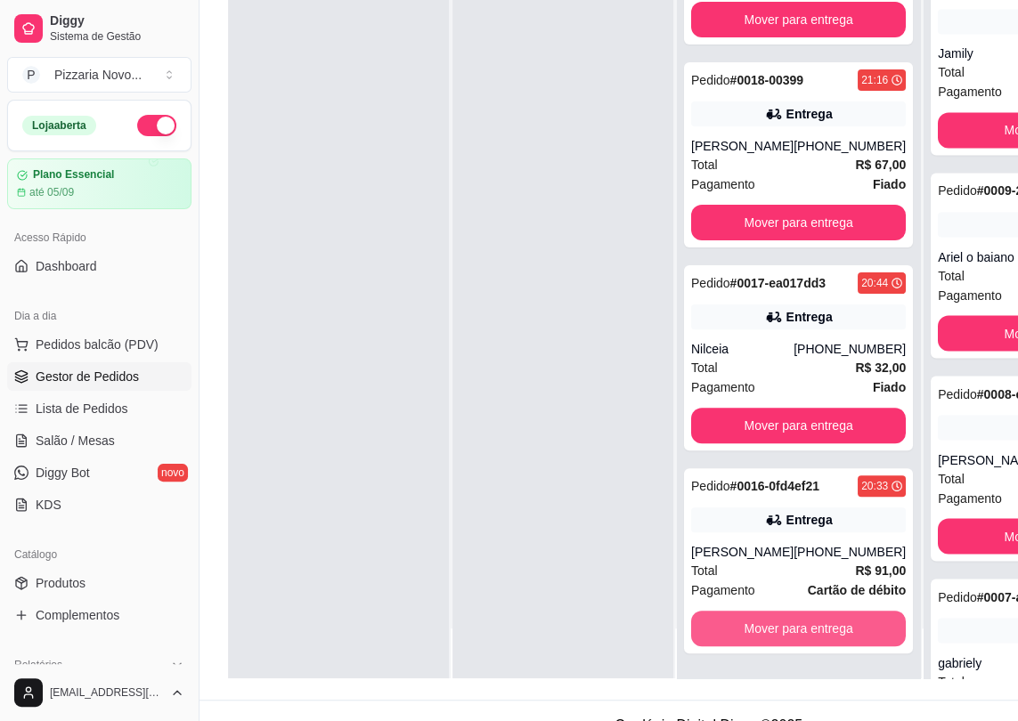
click at [818, 637] on button "Mover para entrega" at bounding box center [798, 629] width 215 height 36
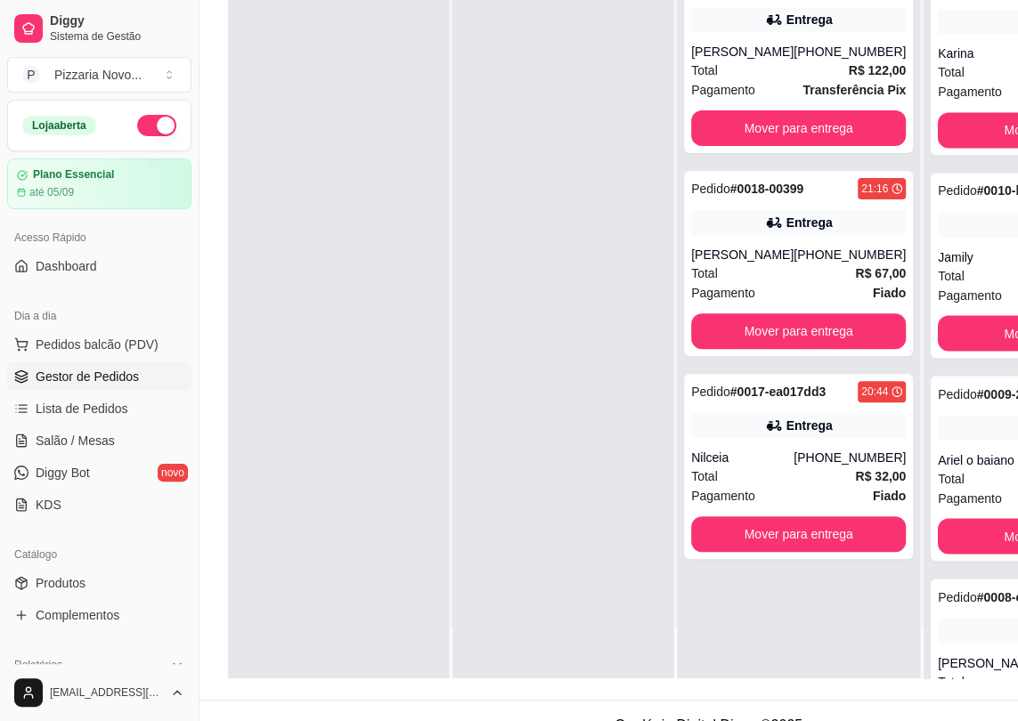
scroll to position [1785, 0]
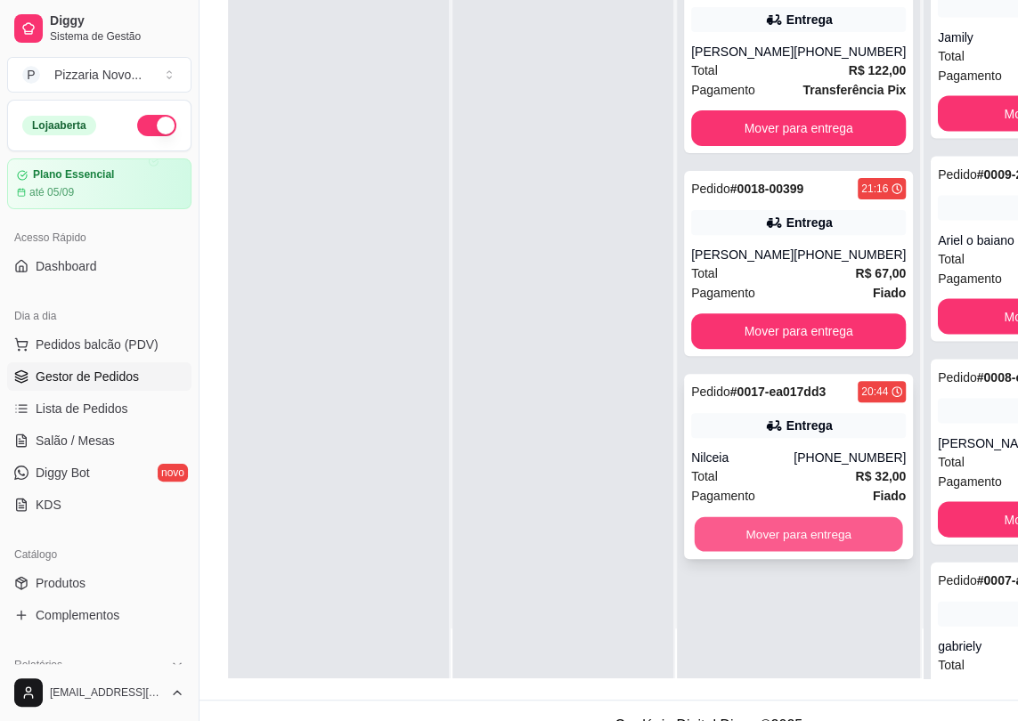
click at [820, 525] on button "Mover para entrega" at bounding box center [798, 534] width 208 height 35
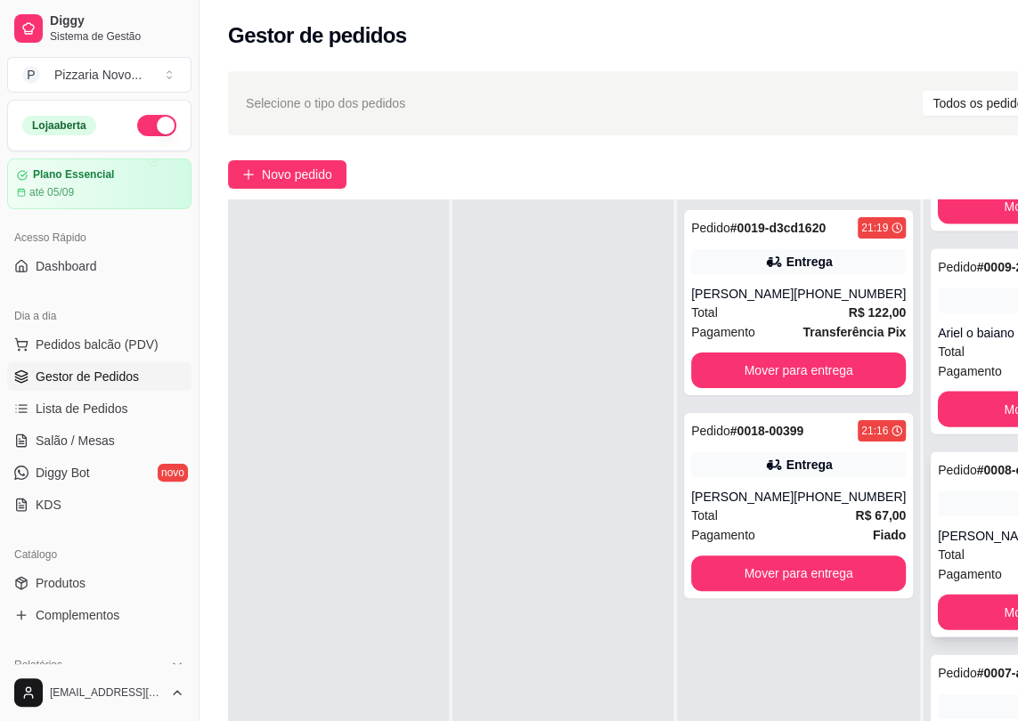
scroll to position [2393, 0]
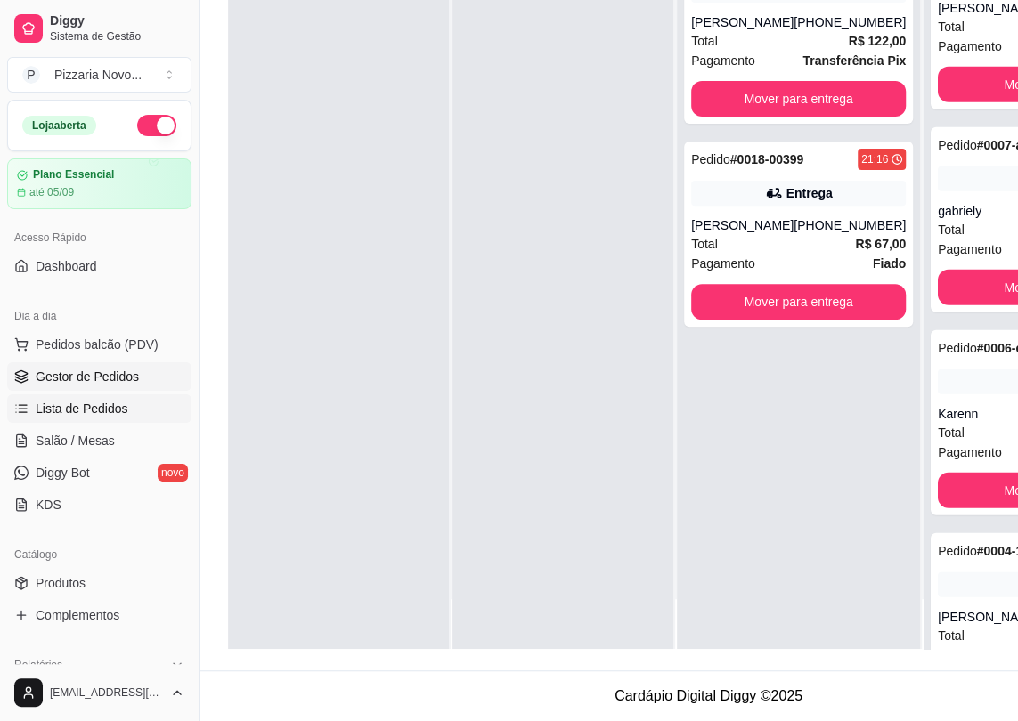
click at [117, 402] on span "Lista de Pedidos" at bounding box center [82, 409] width 93 height 18
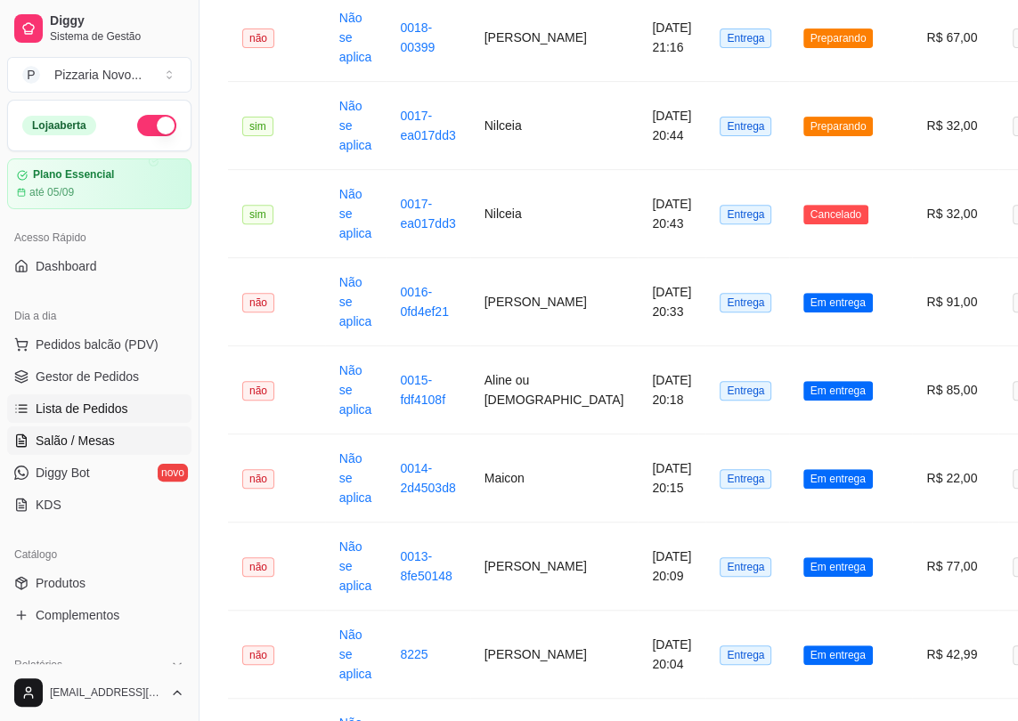
click at [68, 440] on span "Salão / Mesas" at bounding box center [75, 441] width 79 height 18
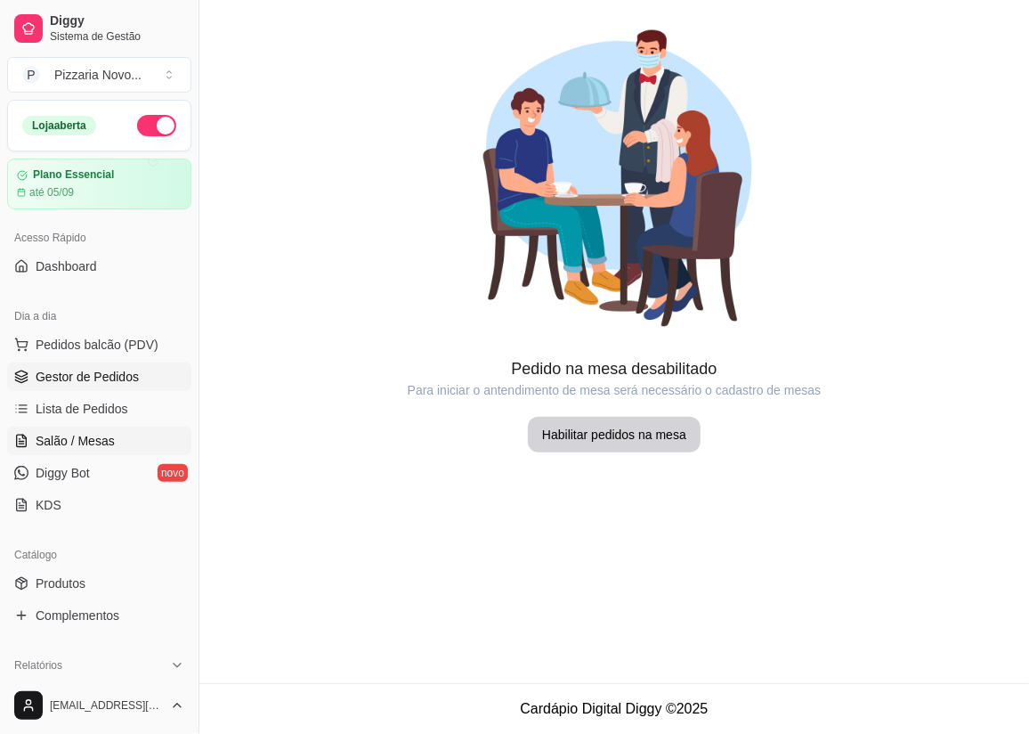
click at [76, 377] on span "Gestor de Pedidos" at bounding box center [87, 377] width 103 height 18
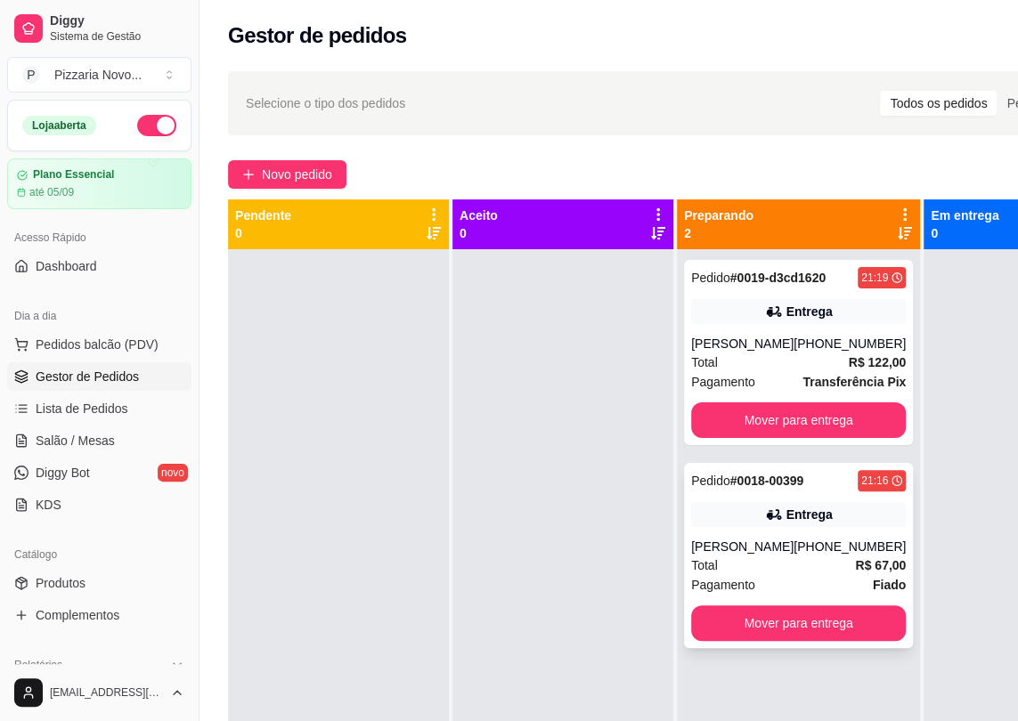
click at [713, 502] on div "Entrega" at bounding box center [798, 514] width 215 height 25
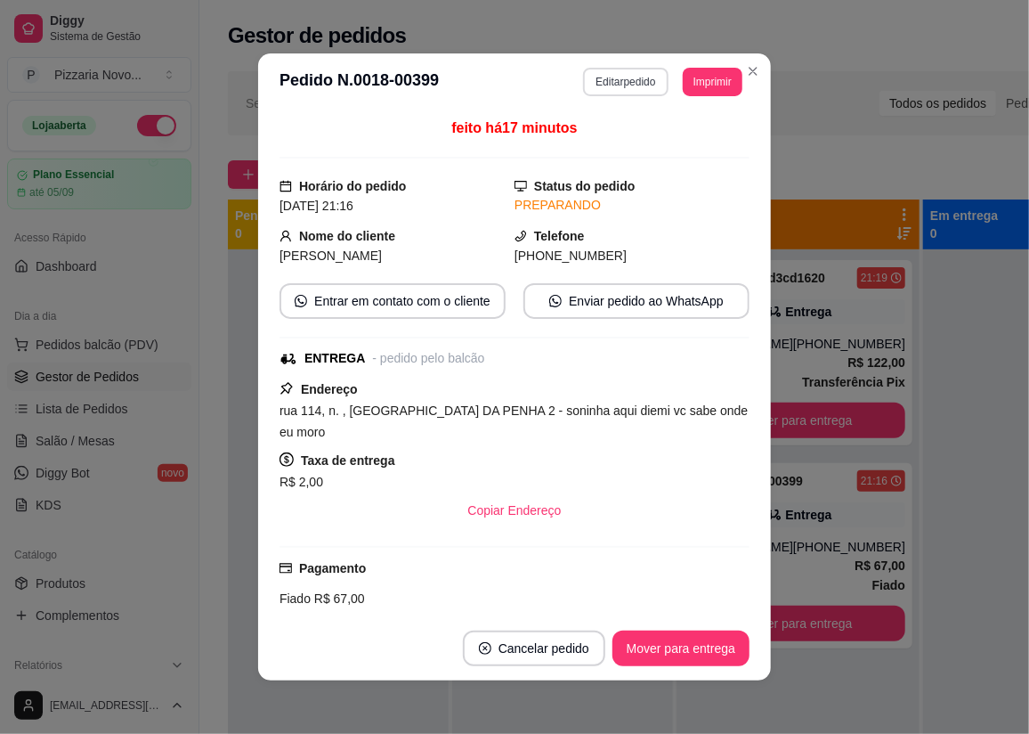
click at [612, 78] on button "Editar pedido" at bounding box center [625, 82] width 85 height 28
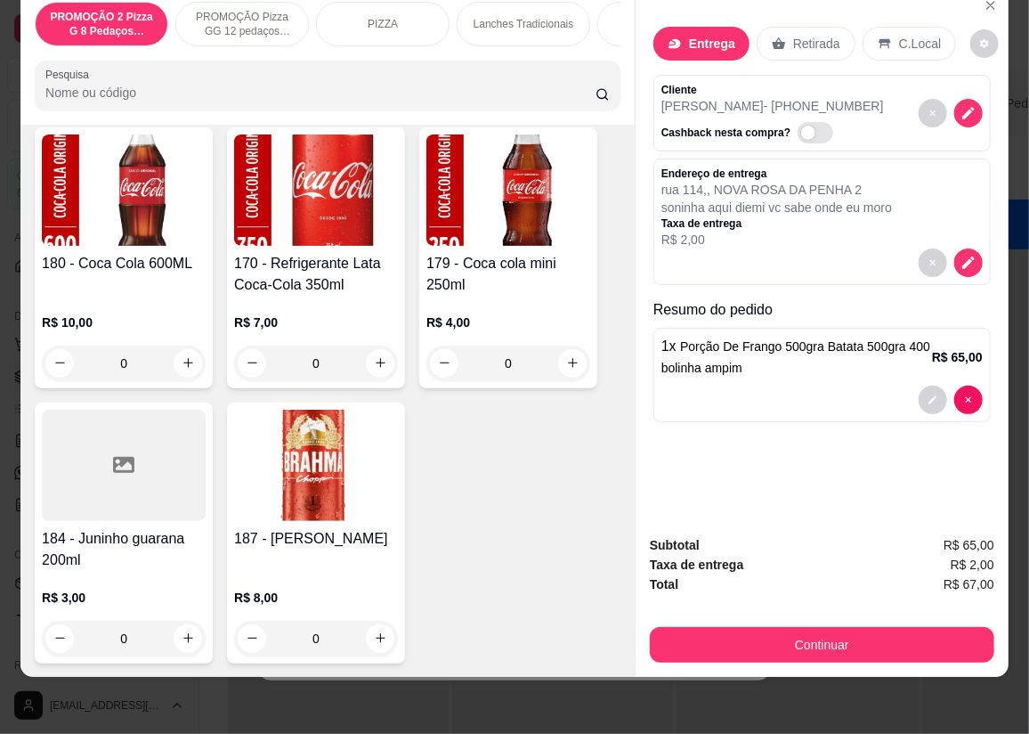
scroll to position [7267, 0]
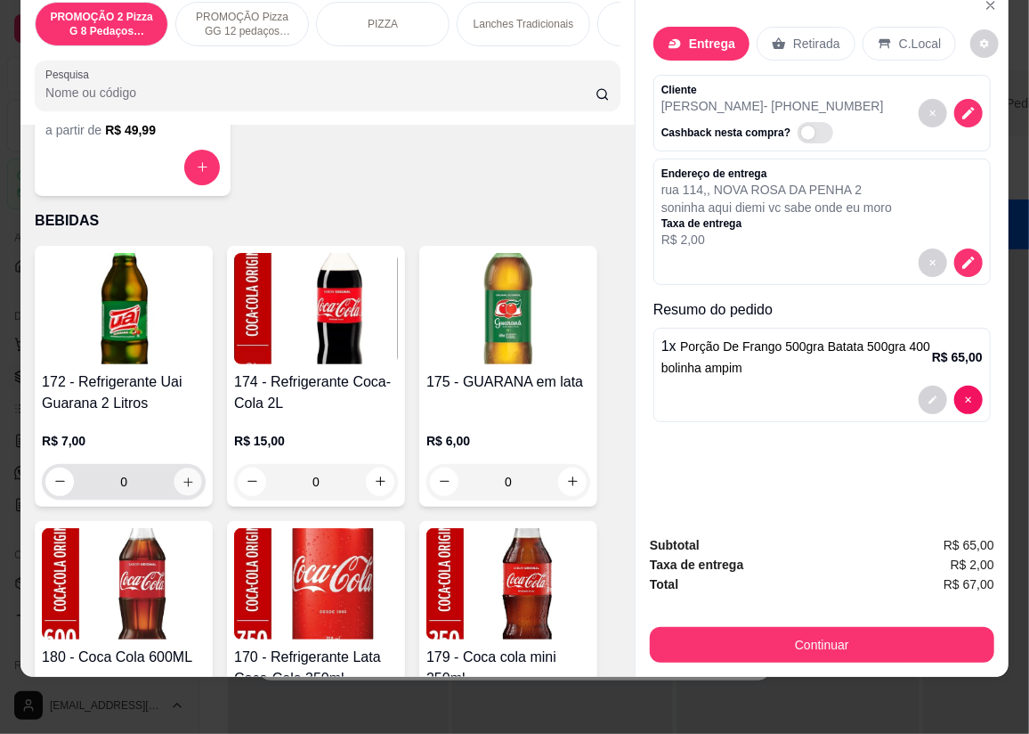
click at [182, 483] on icon "increase-product-quantity" at bounding box center [188, 481] width 13 height 13
type input "1"
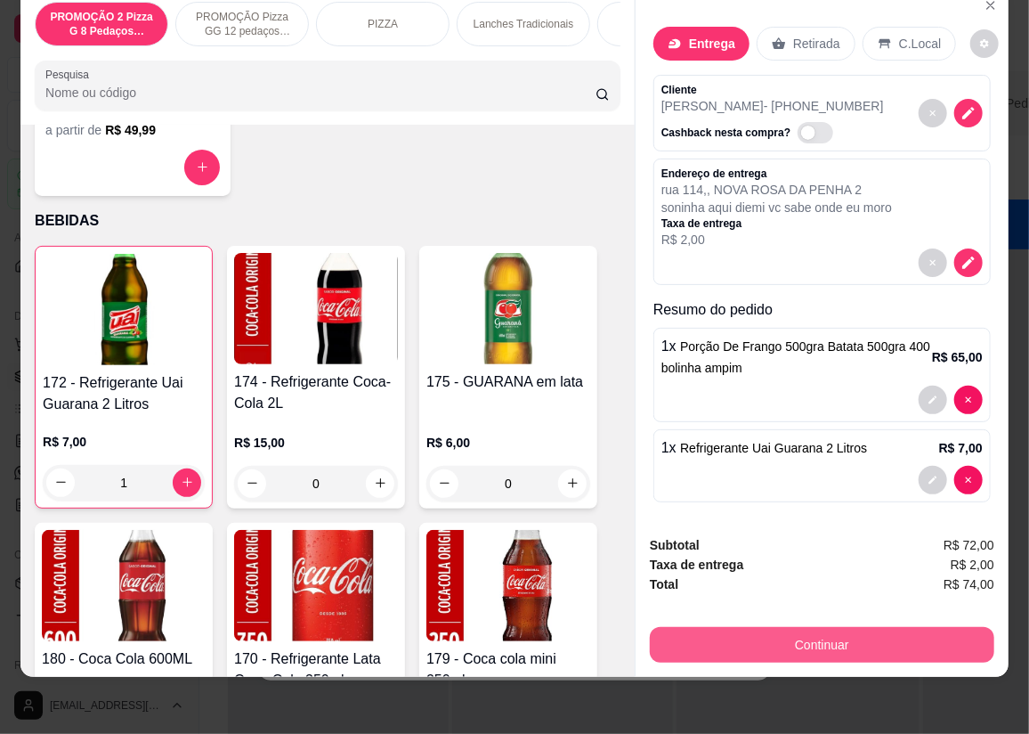
click at [678, 627] on button "Continuar" at bounding box center [822, 645] width 345 height 36
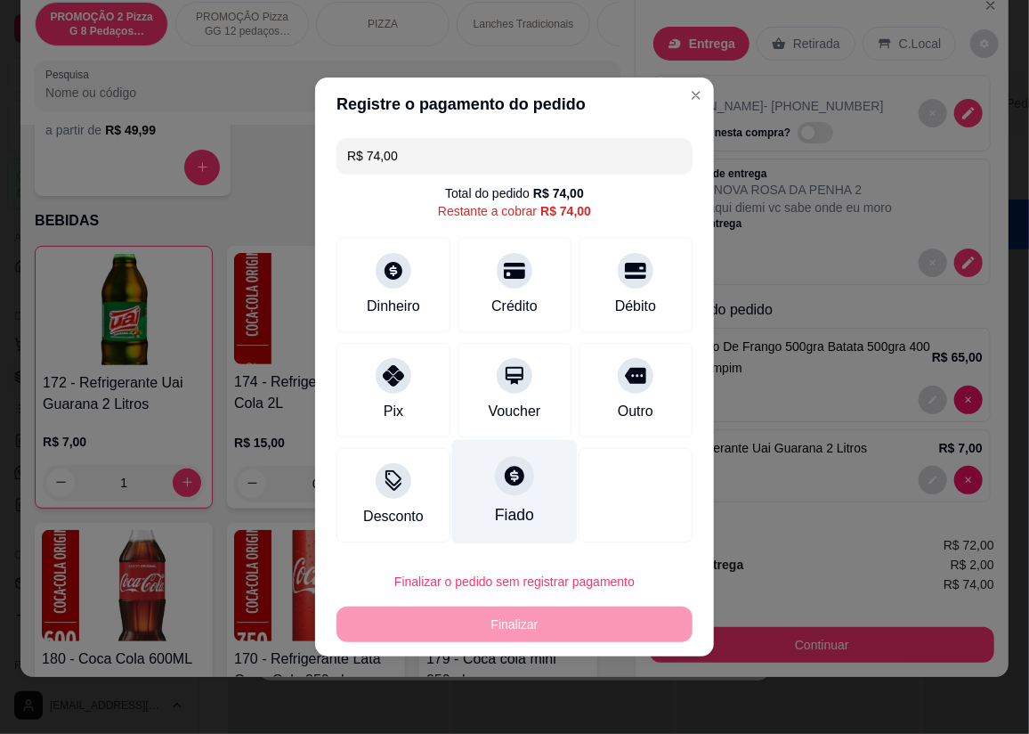
click at [509, 516] on div "Fiado" at bounding box center [514, 514] width 39 height 23
type input "R$ 0,00"
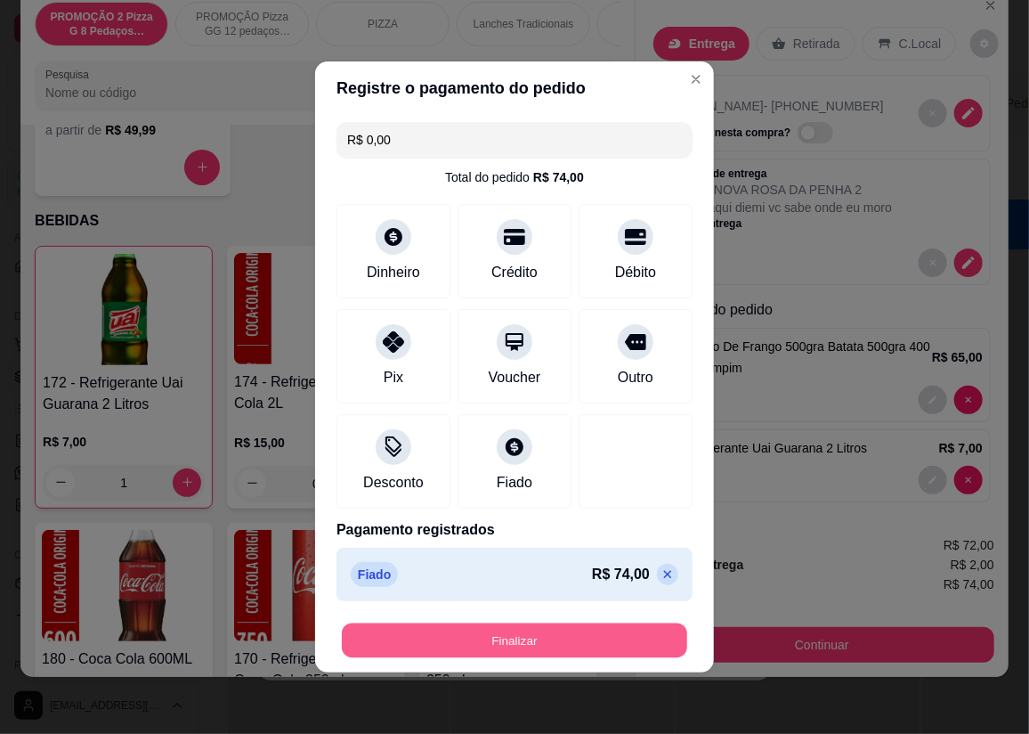
click at [448, 637] on button "Finalizar" at bounding box center [514, 640] width 345 height 35
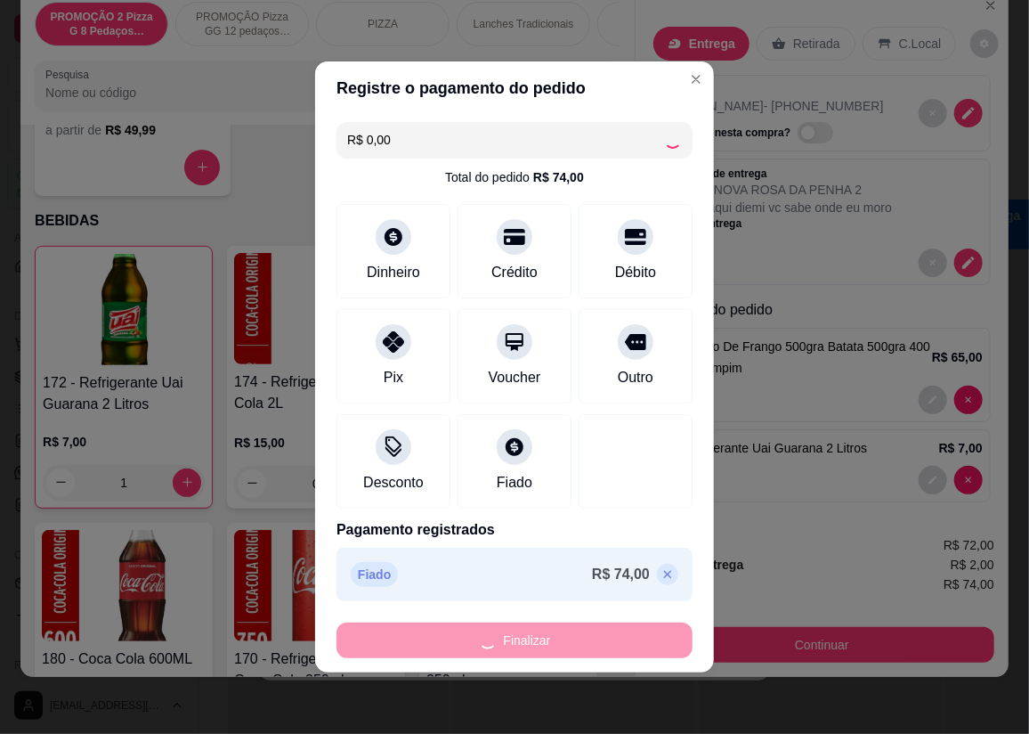
type input "0"
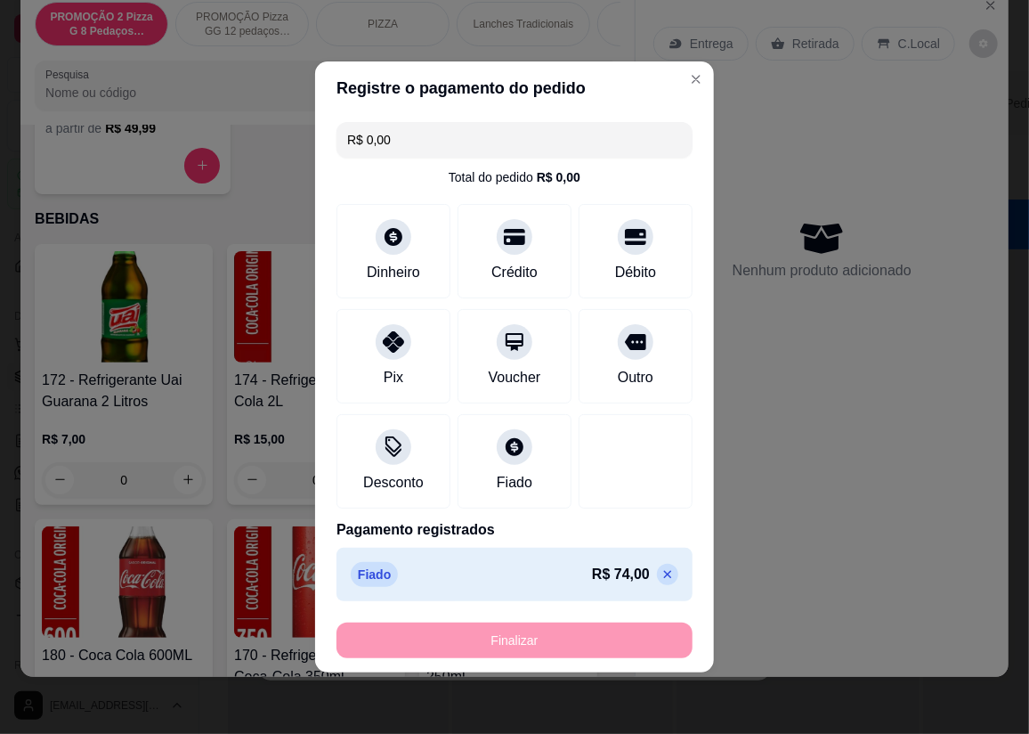
type input "-R$ 74,00"
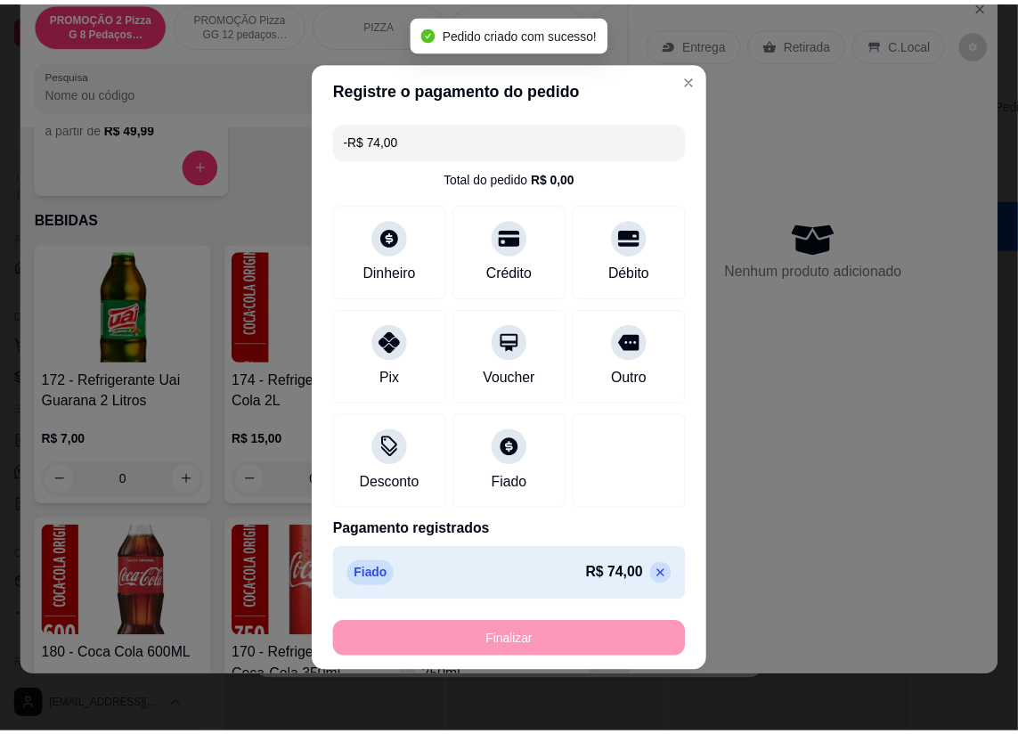
scroll to position [7265, 0]
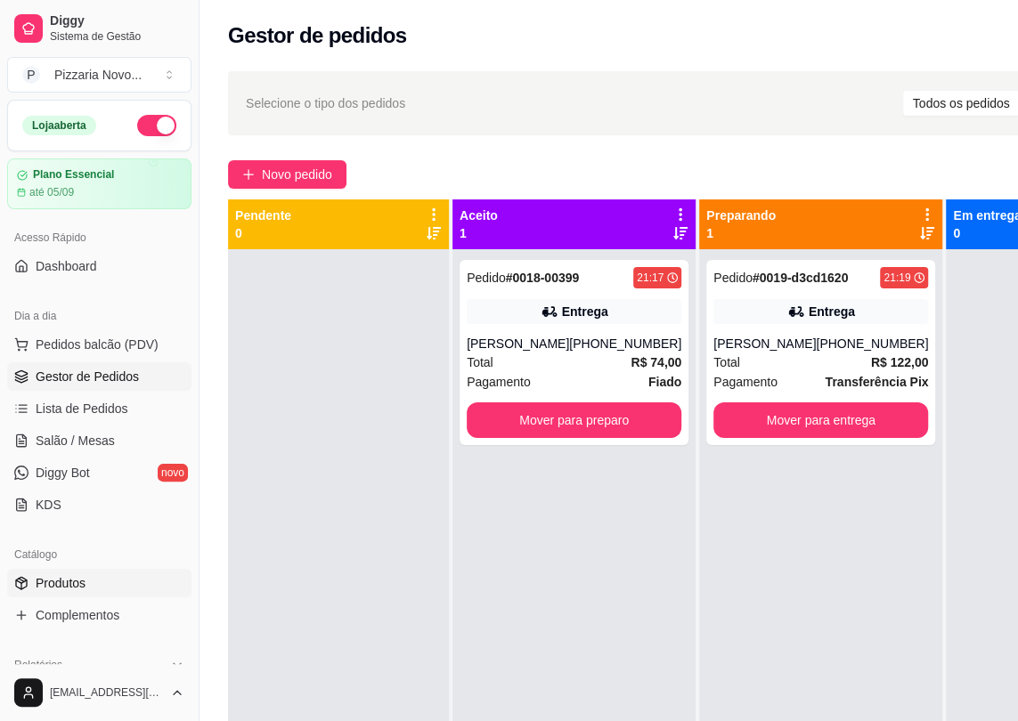
click at [64, 582] on span "Produtos" at bounding box center [61, 583] width 50 height 18
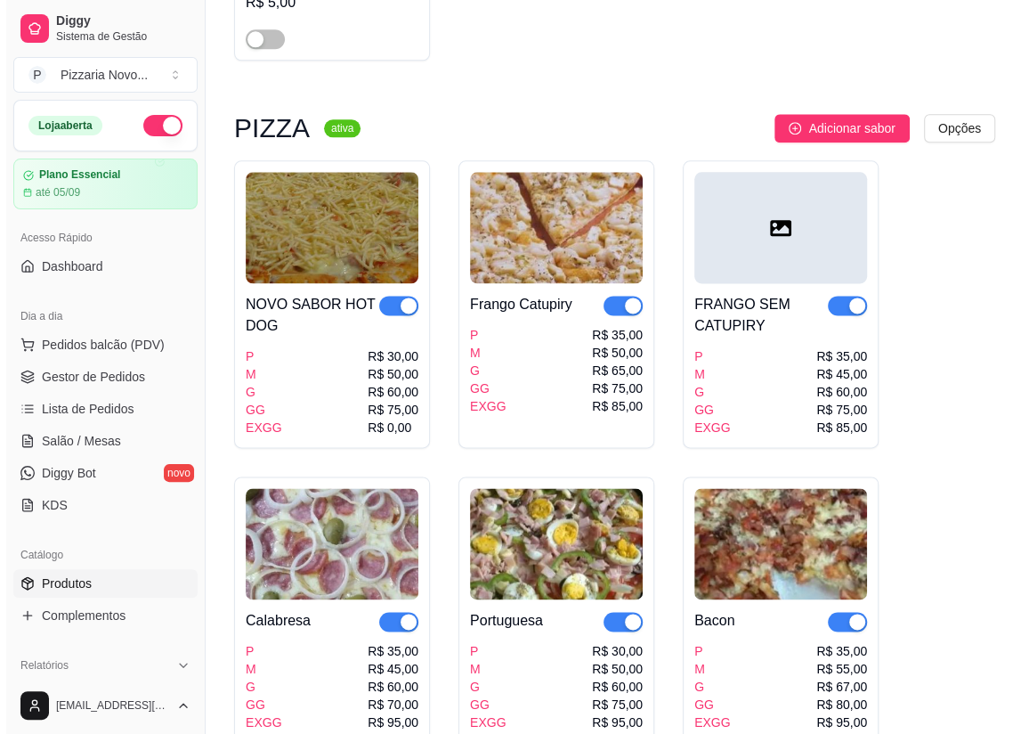
scroll to position [1133, 0]
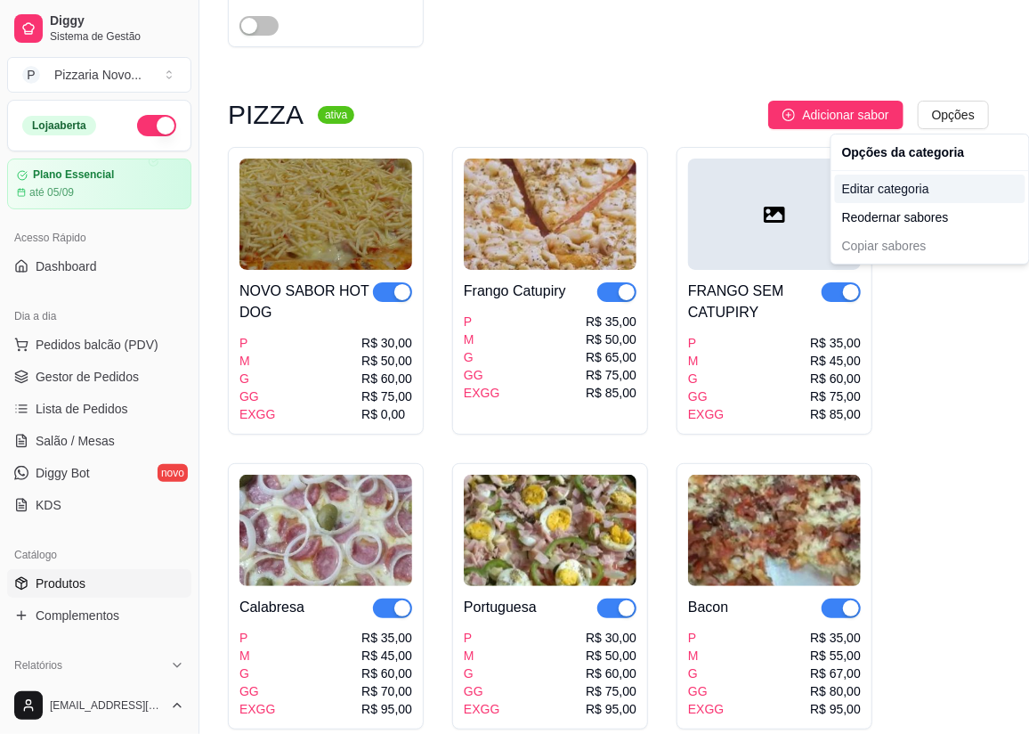
click at [865, 190] on div "Editar categoria" at bounding box center [930, 189] width 191 height 28
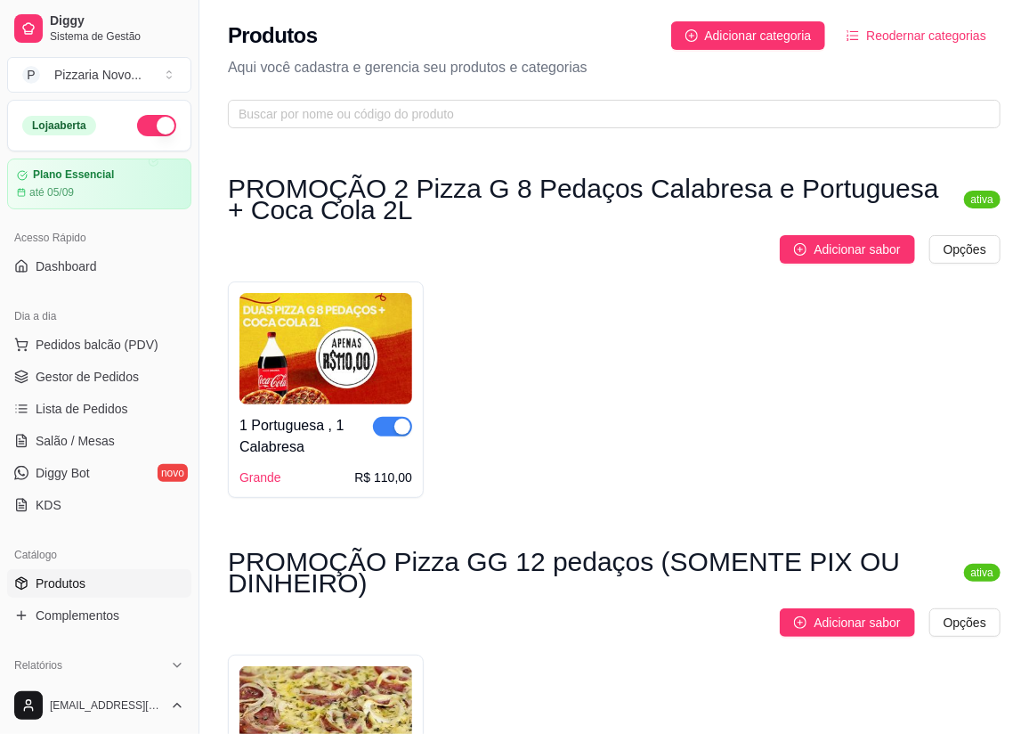
scroll to position [881, 0]
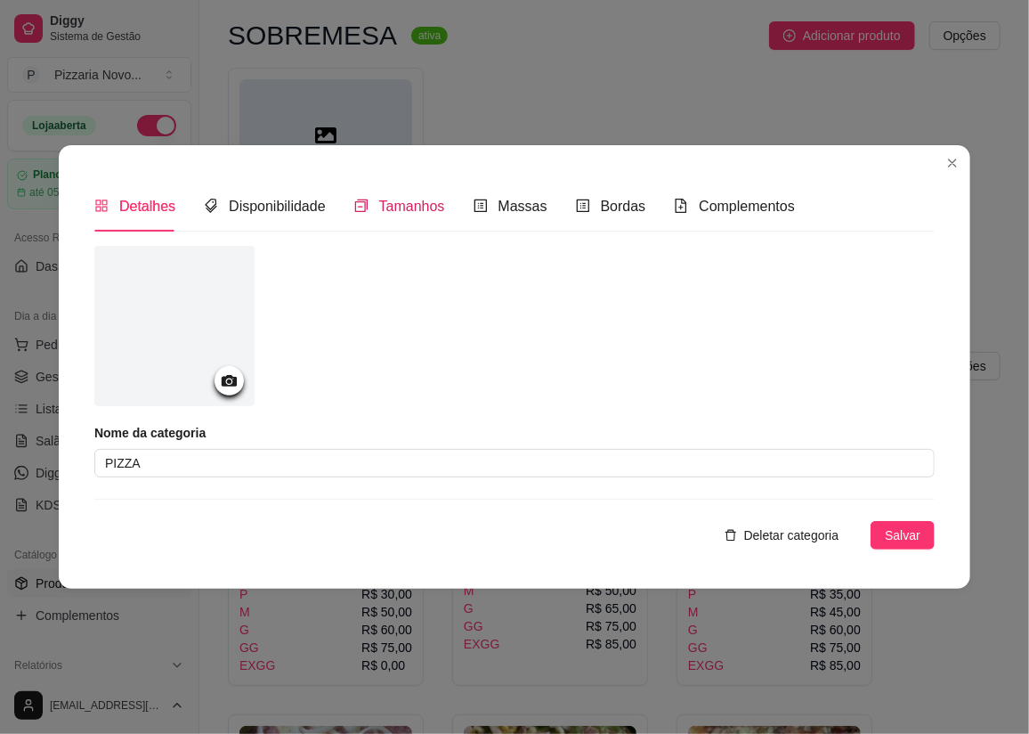
click at [397, 200] on span "Tamanhos" at bounding box center [412, 206] width 66 height 15
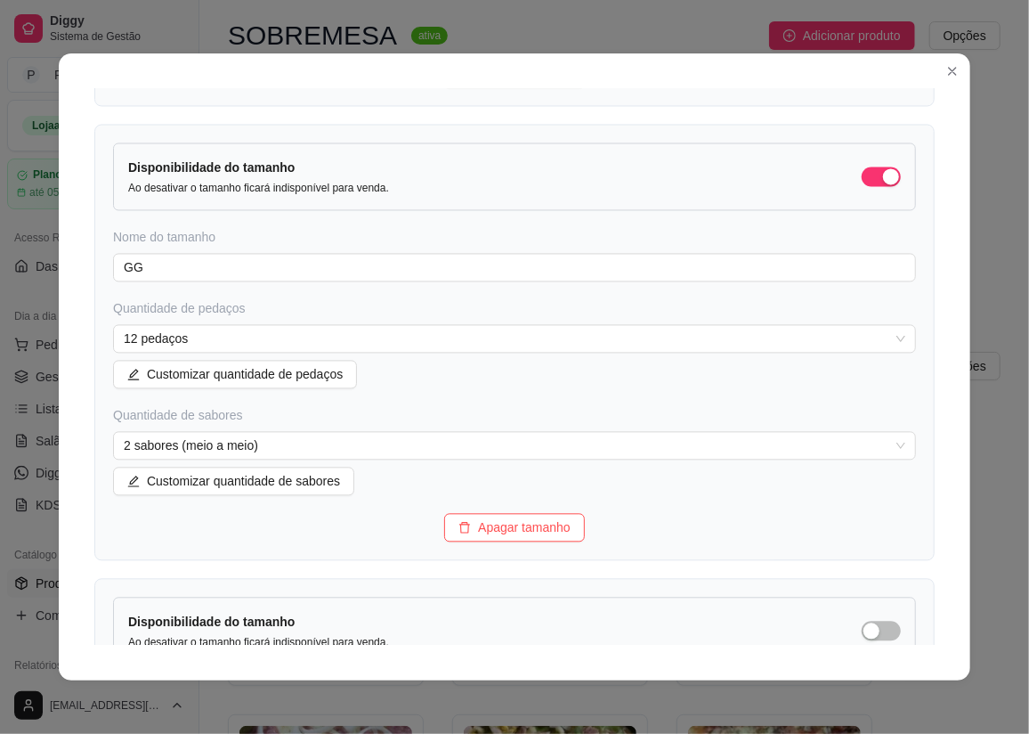
scroll to position [1043, 0]
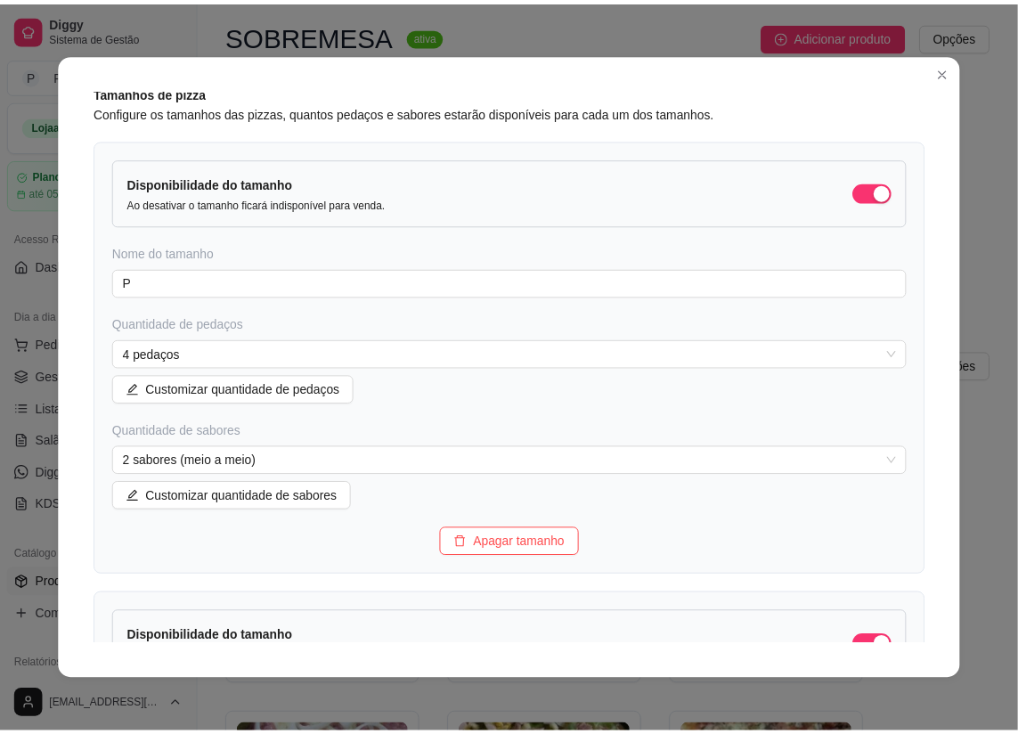
scroll to position [0, 0]
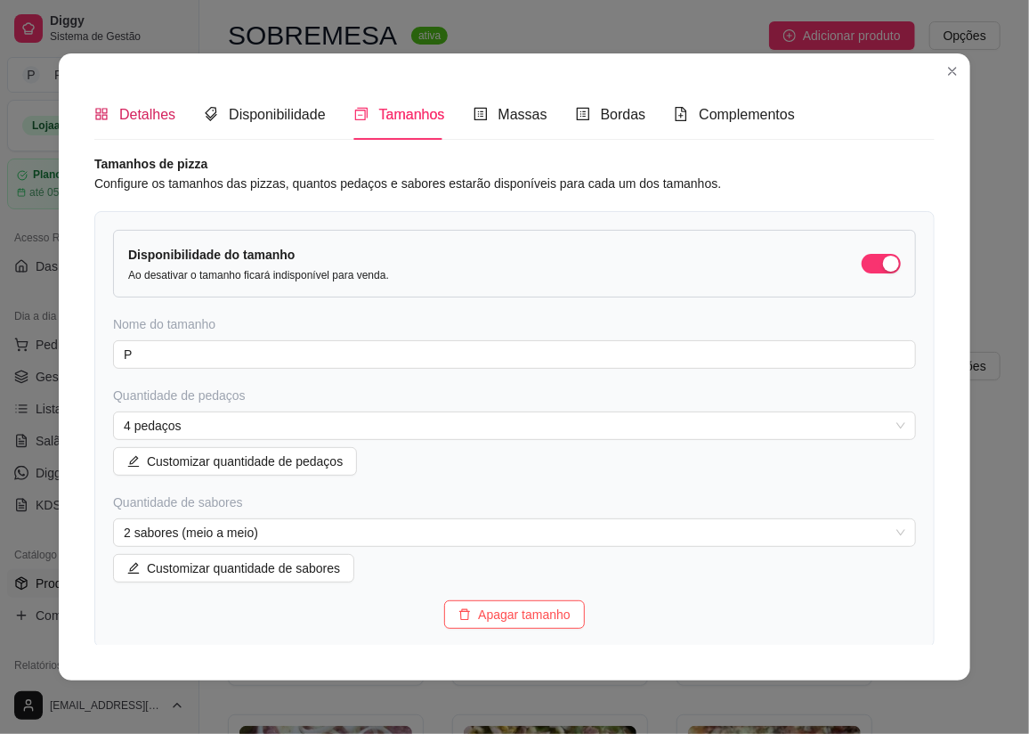
click at [134, 108] on span "Detalhes" at bounding box center [147, 114] width 56 height 15
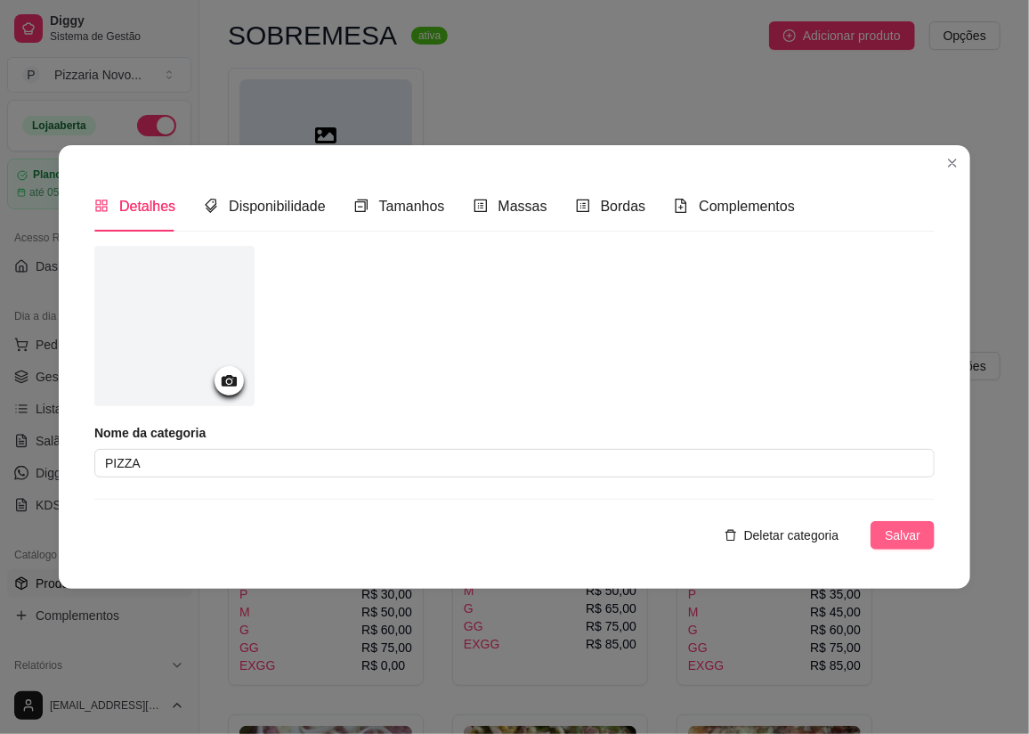
click at [895, 530] on span "Salvar" at bounding box center [903, 535] width 36 height 20
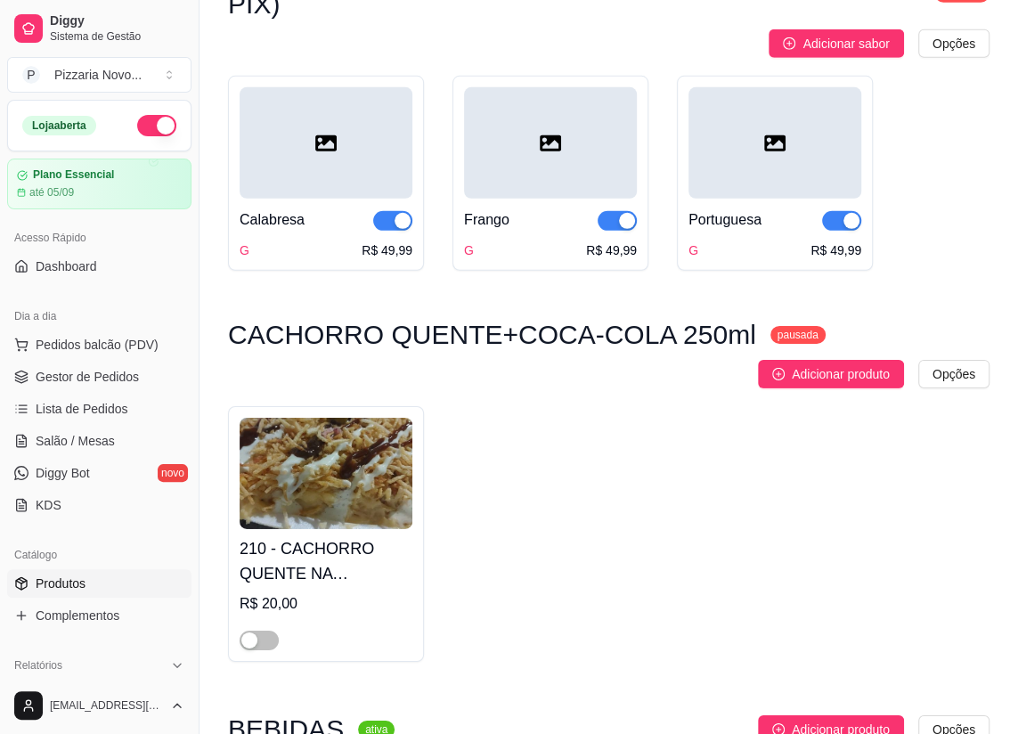
scroll to position [10203, 0]
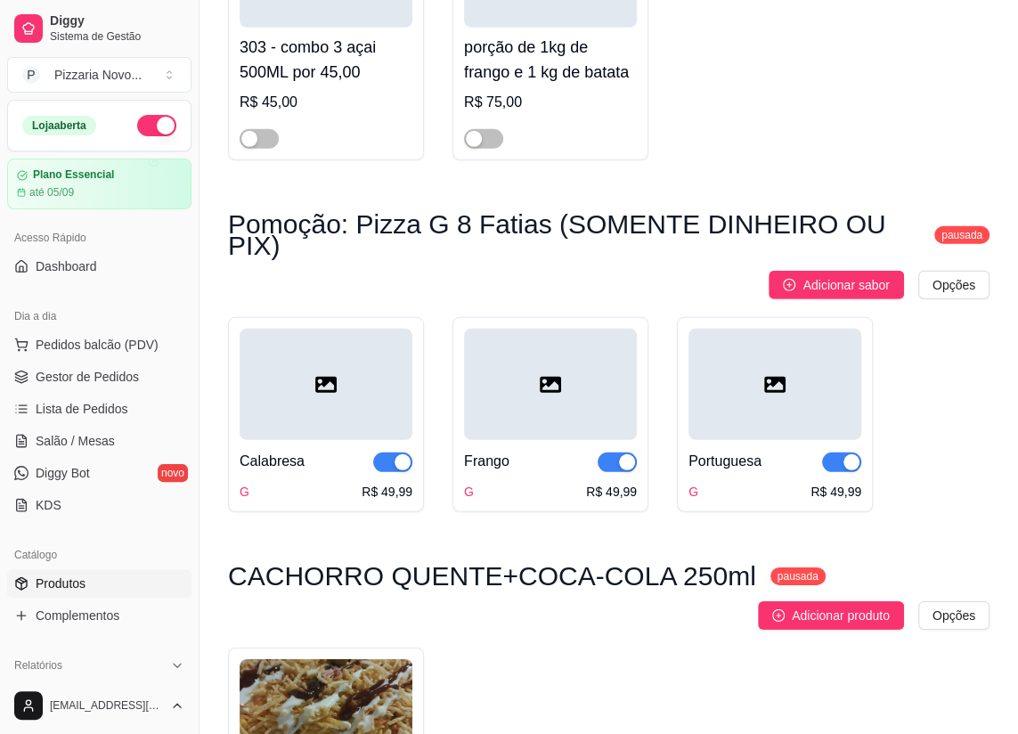
click at [623, 454] on div "button" at bounding box center [627, 462] width 16 height 16
click at [390, 452] on span "button" at bounding box center [392, 462] width 39 height 20
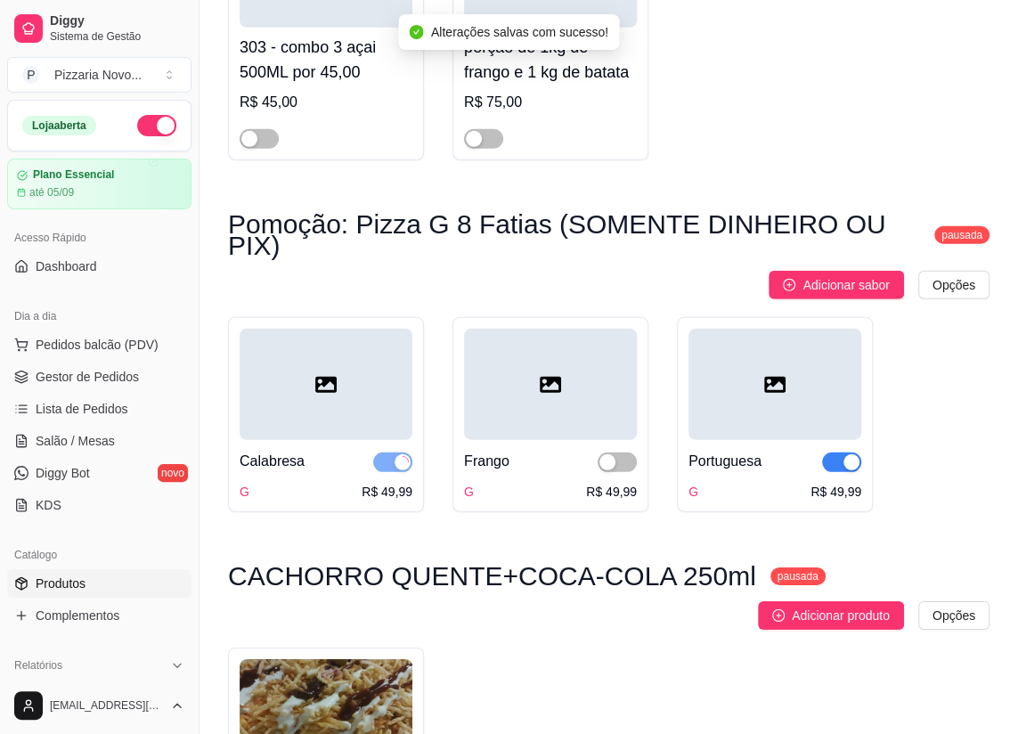
click at [839, 452] on span "button" at bounding box center [841, 462] width 39 height 20
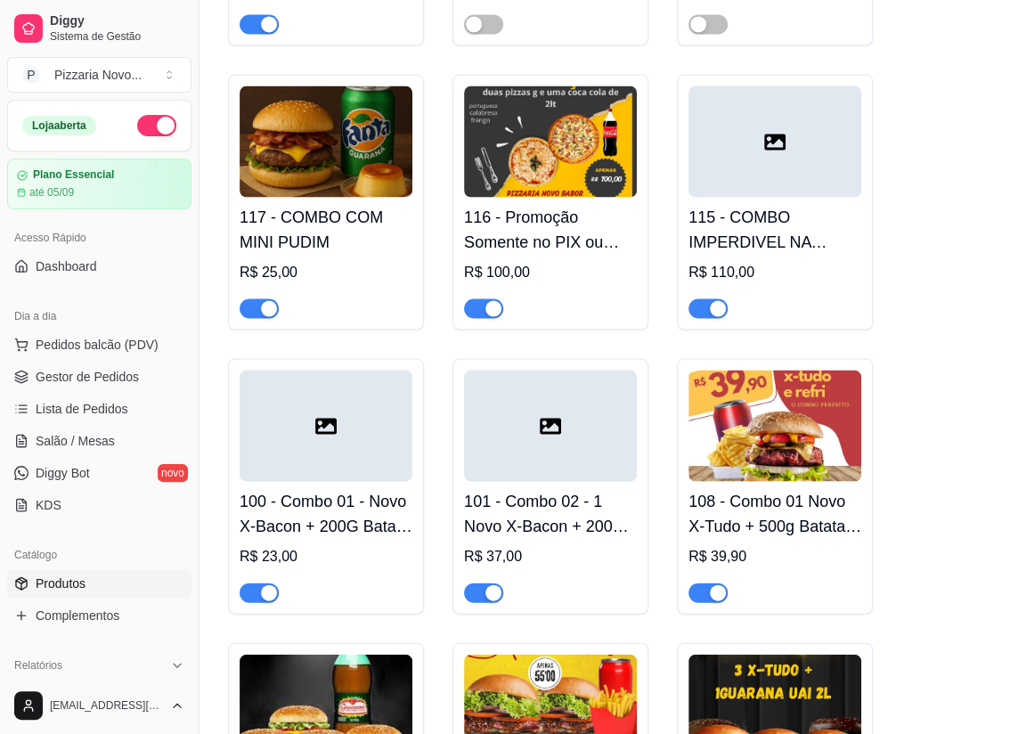
scroll to position [5427, 0]
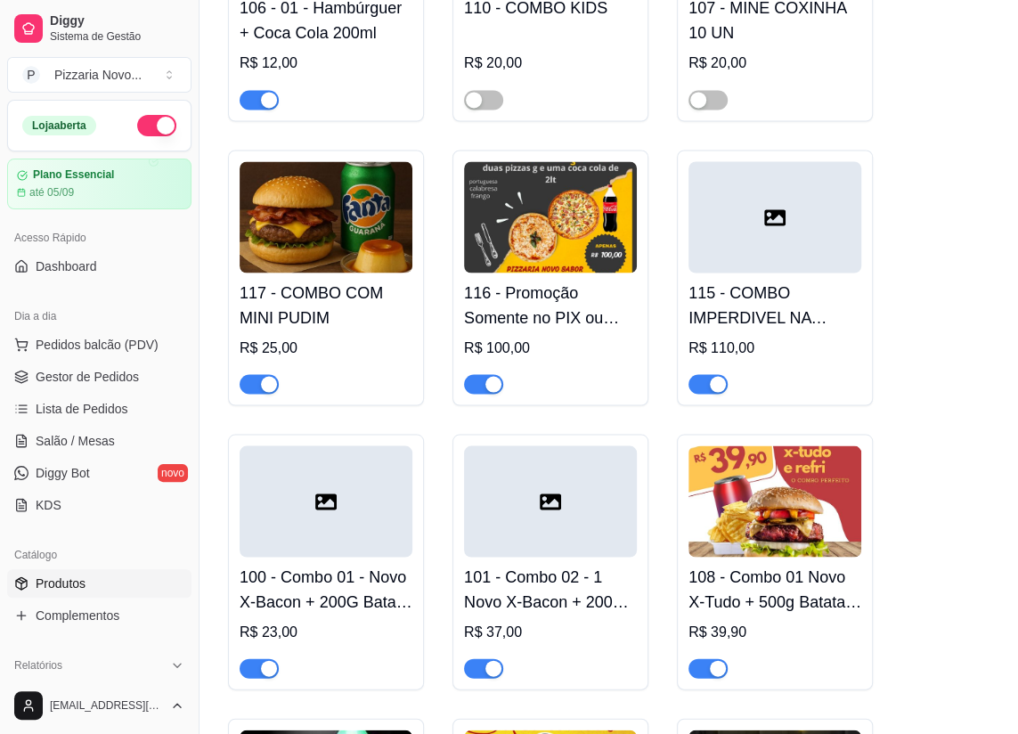
click at [479, 378] on span "button" at bounding box center [483, 384] width 39 height 20
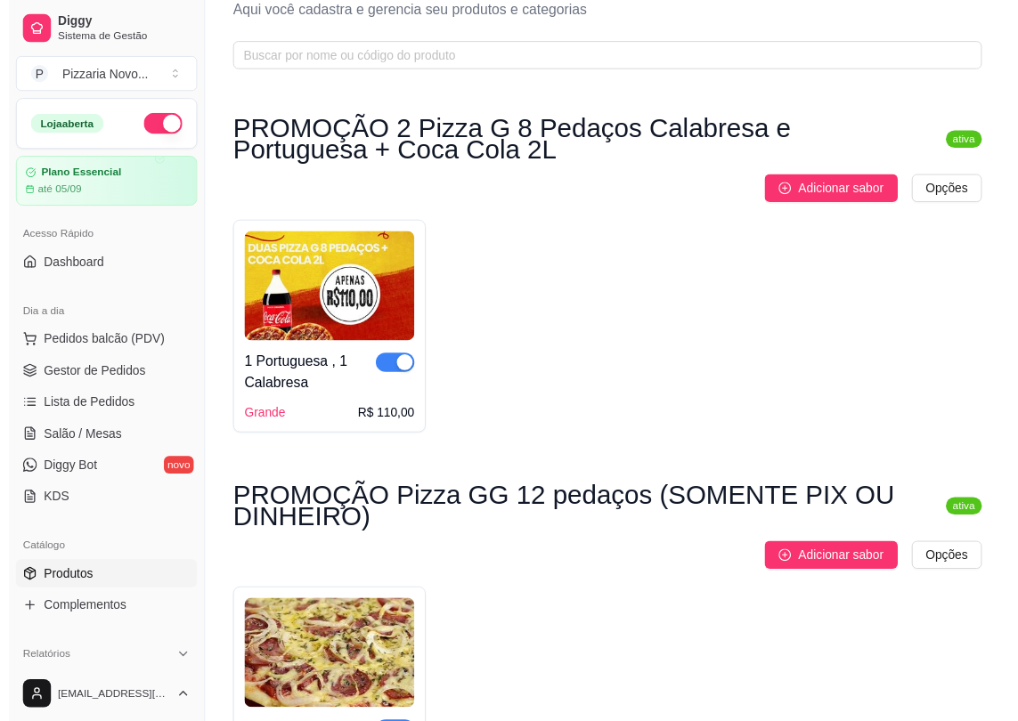
scroll to position [0, 0]
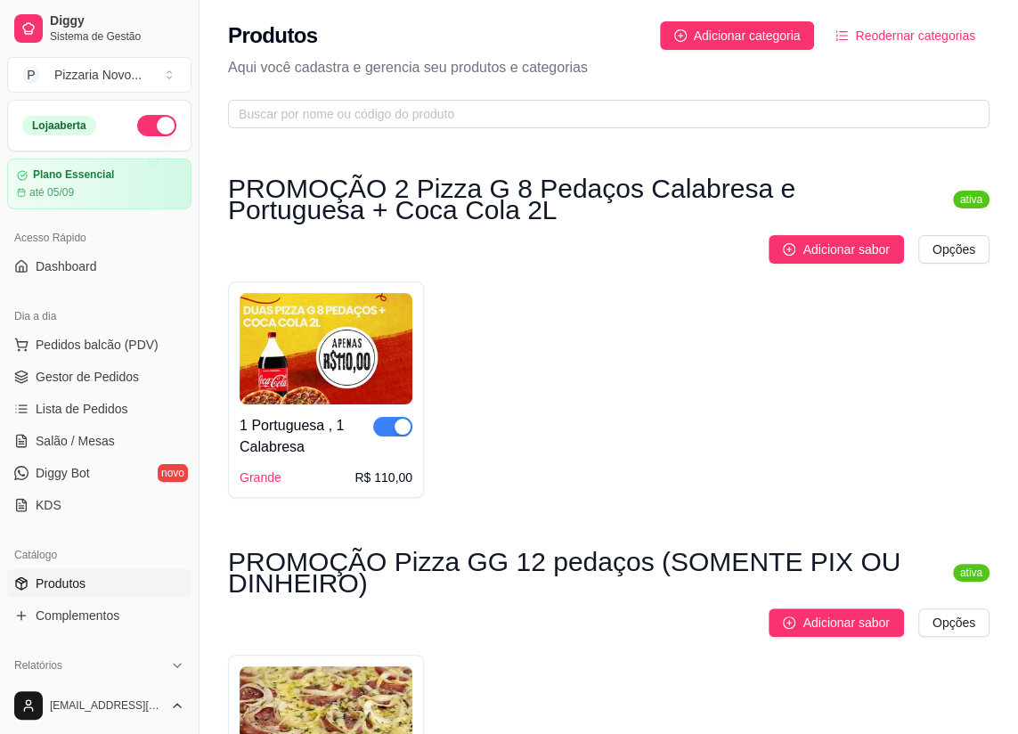
click at [394, 419] on div "button" at bounding box center [402, 426] width 16 height 16
click at [134, 381] on span "Gestor de Pedidos" at bounding box center [87, 377] width 103 height 18
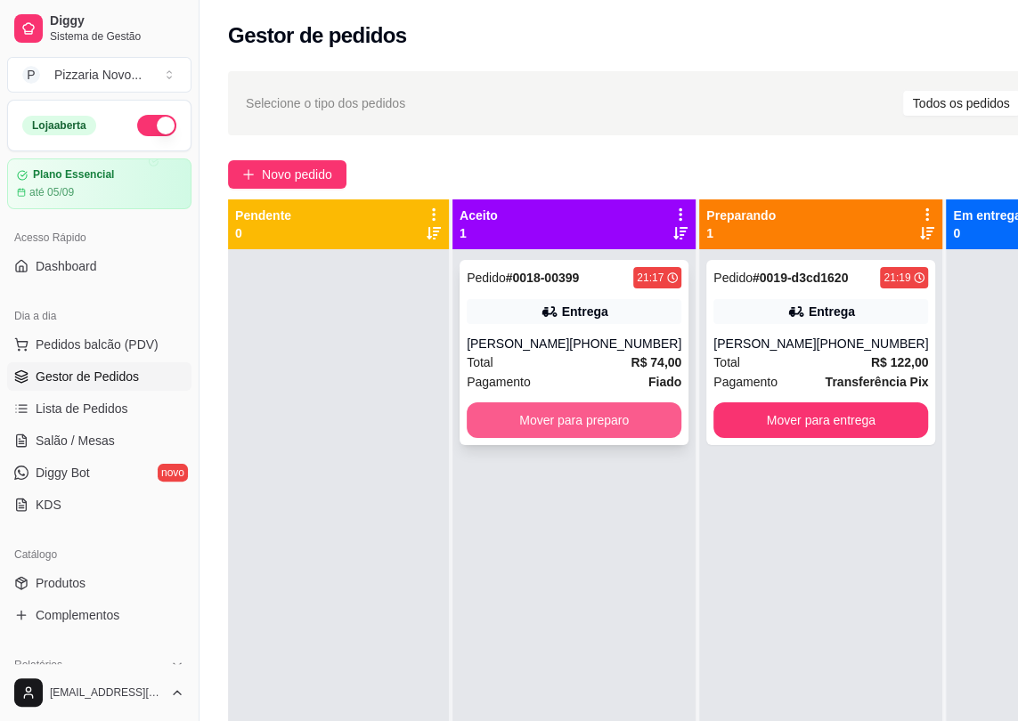
click at [616, 430] on button "Mover para preparo" at bounding box center [574, 420] width 215 height 36
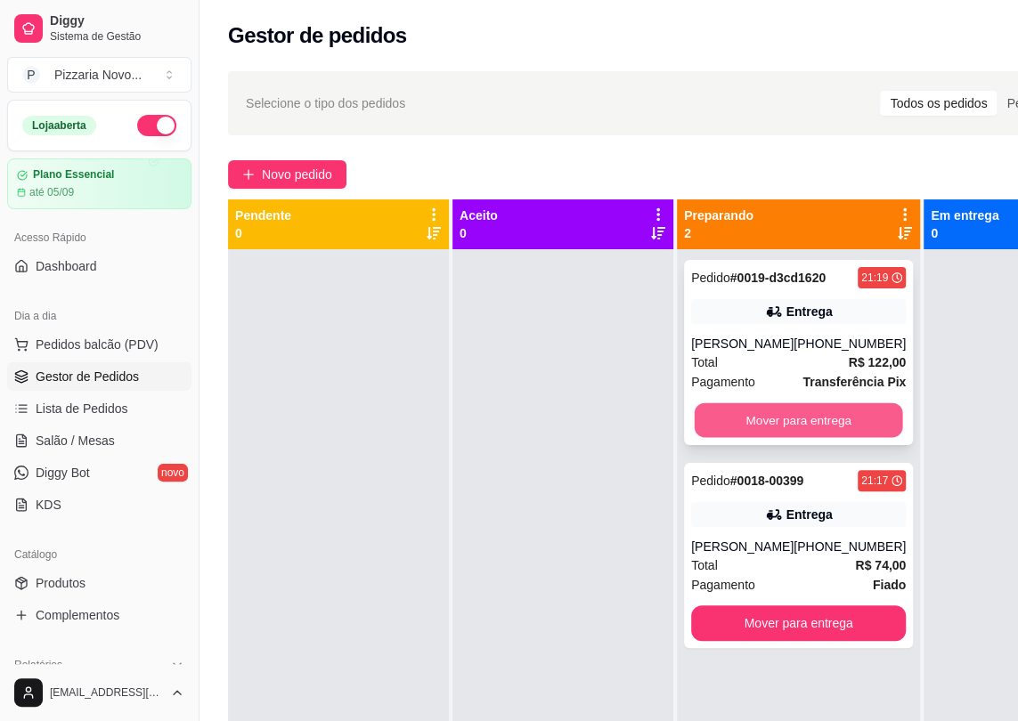
click at [783, 426] on button "Mover para entrega" at bounding box center [798, 420] width 208 height 35
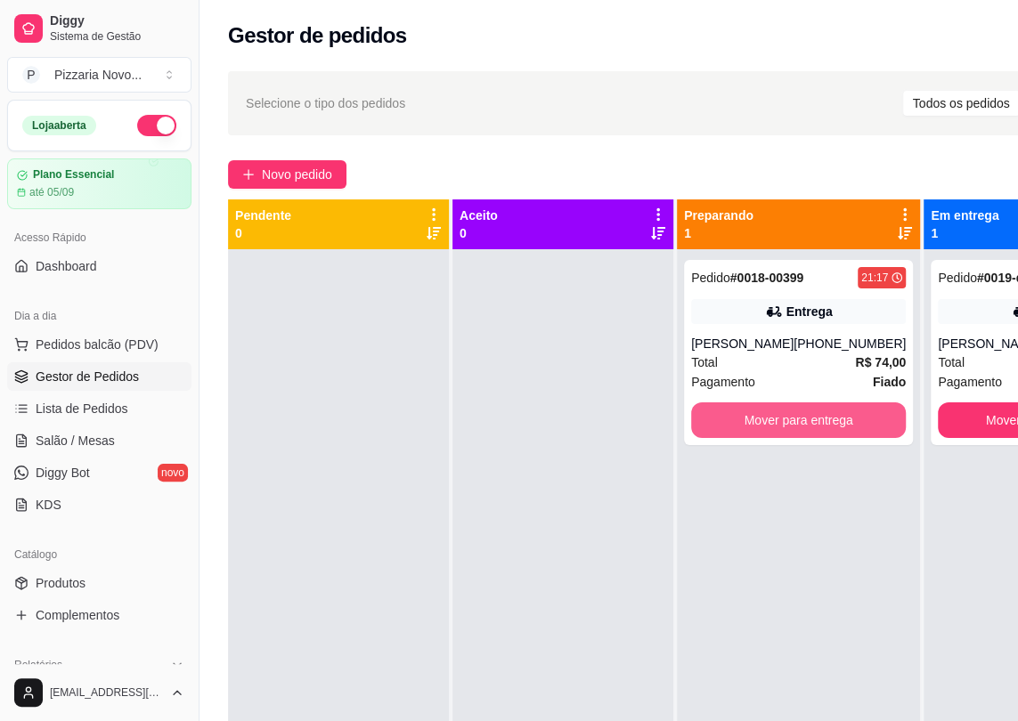
click at [783, 426] on button "Mover para entrega" at bounding box center [798, 420] width 215 height 36
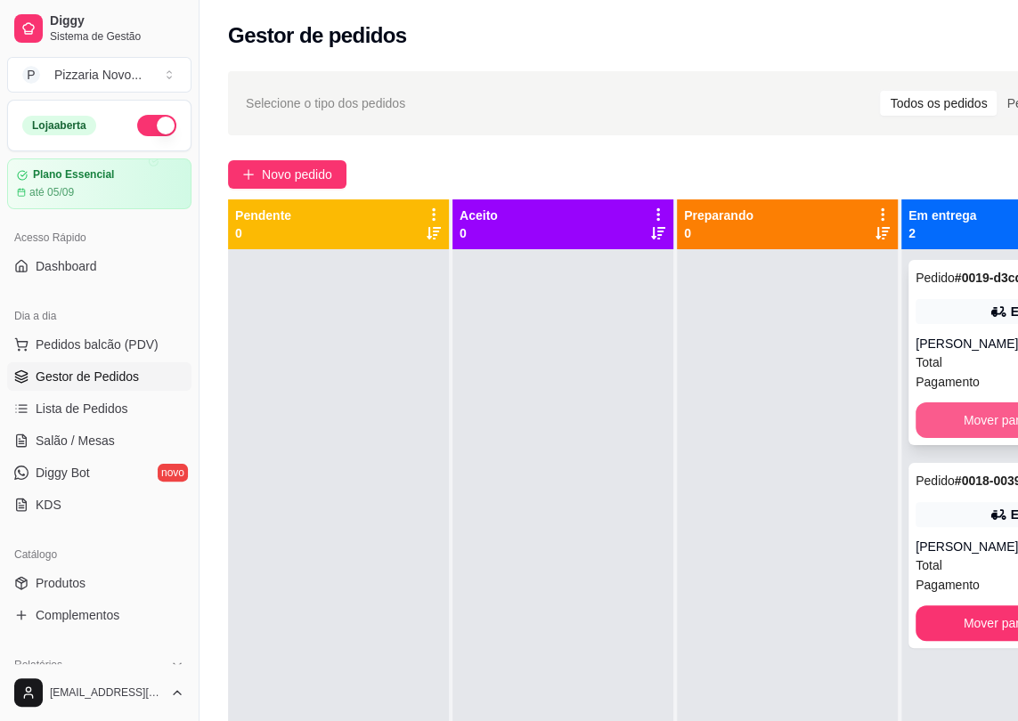
click at [979, 415] on button "Mover para finalizado" at bounding box center [1022, 420] width 215 height 36
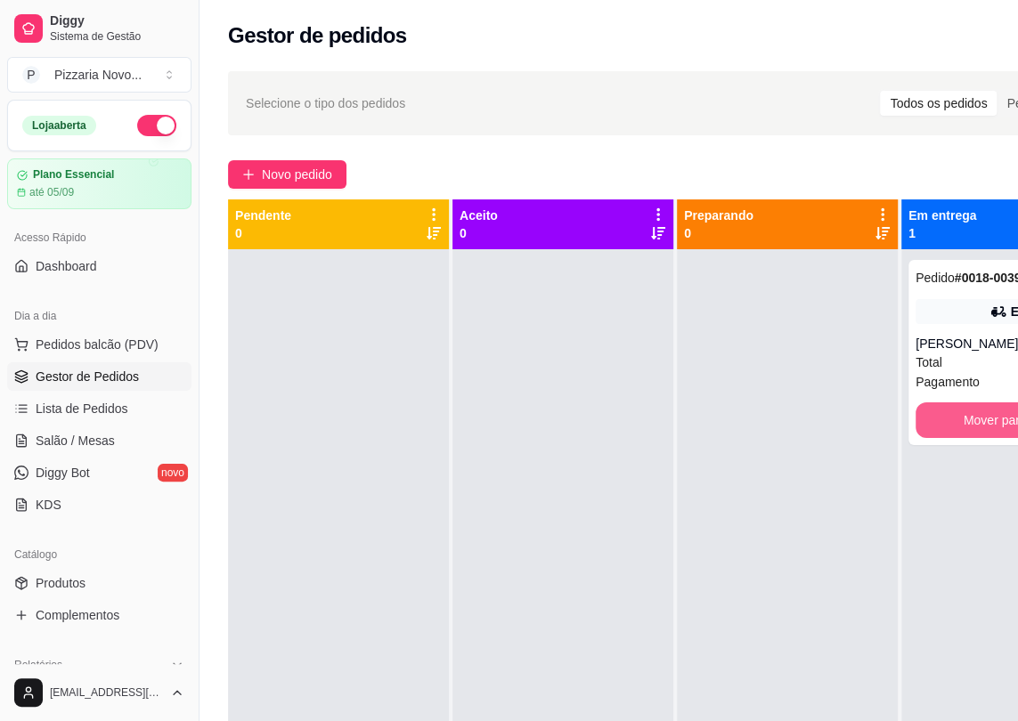
click at [979, 415] on button "Mover para finalizado" at bounding box center [1022, 420] width 215 height 36
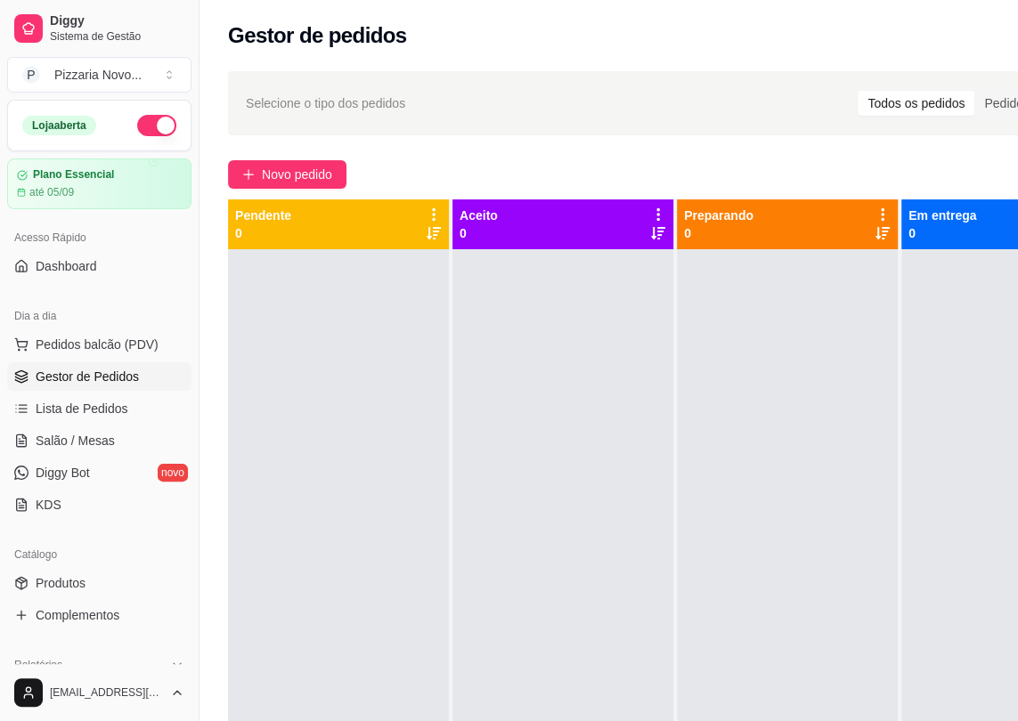
click at [240, 338] on div at bounding box center [338, 609] width 221 height 721
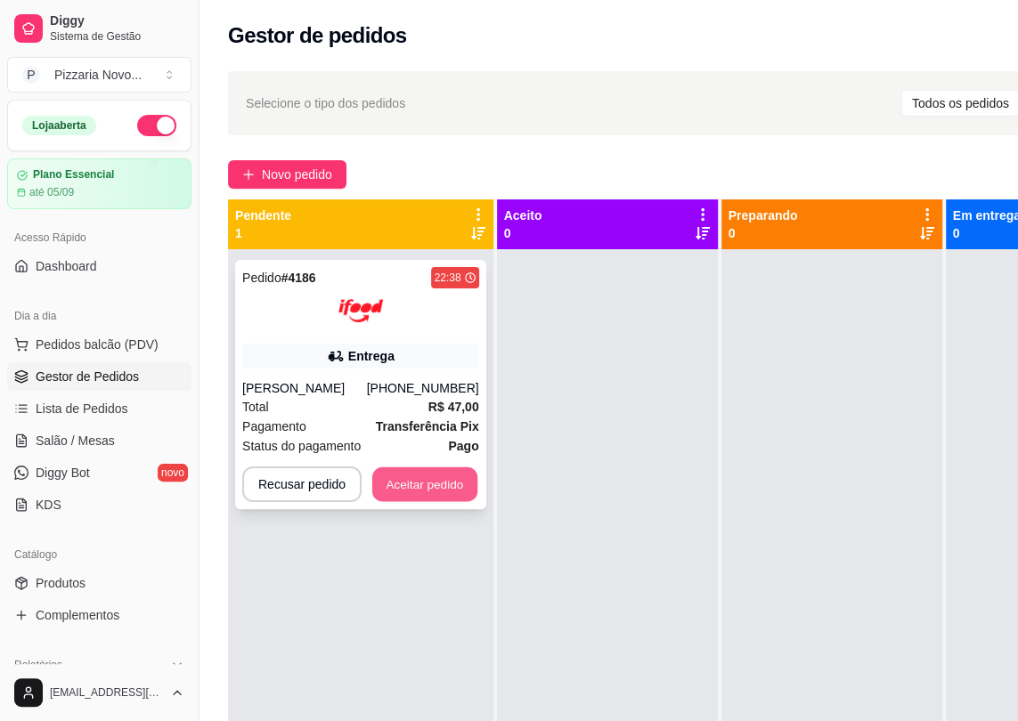
click at [406, 492] on button "Aceitar pedido" at bounding box center [424, 484] width 105 height 35
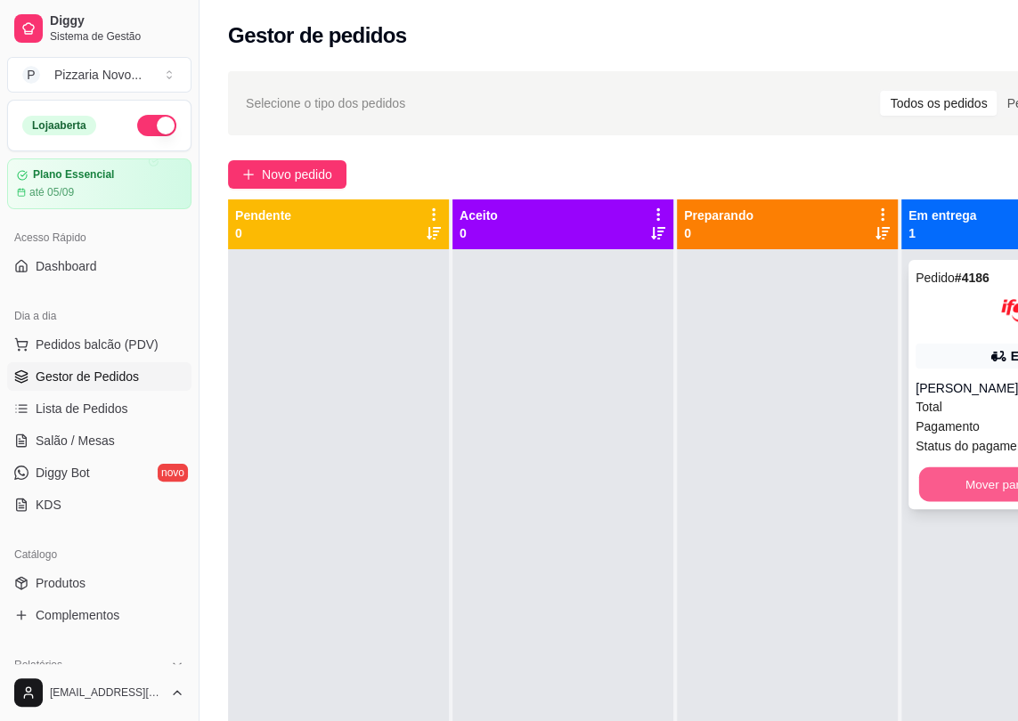
click at [974, 478] on button "Mover para finalizado" at bounding box center [1023, 484] width 208 height 35
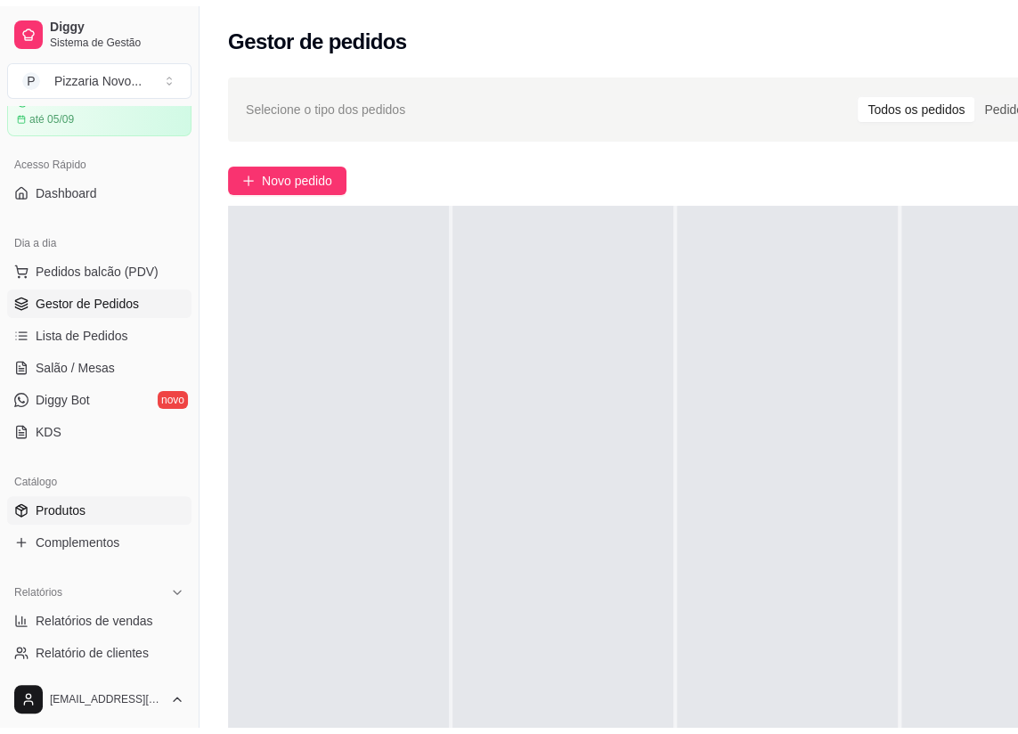
scroll to position [242, 0]
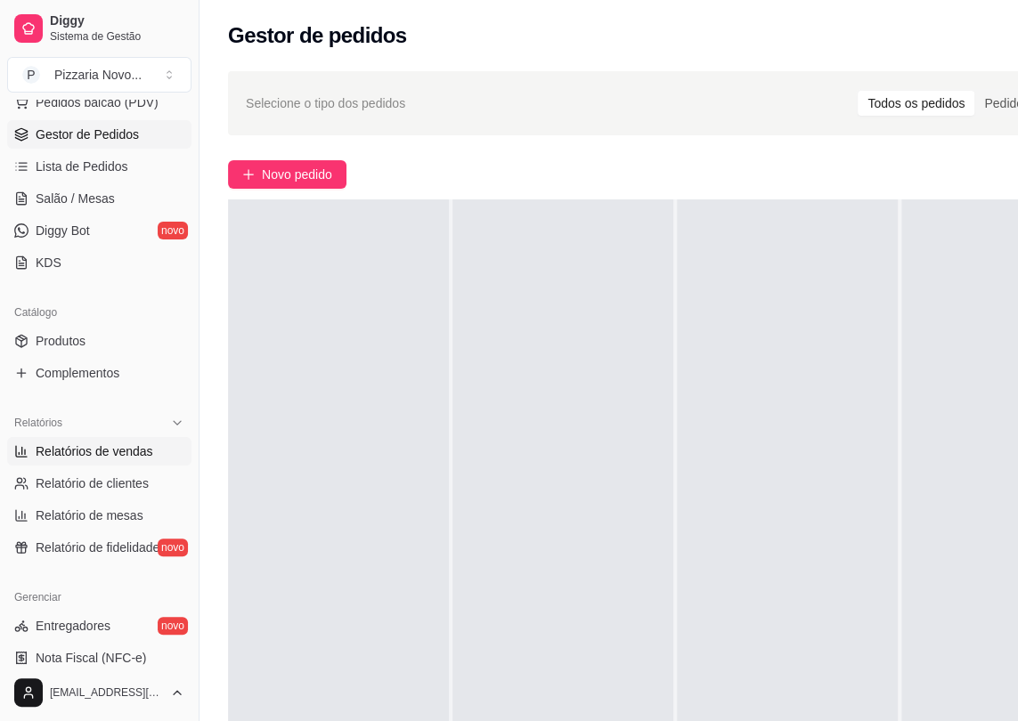
click at [116, 456] on span "Relatórios de vendas" at bounding box center [95, 452] width 118 height 18
select select "ALL"
select select "0"
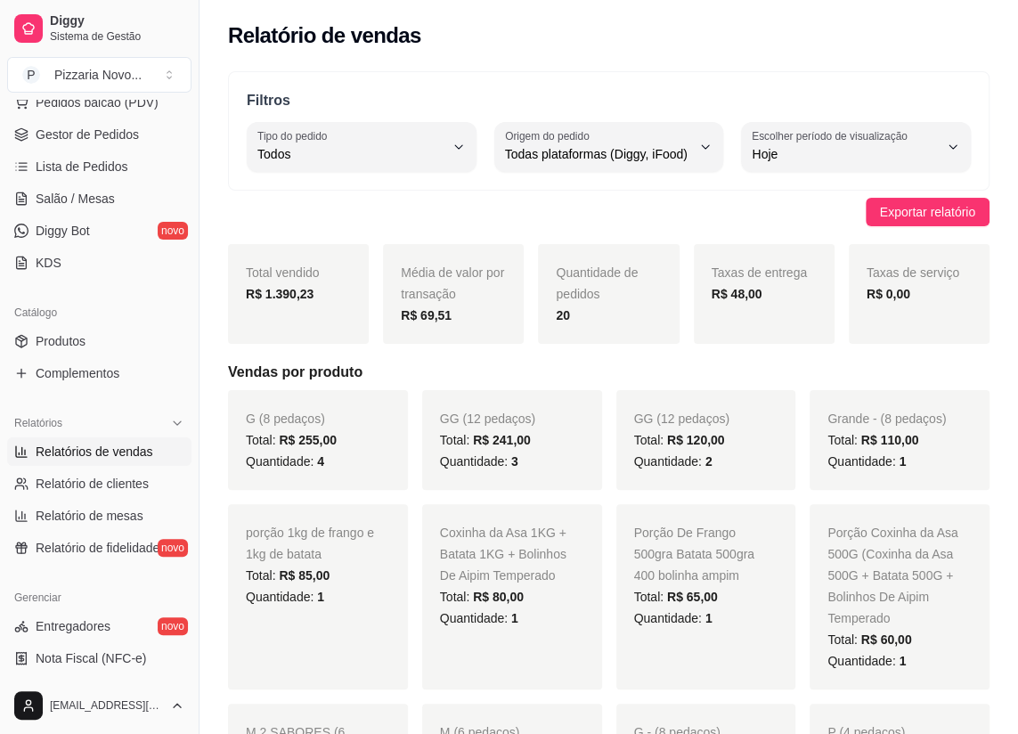
click at [7, 437] on link "Relatórios de vendas" at bounding box center [99, 451] width 184 height 28
